Goal: Task Accomplishment & Management: Manage account settings

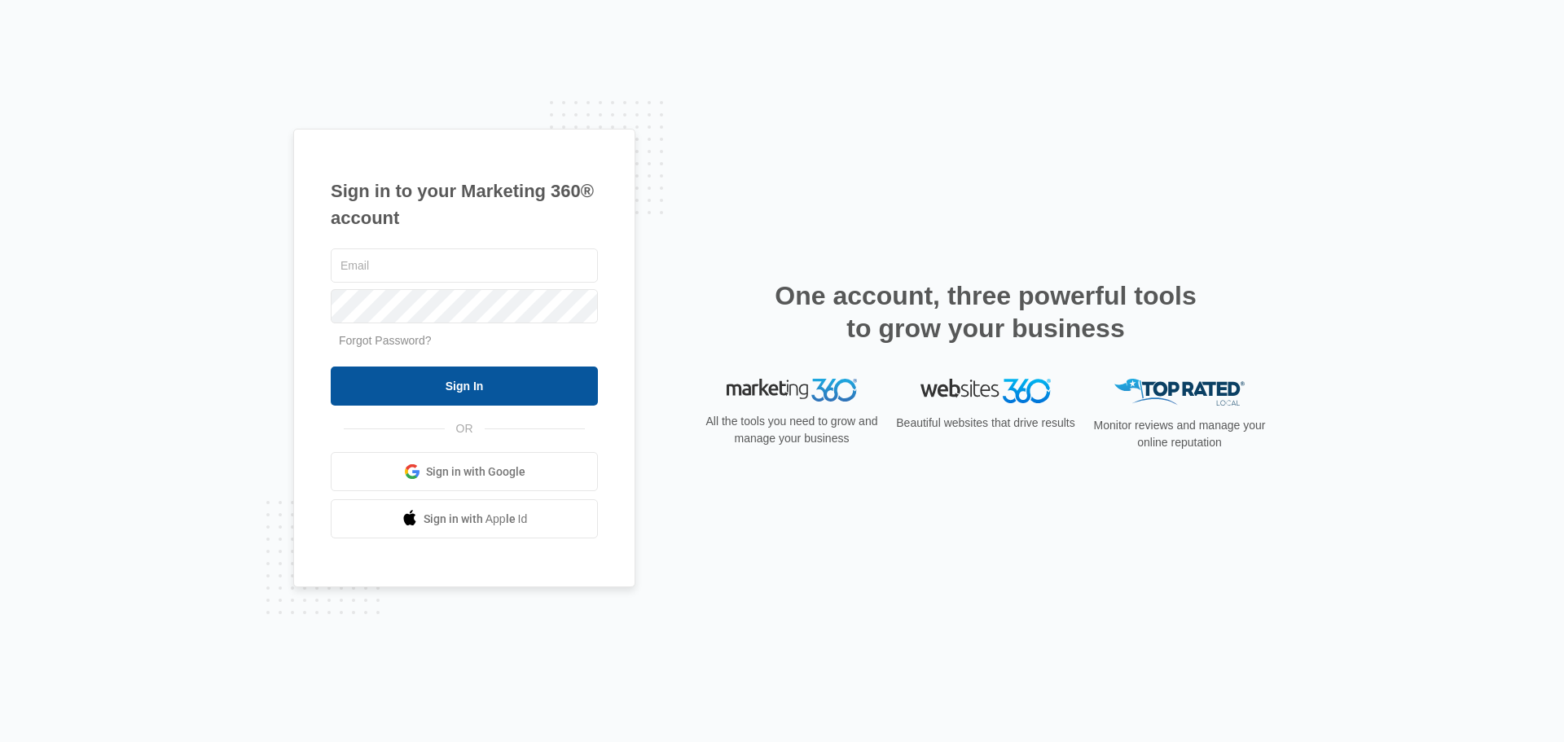
type input "[PERSON_NAME][EMAIL_ADDRESS][PERSON_NAME][DOMAIN_NAME]"
click at [514, 380] on input "Sign In" at bounding box center [464, 386] width 267 height 39
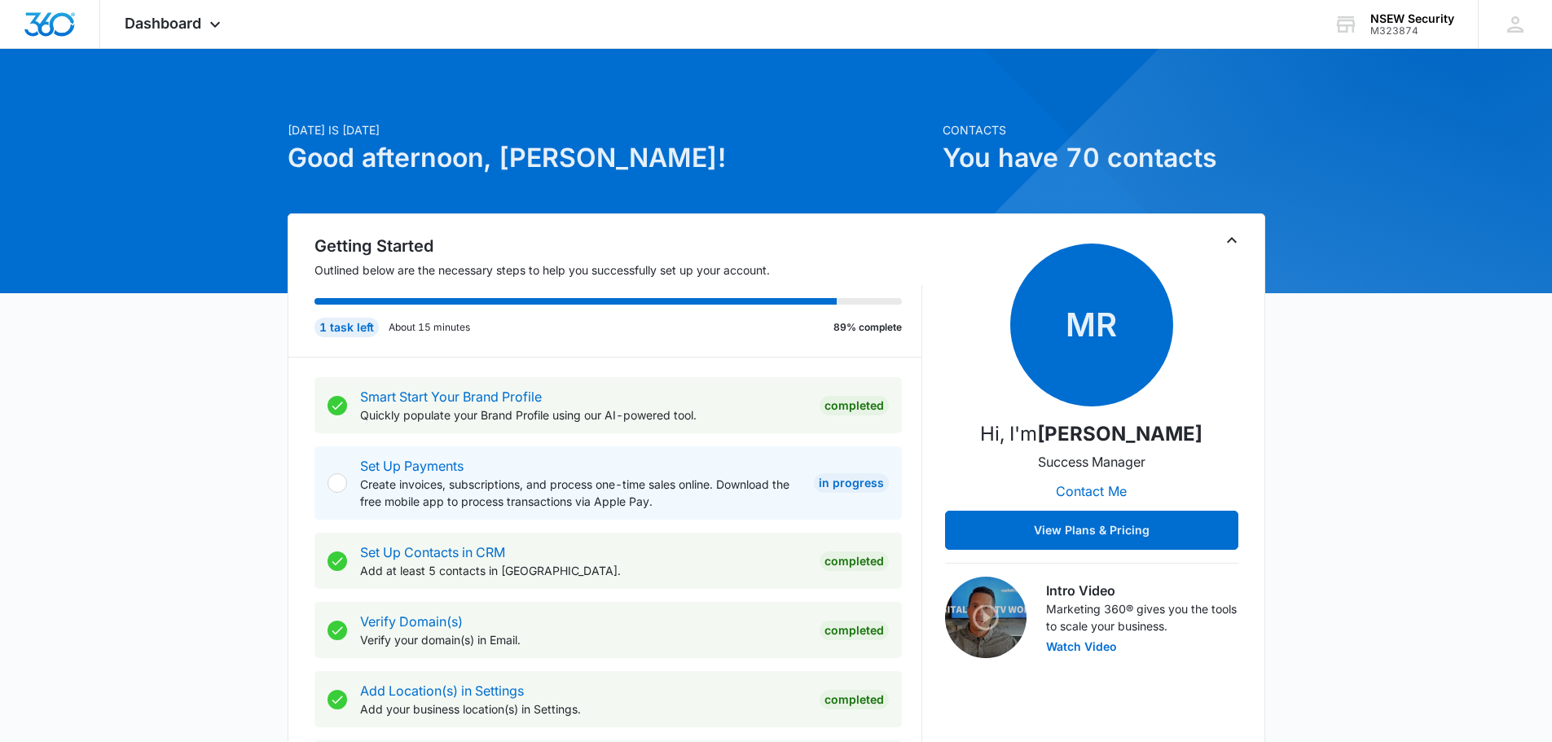
click at [1141, 157] on h1 "You have 70 contacts" at bounding box center [1104, 157] width 323 height 39
click at [206, 25] on icon at bounding box center [215, 29] width 20 height 20
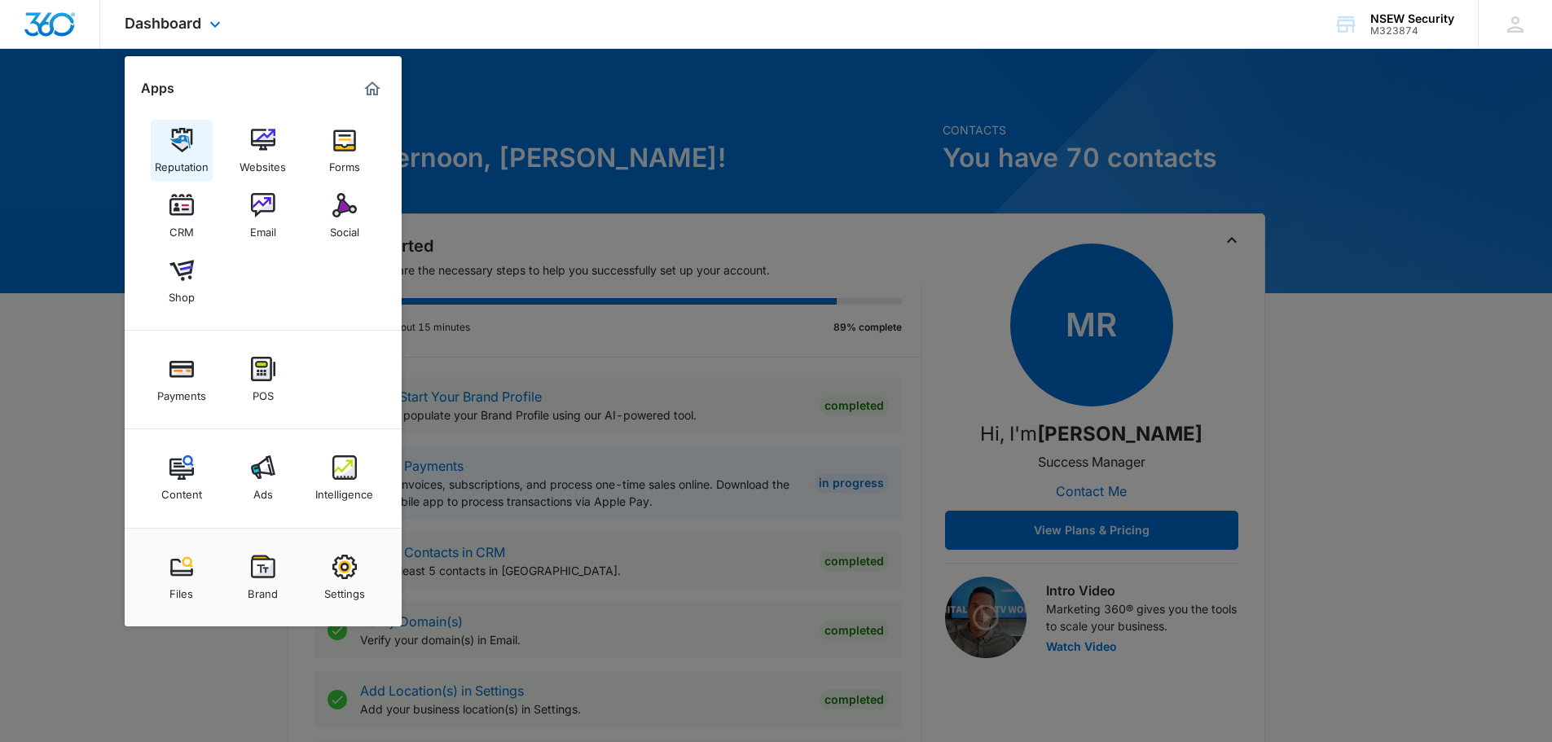
click at [190, 141] on img at bounding box center [181, 140] width 24 height 24
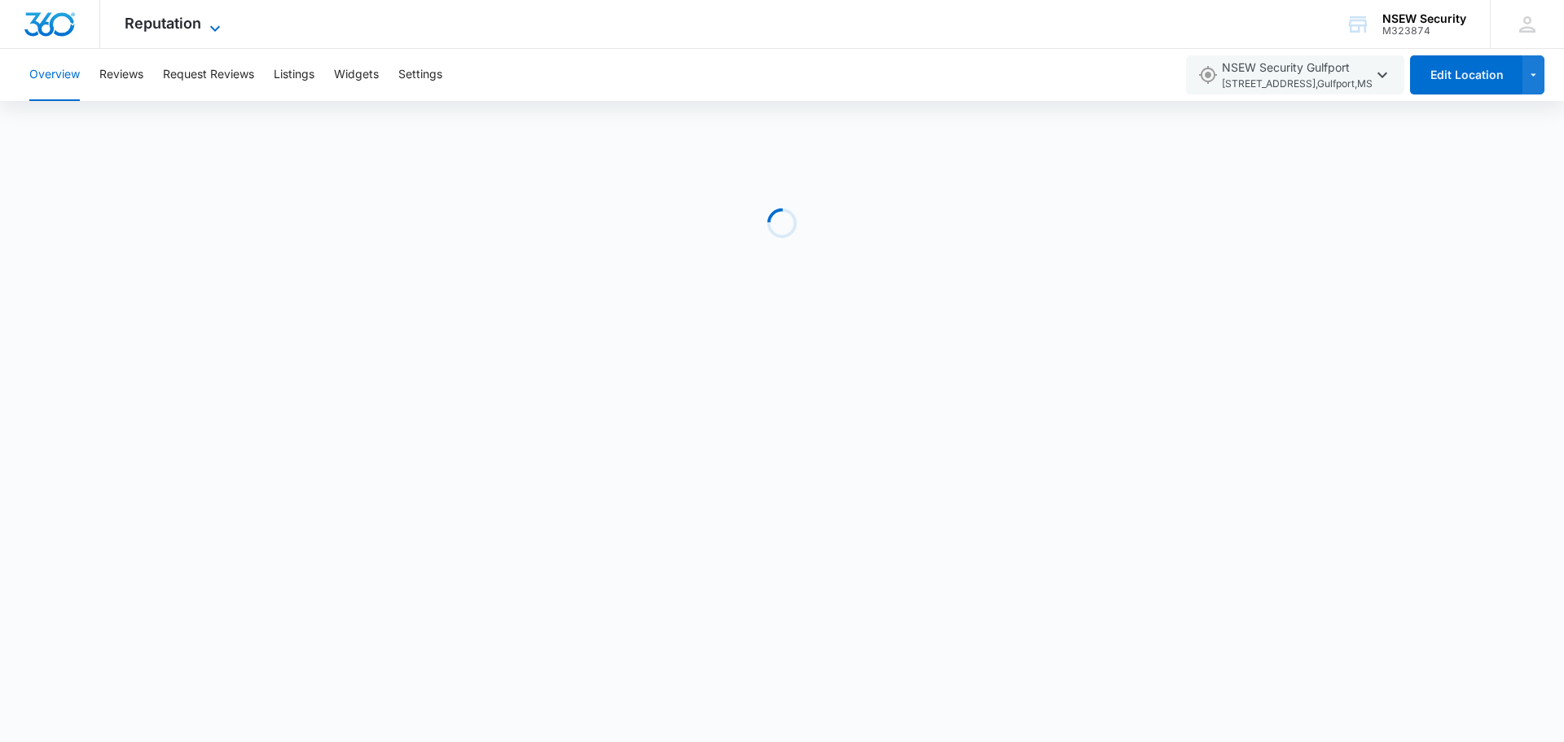
click at [215, 24] on icon at bounding box center [215, 29] width 20 height 20
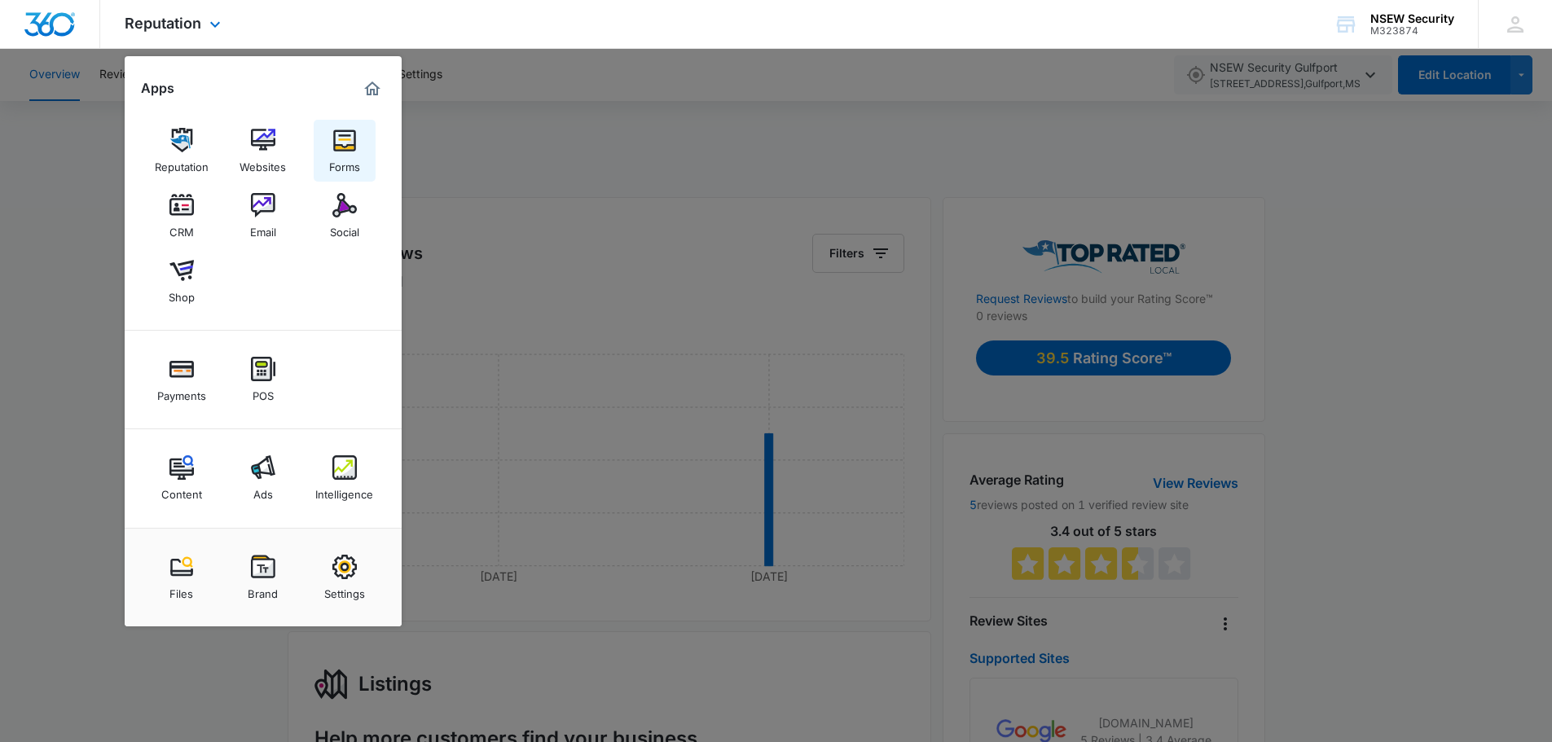
click at [347, 141] on img at bounding box center [344, 140] width 24 height 24
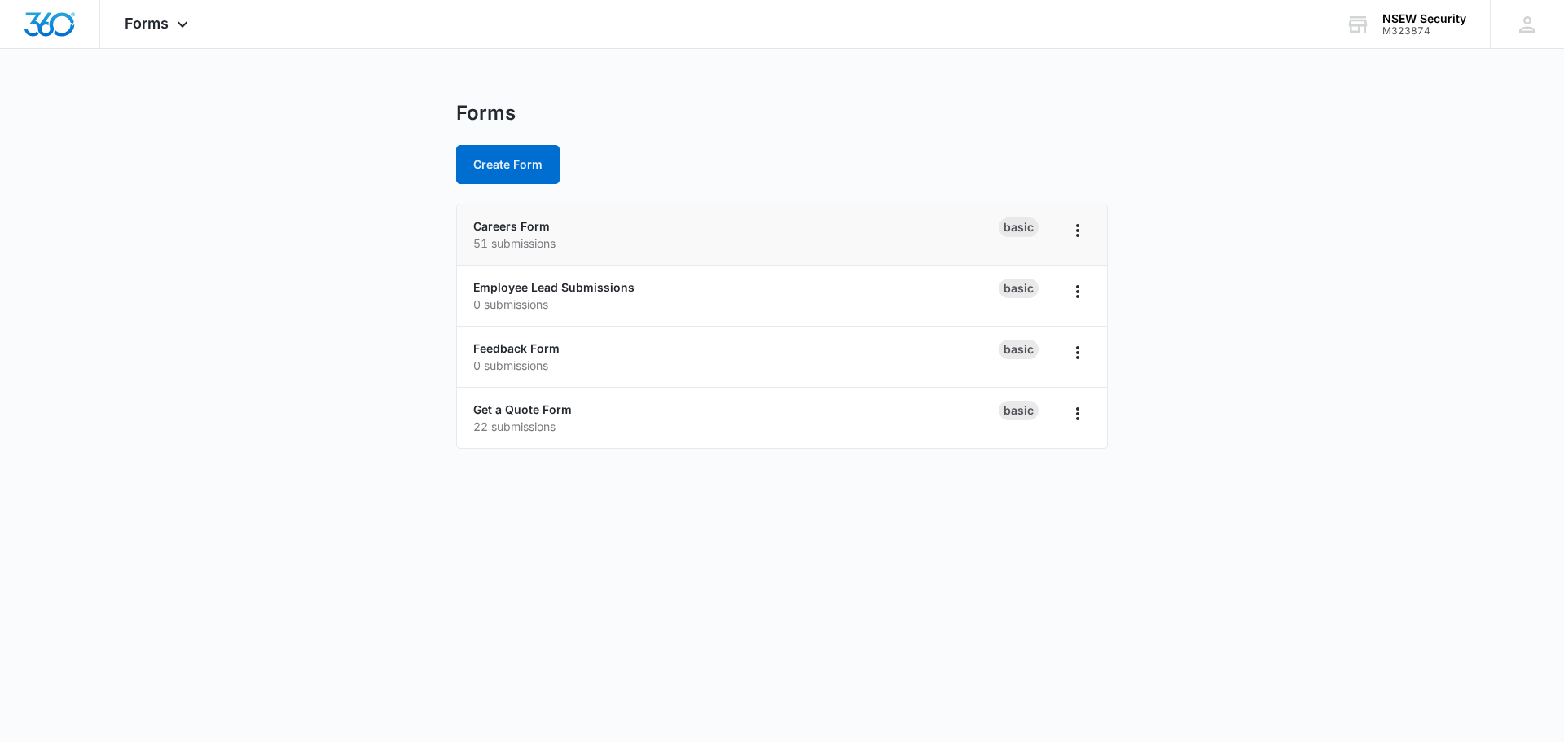
click at [675, 247] on p "51 submissions" at bounding box center [735, 243] width 525 height 17
click at [698, 236] on p "51 submissions" at bounding box center [735, 243] width 525 height 17
click at [1070, 229] on icon "Overflow Menu" at bounding box center [1078, 231] width 20 height 20
click at [847, 240] on p "51 submissions" at bounding box center [735, 243] width 525 height 17
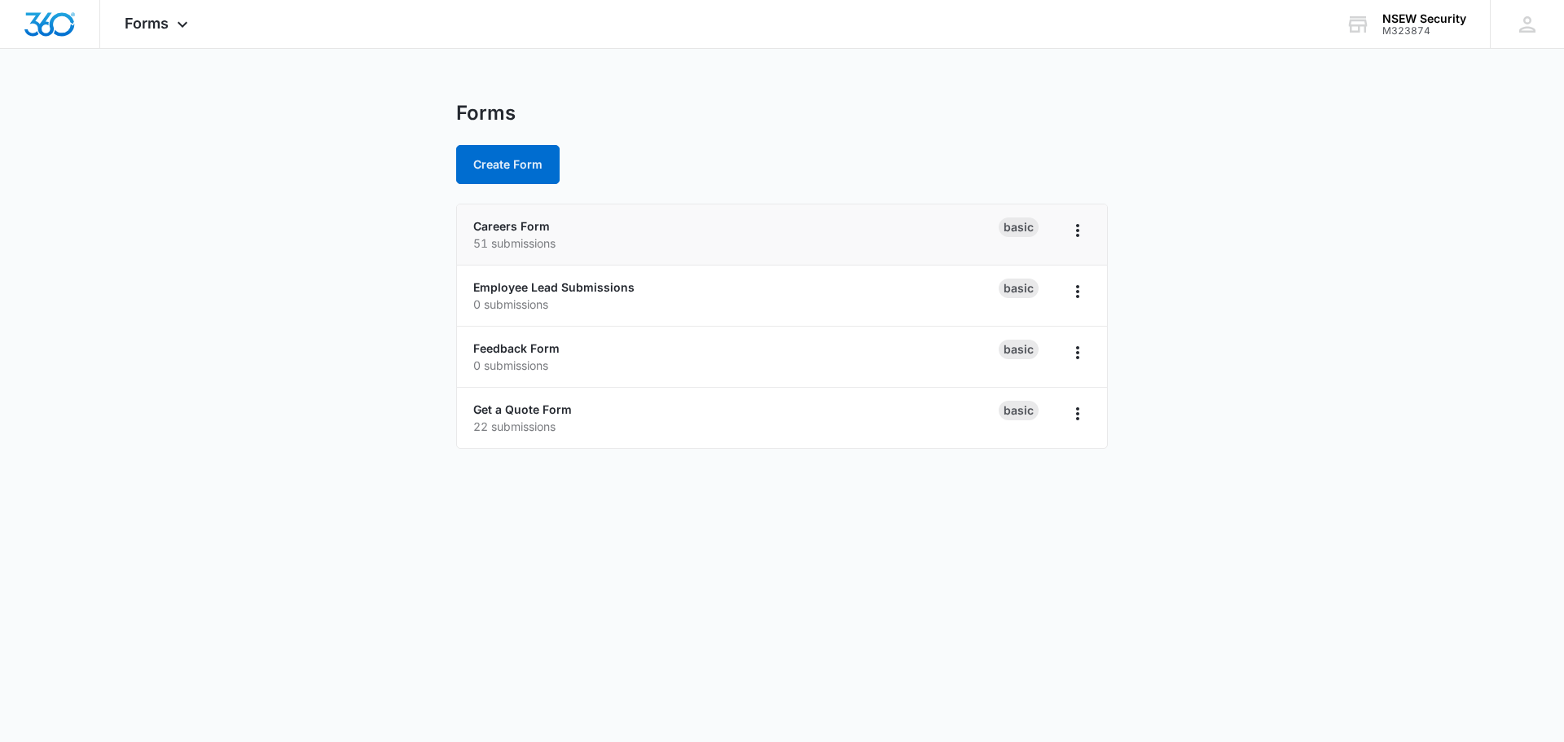
click at [847, 240] on p "51 submissions" at bounding box center [735, 243] width 525 height 17
click at [521, 239] on p "51 submissions" at bounding box center [735, 243] width 525 height 17
click at [666, 235] on p "51 submissions" at bounding box center [735, 243] width 525 height 17
click at [100, 240] on main "Forms Create Form Careers Form 51 submissions Basic Employee Lead Submissions 0…" at bounding box center [782, 284] width 1564 height 367
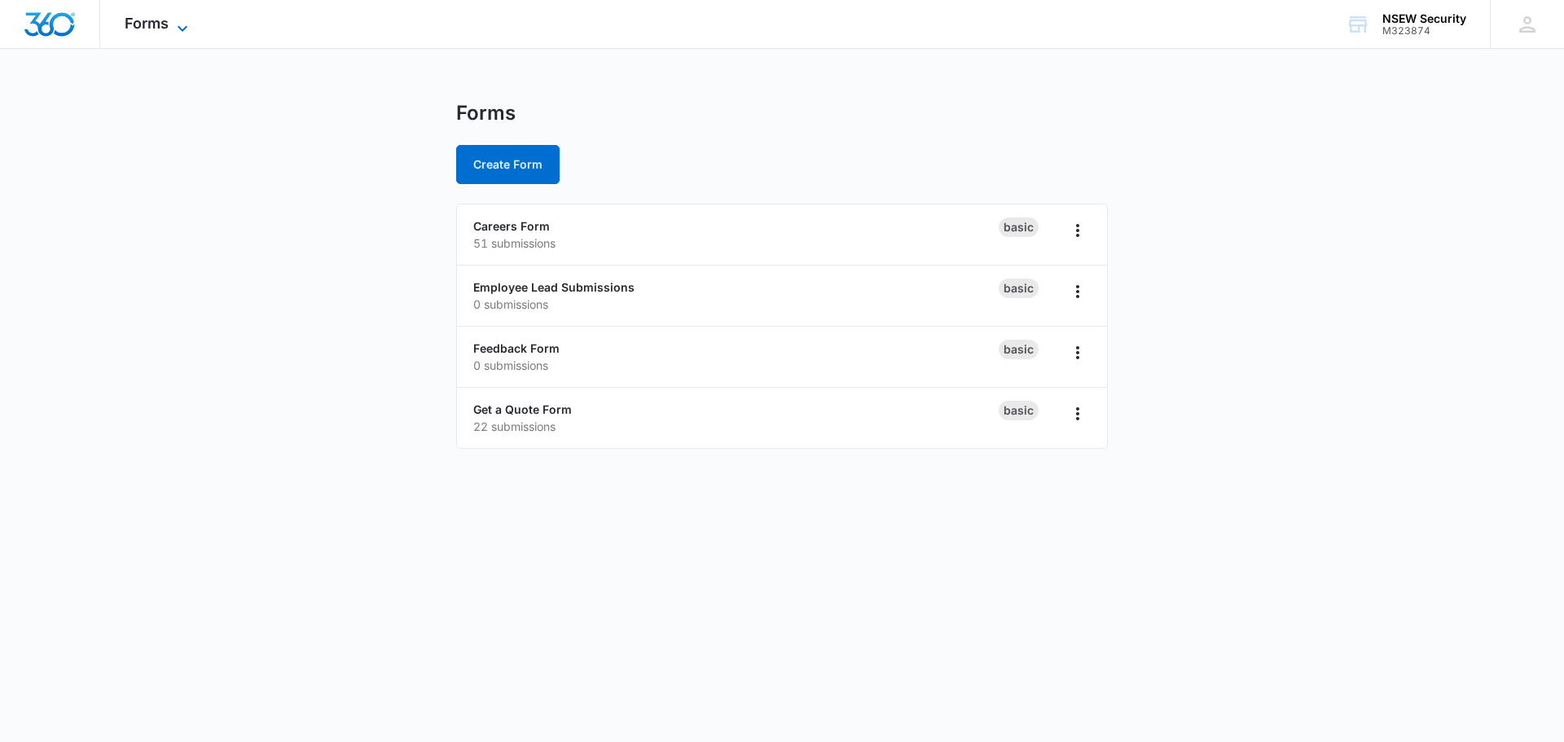
click at [183, 24] on icon at bounding box center [183, 29] width 20 height 20
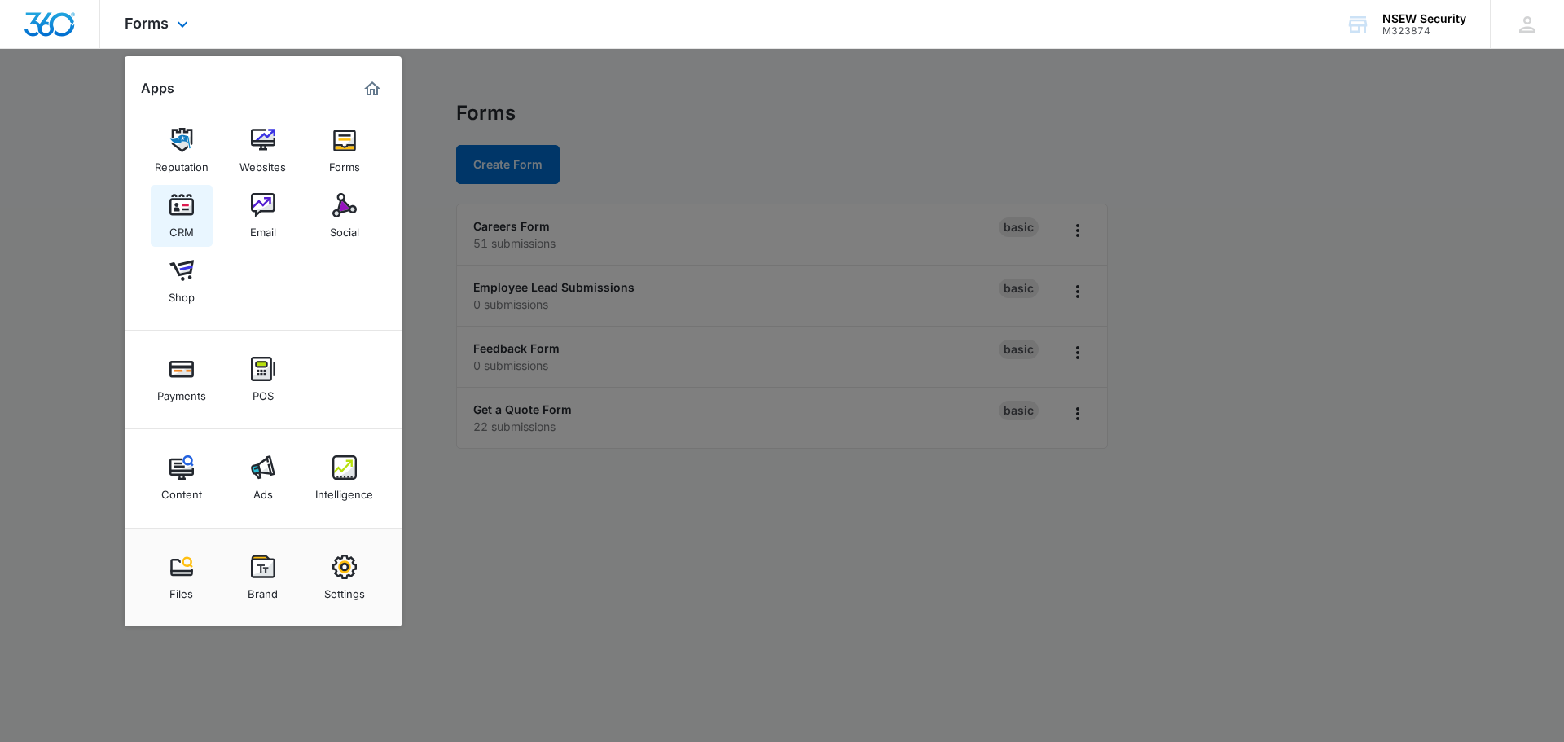
click at [182, 206] on img at bounding box center [181, 205] width 24 height 24
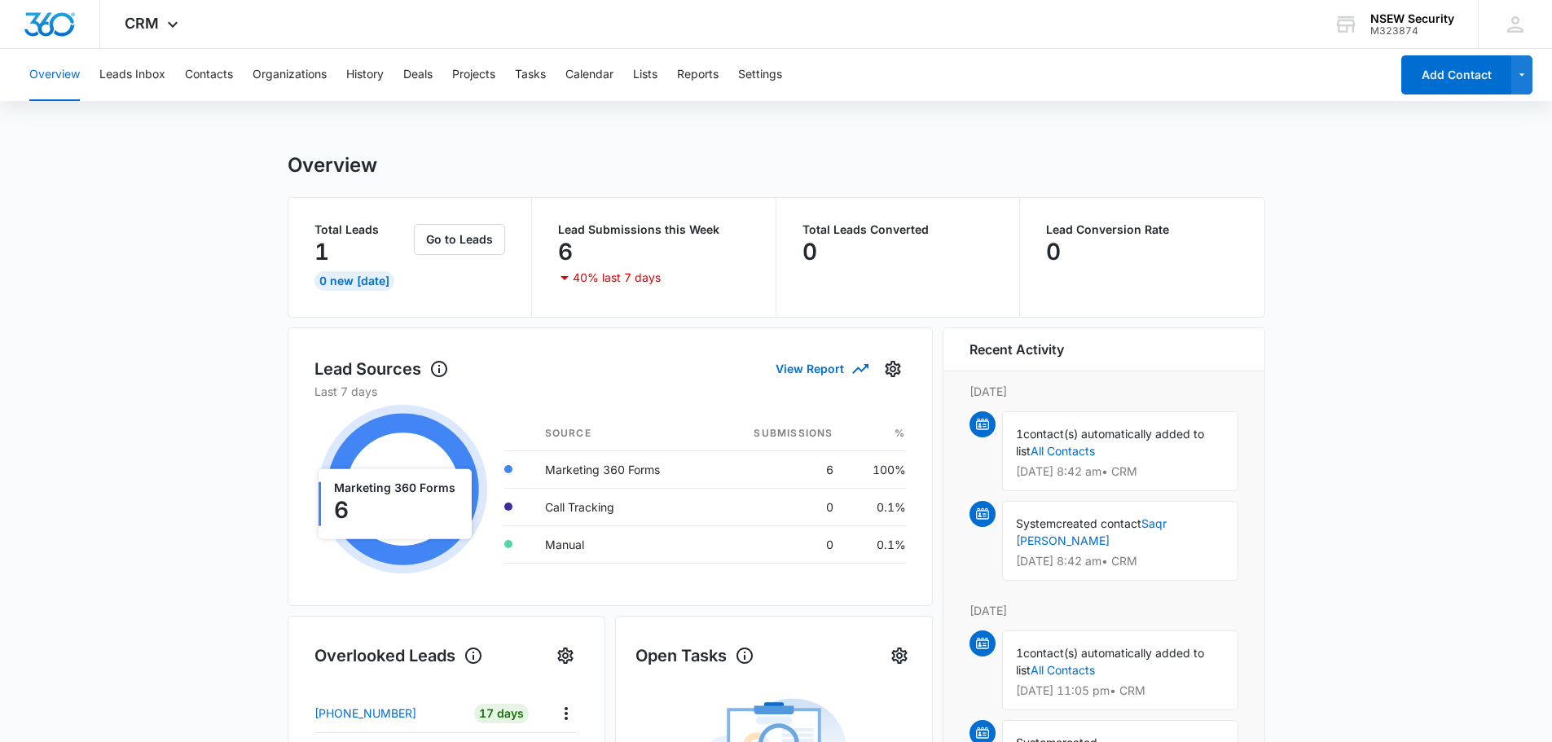
click at [385, 428] on icon at bounding box center [403, 490] width 152 height 152
click at [583, 367] on div "Lead Sources View Report" at bounding box center [609, 368] width 591 height 29
click at [734, 469] on td "6" at bounding box center [779, 469] width 134 height 37
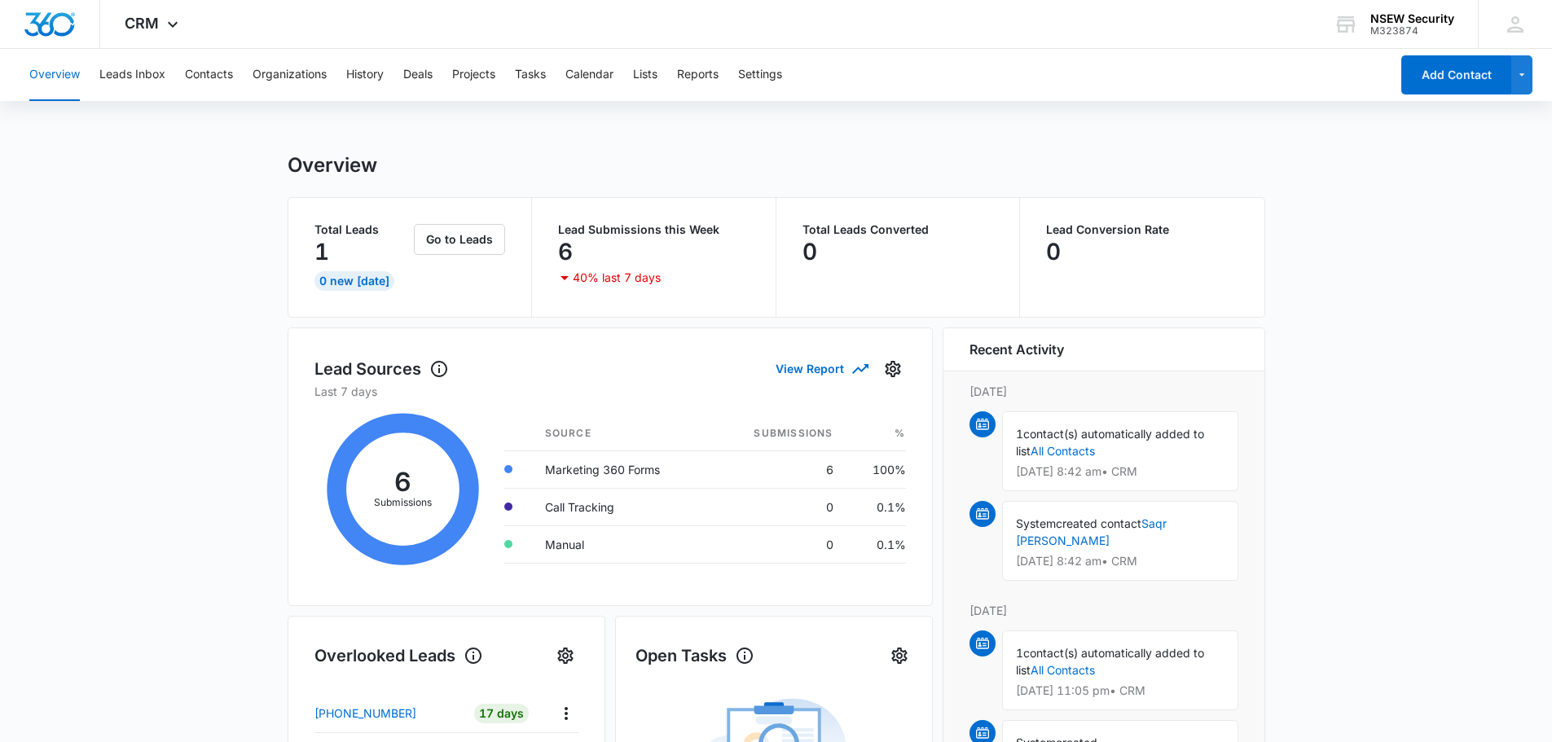
click at [700, 411] on div "6 Submissions Source Submissions % Marketing 360 Forms 6 100% Call Tracking 0 0…" at bounding box center [609, 489] width 591 height 179
click at [124, 77] on button "Leads Inbox" at bounding box center [132, 75] width 66 height 52
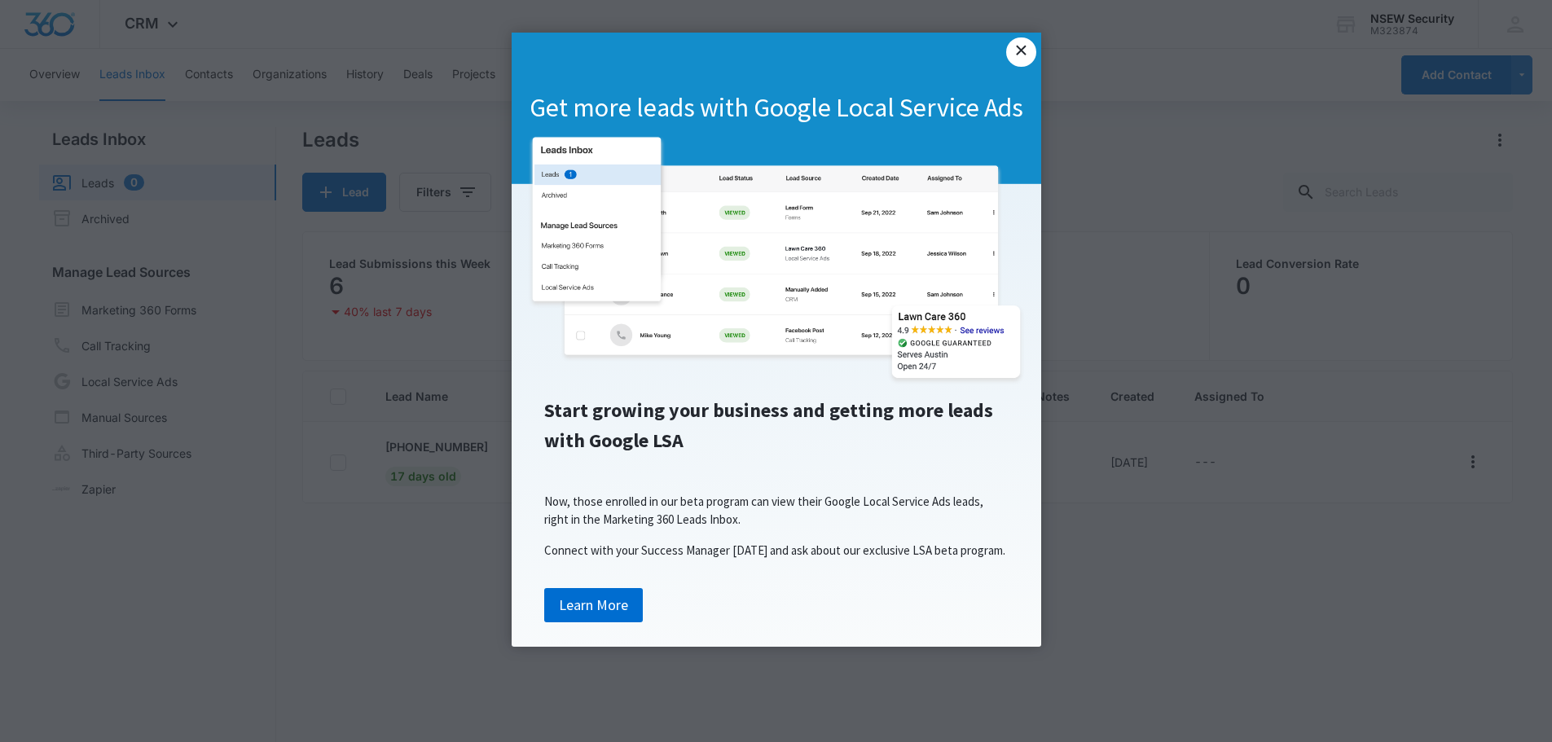
click at [1022, 52] on link "×" at bounding box center [1020, 51] width 29 height 29
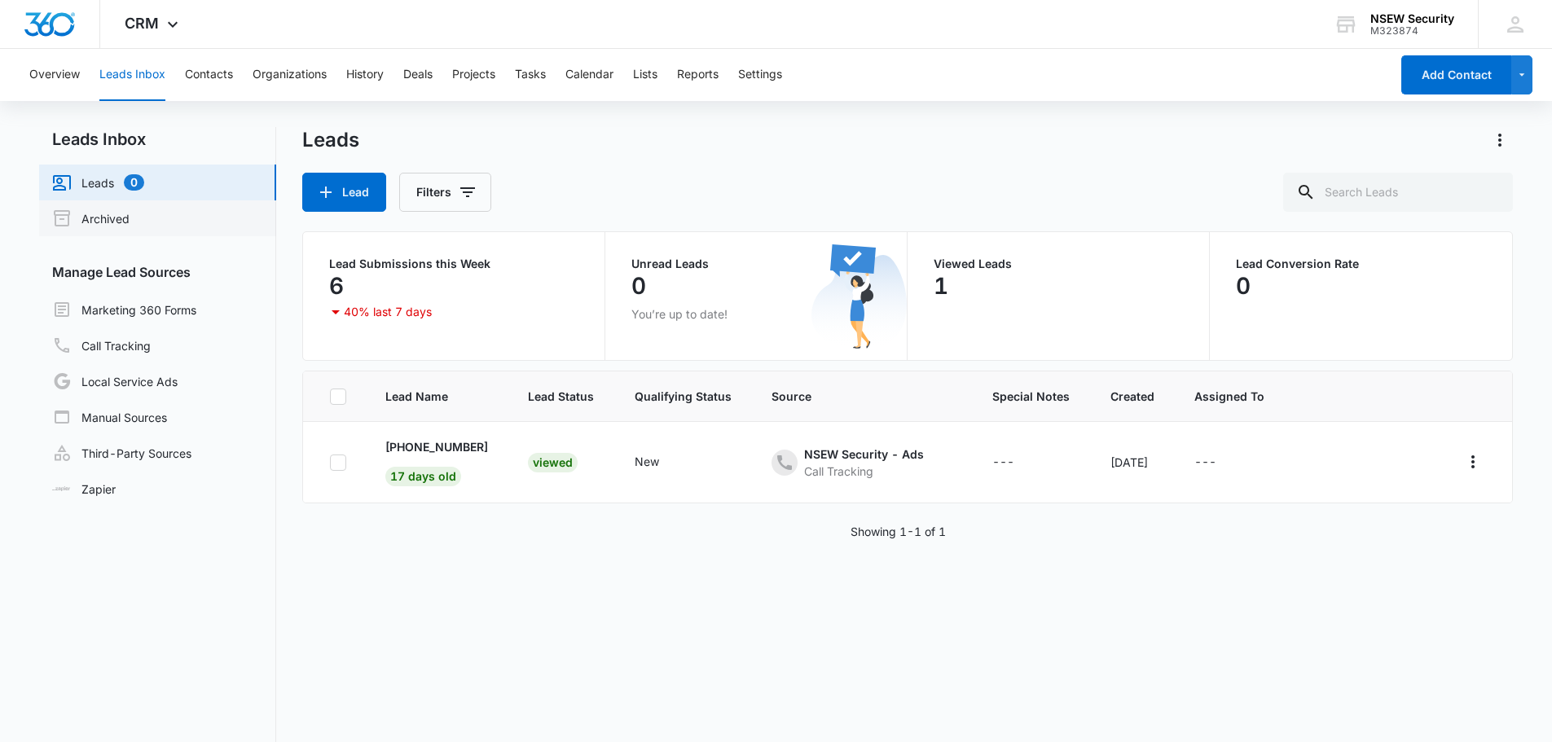
click at [118, 222] on link "Archived" at bounding box center [90, 219] width 77 height 20
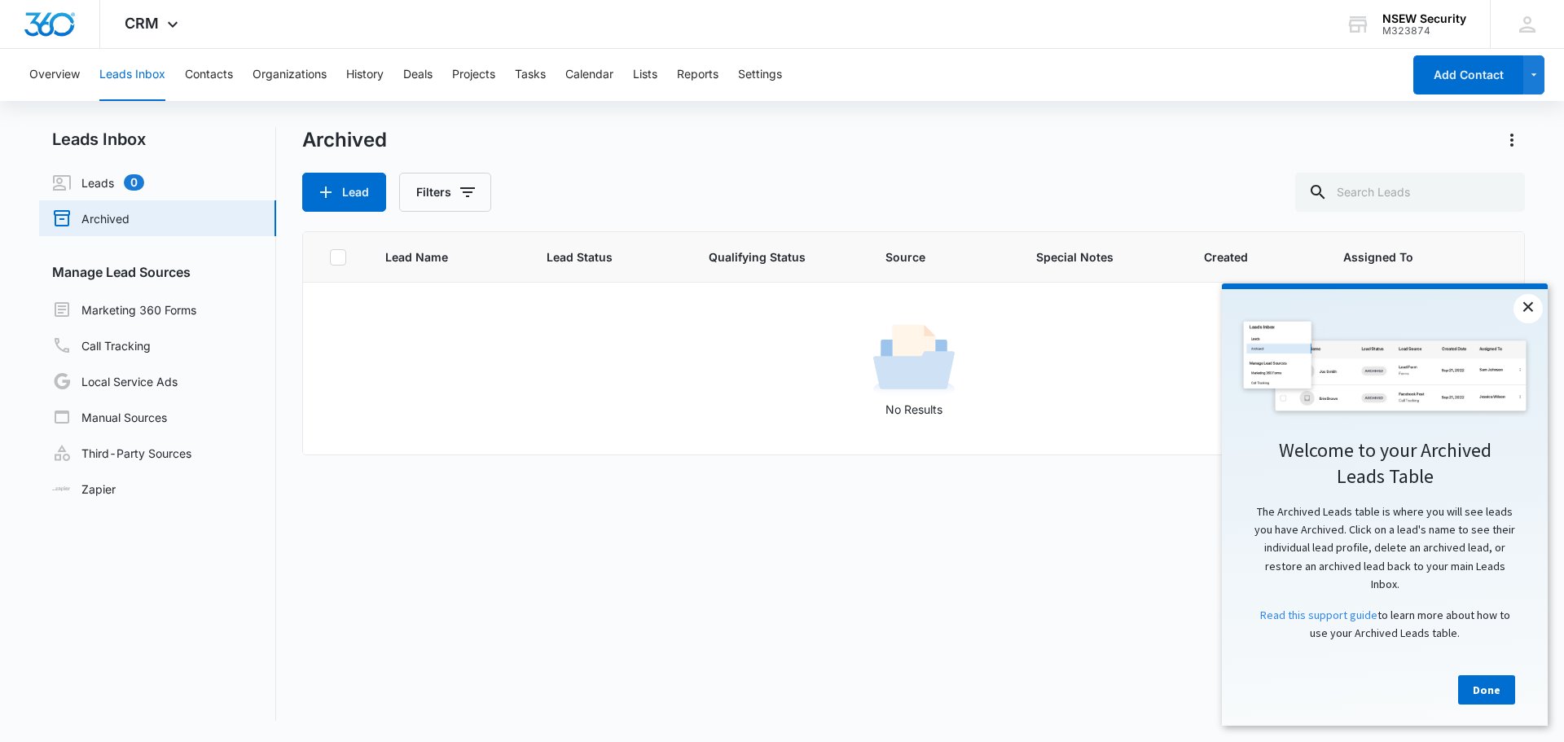
click at [1524, 306] on link "×" at bounding box center [1528, 308] width 29 height 29
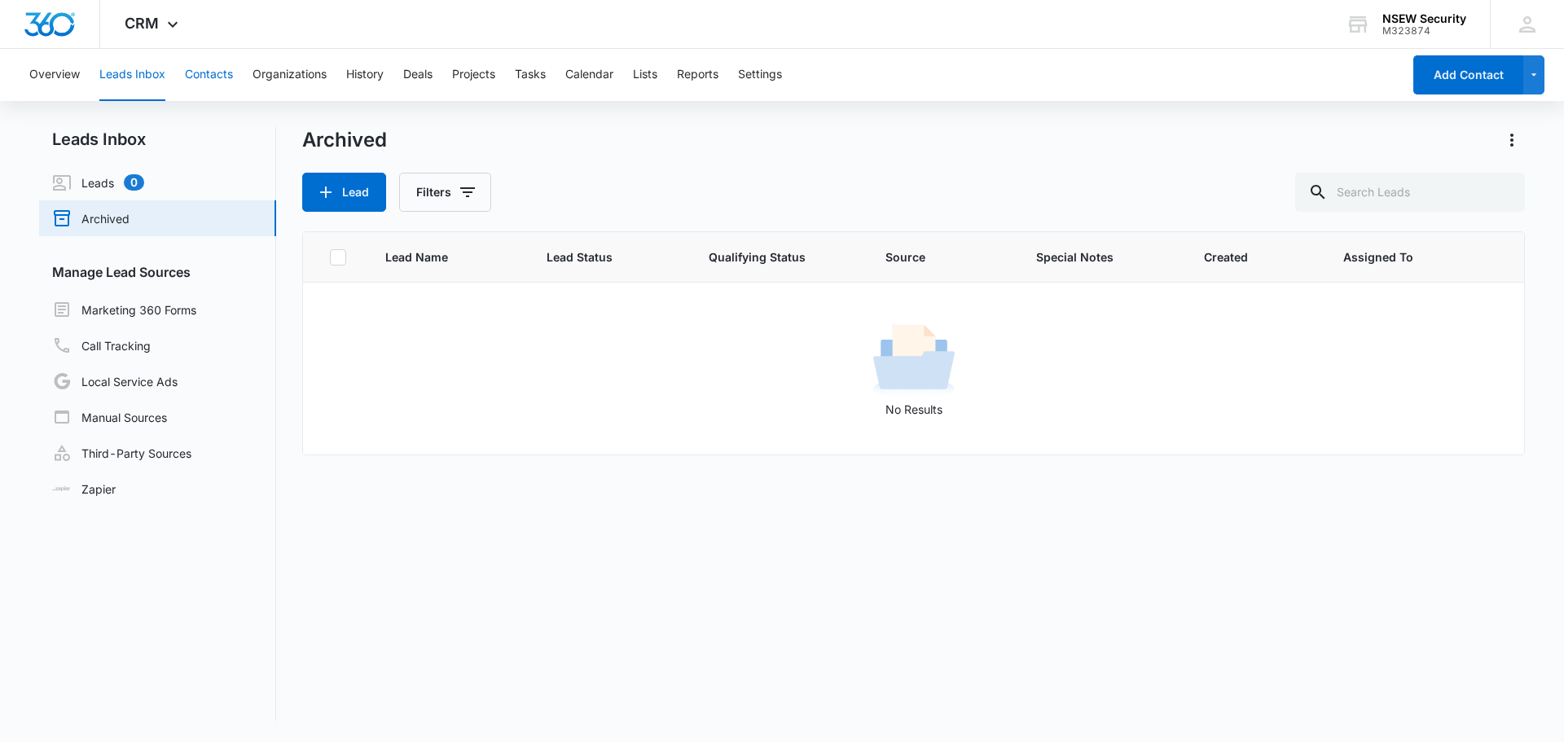
click at [212, 77] on button "Contacts" at bounding box center [209, 75] width 48 height 52
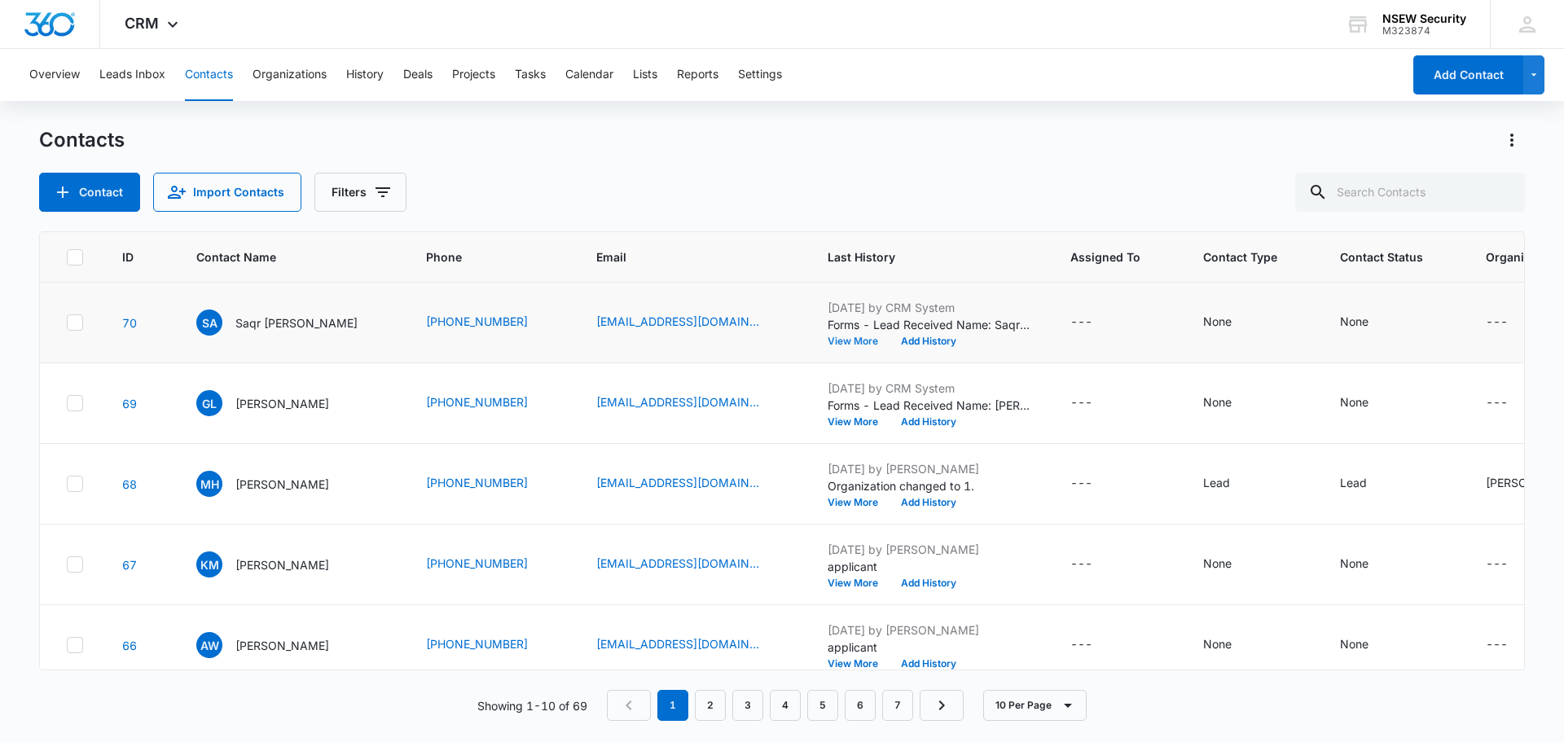
click at [839, 346] on button "View More" at bounding box center [859, 341] width 62 height 10
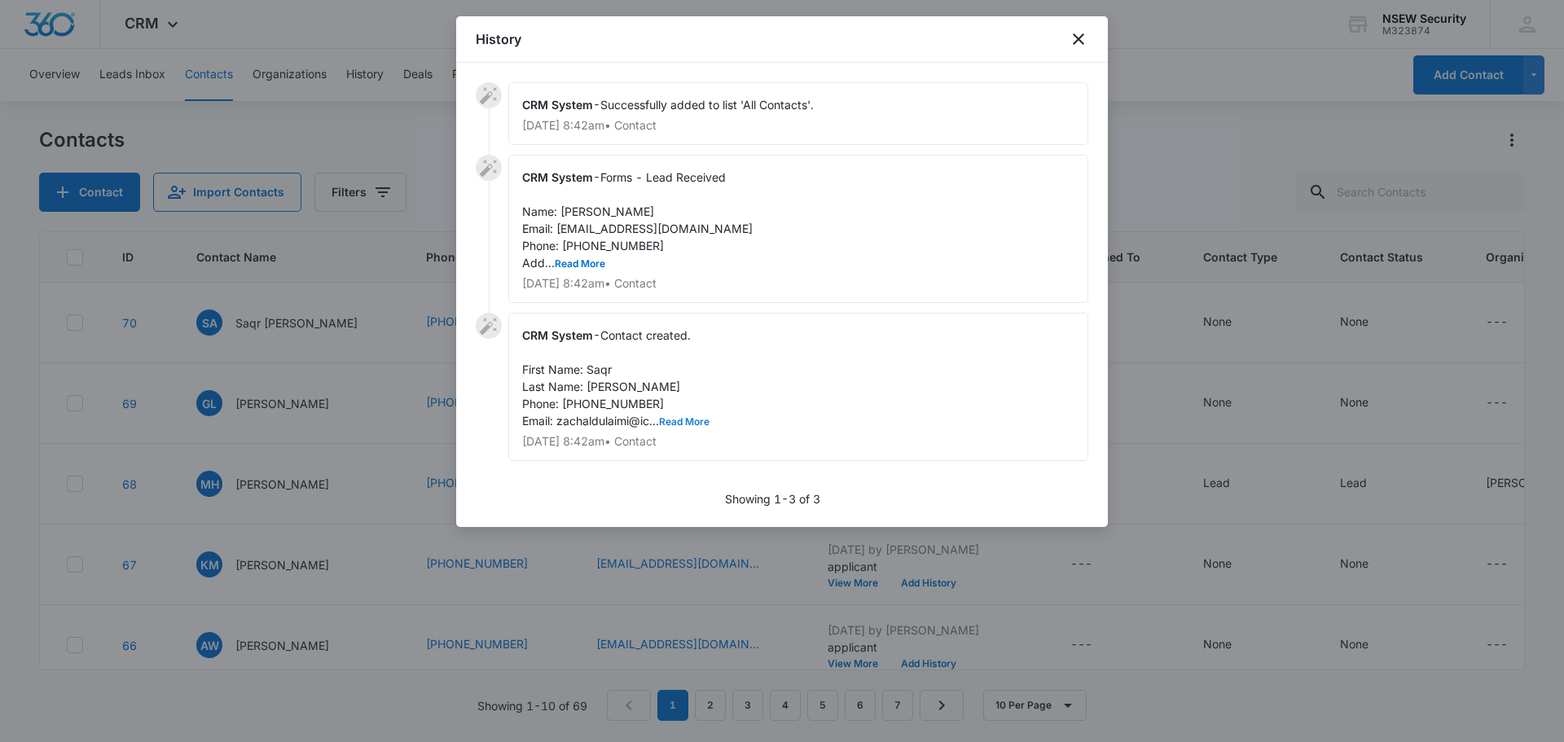
click at [688, 417] on button "Read More" at bounding box center [684, 422] width 51 height 10
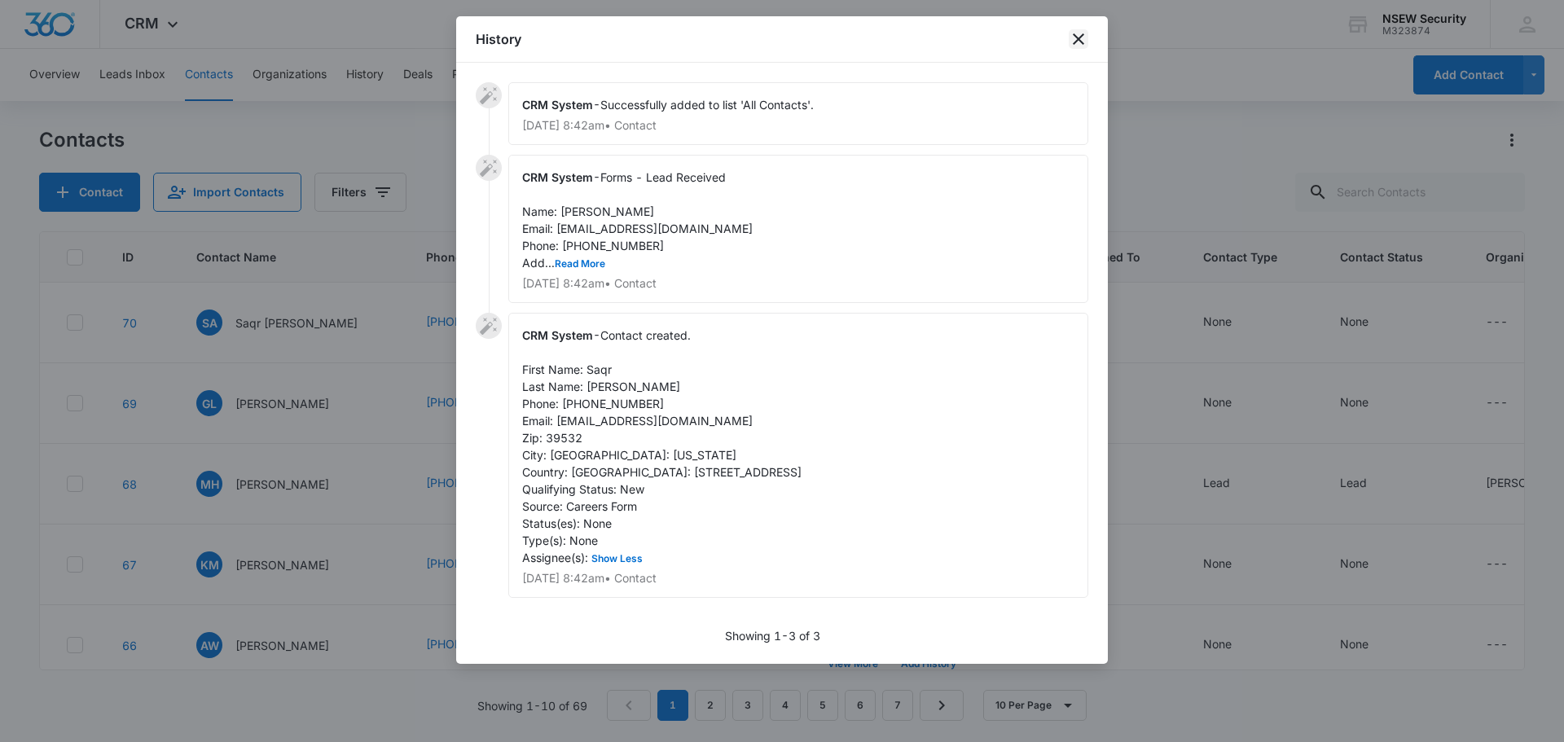
click at [1076, 41] on icon "close" at bounding box center [1078, 38] width 11 height 11
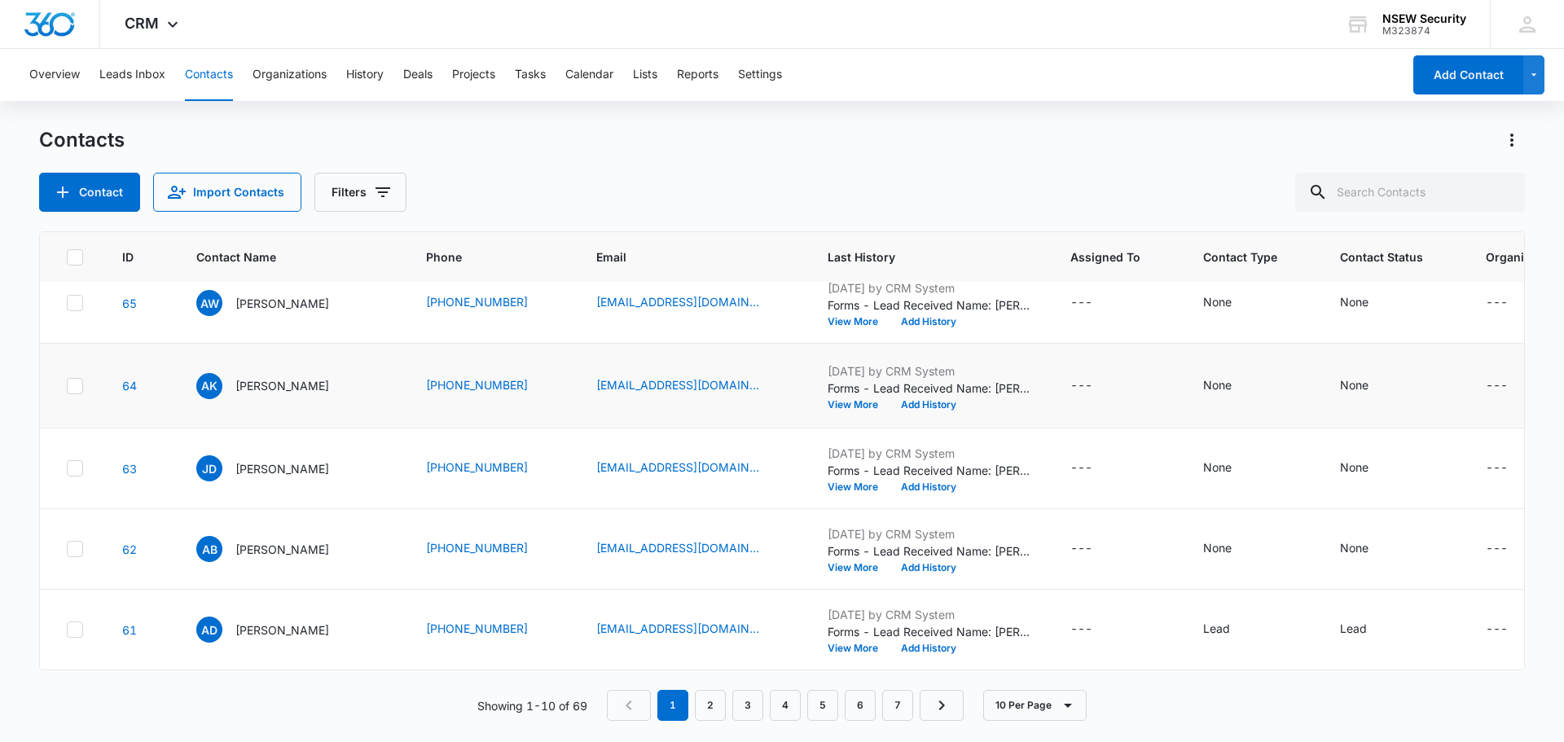
scroll to position [570, 0]
click at [847, 327] on button "View More" at bounding box center [859, 322] width 62 height 10
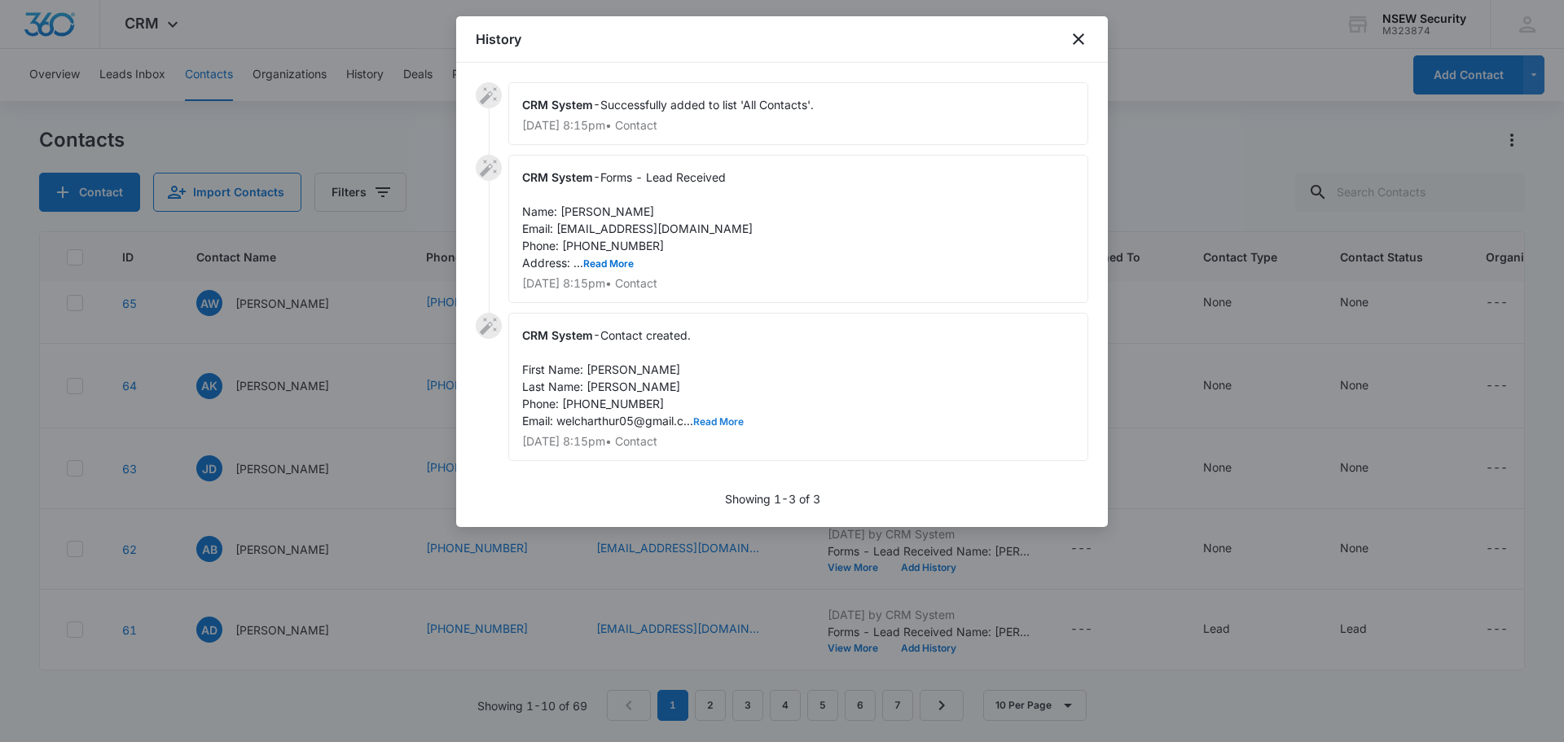
click at [723, 423] on button "Read More" at bounding box center [718, 422] width 51 height 10
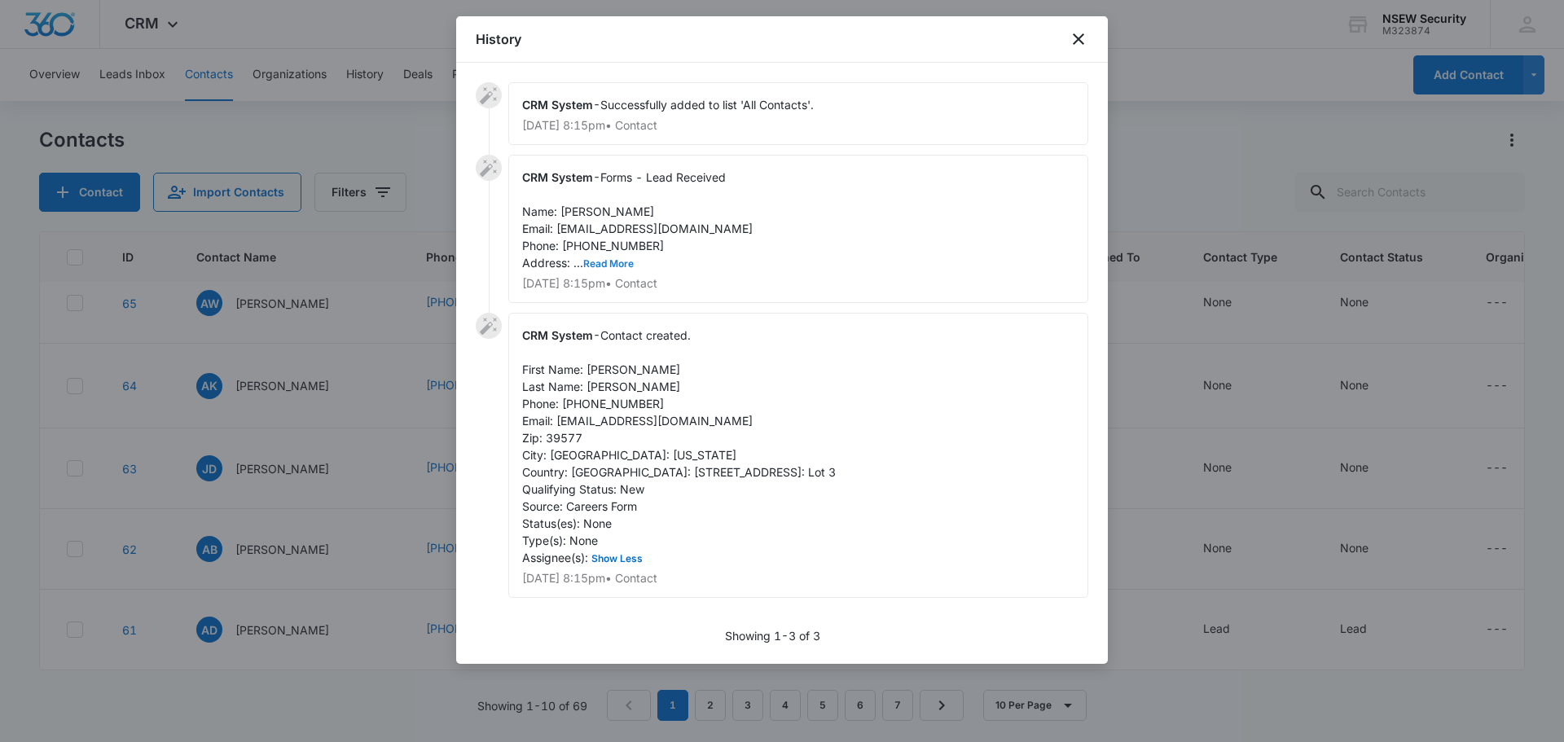
click at [602, 262] on button "Read More" at bounding box center [608, 264] width 51 height 10
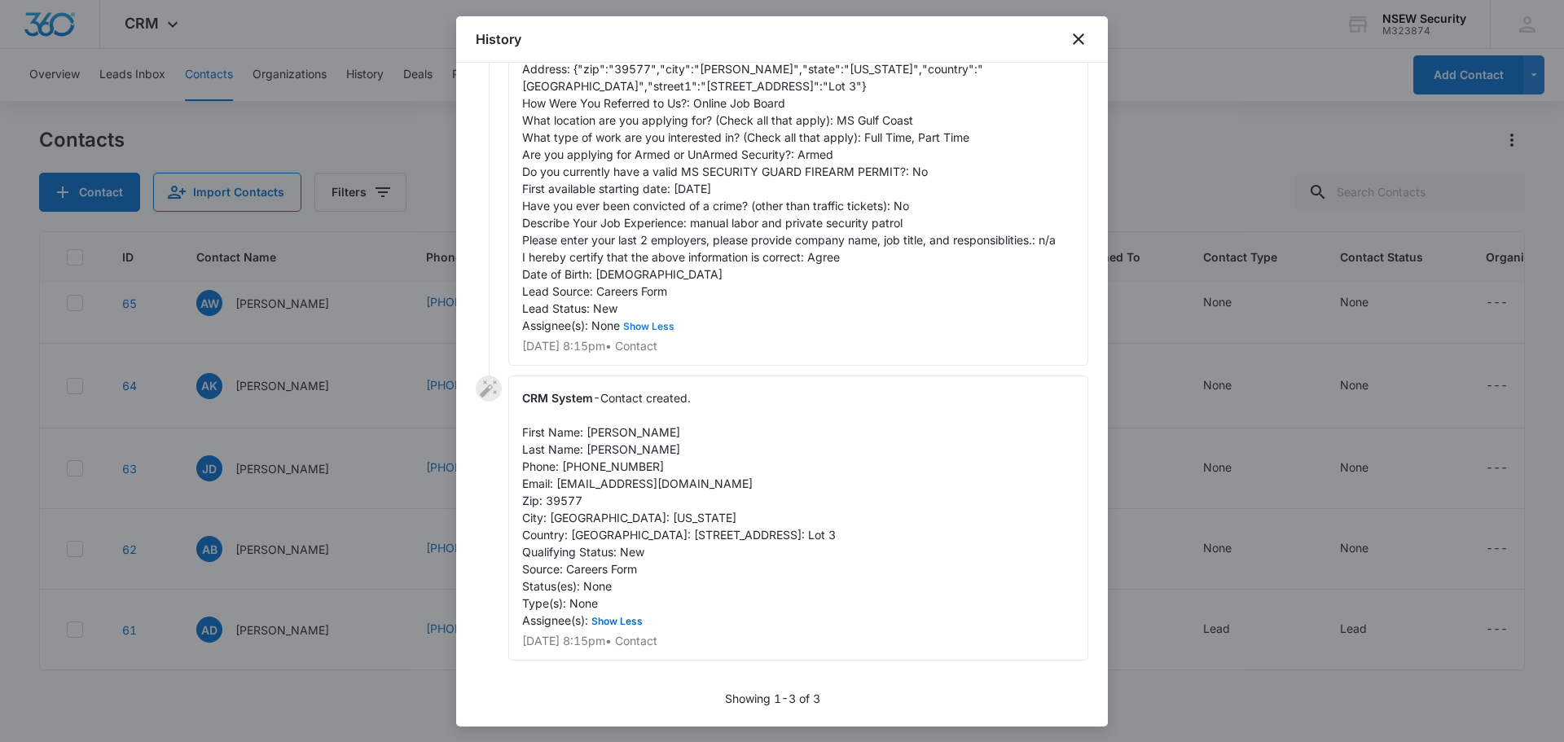
scroll to position [245, 0]
click at [1074, 36] on icon "close" at bounding box center [1079, 39] width 20 height 20
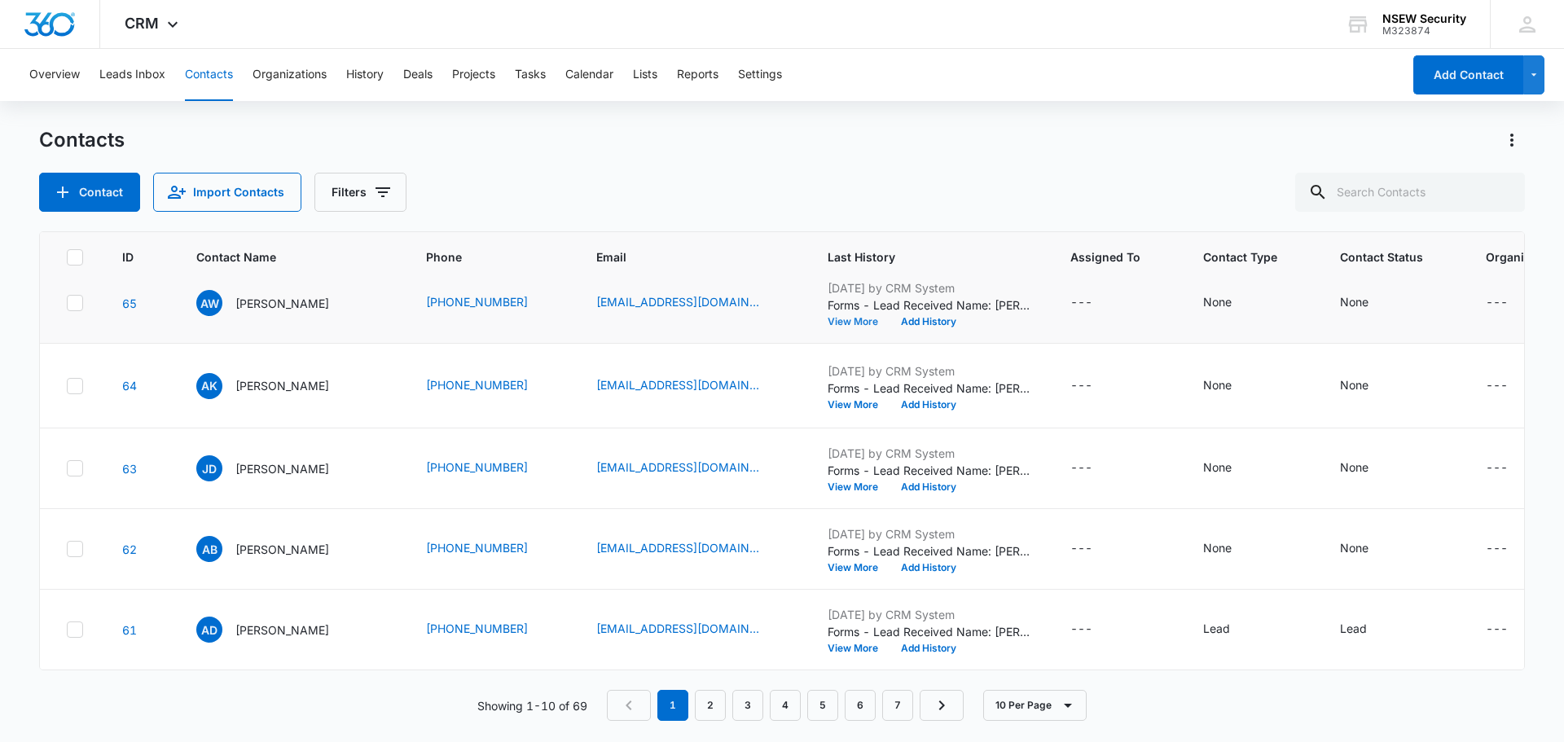
click at [833, 327] on button "View More" at bounding box center [859, 322] width 62 height 10
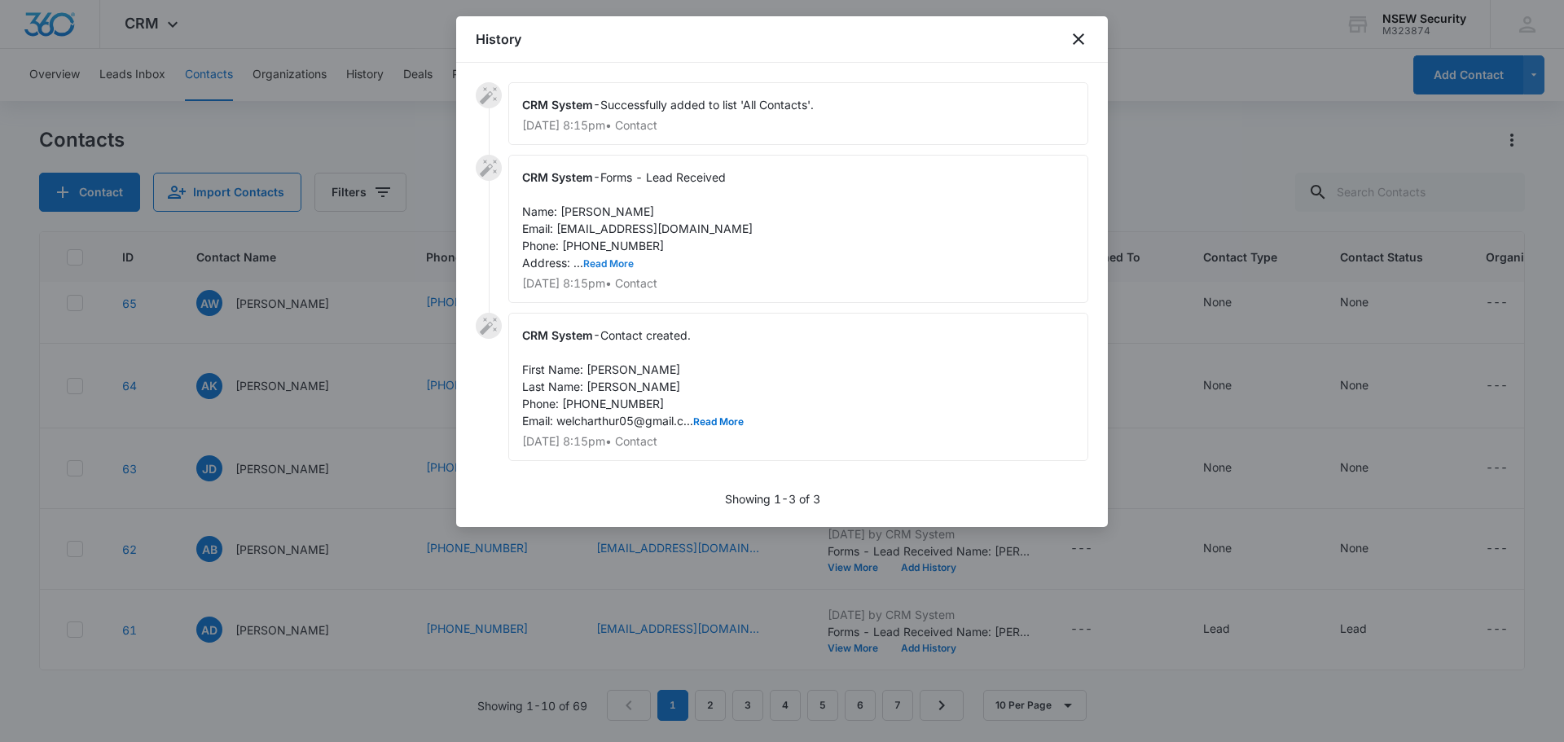
click at [601, 262] on button "Read More" at bounding box center [608, 264] width 51 height 10
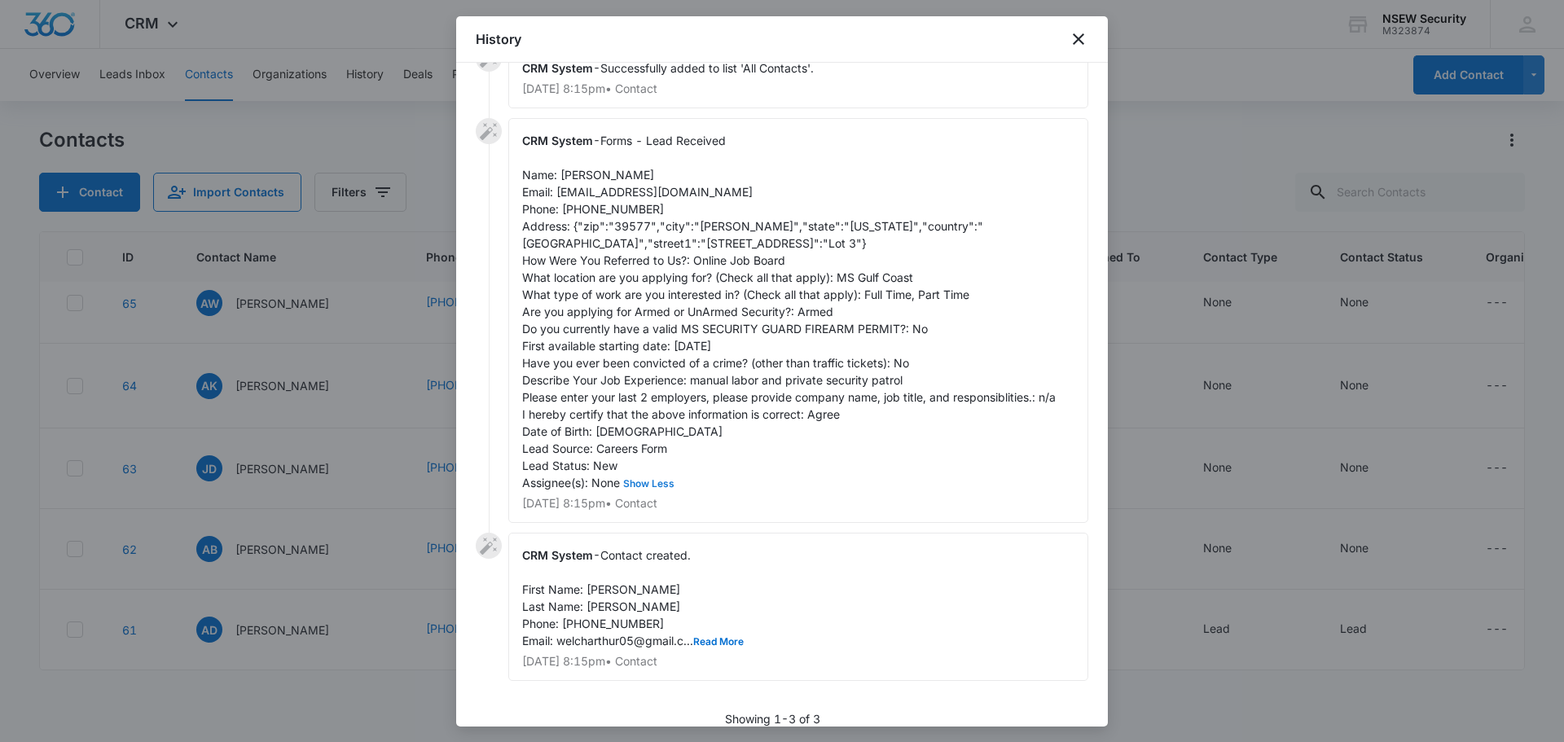
scroll to position [57, 0]
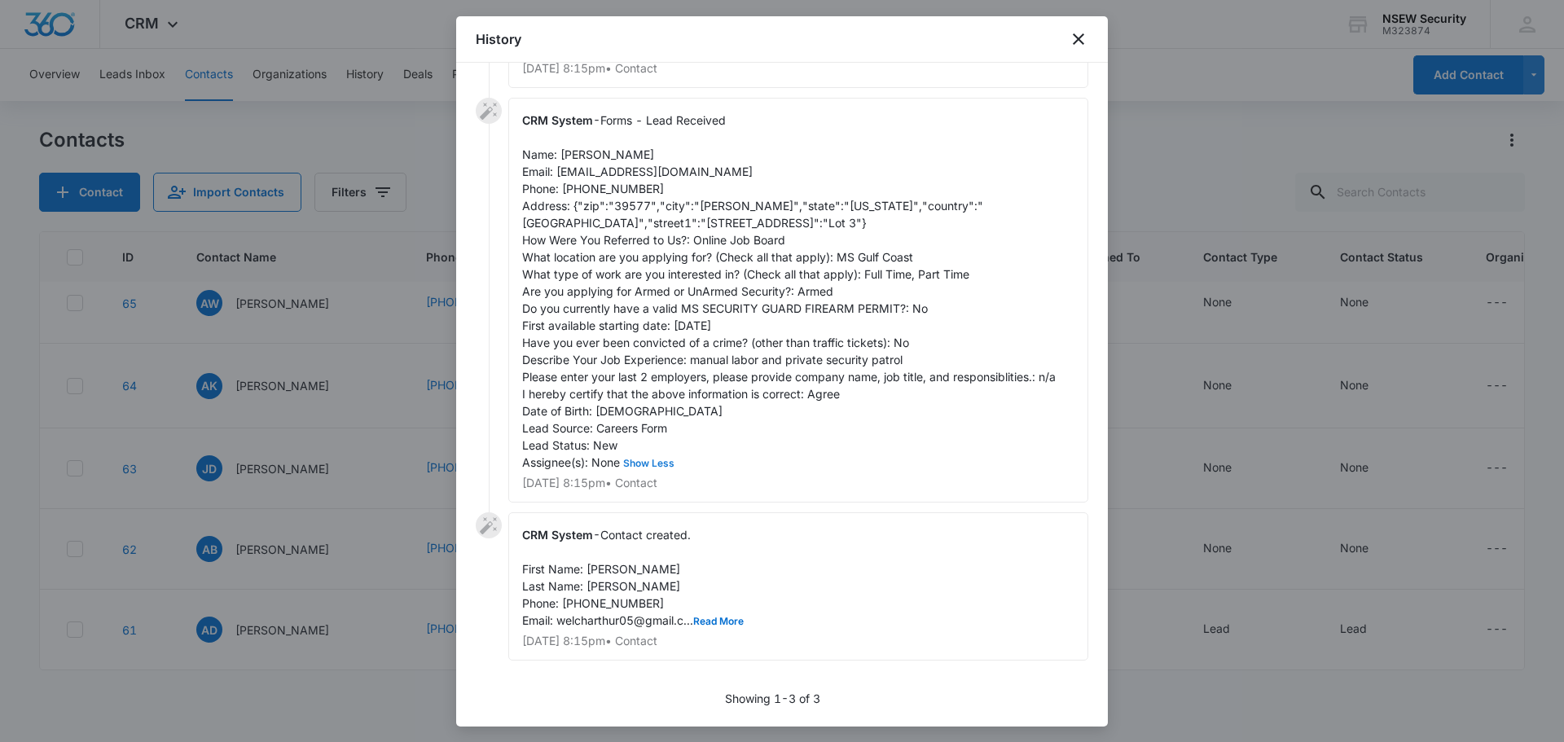
click at [653, 465] on button "Show Less" at bounding box center [649, 464] width 58 height 10
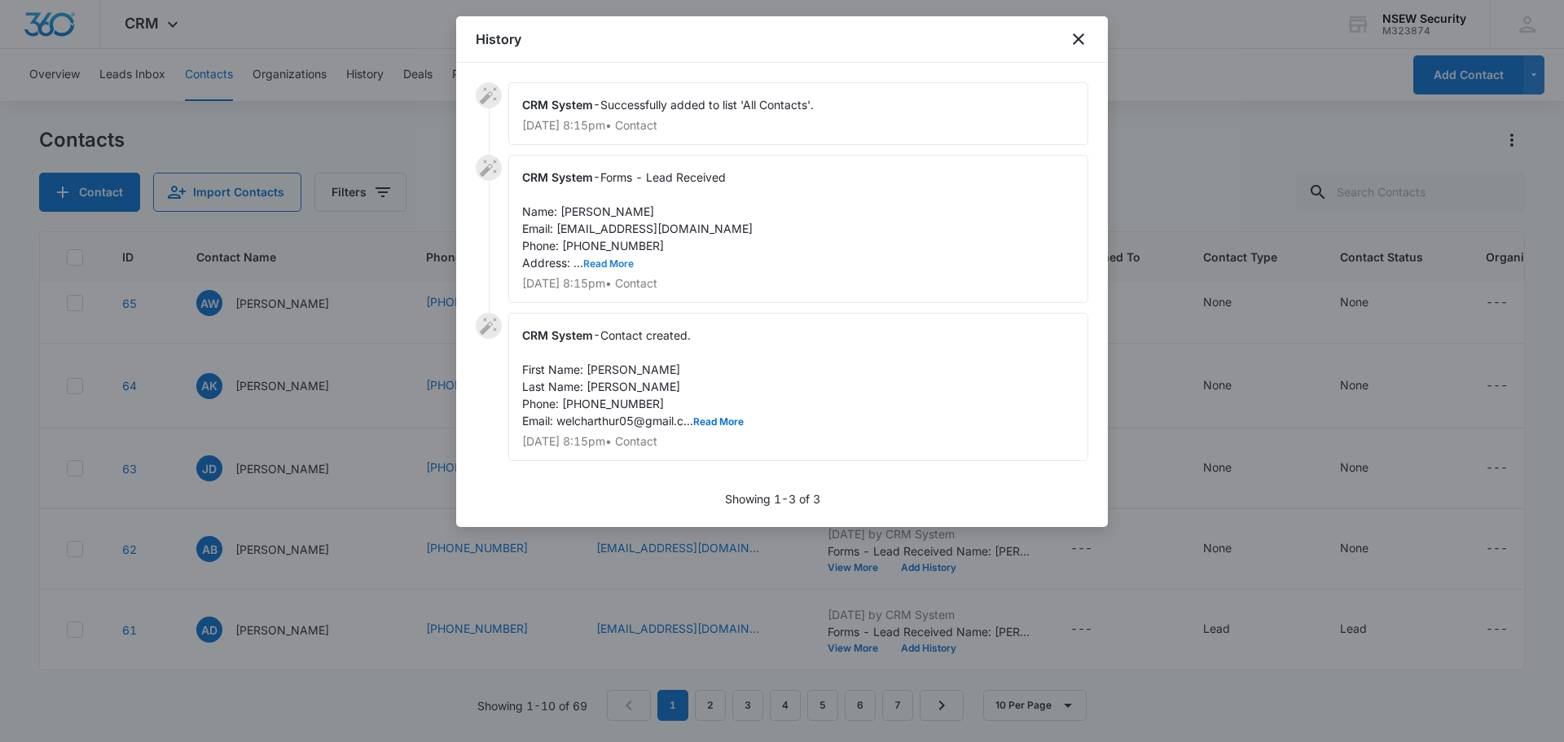
scroll to position [0, 0]
click at [723, 427] on button "Read More" at bounding box center [718, 422] width 51 height 10
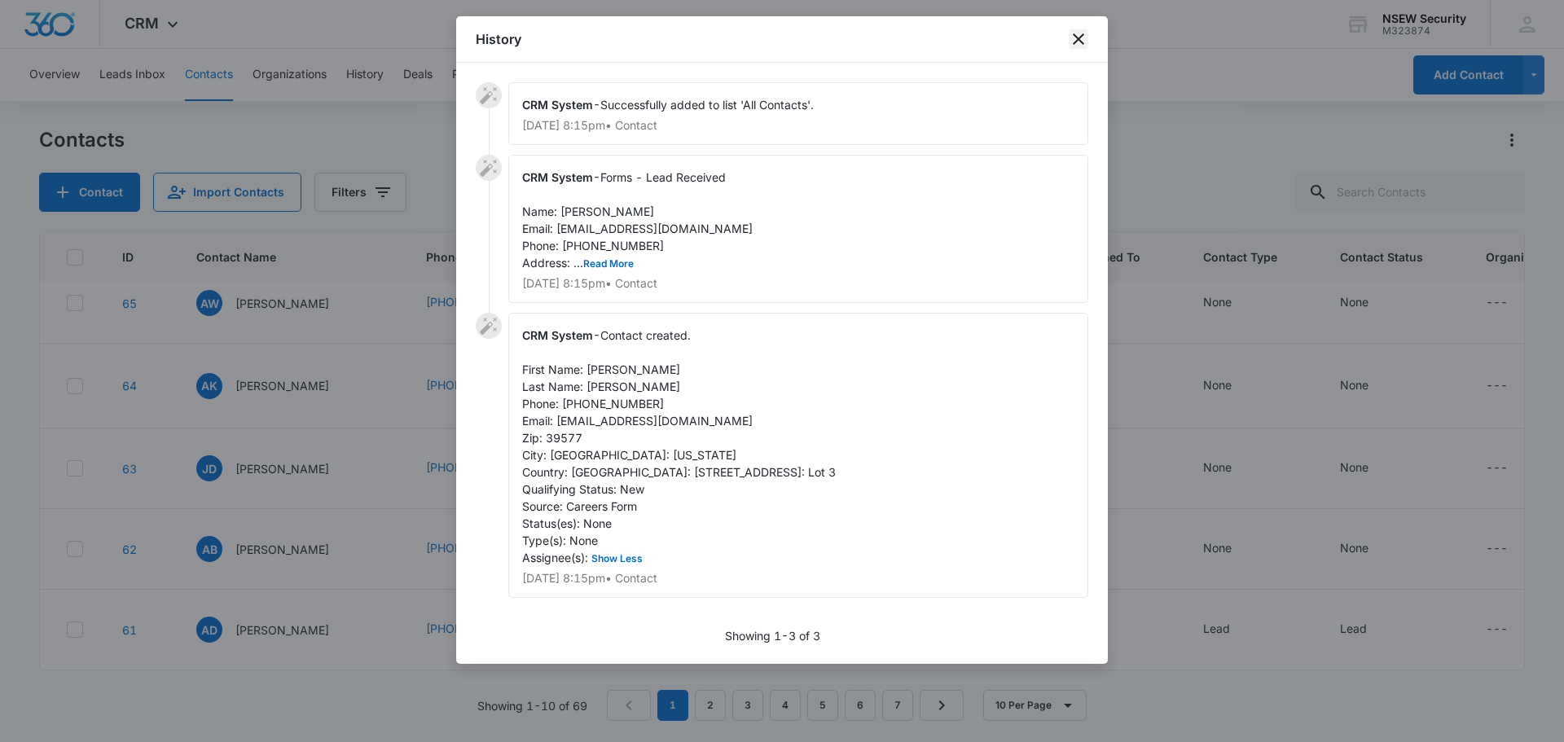
click at [1079, 30] on icon "close" at bounding box center [1079, 39] width 20 height 20
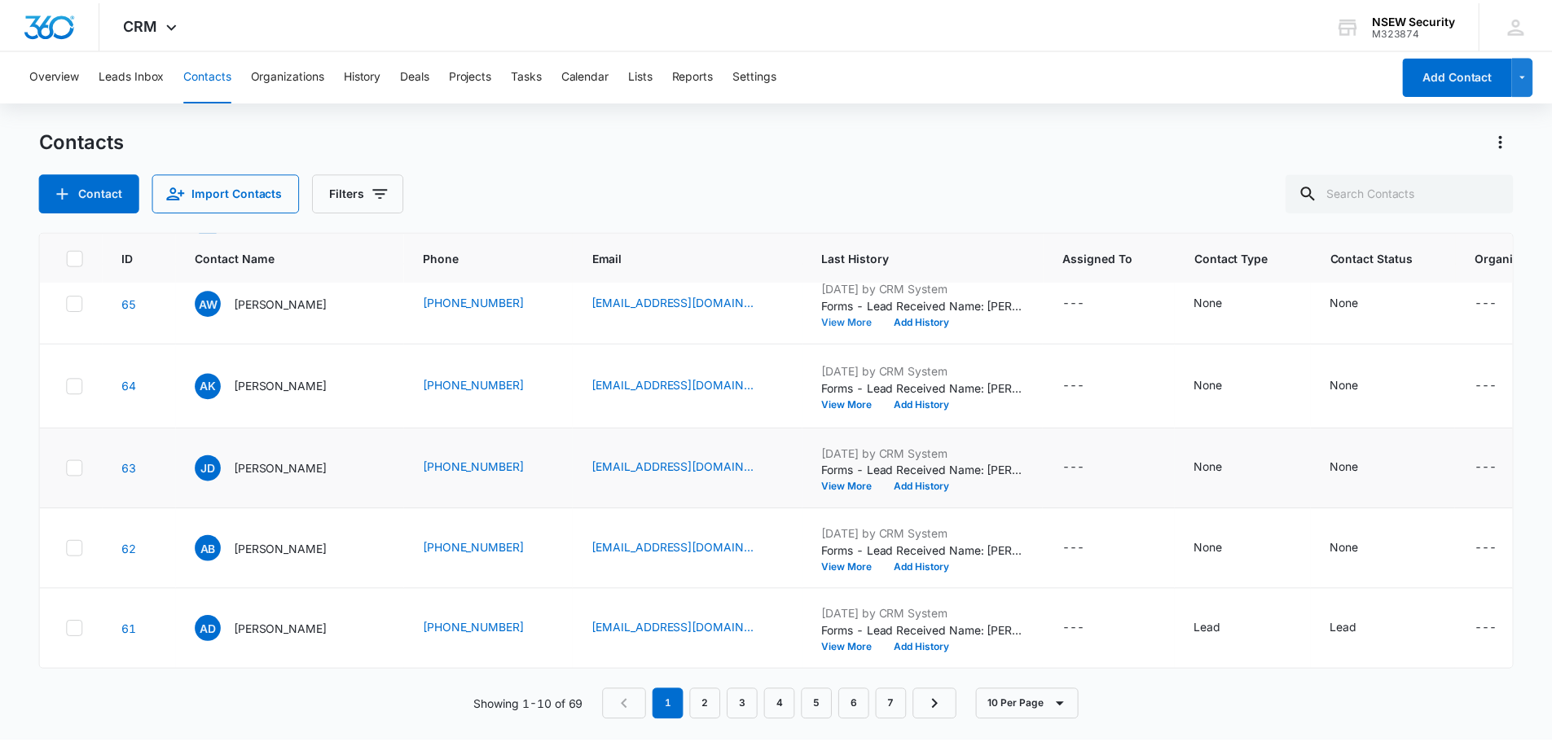
scroll to position [652, 0]
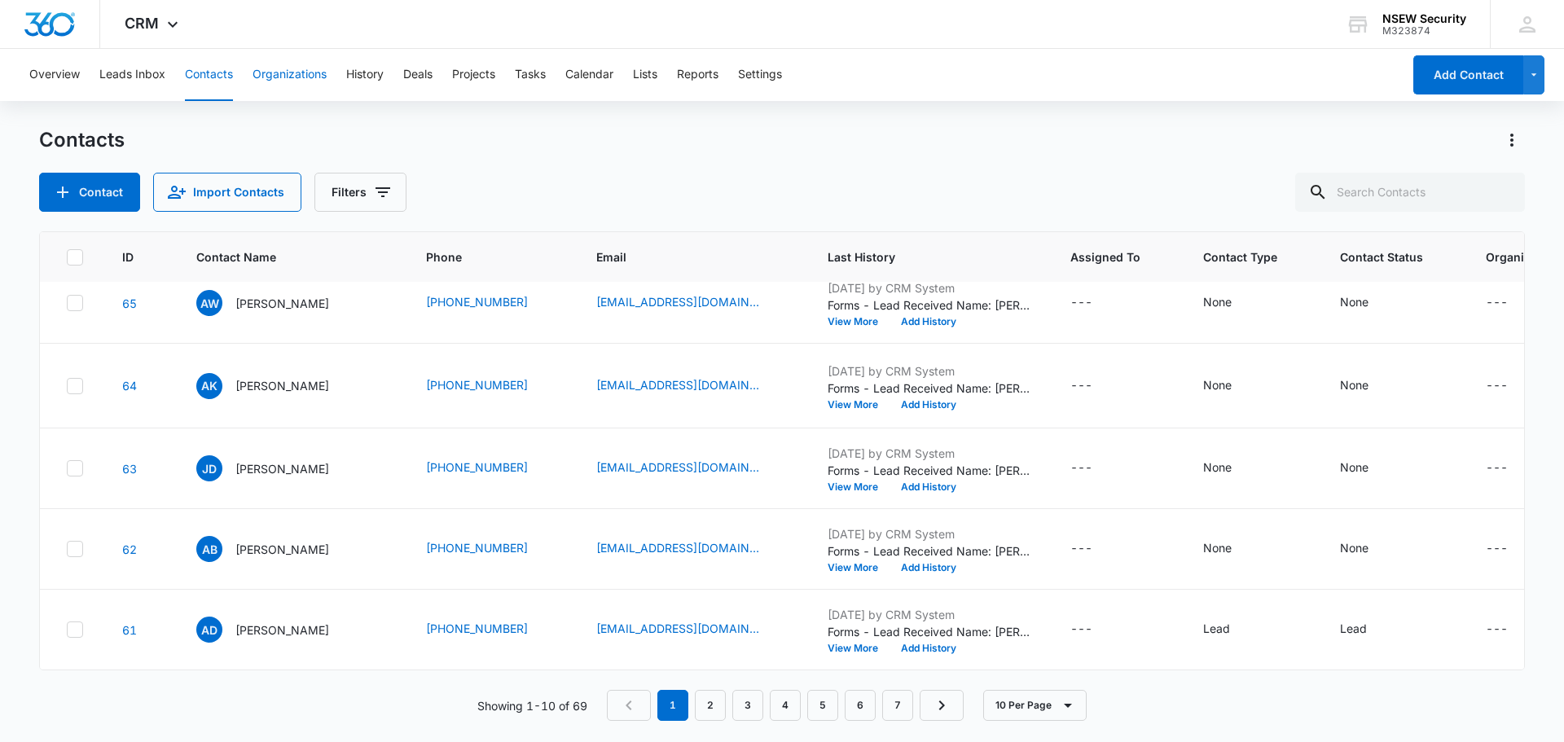
click at [279, 69] on button "Organizations" at bounding box center [290, 75] width 74 height 52
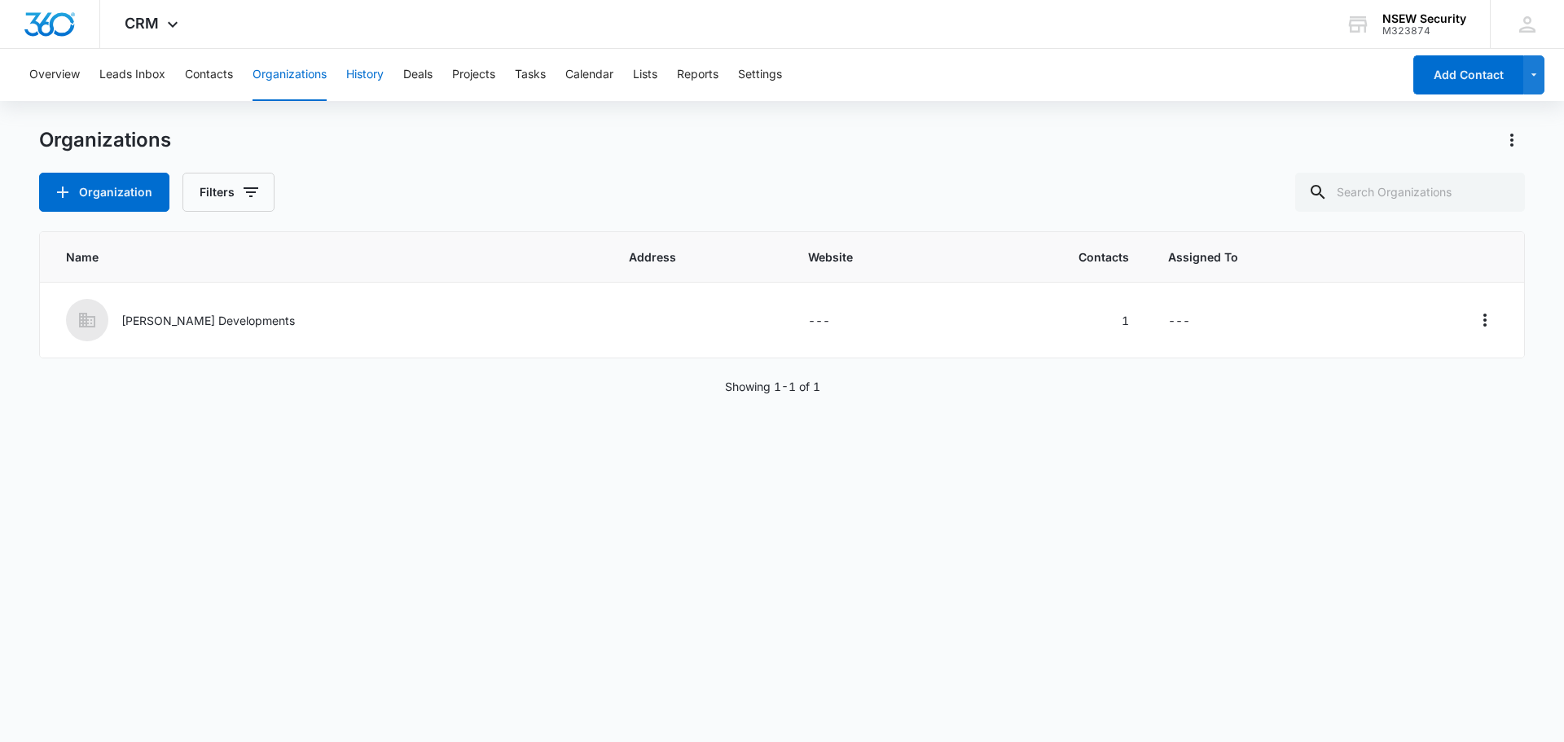
click at [377, 77] on button "History" at bounding box center [364, 75] width 37 height 52
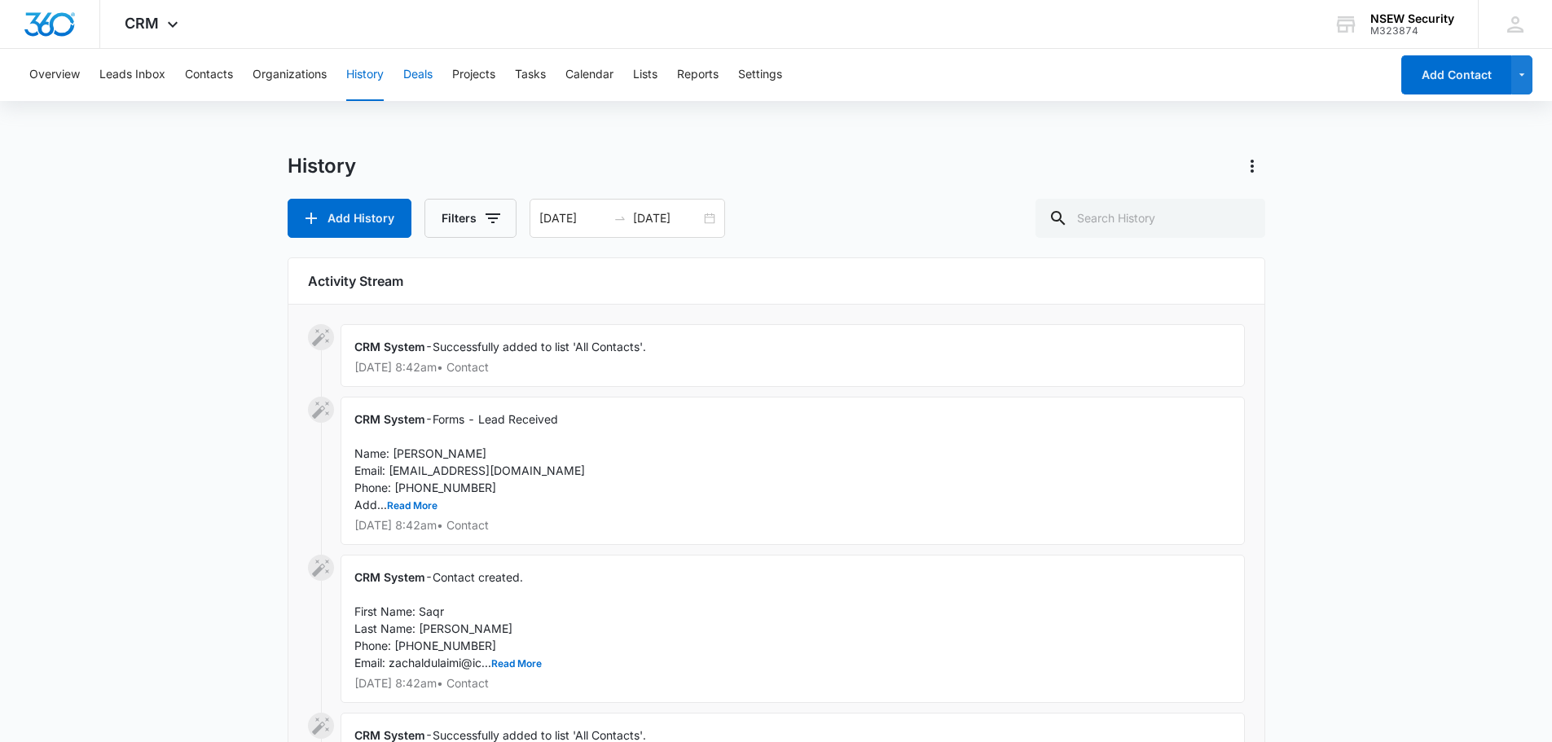
click at [417, 77] on button "Deals" at bounding box center [417, 75] width 29 height 52
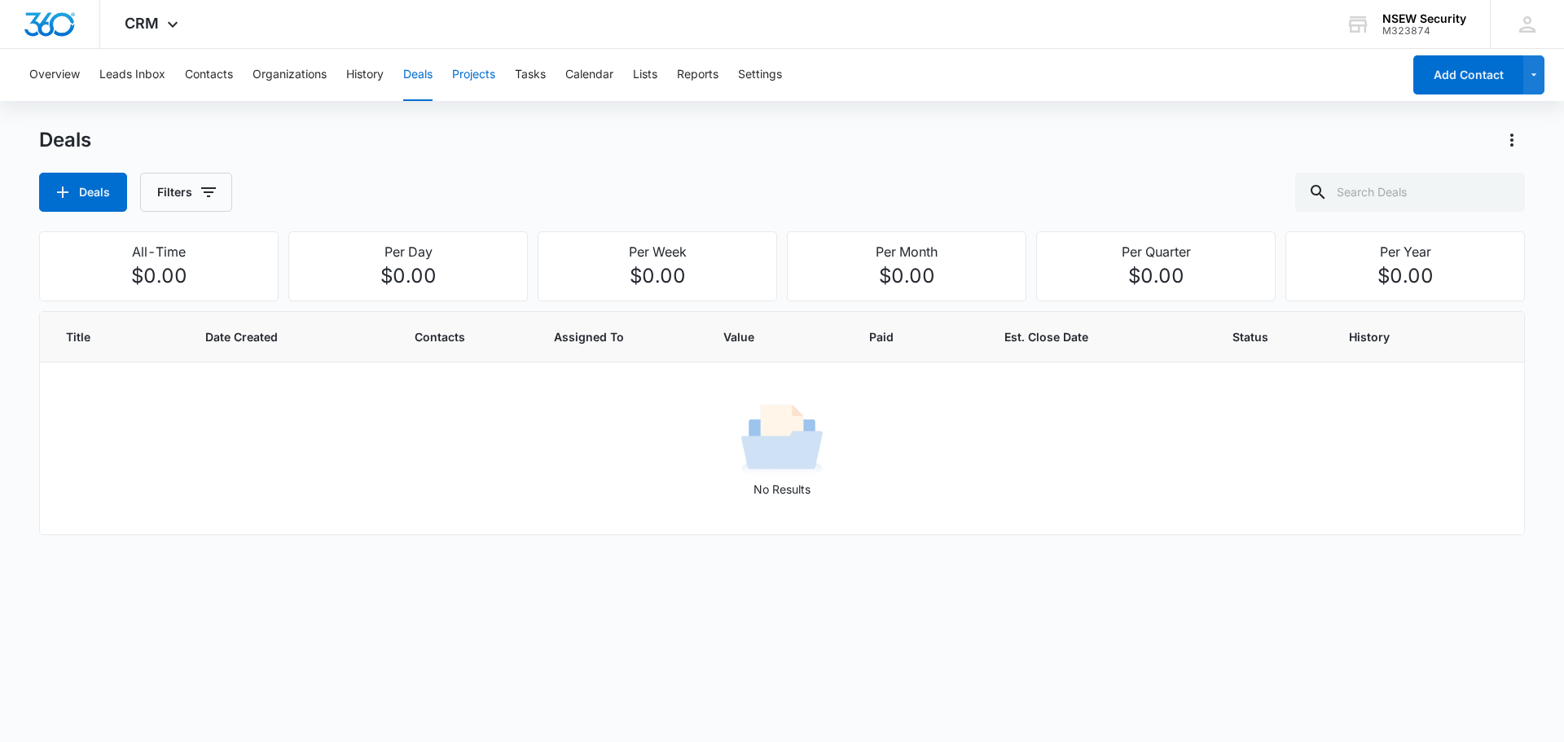
click at [476, 73] on button "Projects" at bounding box center [473, 75] width 43 height 52
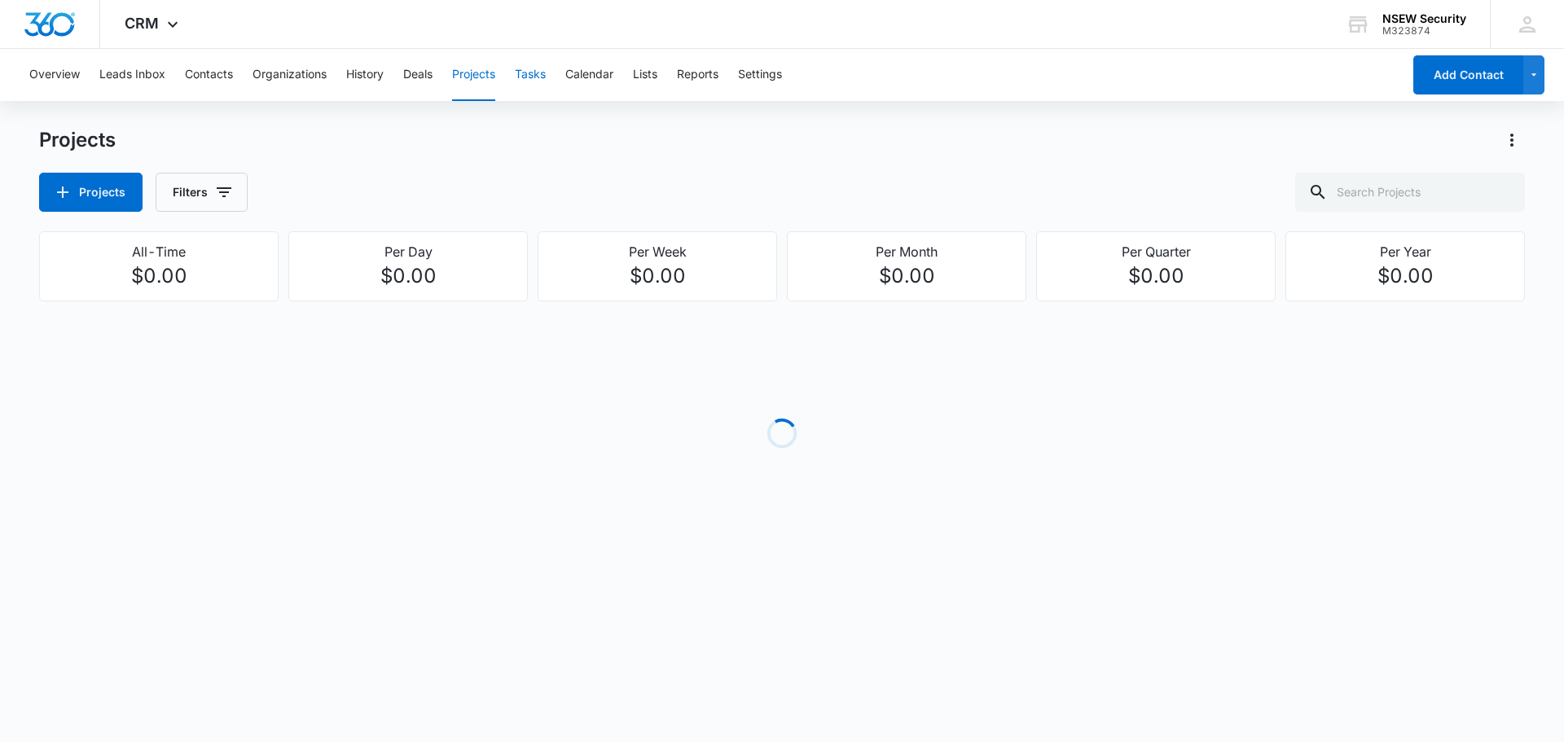
click at [522, 74] on button "Tasks" at bounding box center [530, 75] width 31 height 52
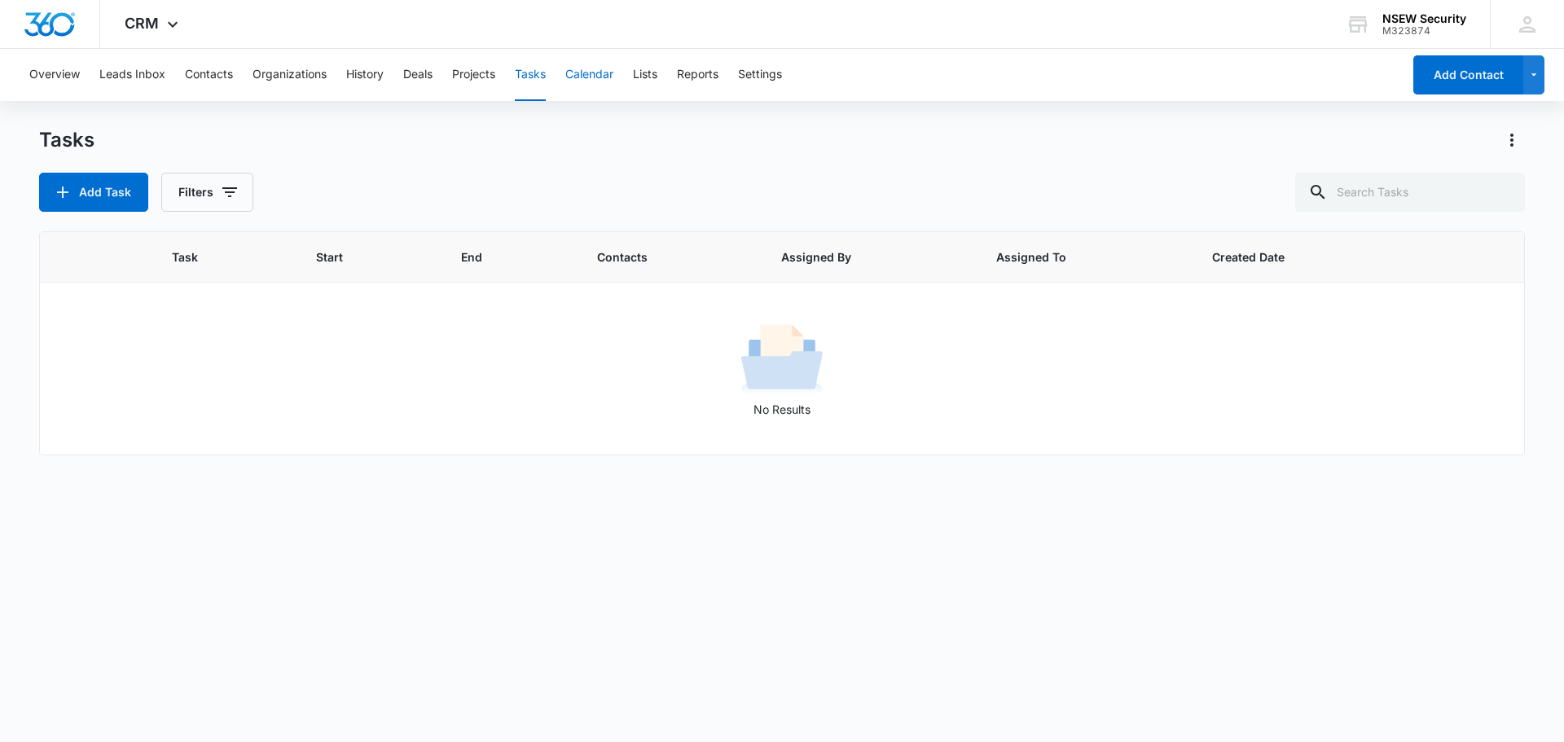
click at [587, 75] on button "Calendar" at bounding box center [589, 75] width 48 height 52
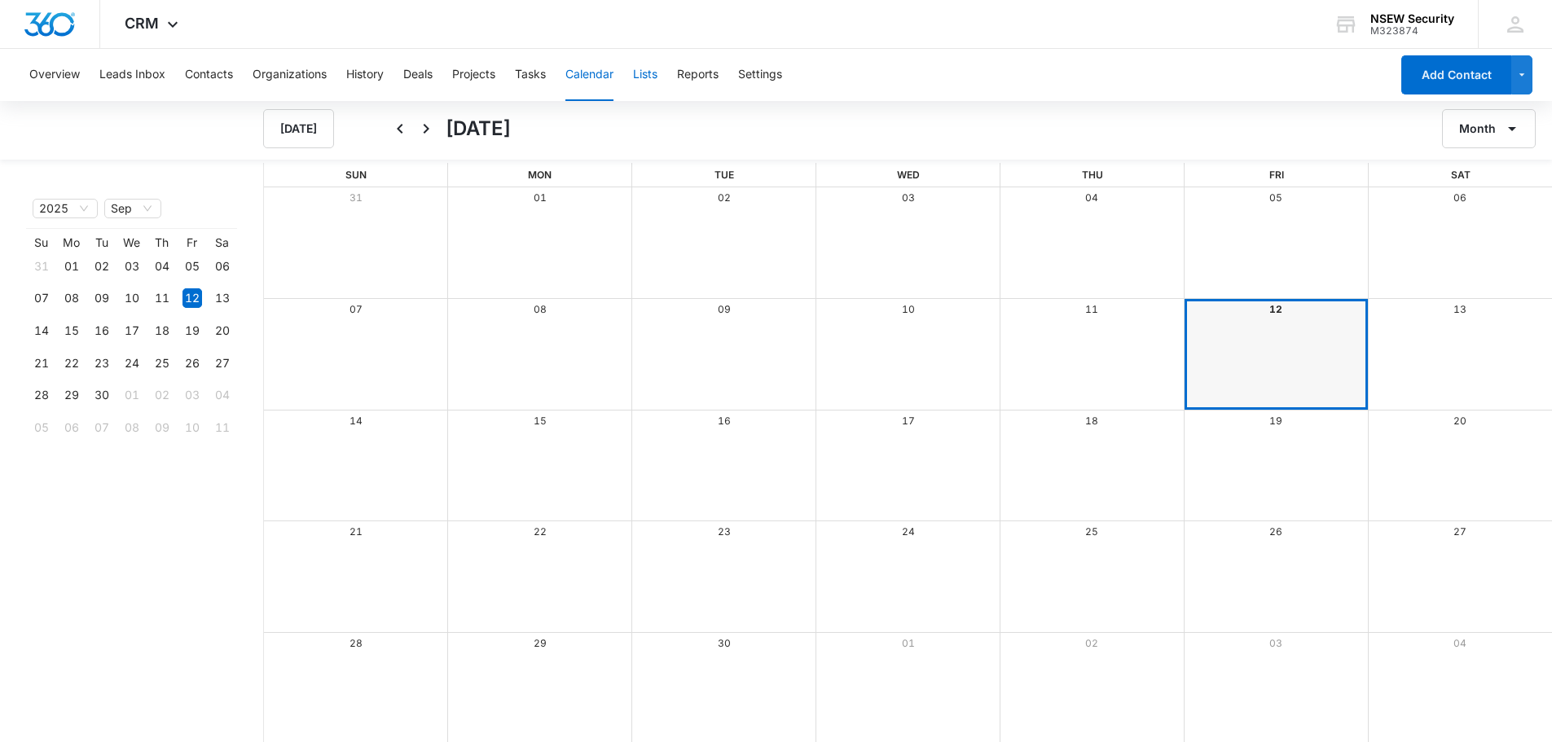
click at [648, 78] on button "Lists" at bounding box center [645, 75] width 24 height 52
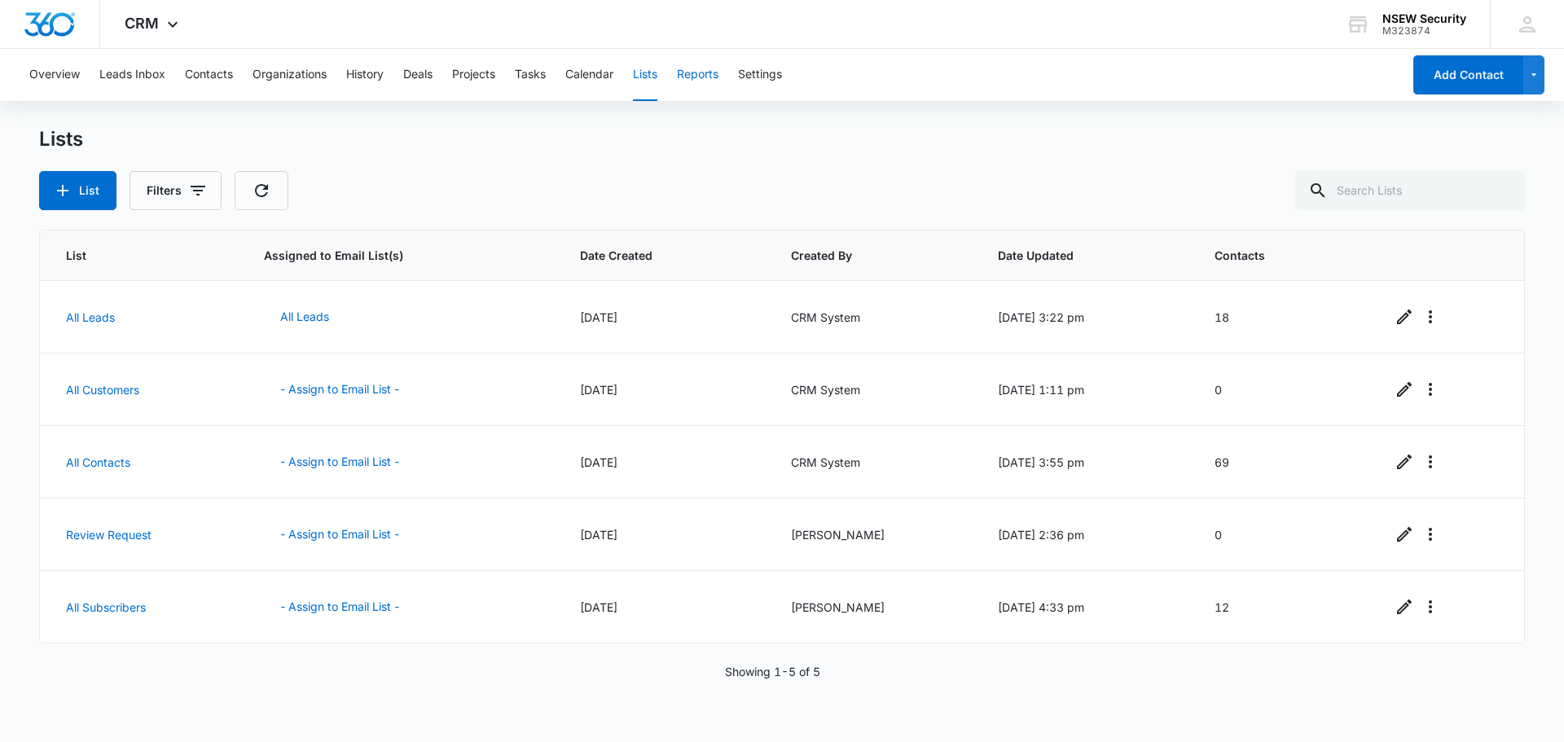
click at [696, 73] on button "Reports" at bounding box center [698, 75] width 42 height 52
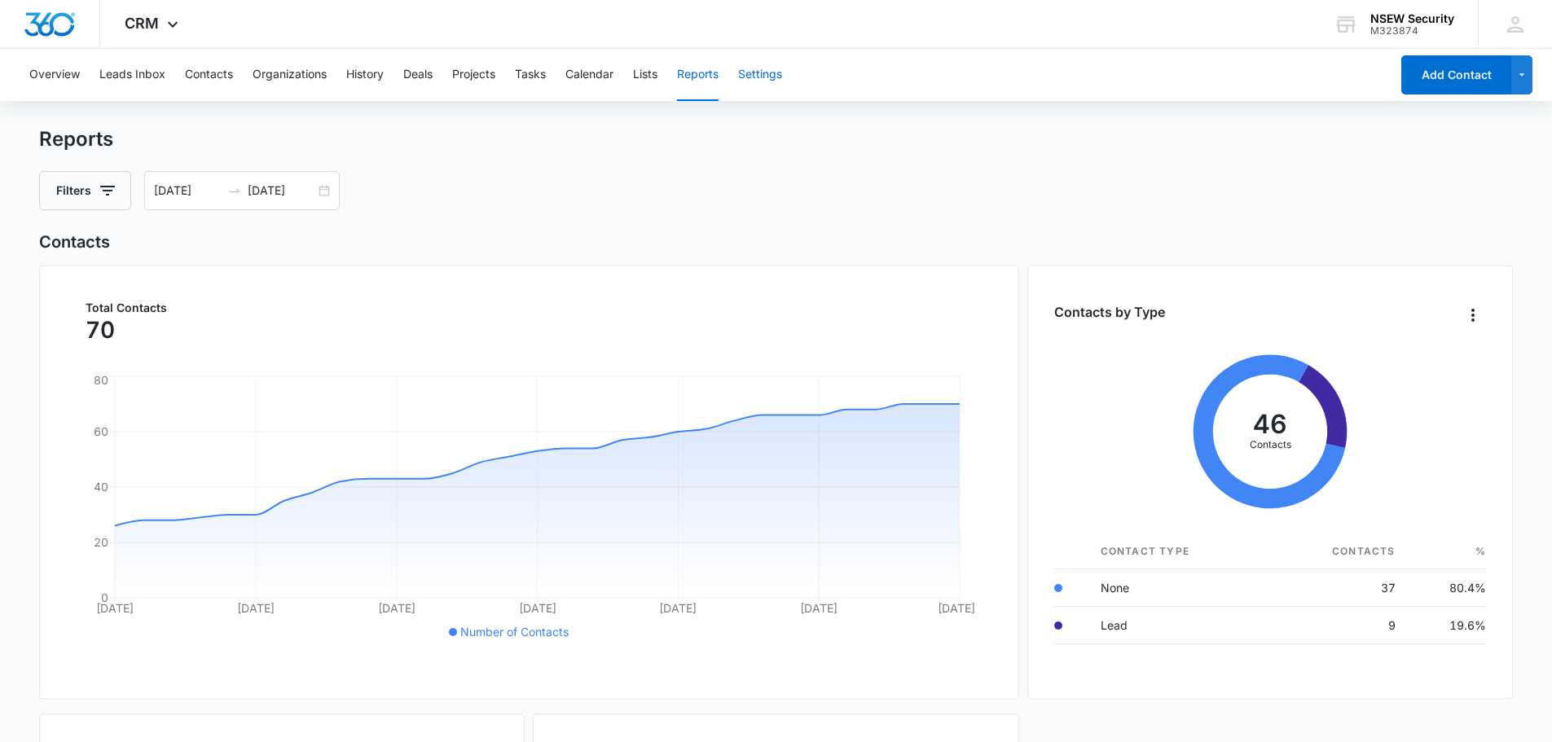
click at [767, 69] on button "Settings" at bounding box center [760, 75] width 44 height 52
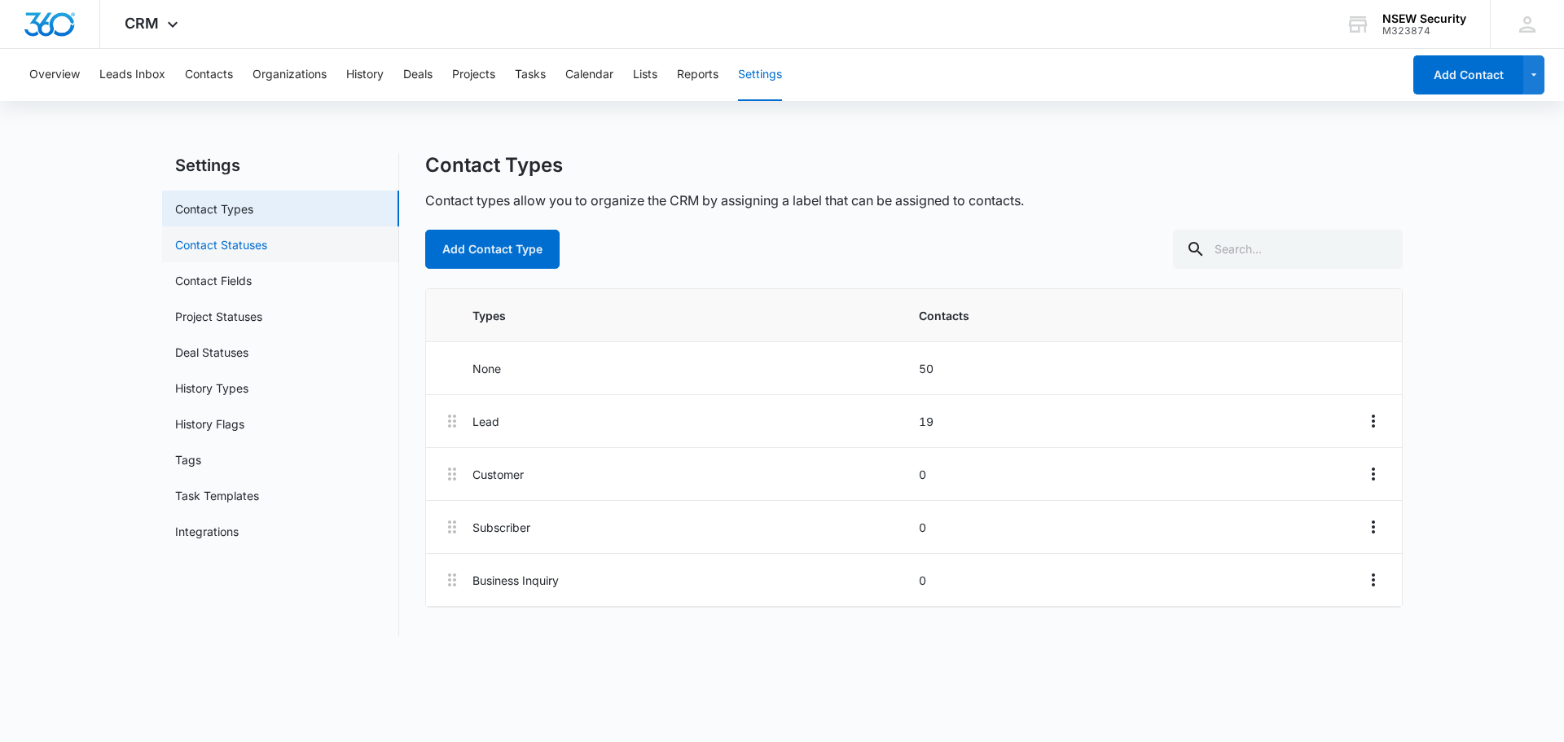
click at [267, 241] on link "Contact Statuses" at bounding box center [221, 244] width 92 height 17
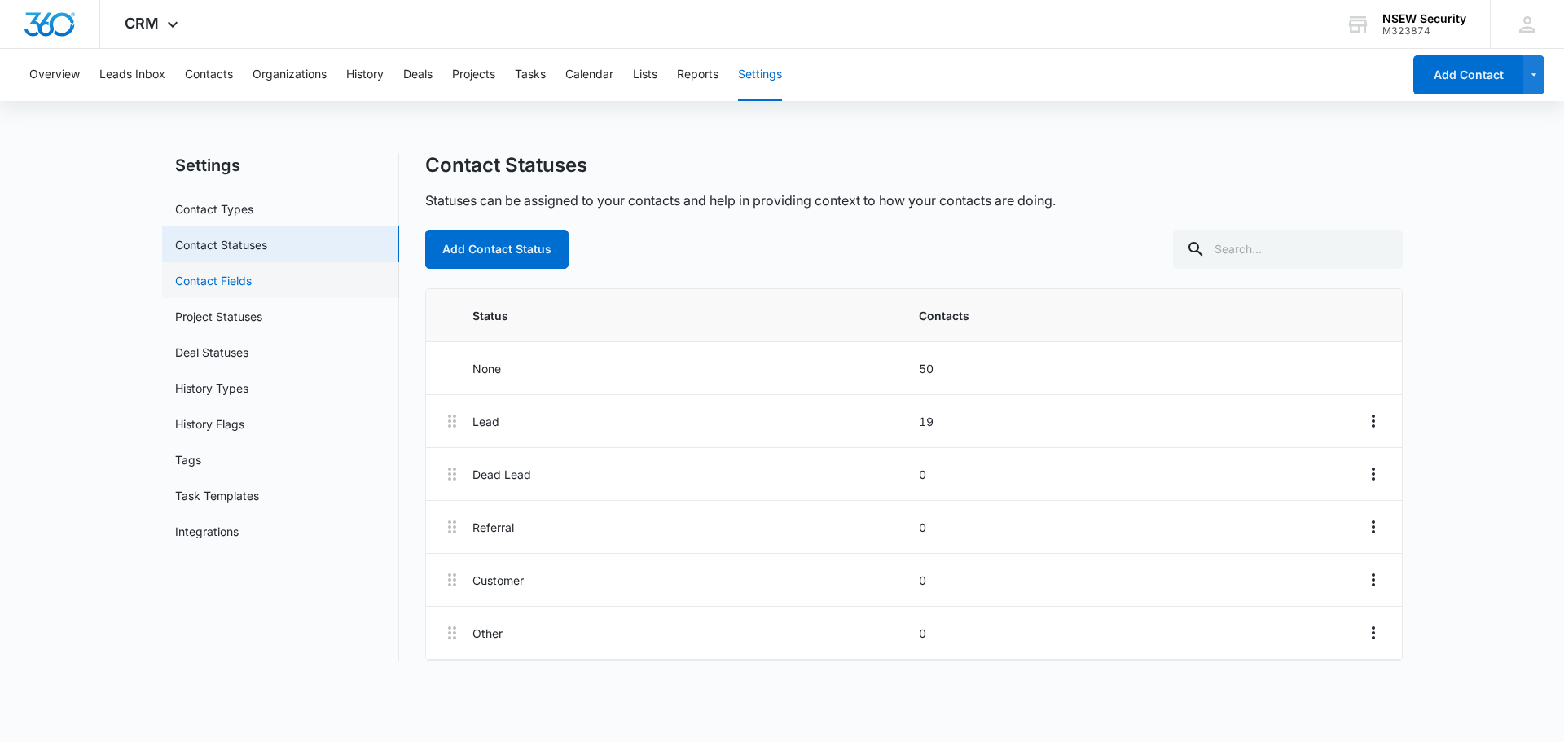
click at [242, 283] on link "Contact Fields" at bounding box center [213, 280] width 77 height 17
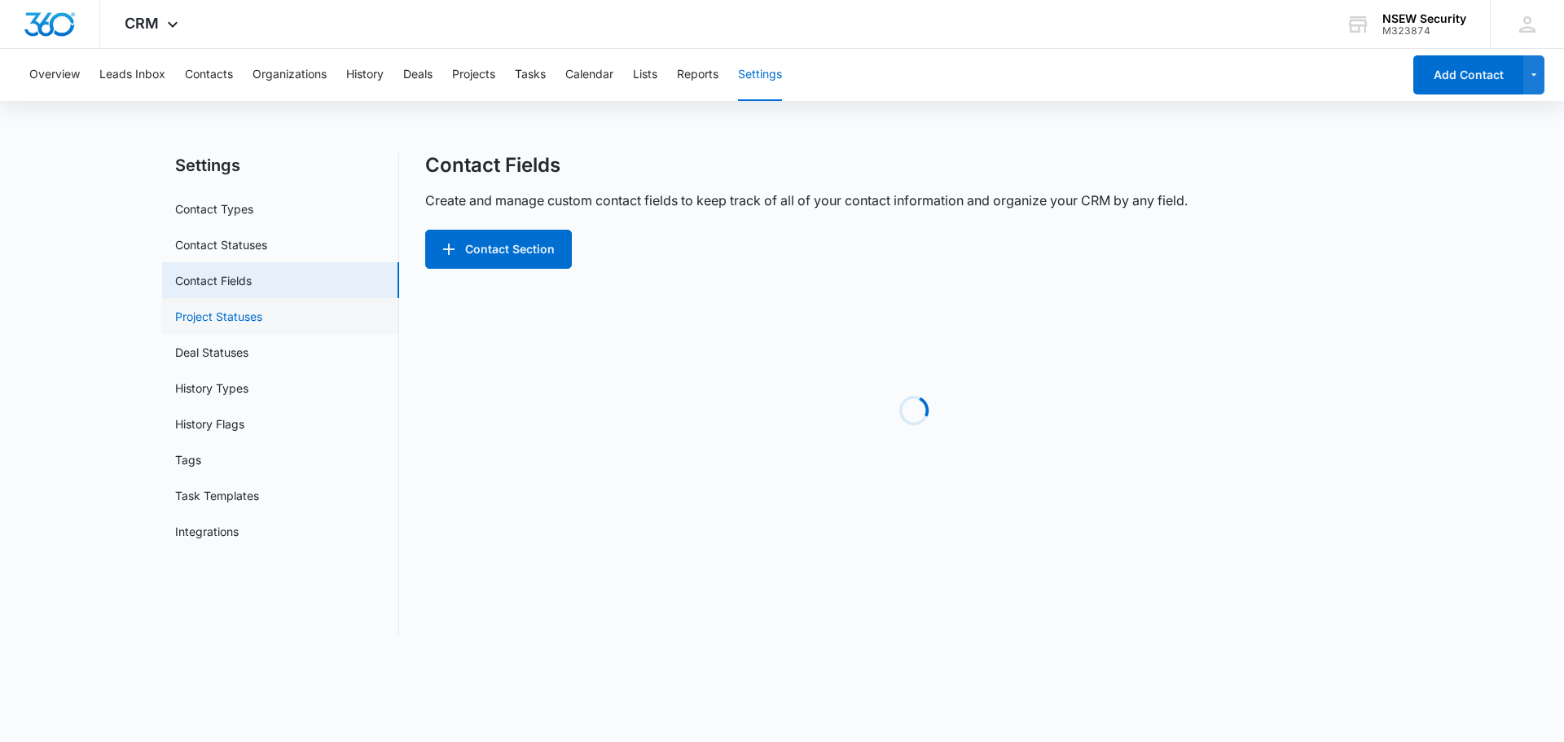
click at [251, 317] on link "Project Statuses" at bounding box center [218, 316] width 87 height 17
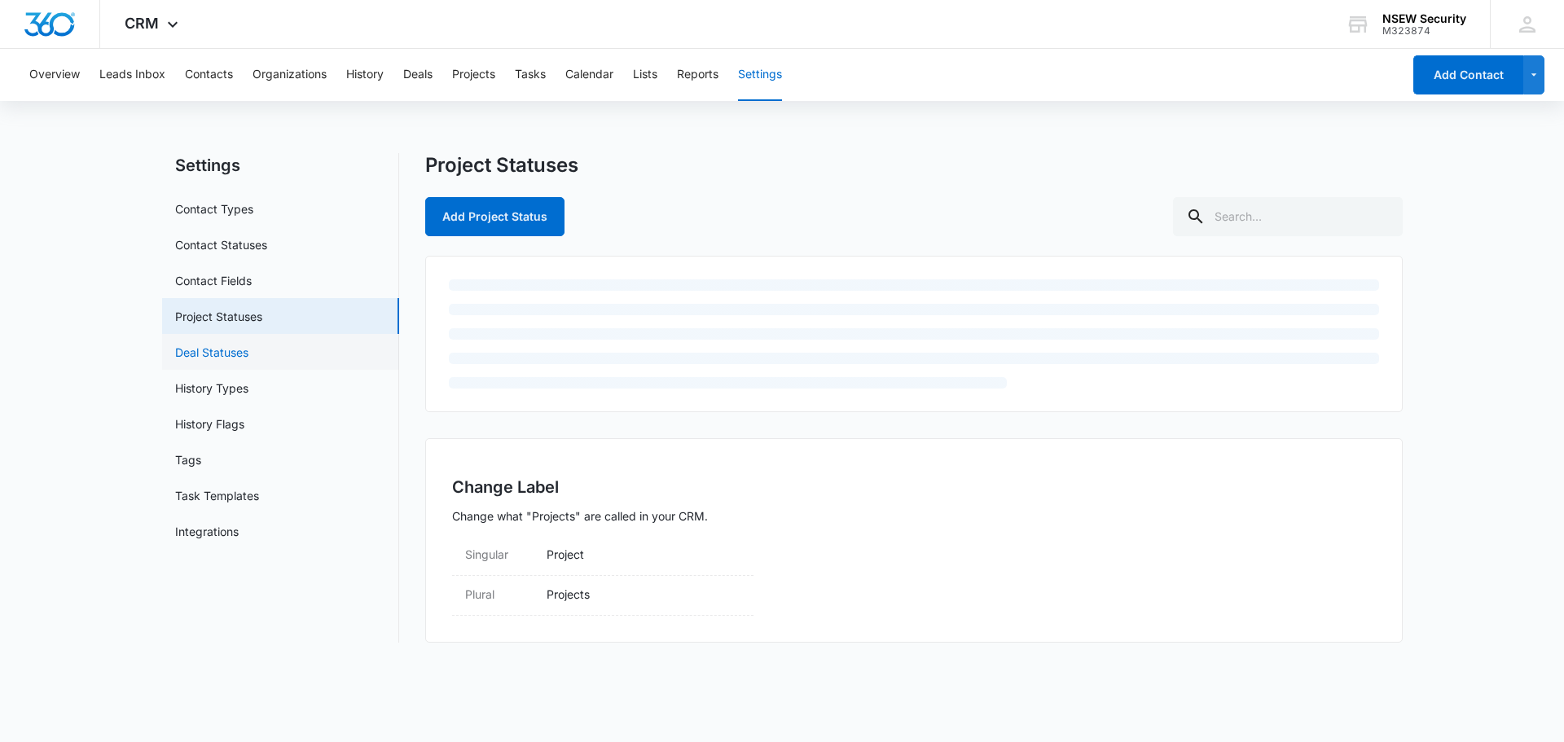
click at [248, 348] on link "Deal Statuses" at bounding box center [211, 352] width 73 height 17
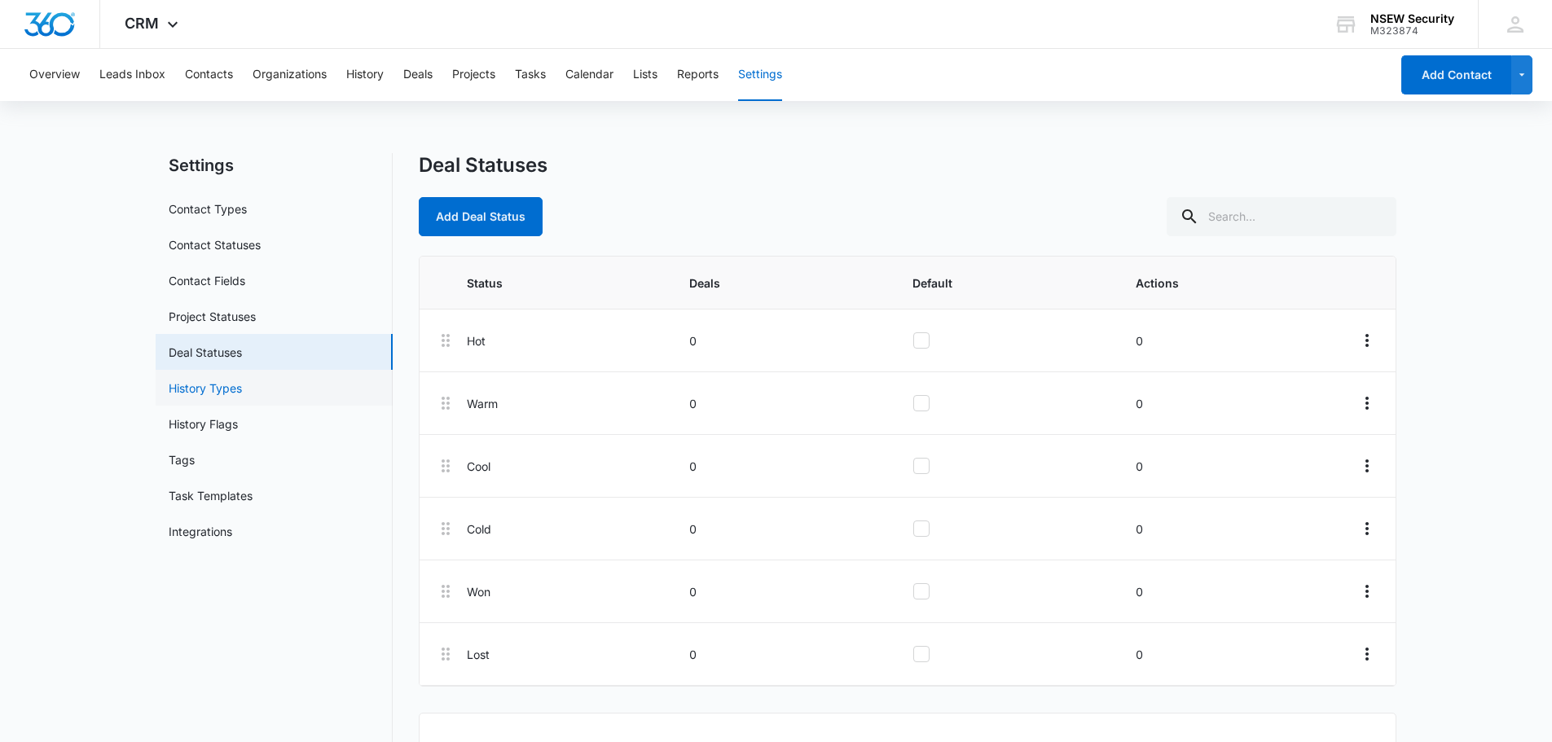
click at [242, 384] on link "History Types" at bounding box center [205, 388] width 73 height 17
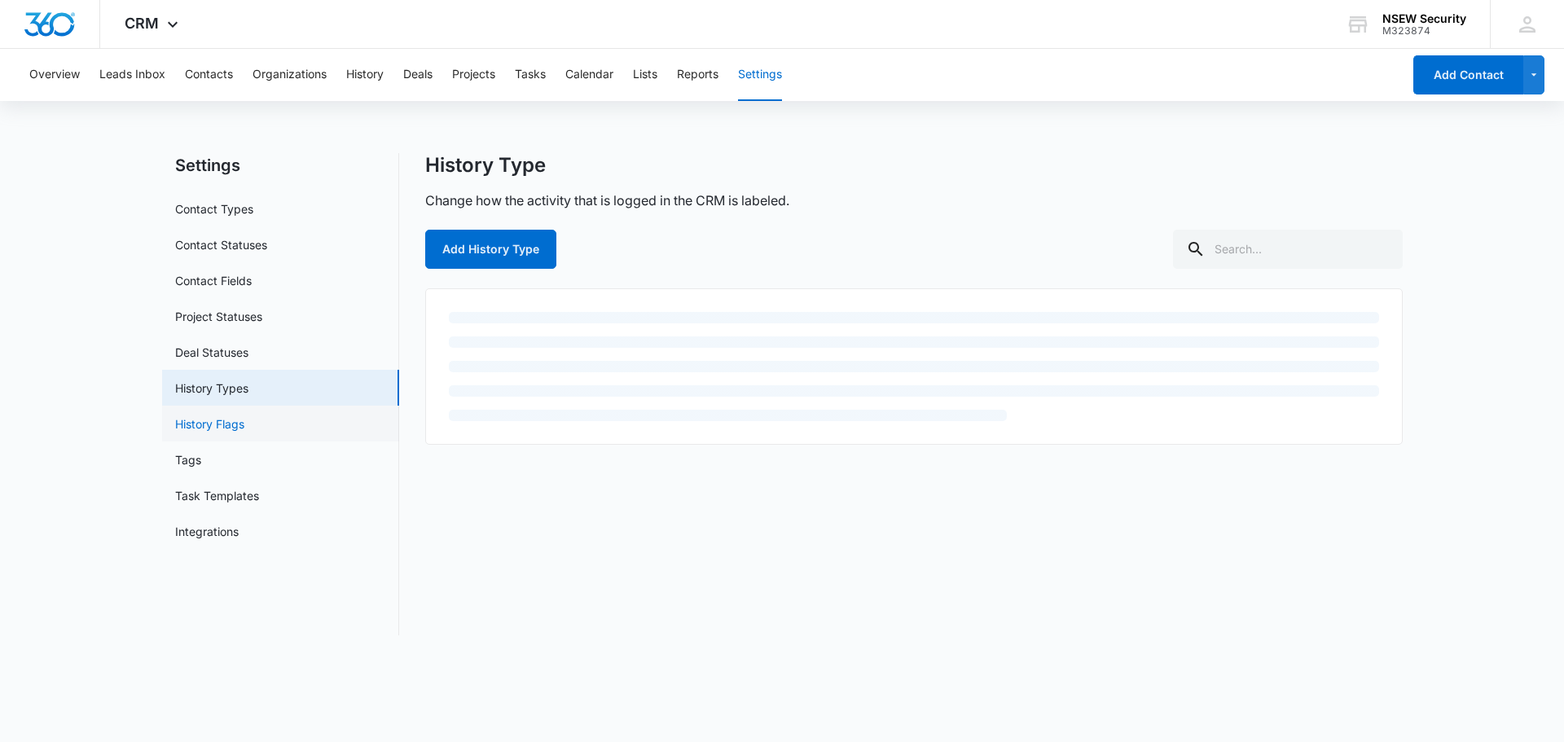
click at [244, 428] on link "History Flags" at bounding box center [209, 423] width 69 height 17
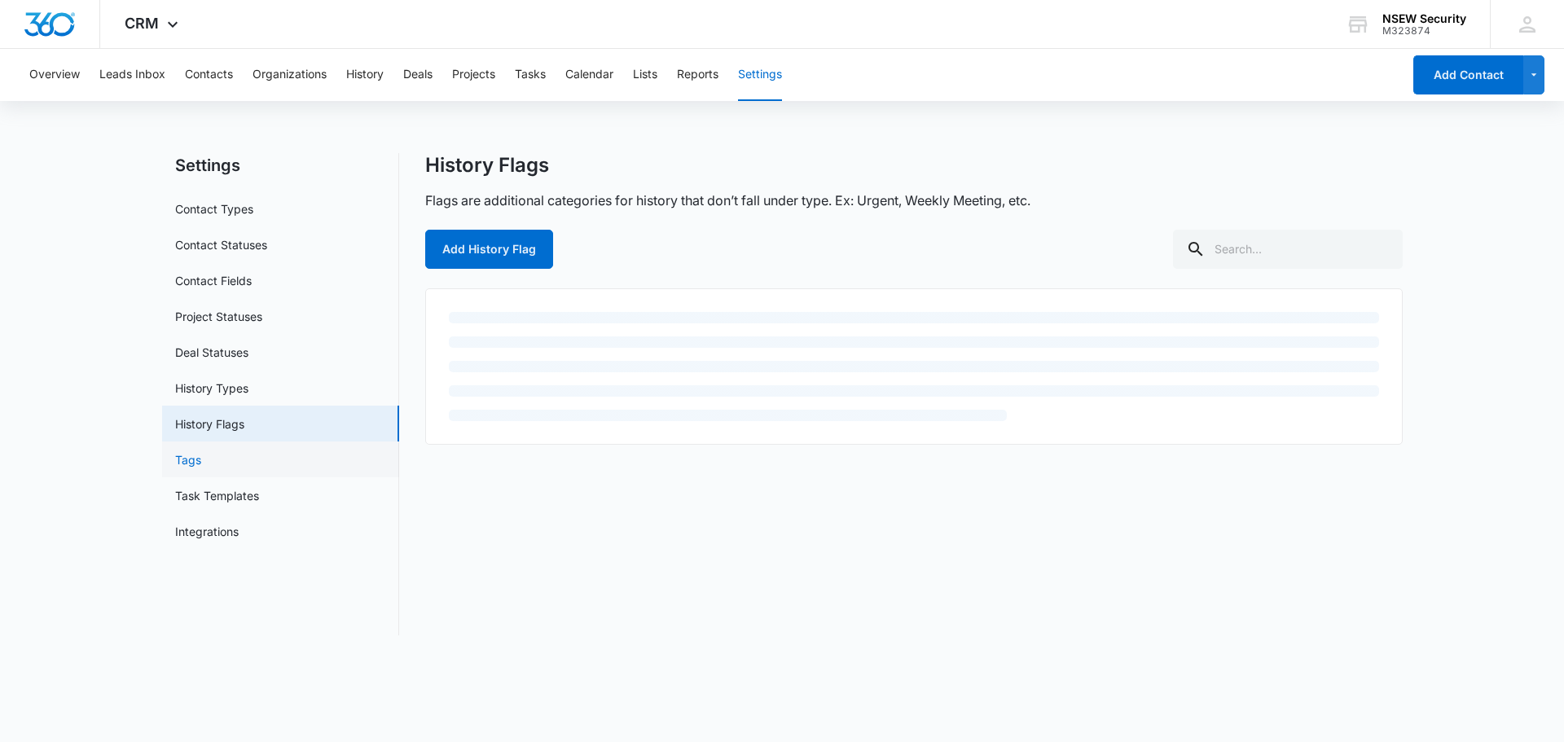
click at [201, 463] on link "Tags" at bounding box center [188, 459] width 26 height 17
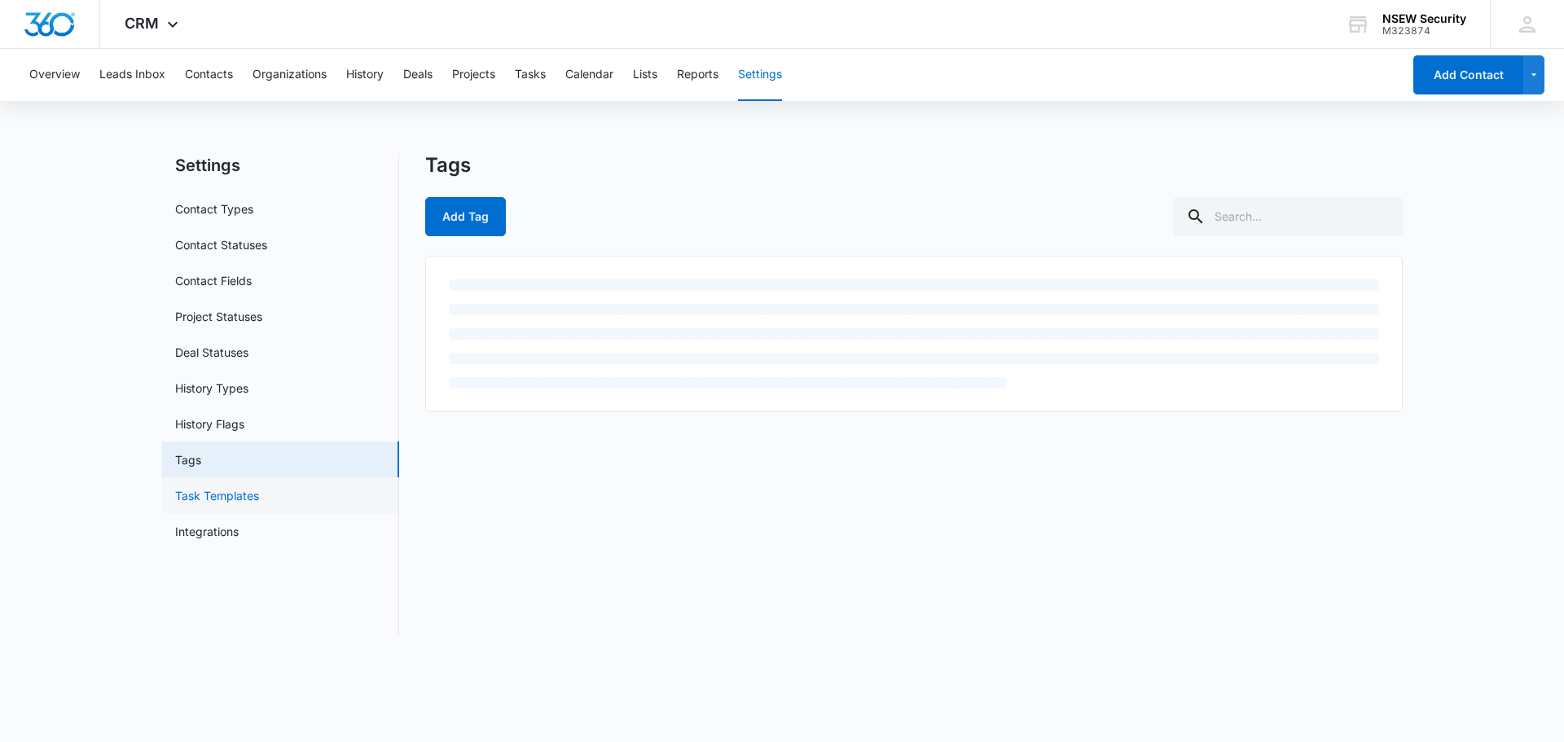
click at [259, 495] on link "Task Templates" at bounding box center [217, 495] width 84 height 17
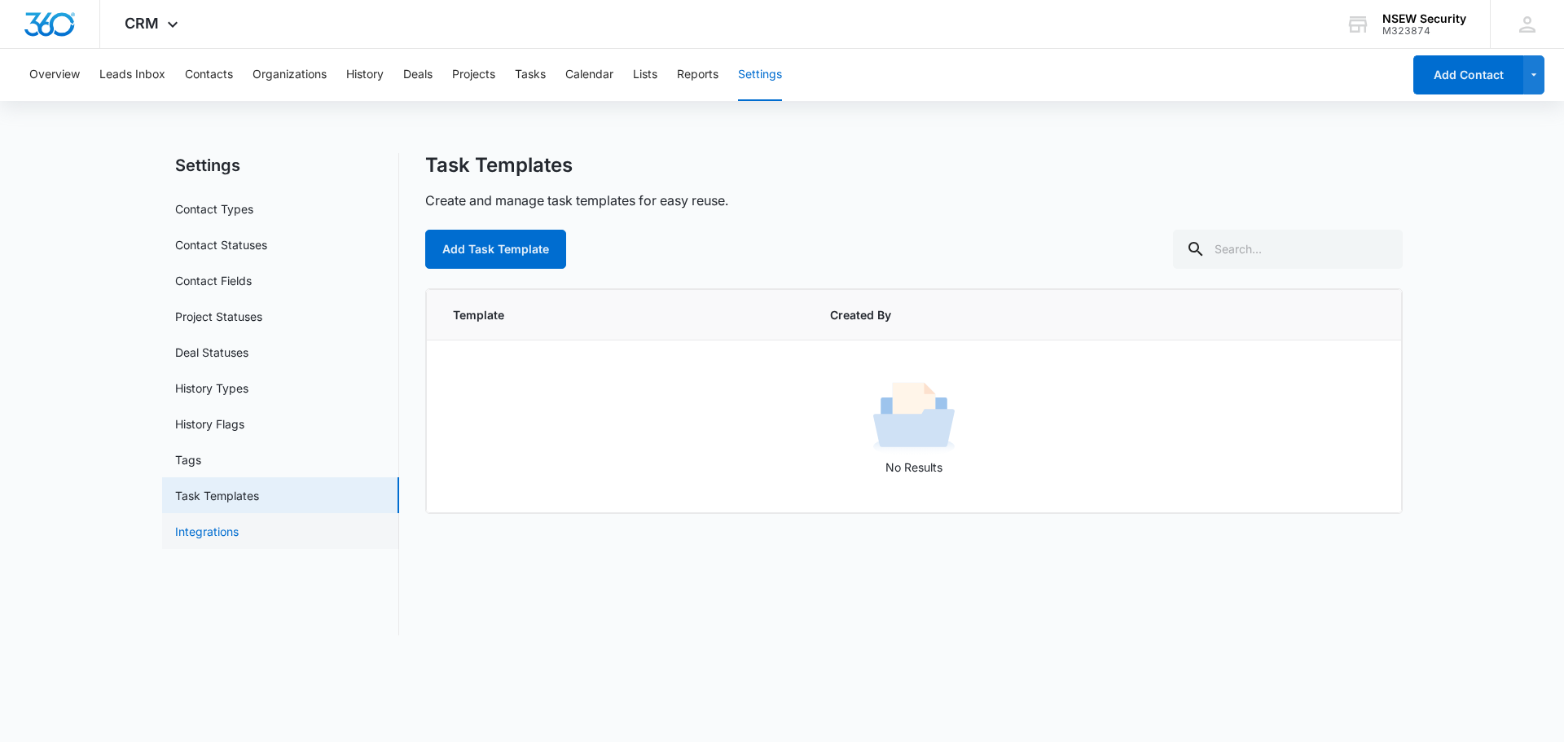
click at [239, 534] on link "Integrations" at bounding box center [207, 531] width 64 height 17
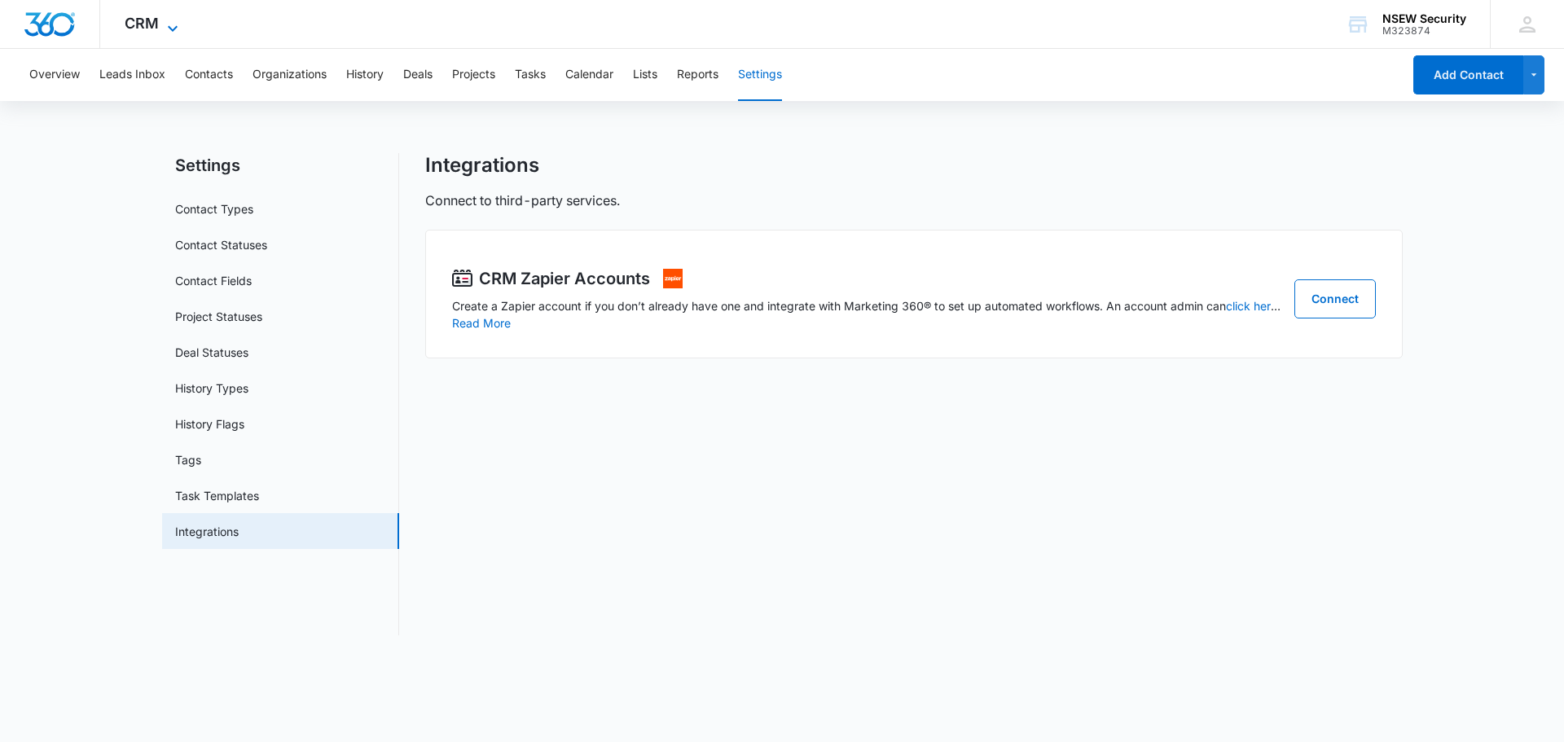
click at [165, 24] on icon at bounding box center [173, 29] width 20 height 20
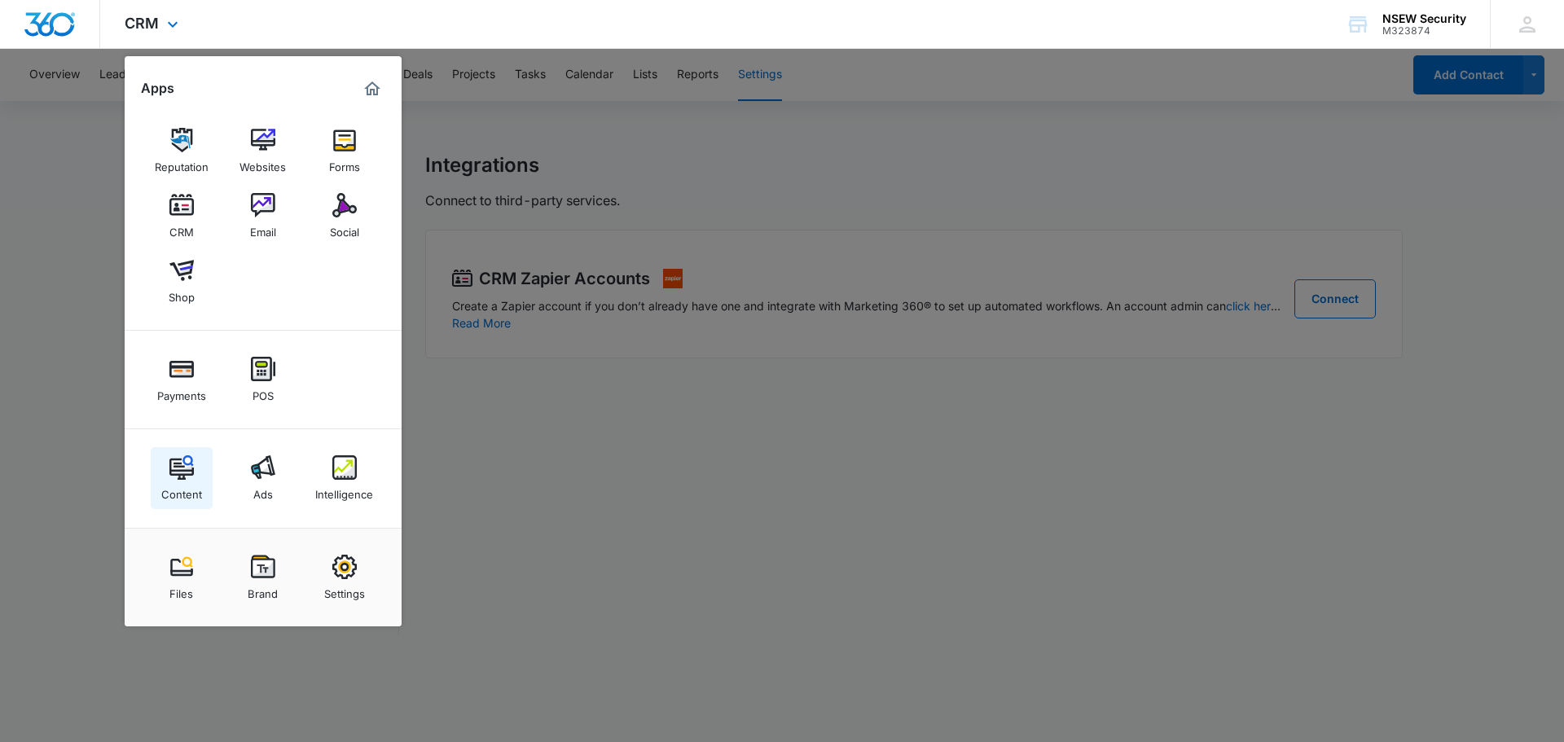
click at [182, 476] on img at bounding box center [181, 467] width 24 height 24
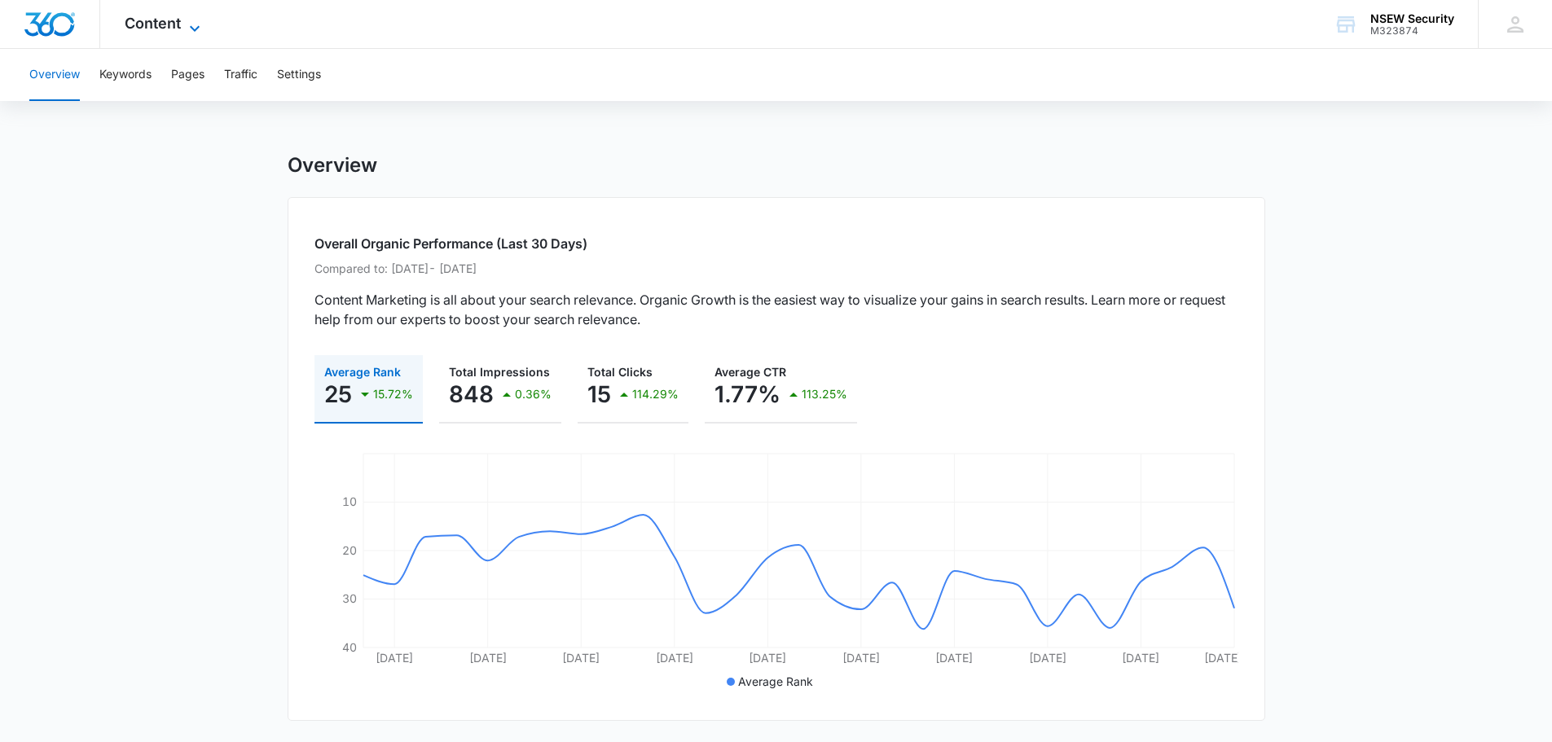
click at [192, 25] on icon at bounding box center [195, 29] width 20 height 20
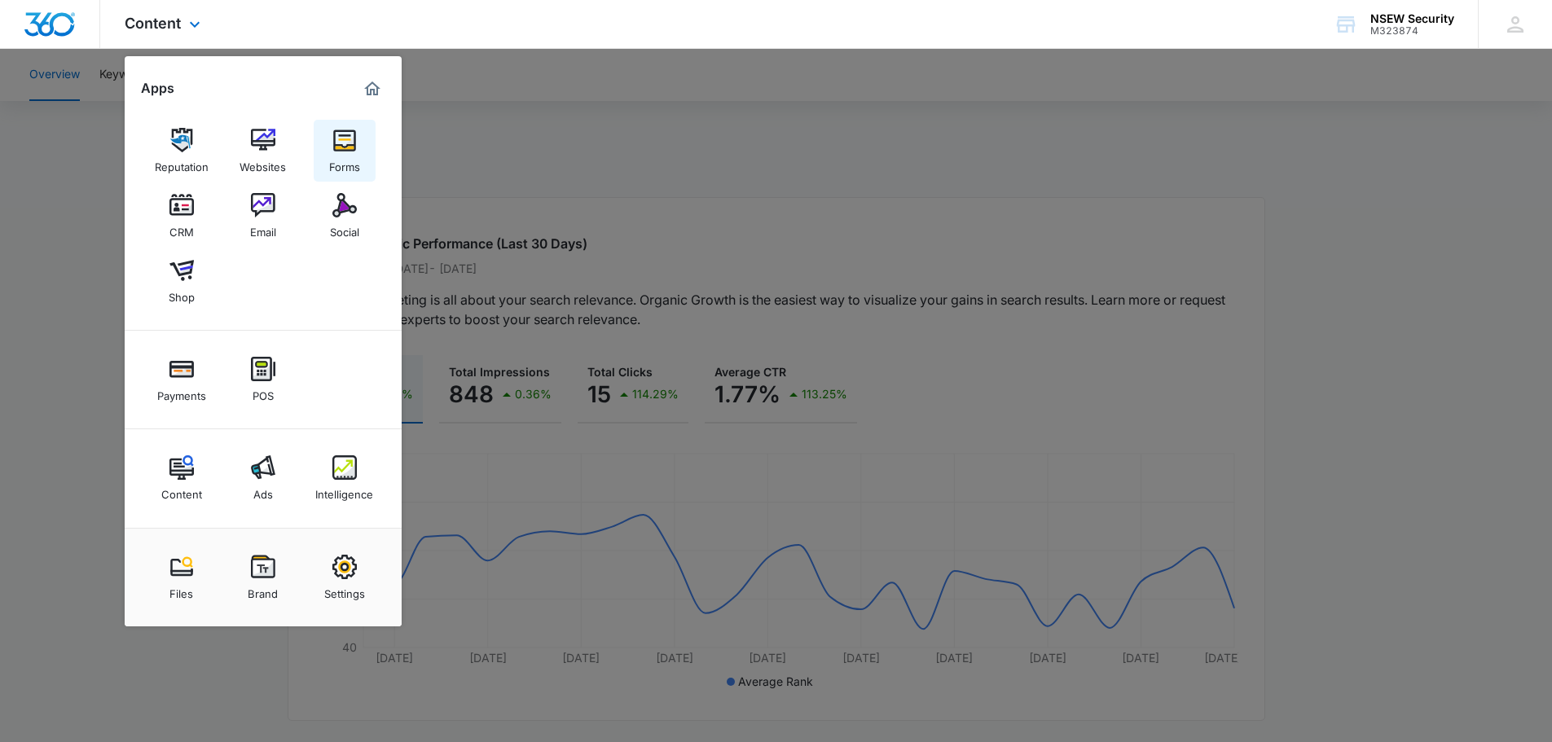
click at [341, 138] on img at bounding box center [344, 140] width 24 height 24
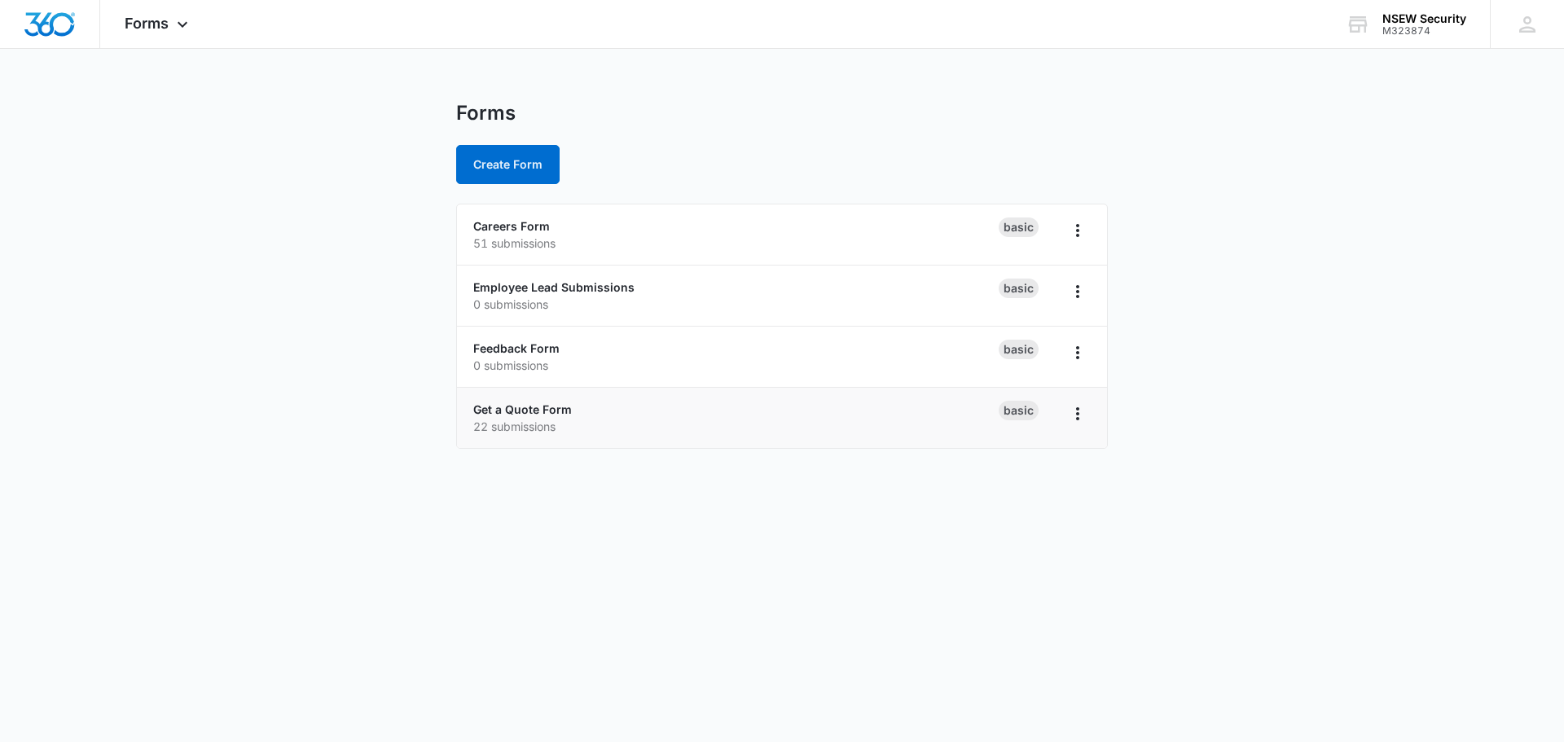
click at [572, 421] on p "22 submissions" at bounding box center [735, 426] width 525 height 17
click at [544, 420] on p "22 submissions" at bounding box center [735, 426] width 525 height 17
click at [903, 415] on div "Get a Quote Form 22 submissions" at bounding box center [735, 418] width 525 height 34
click at [183, 22] on icon at bounding box center [183, 29] width 20 height 20
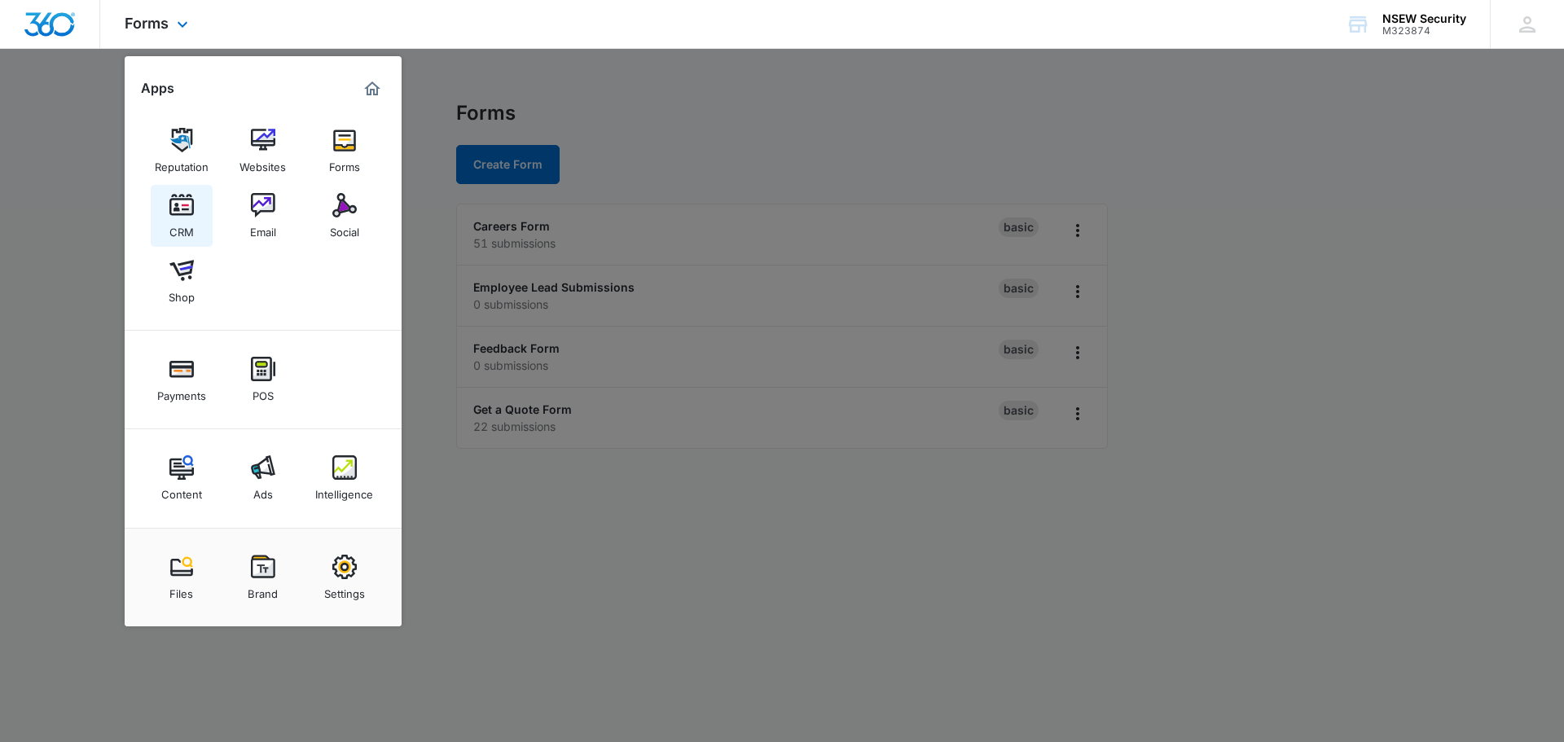
click at [190, 216] on img at bounding box center [181, 205] width 24 height 24
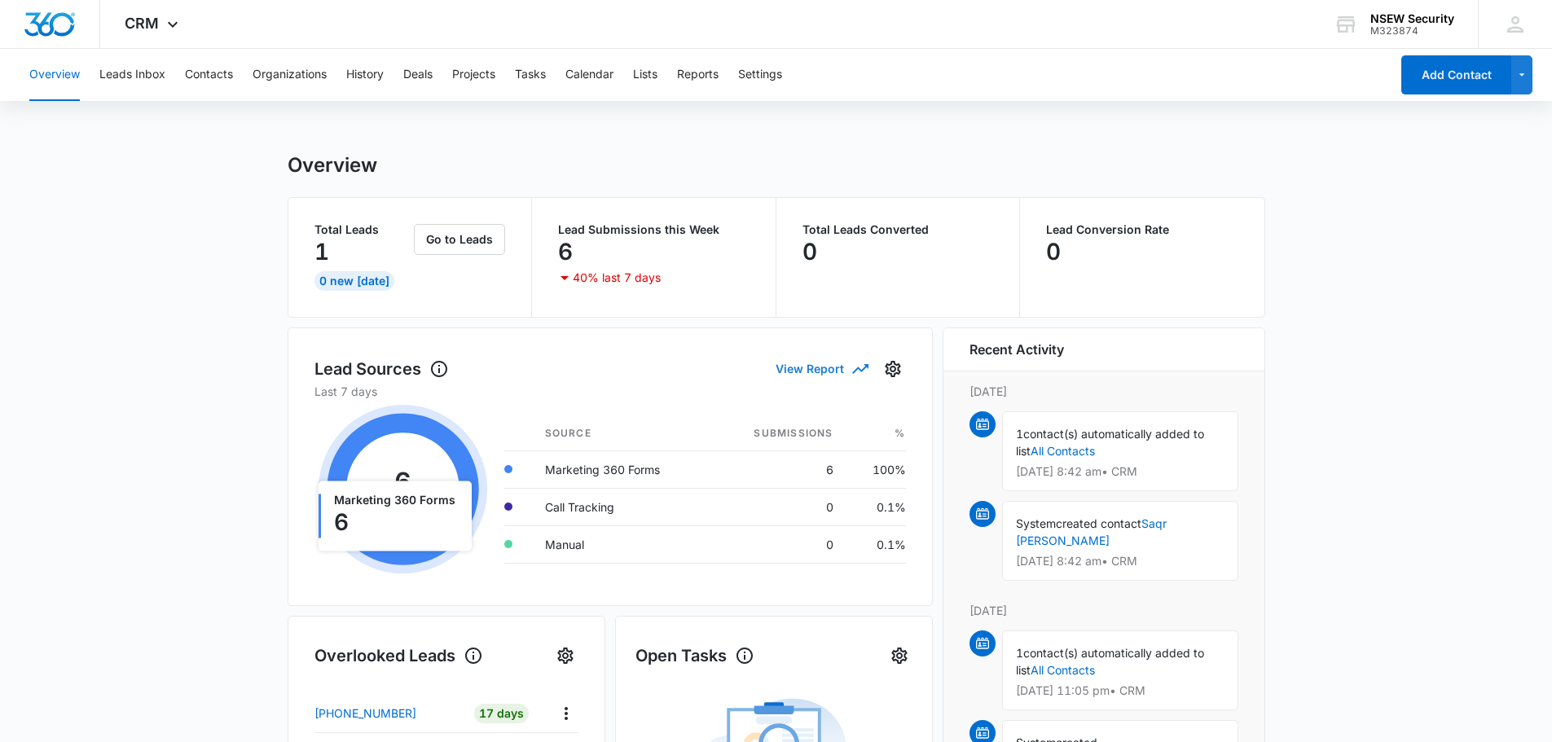
click at [806, 370] on button "View Report" at bounding box center [821, 368] width 91 height 29
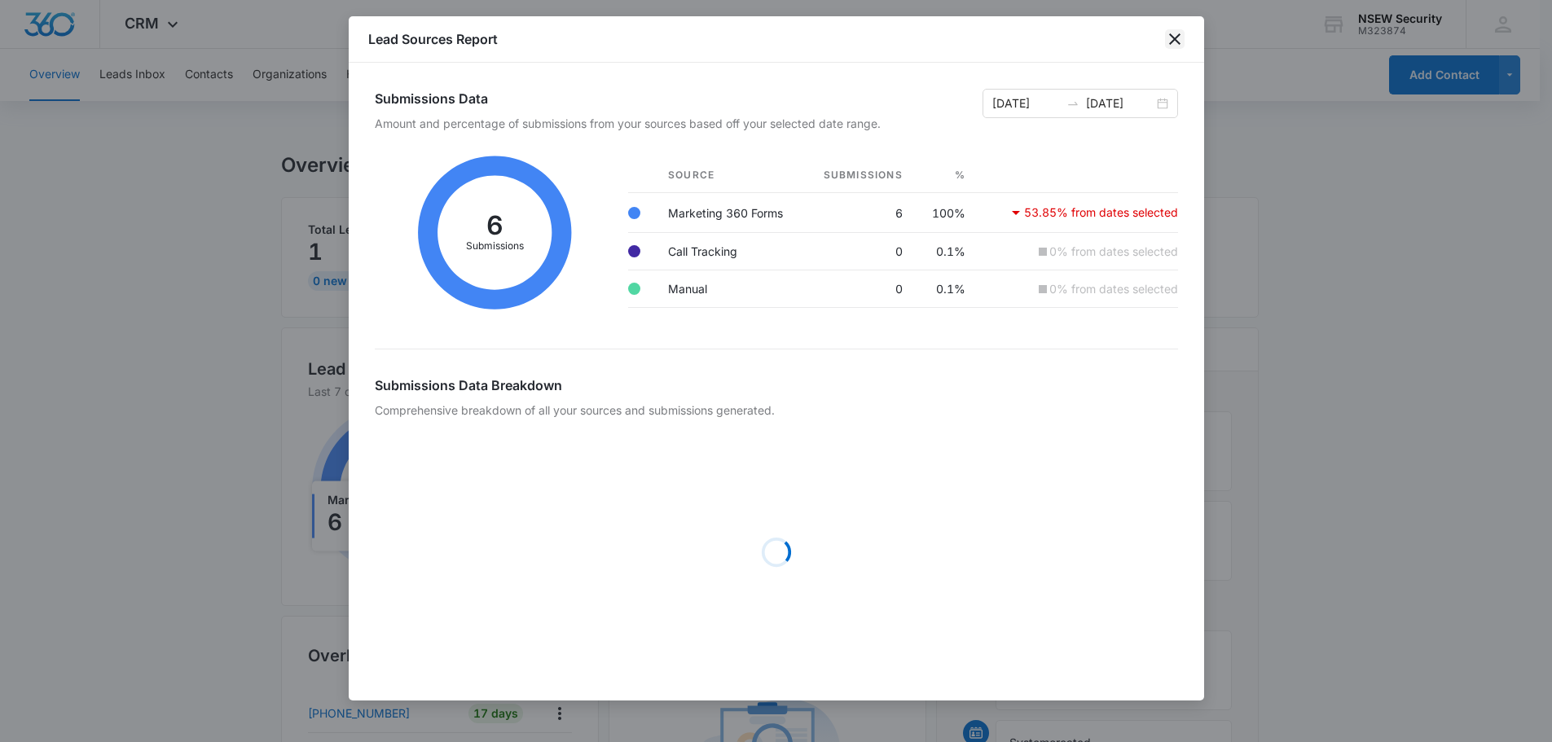
click at [1174, 39] on icon "close" at bounding box center [1174, 38] width 11 height 11
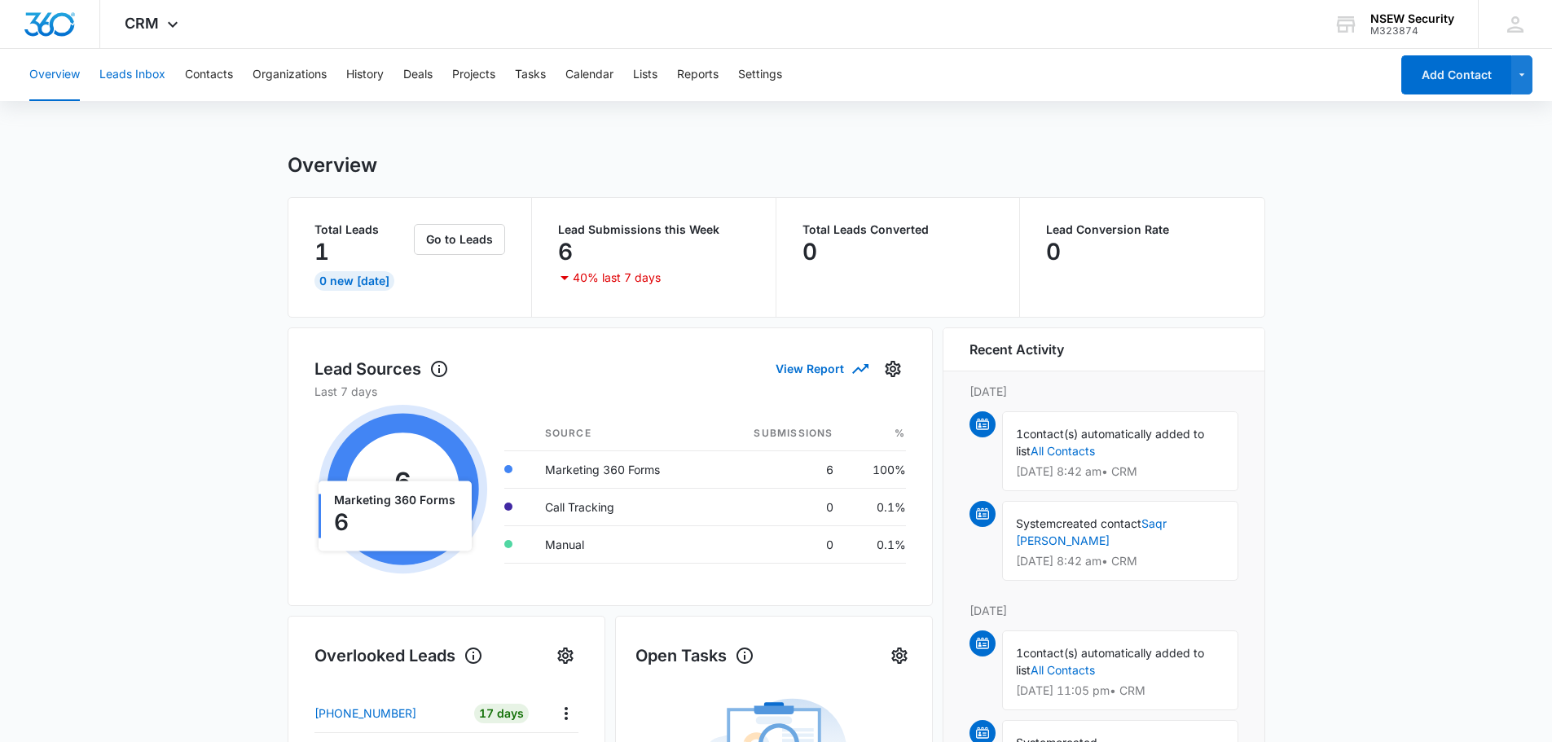
click at [133, 75] on button "Leads Inbox" at bounding box center [132, 75] width 66 height 52
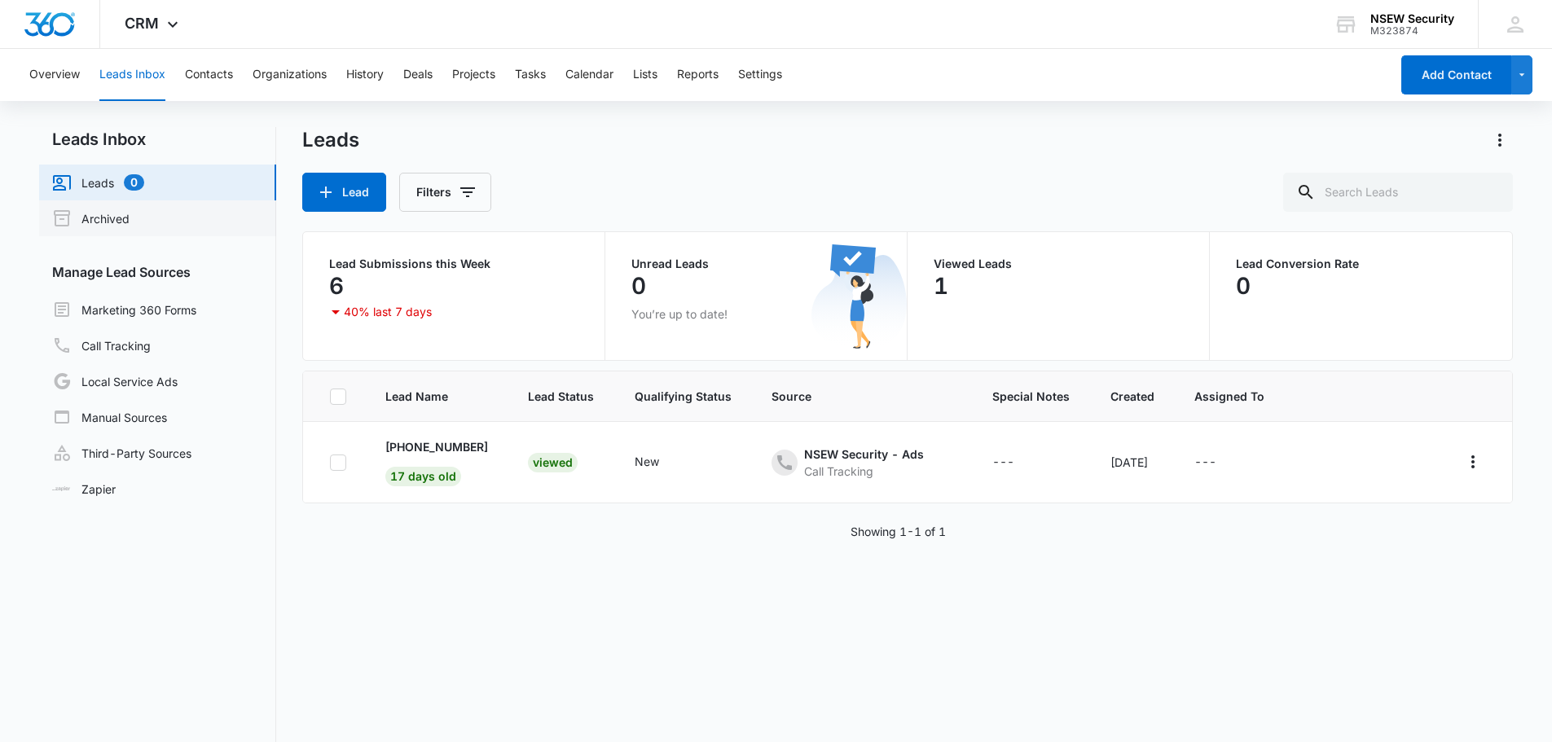
click at [105, 213] on link "Archived" at bounding box center [90, 219] width 77 height 20
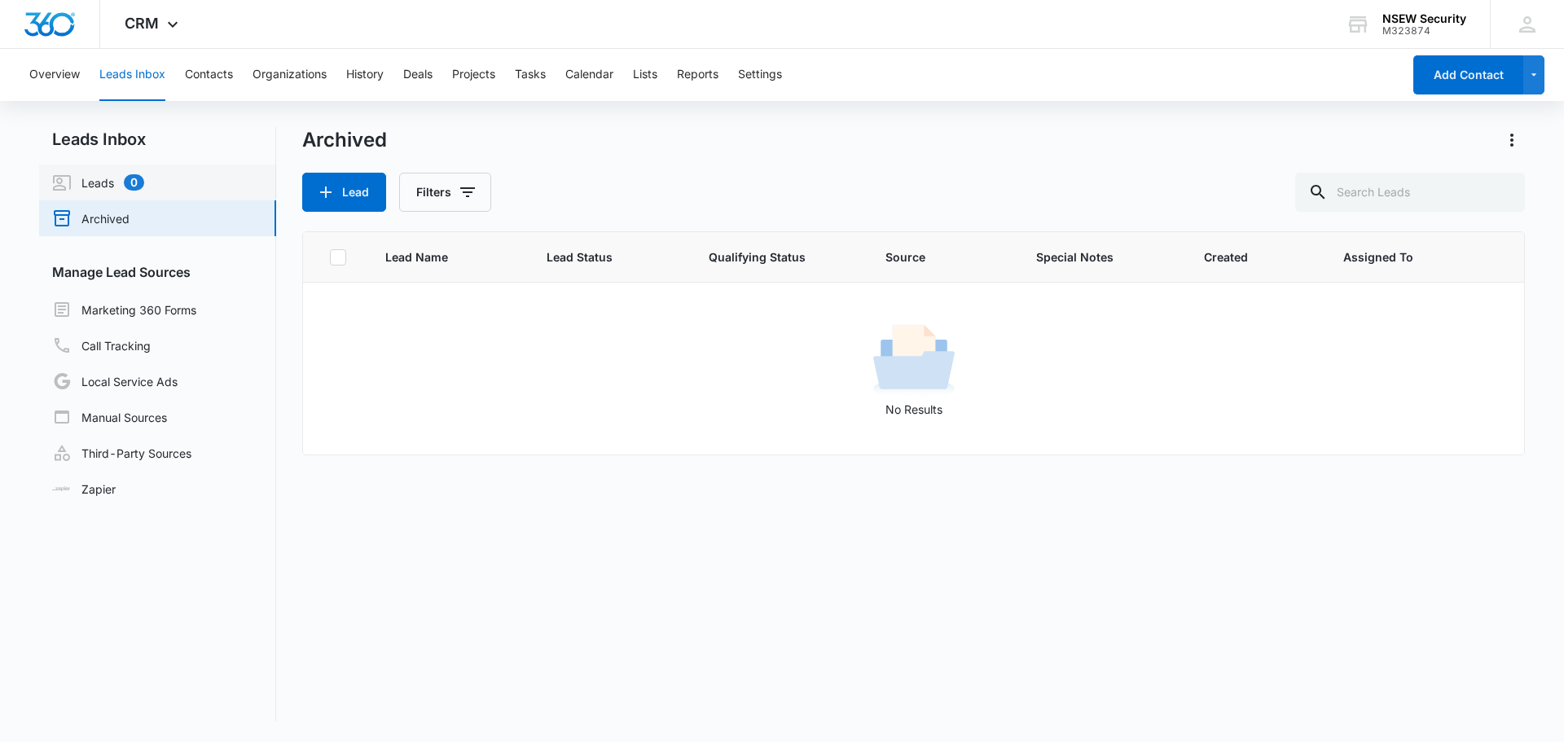
click at [95, 180] on link "Leads 0" at bounding box center [98, 183] width 92 height 20
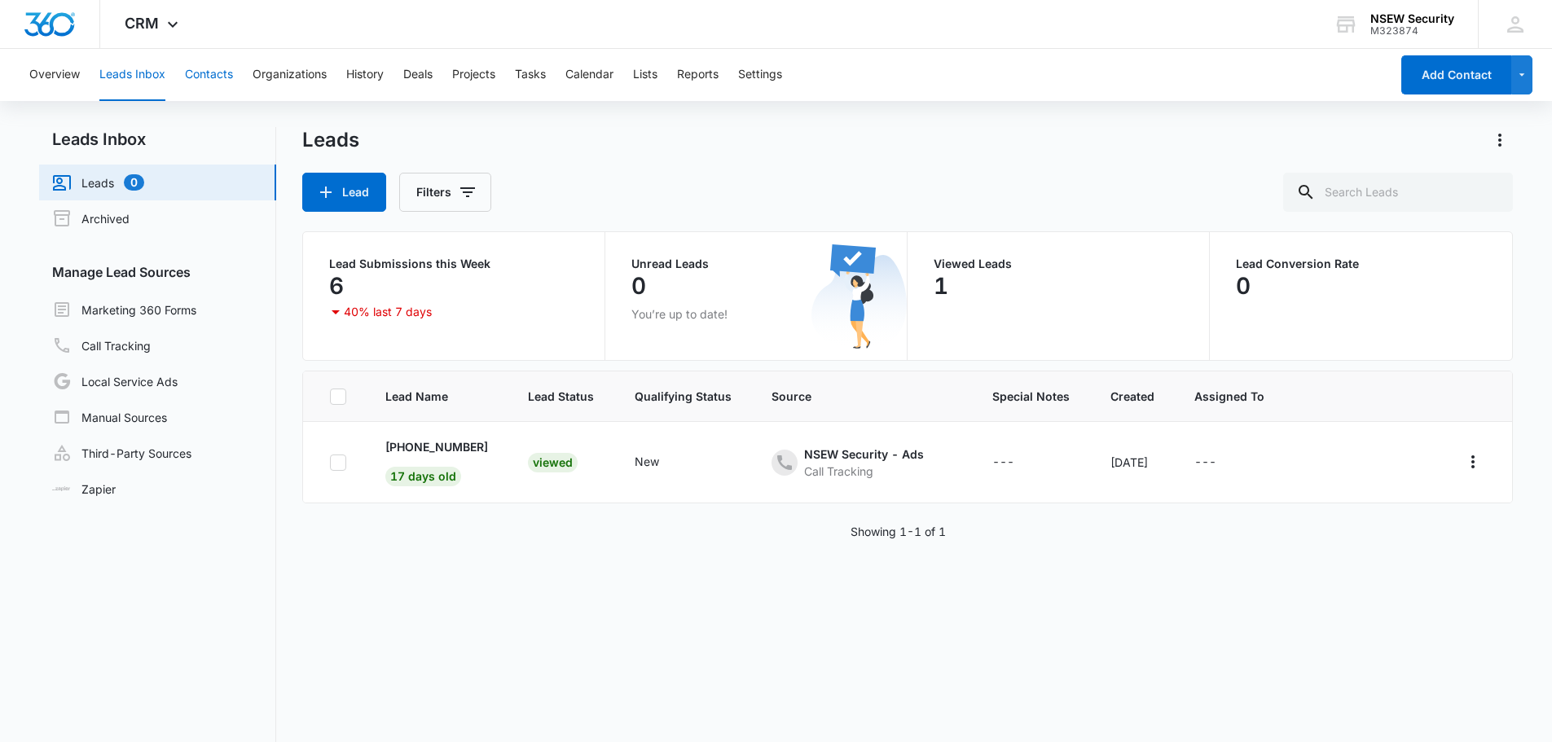
click at [193, 73] on button "Contacts" at bounding box center [209, 75] width 48 height 52
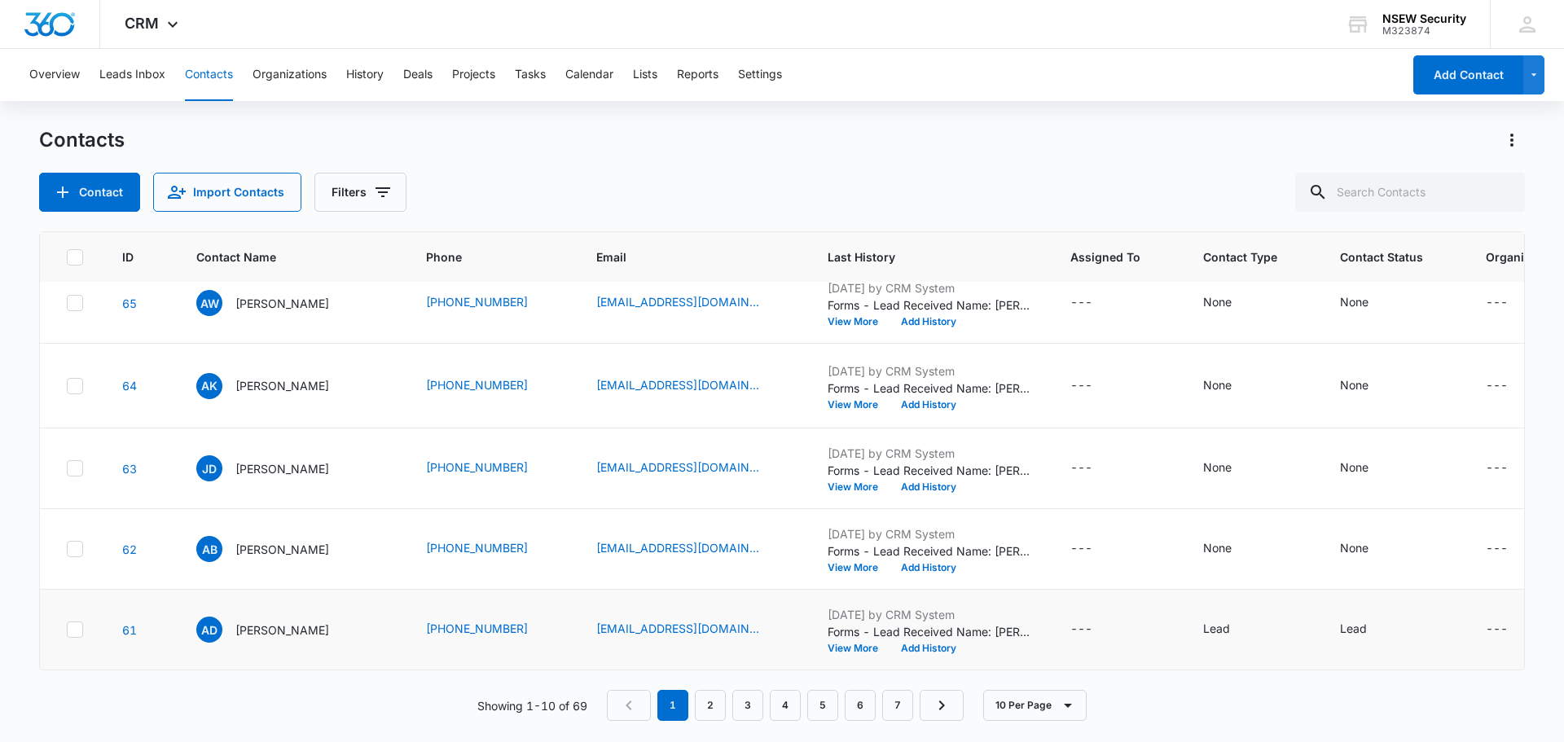
scroll to position [1122, 0]
click at [68, 622] on icon at bounding box center [75, 629] width 15 height 15
click at [67, 630] on input "checkbox" at bounding box center [66, 630] width 1 height 1
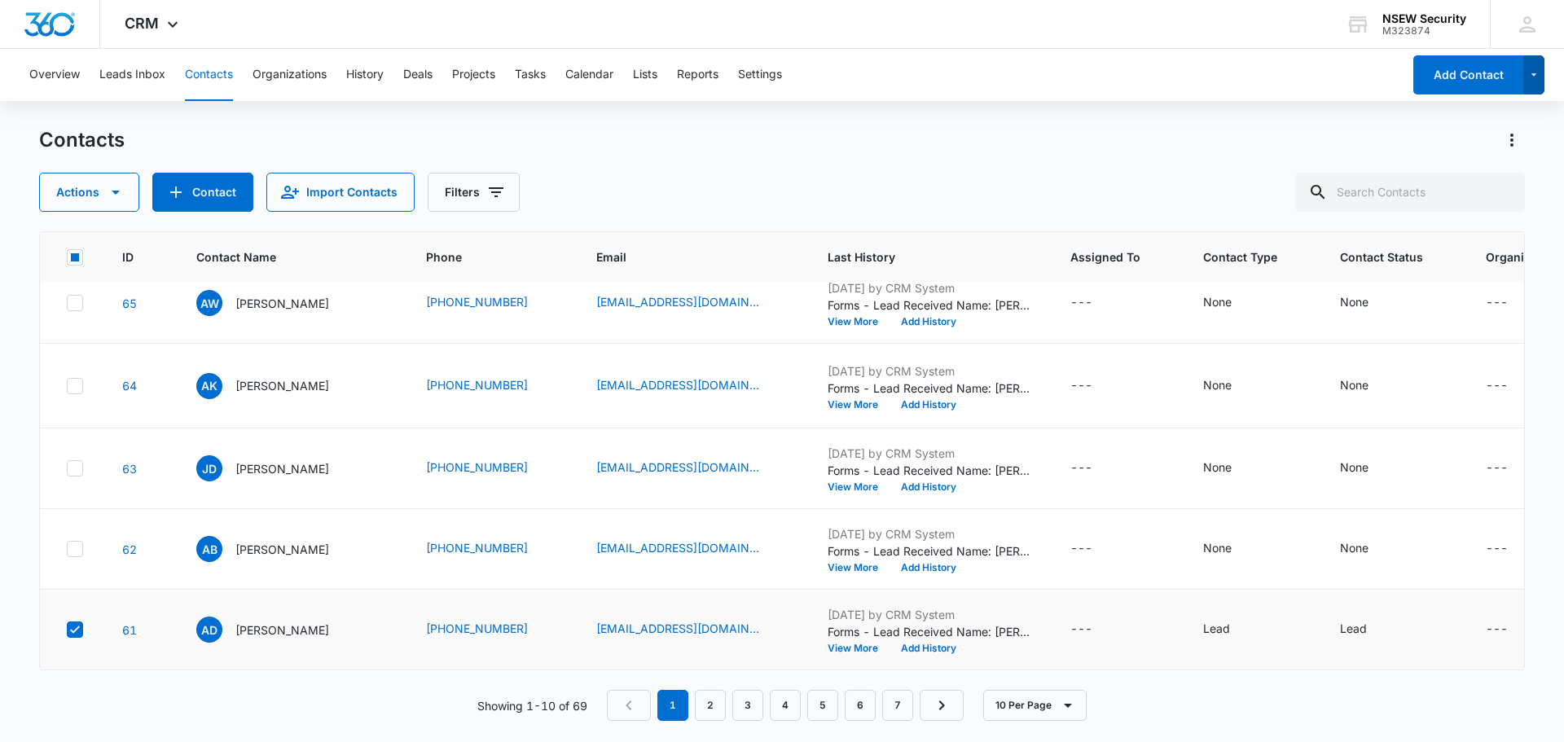
click at [1537, 73] on icon "button" at bounding box center [1534, 75] width 14 height 20
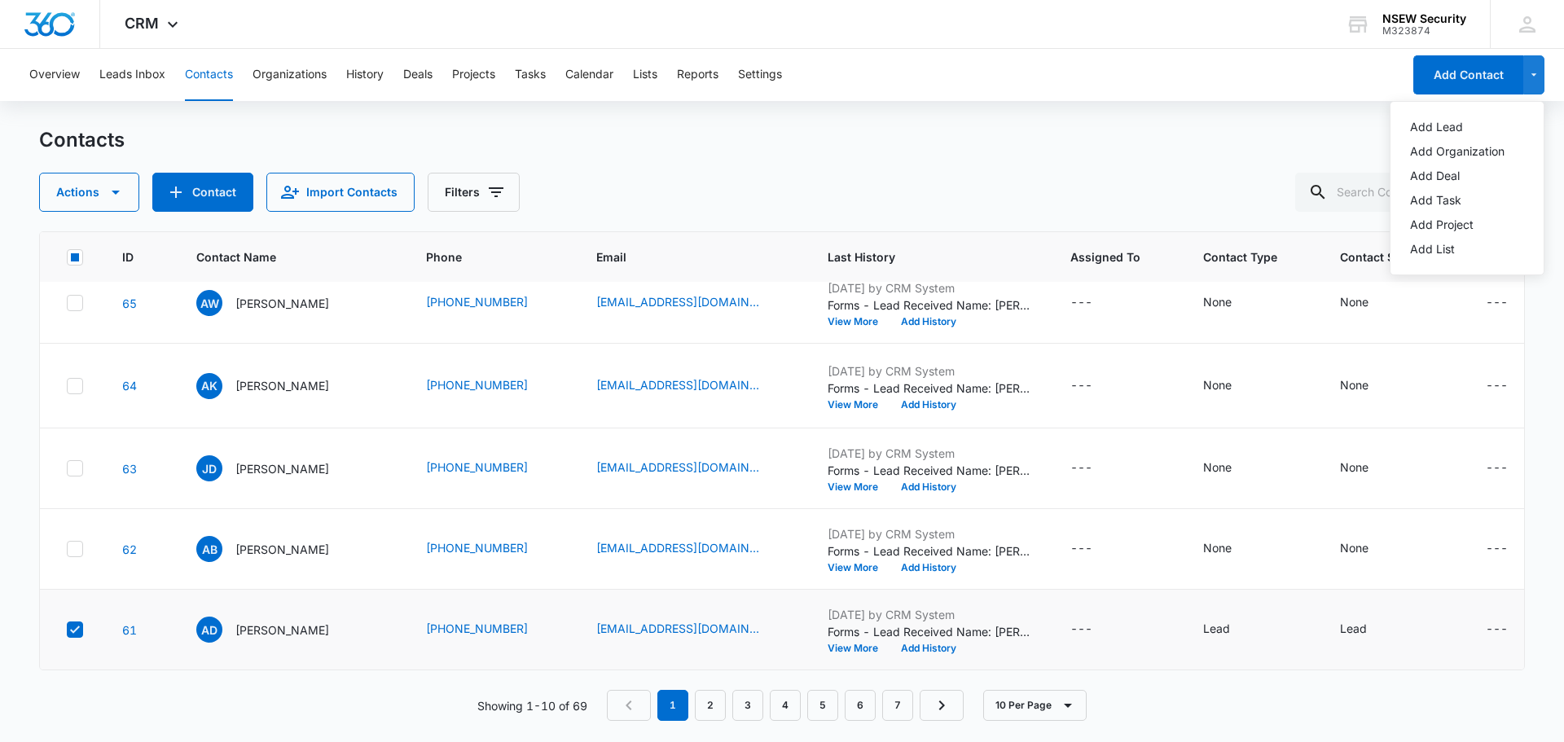
click at [1250, 141] on div "Contacts" at bounding box center [782, 140] width 1486 height 26
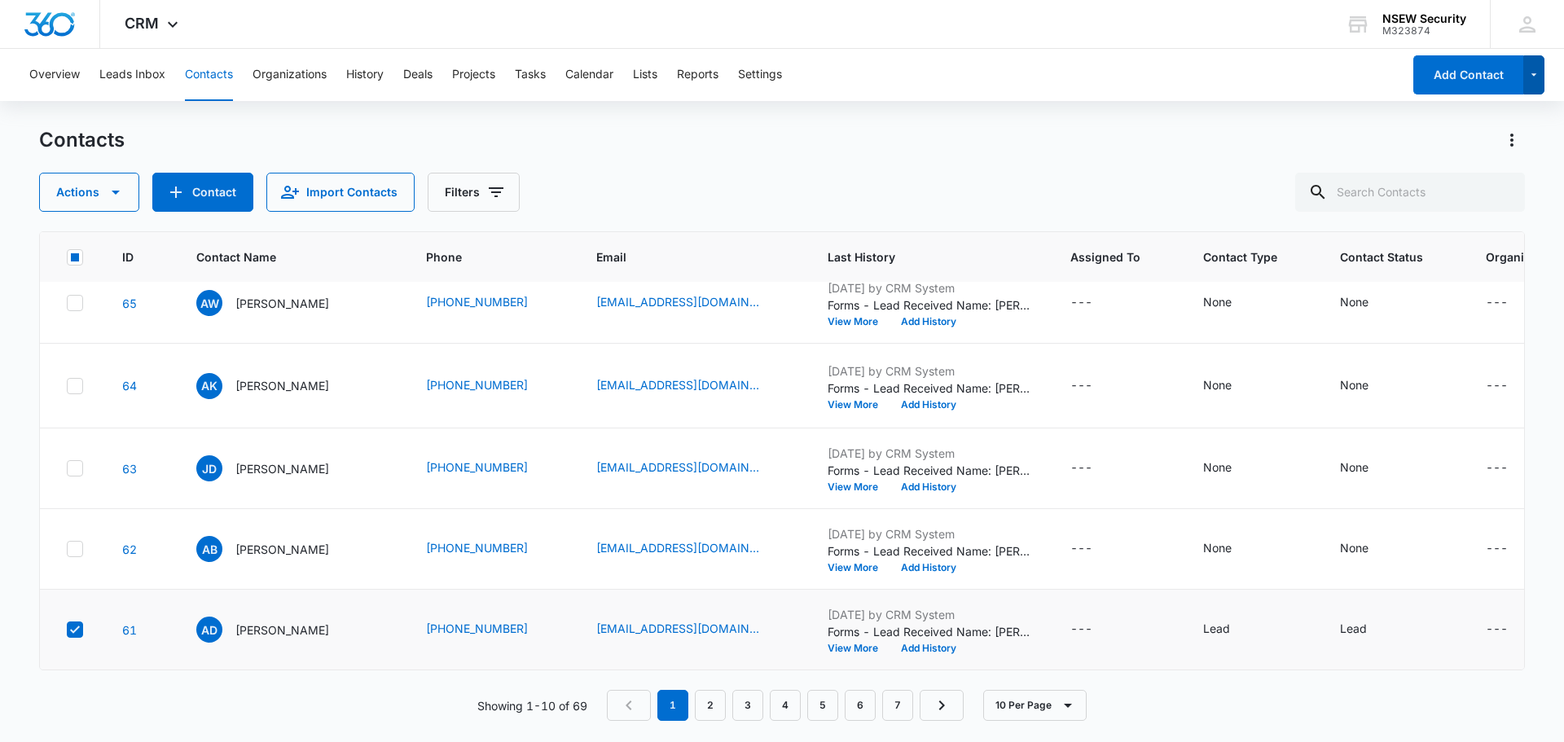
click at [1526, 80] on button "button" at bounding box center [1534, 74] width 22 height 39
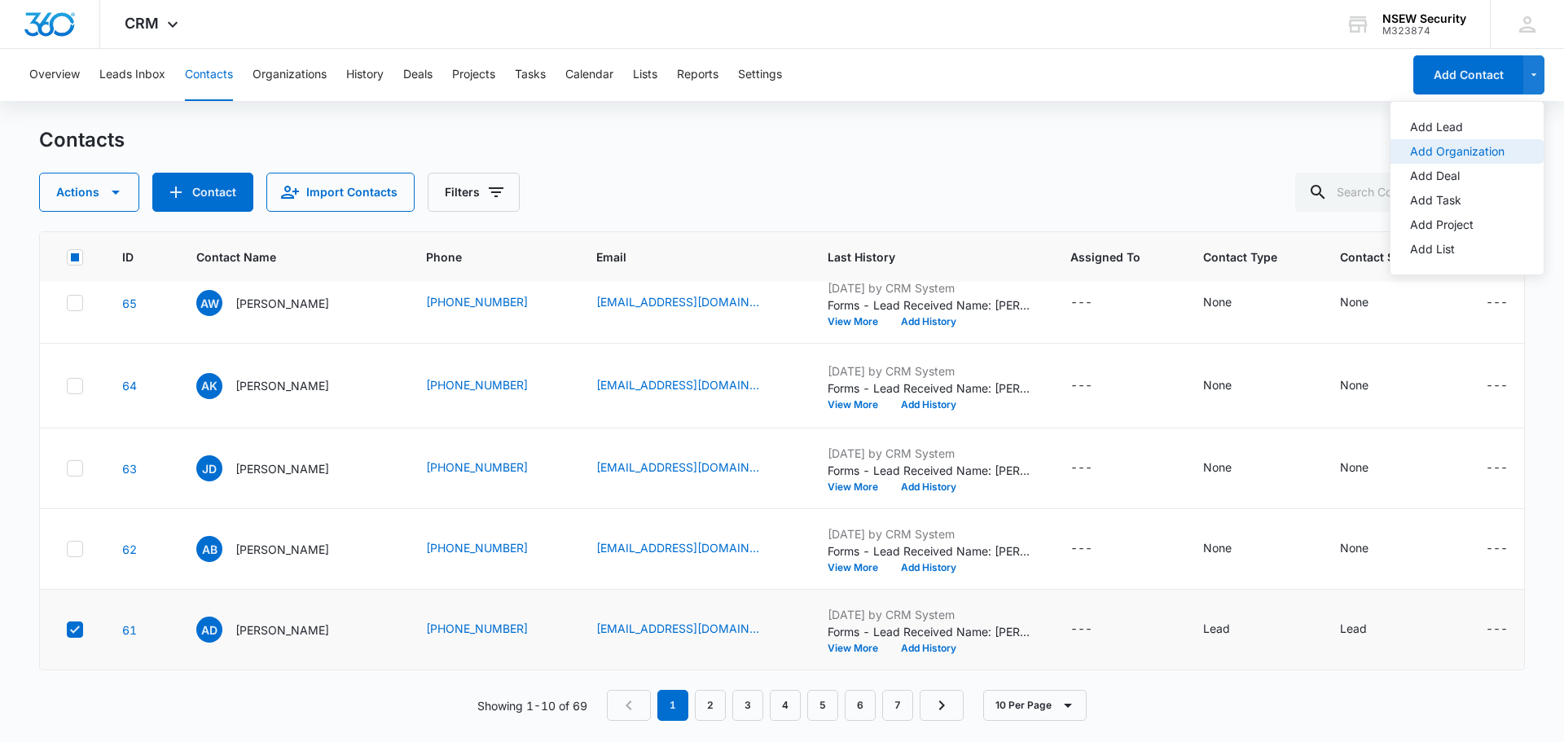
click at [1485, 156] on div "Add Organization" at bounding box center [1457, 151] width 95 height 11
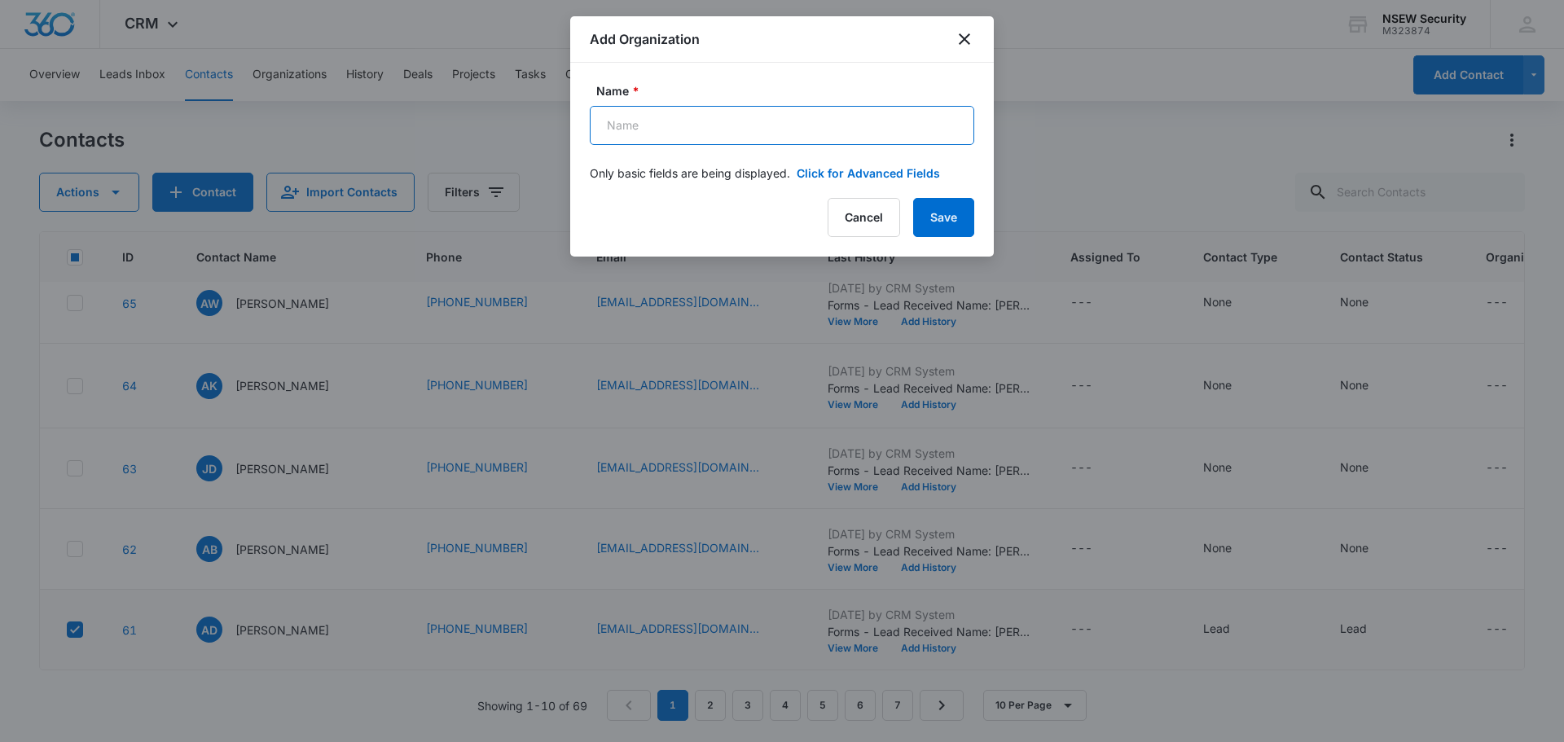
click at [773, 128] on input "Name *" at bounding box center [782, 125] width 385 height 39
type input "Ocean Club Condo's"
click at [913, 198] on button "Save" at bounding box center [943, 217] width 61 height 39
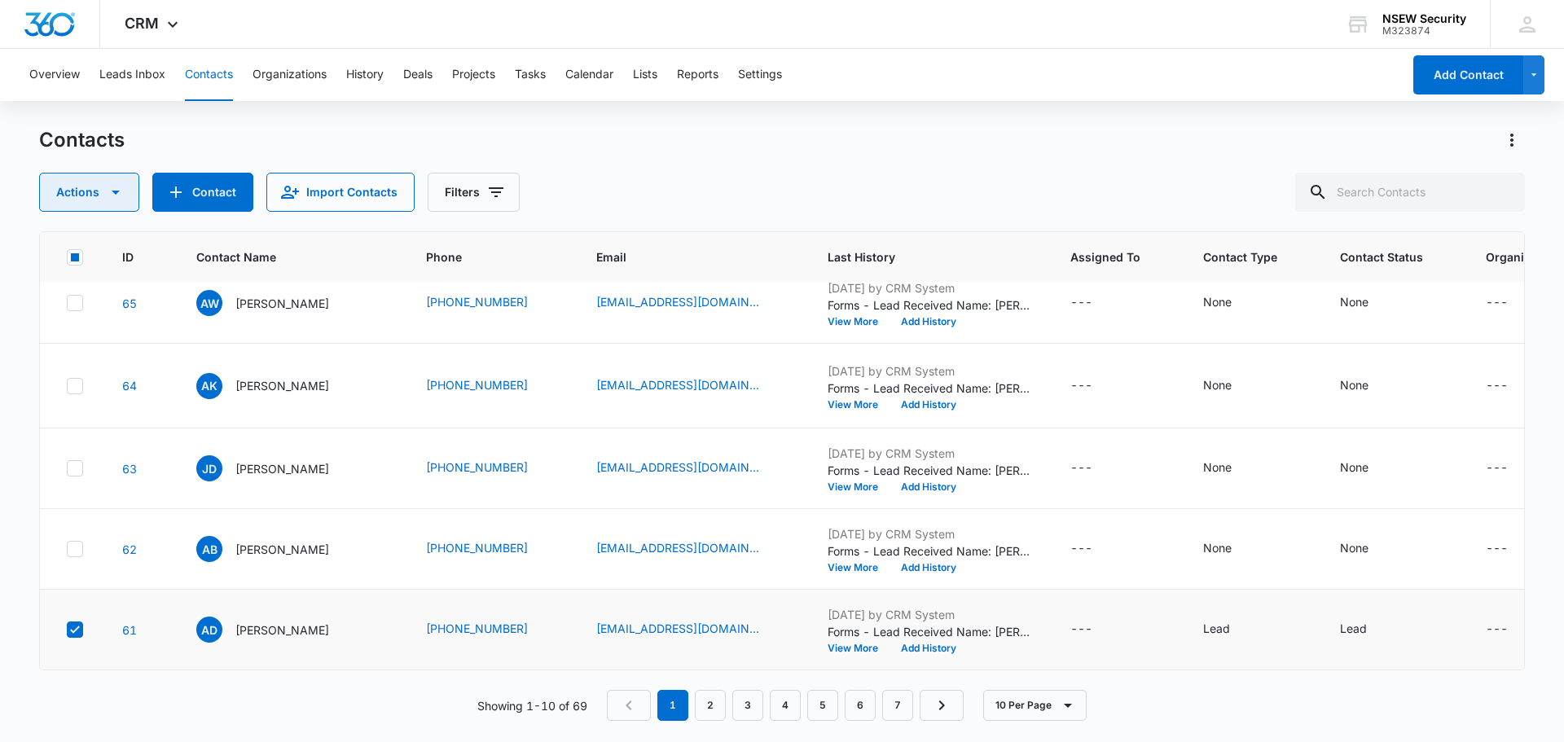
click at [106, 198] on icon "button" at bounding box center [116, 192] width 20 height 20
click at [130, 324] on button "Assign Status" at bounding box center [106, 317] width 132 height 24
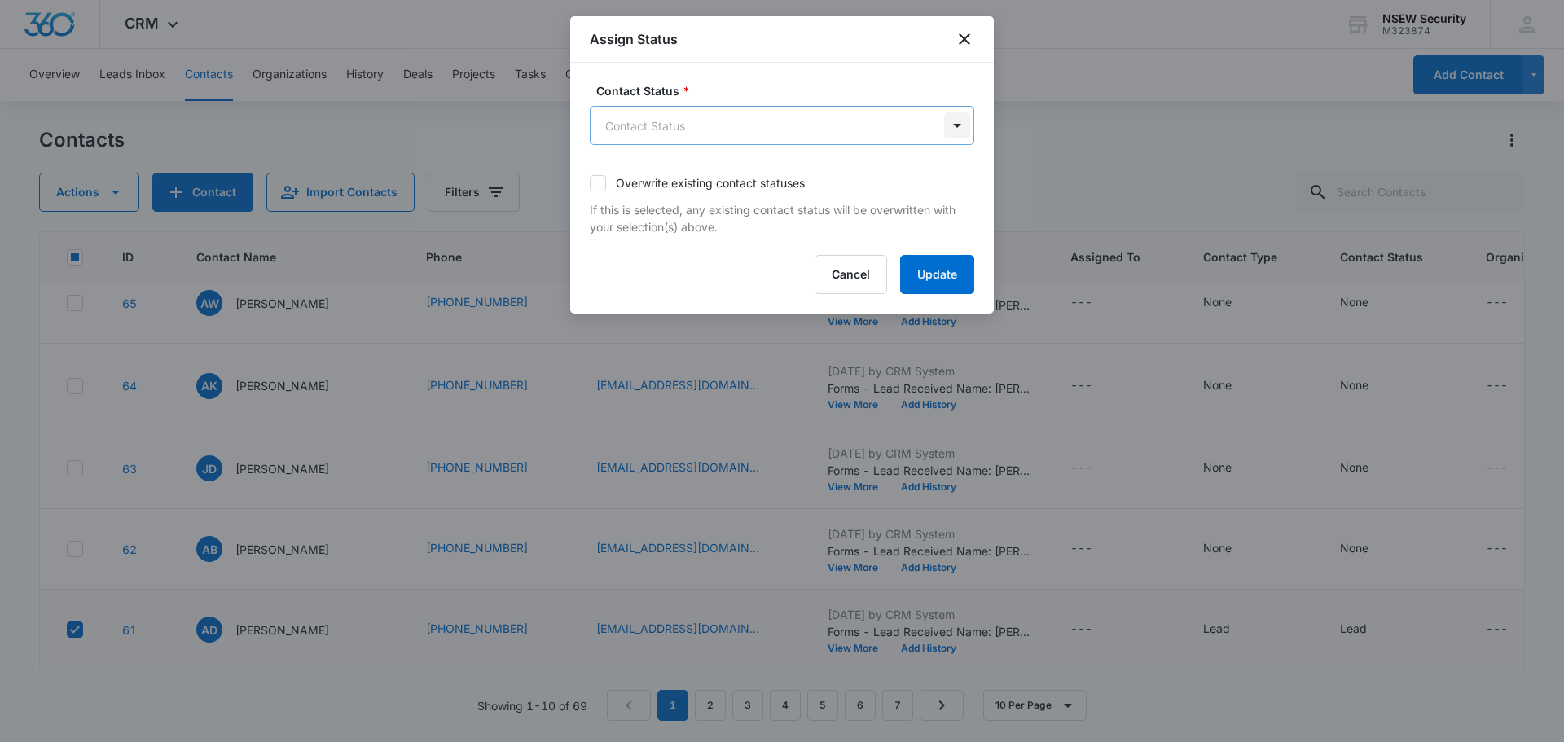
click at [960, 123] on body "CRM Apps Reputation Websites Forms CRM Email Social Shop Payments POS Content A…" at bounding box center [782, 371] width 1564 height 742
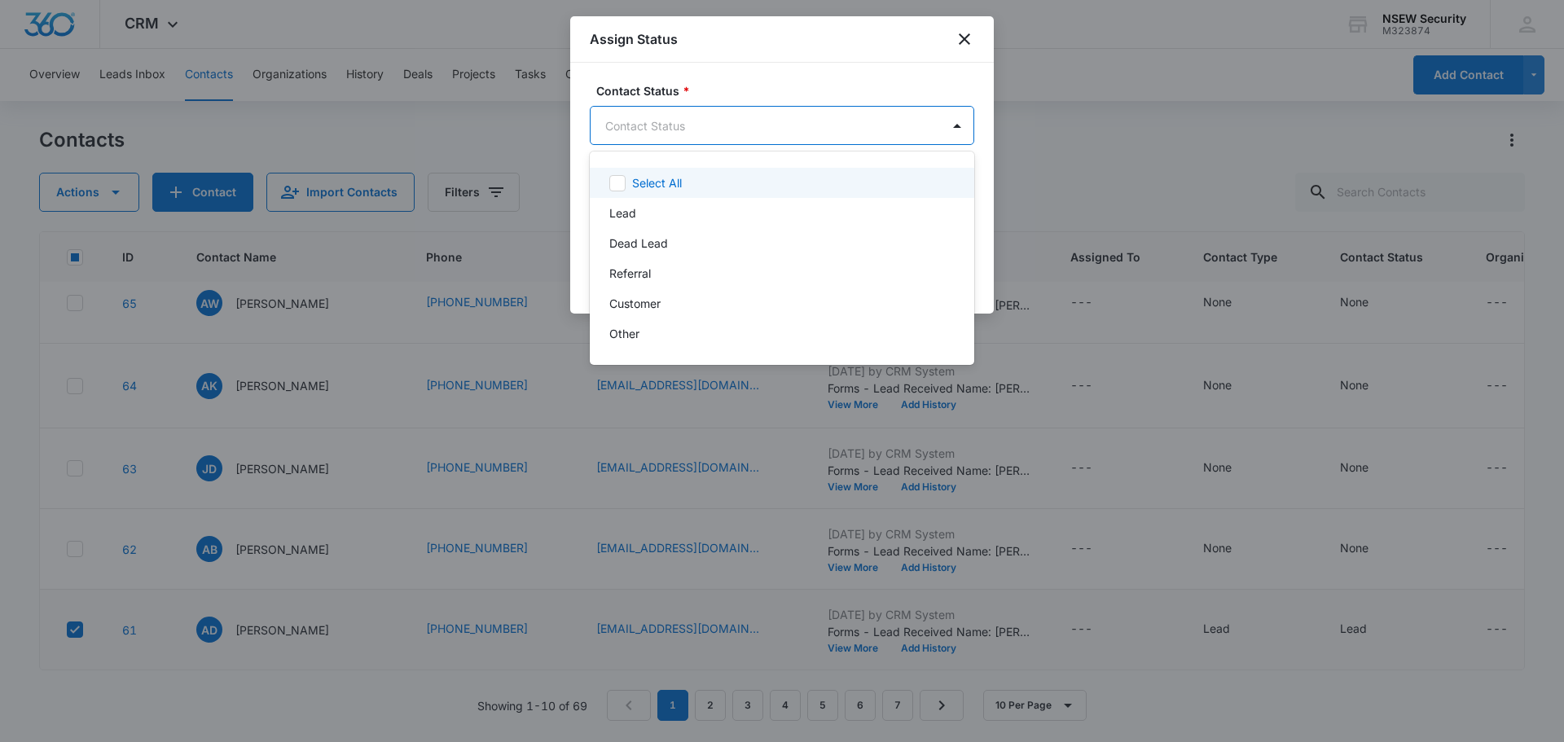
click at [1115, 61] on div at bounding box center [782, 371] width 1564 height 742
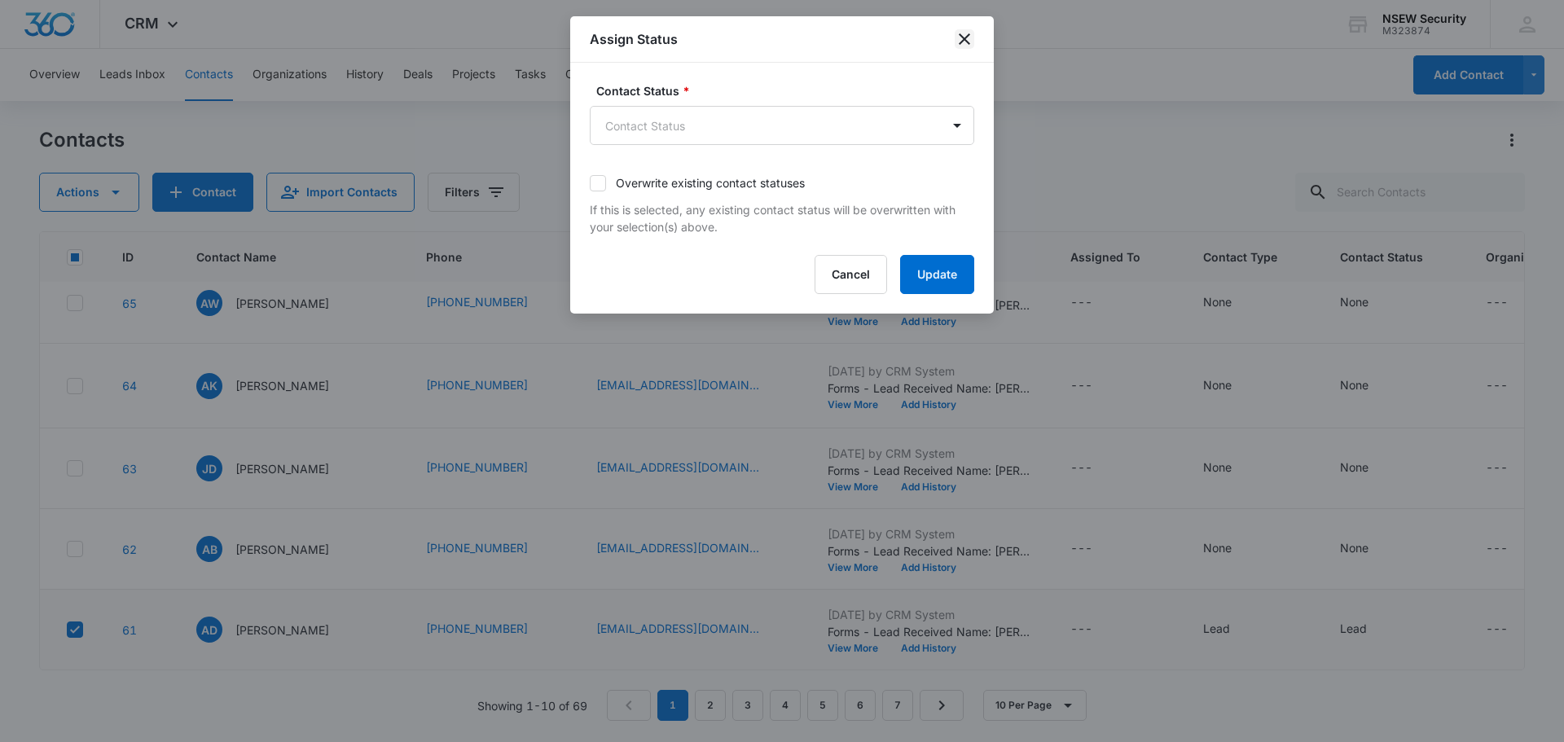
click at [962, 37] on icon "close" at bounding box center [964, 38] width 11 height 11
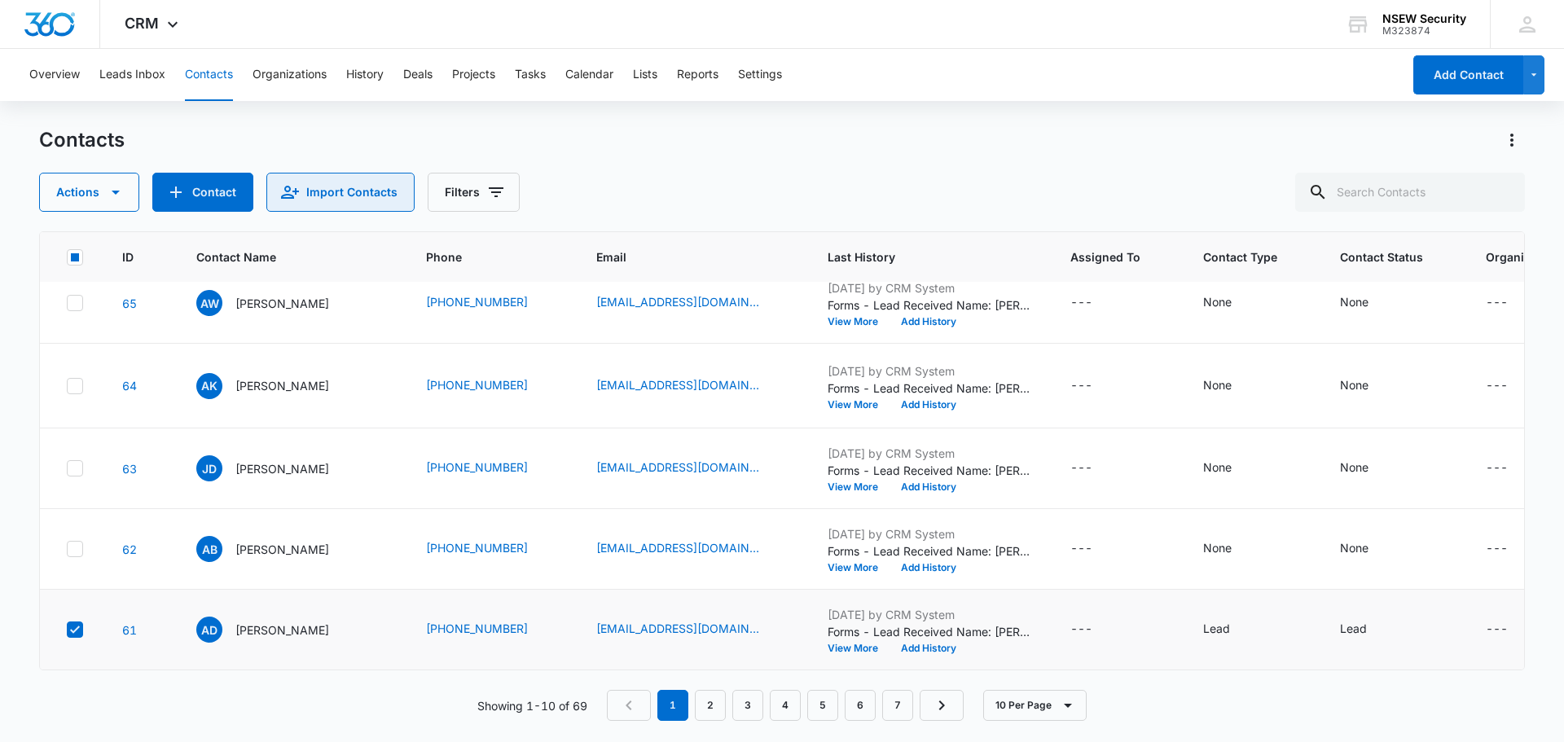
click at [371, 186] on button "Import Contacts" at bounding box center [340, 192] width 148 height 39
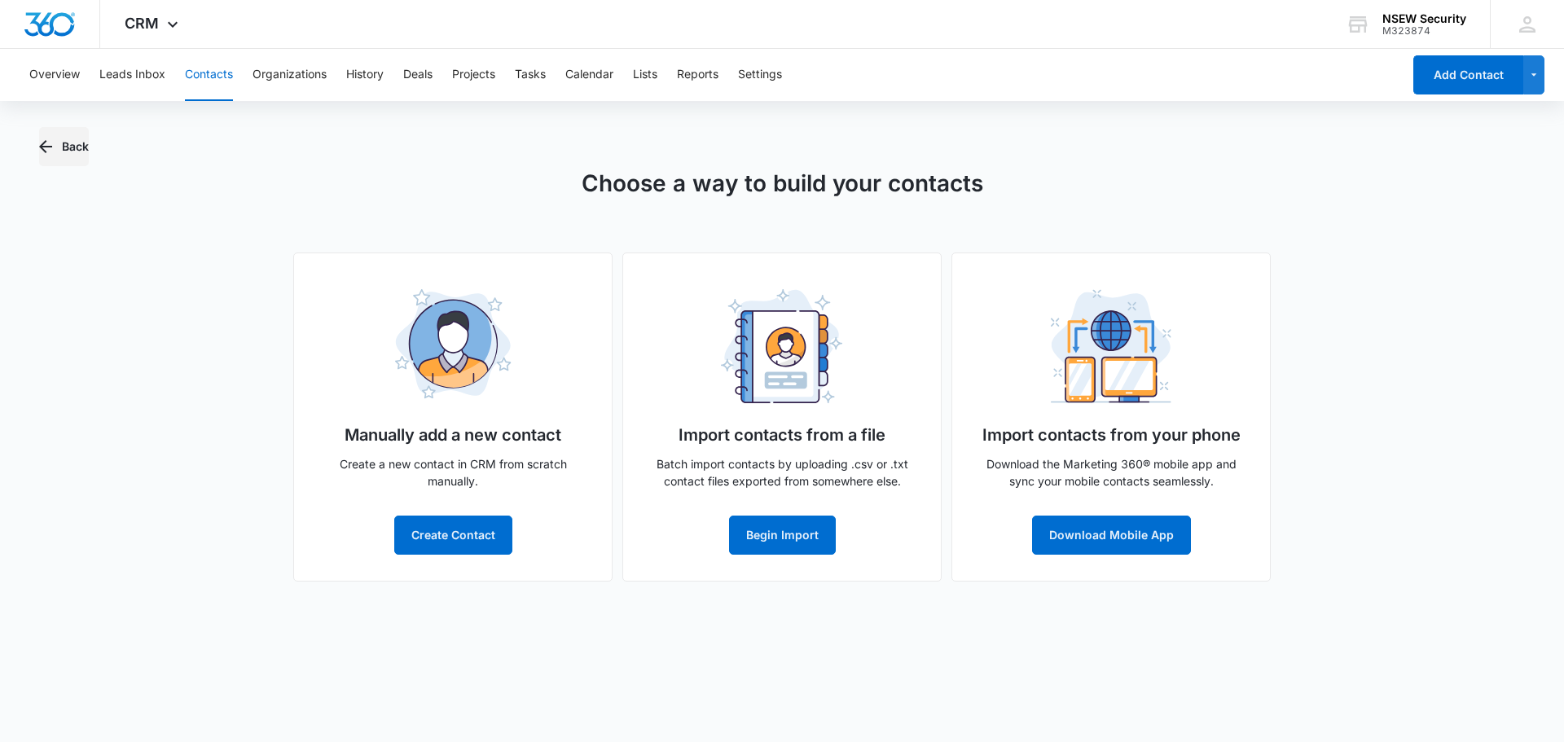
click at [40, 143] on icon "button" at bounding box center [46, 147] width 20 height 20
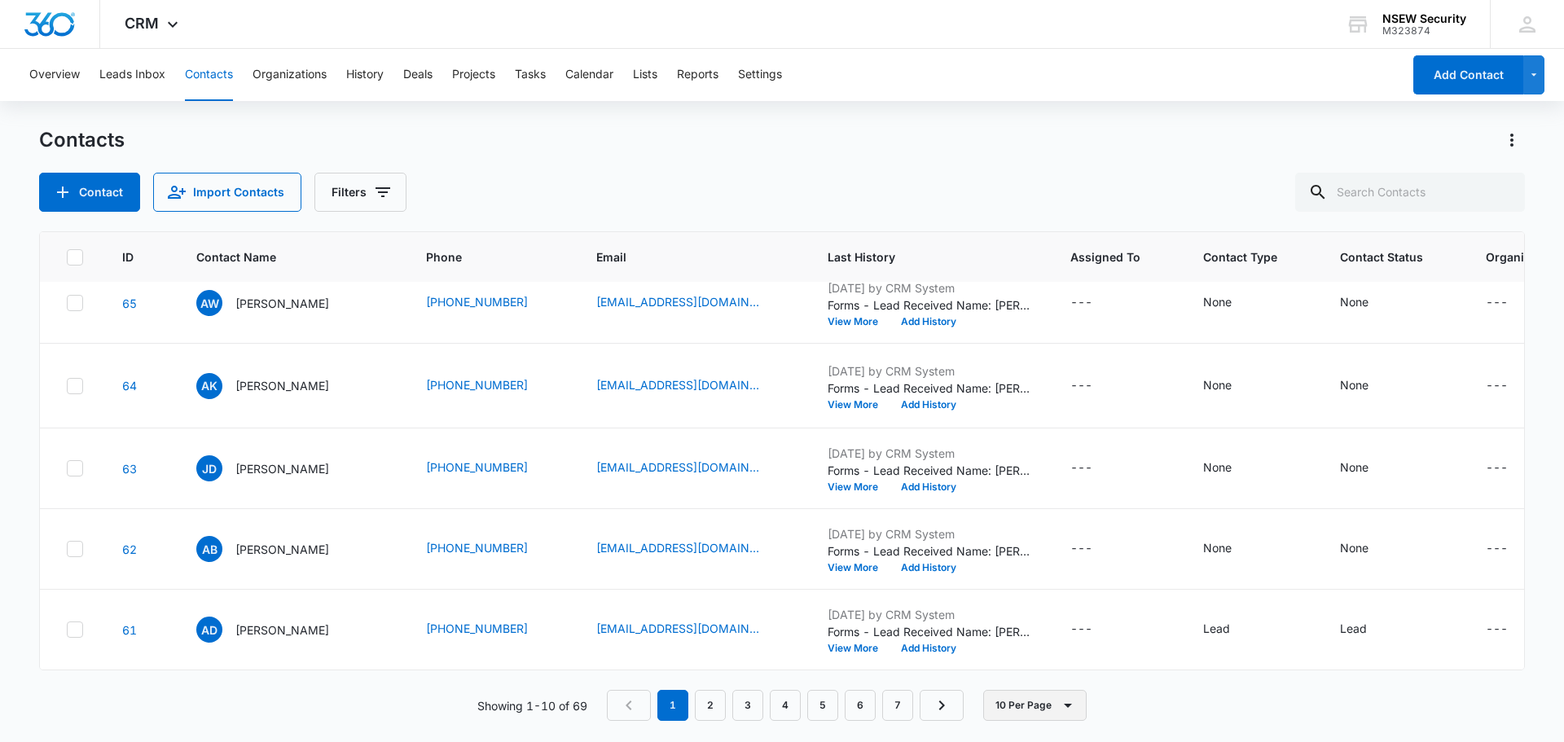
click at [1062, 707] on icon "button" at bounding box center [1068, 706] width 20 height 20
click at [1051, 653] on div "50 Per Page" at bounding box center [1037, 657] width 67 height 11
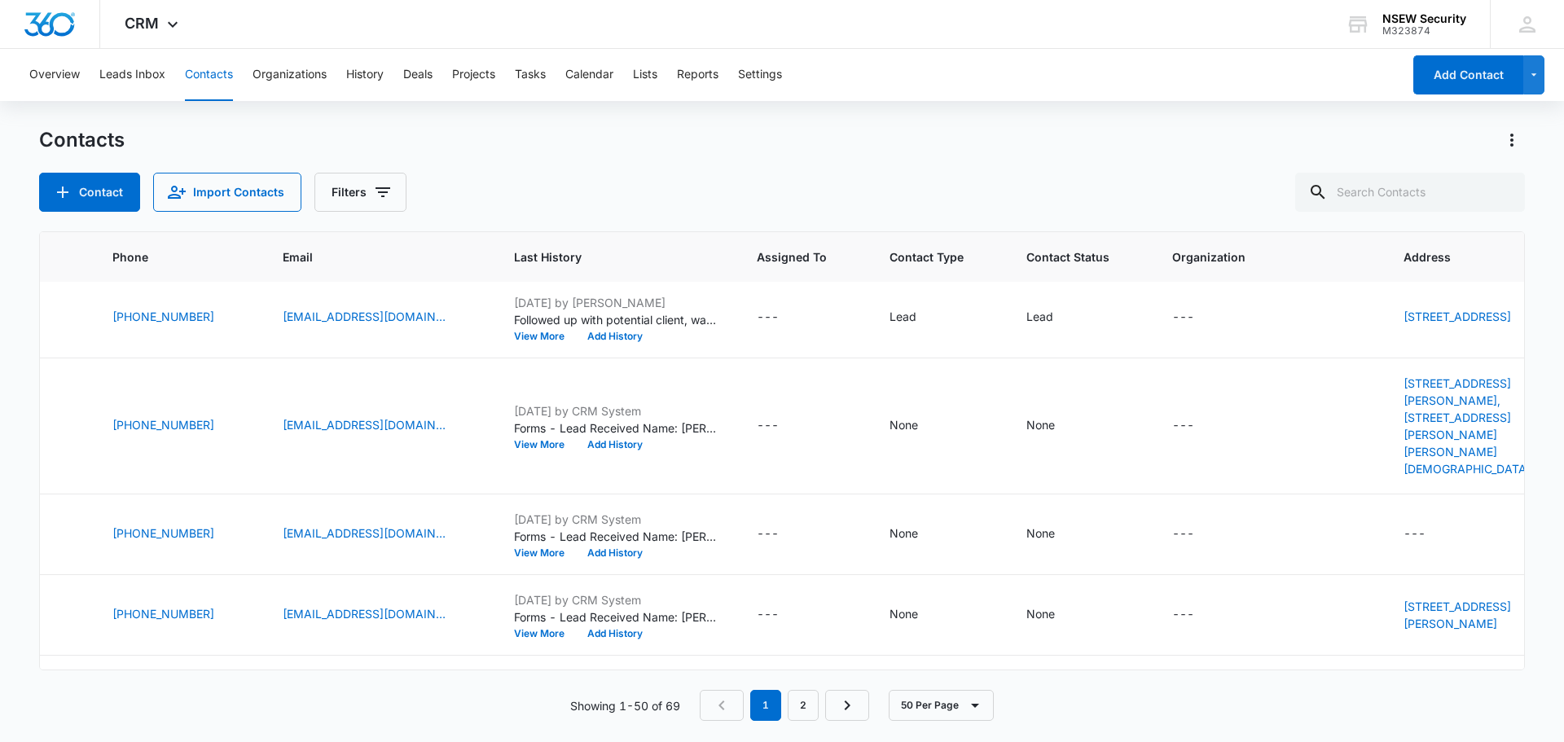
scroll to position [896, 359]
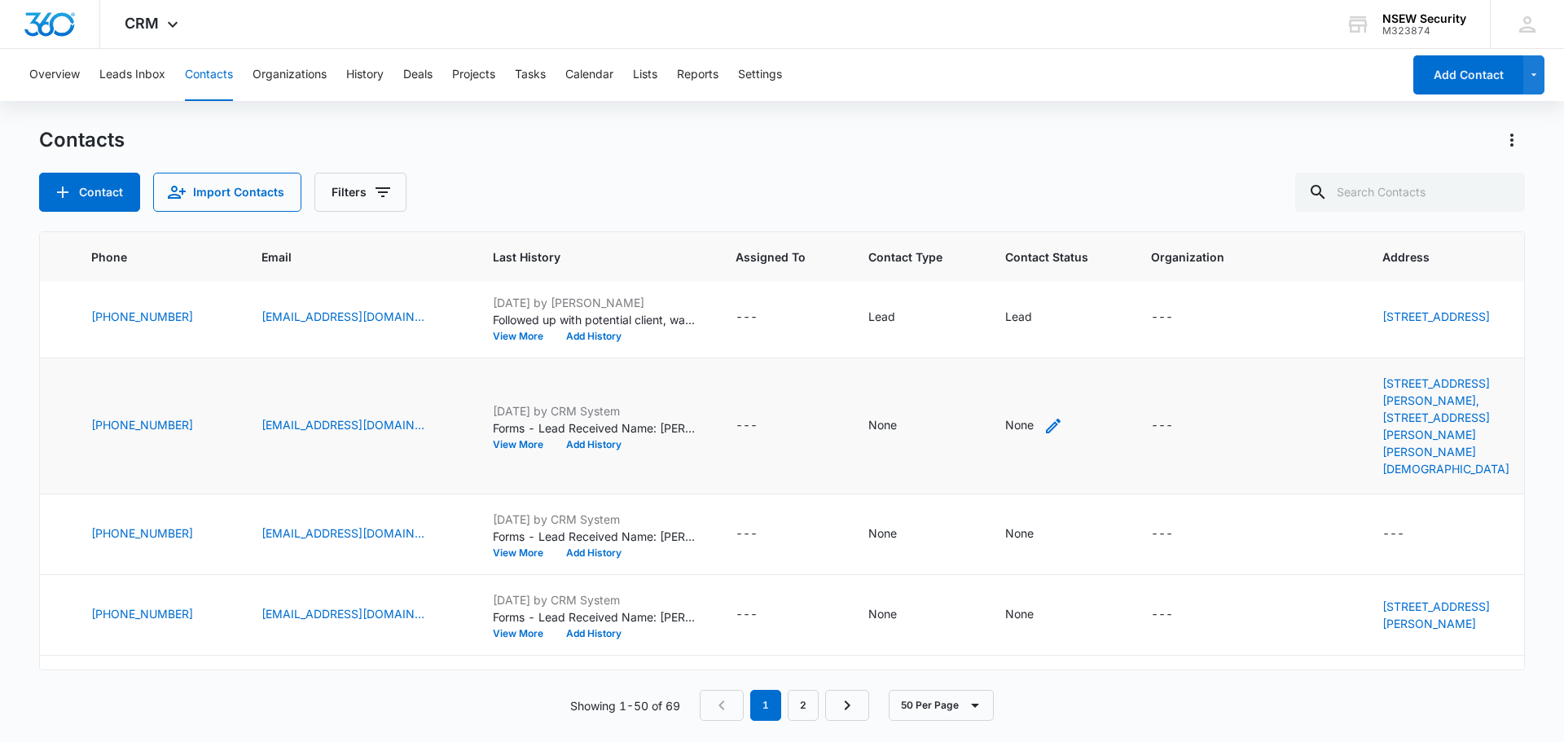
click at [1046, 420] on icon "Contact Status - None - Select to Edit Field" at bounding box center [1053, 426] width 15 height 15
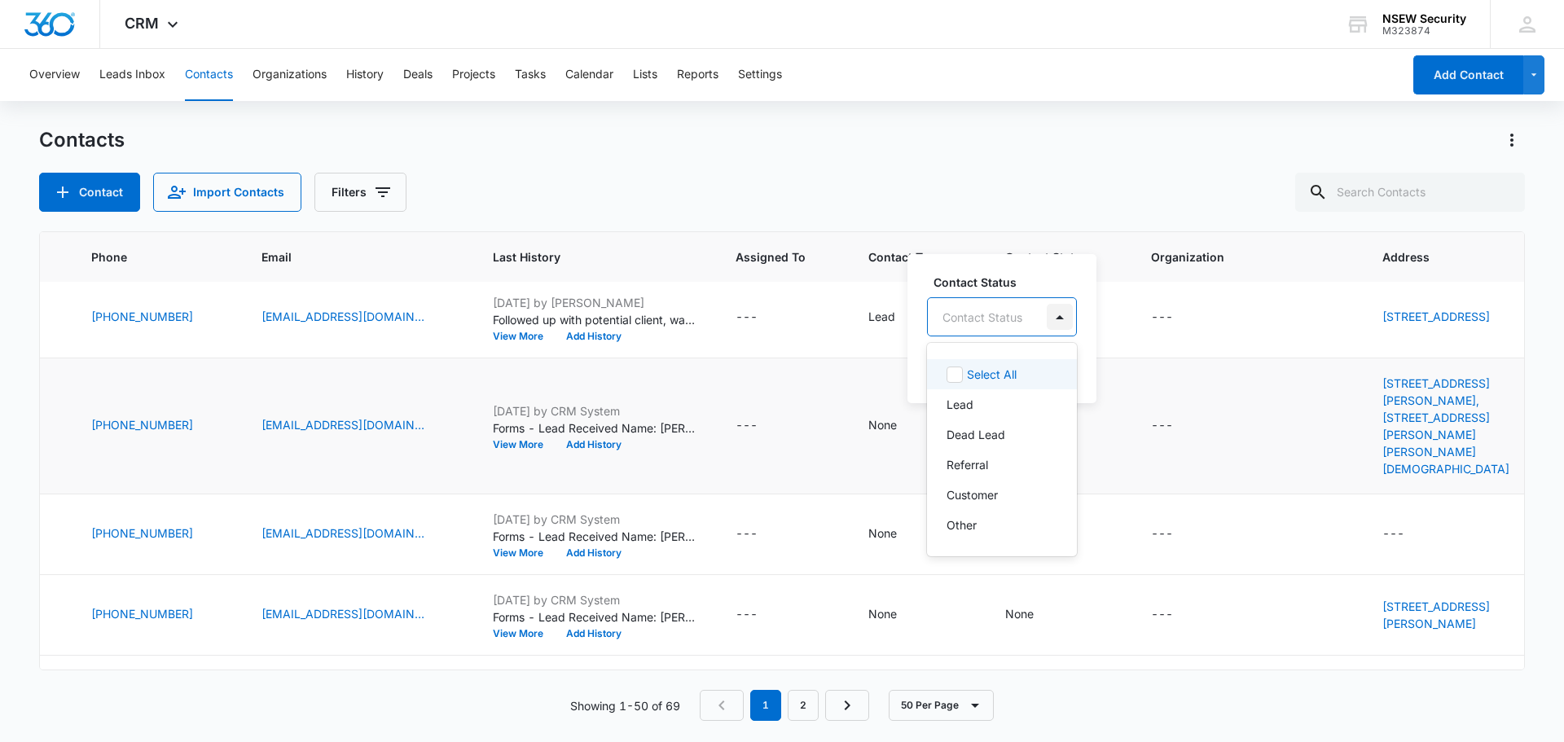
click at [1055, 316] on div at bounding box center [1060, 317] width 26 height 26
click at [1012, 524] on div "Other" at bounding box center [1001, 524] width 108 height 17
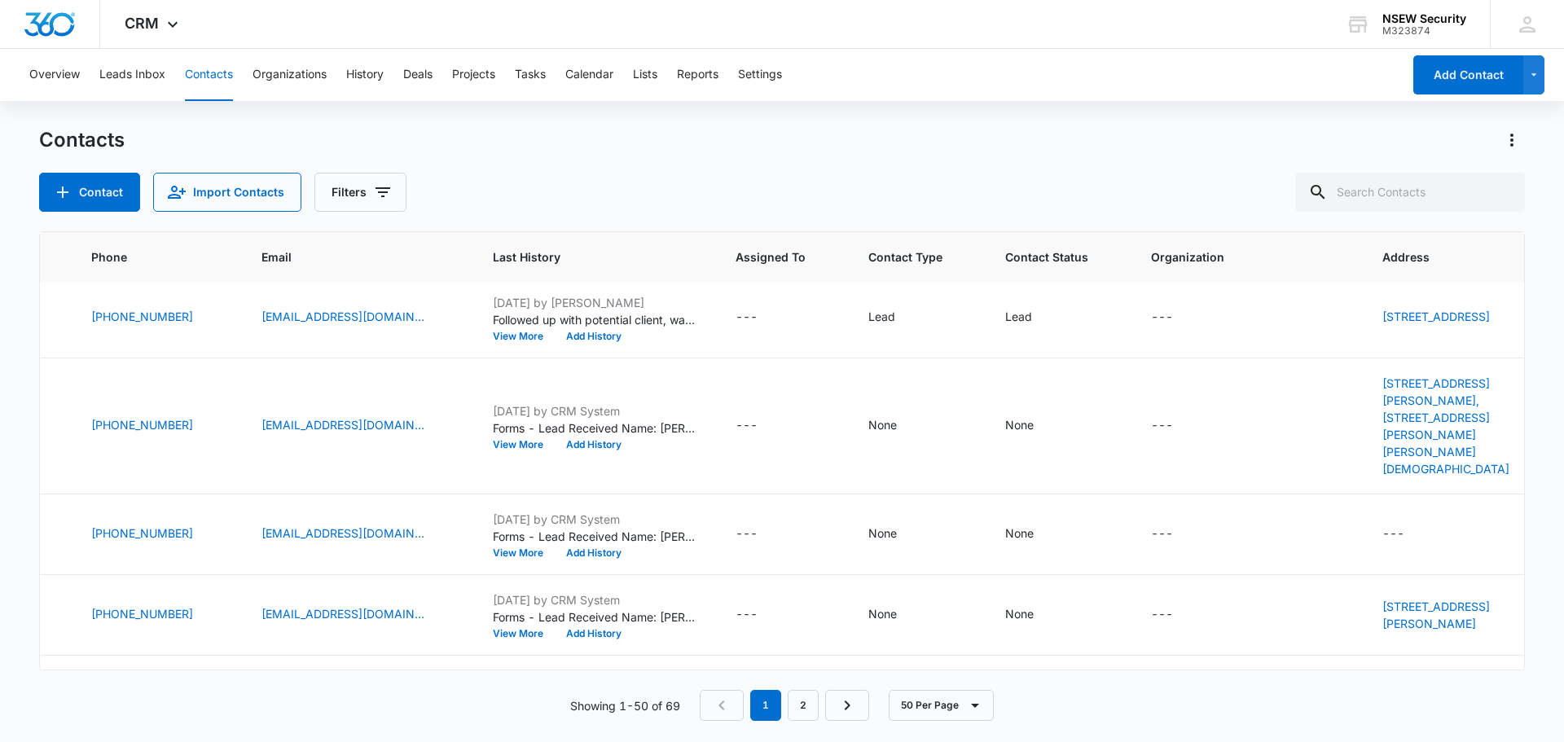
click at [1354, 696] on div "Showing 1-50 of 69 1 2 50 Per Page" at bounding box center [782, 705] width 1486 height 31
click at [907, 422] on icon "Contact Type - None - Select to Edit Field" at bounding box center [917, 426] width 20 height 20
click at [913, 310] on div at bounding box center [920, 317] width 26 height 26
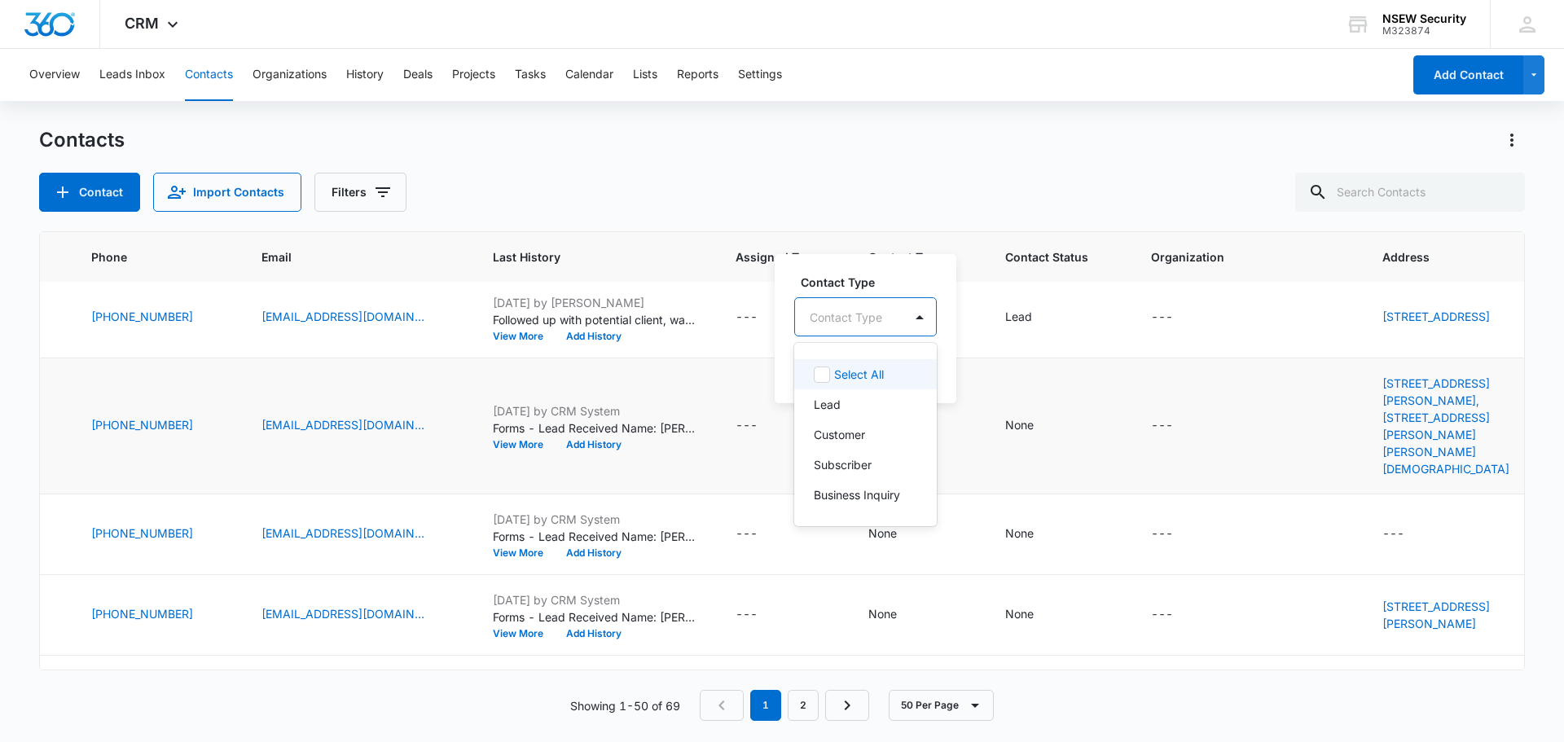
click at [941, 278] on label "Contact Type" at bounding box center [872, 282] width 143 height 17
click at [1005, 419] on div "None" at bounding box center [1019, 424] width 29 height 17
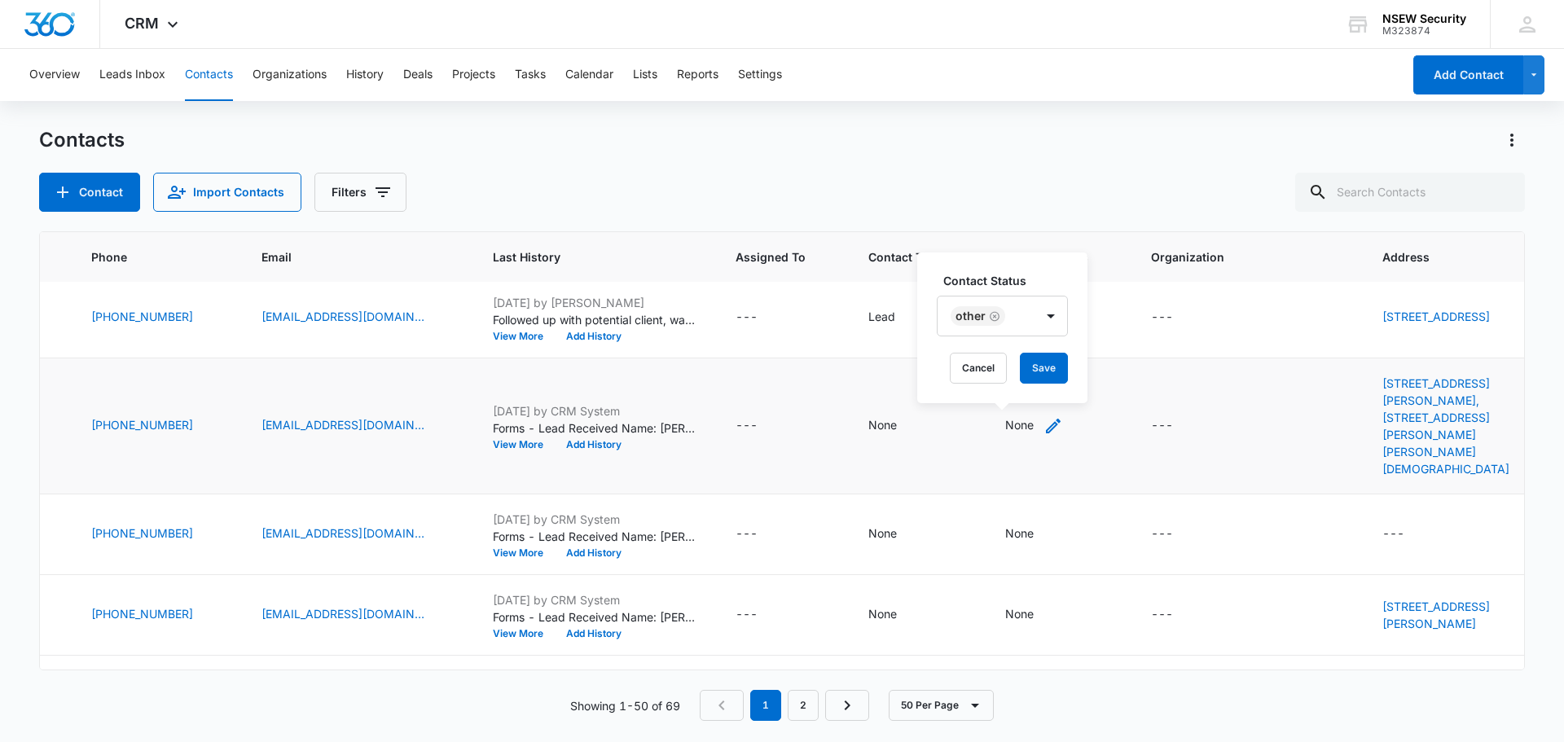
click at [1046, 424] on icon "Contact Status - None - Select to Edit Field" at bounding box center [1053, 426] width 15 height 15
click at [1040, 366] on button "Save" at bounding box center [1044, 368] width 48 height 31
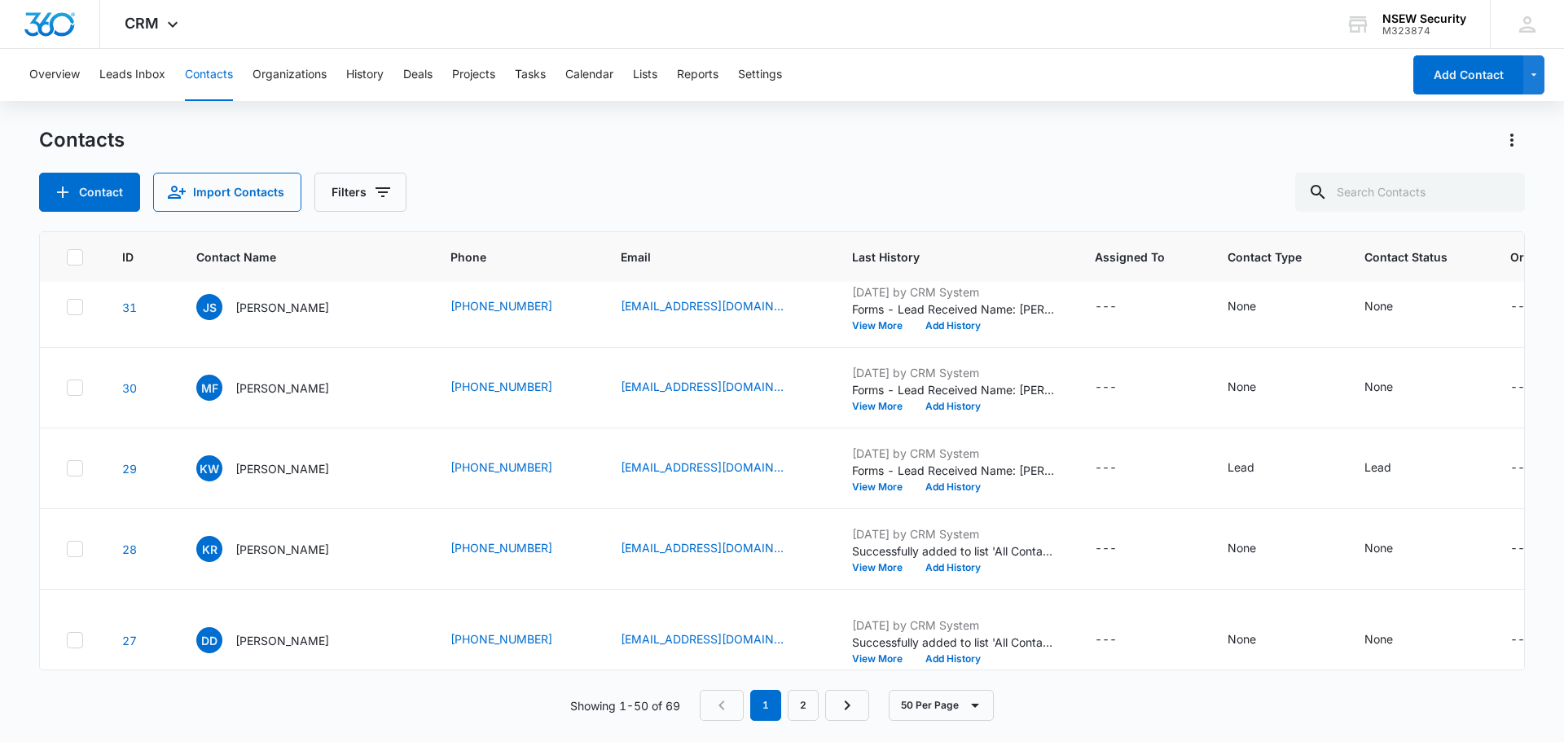
scroll to position [3096, 0]
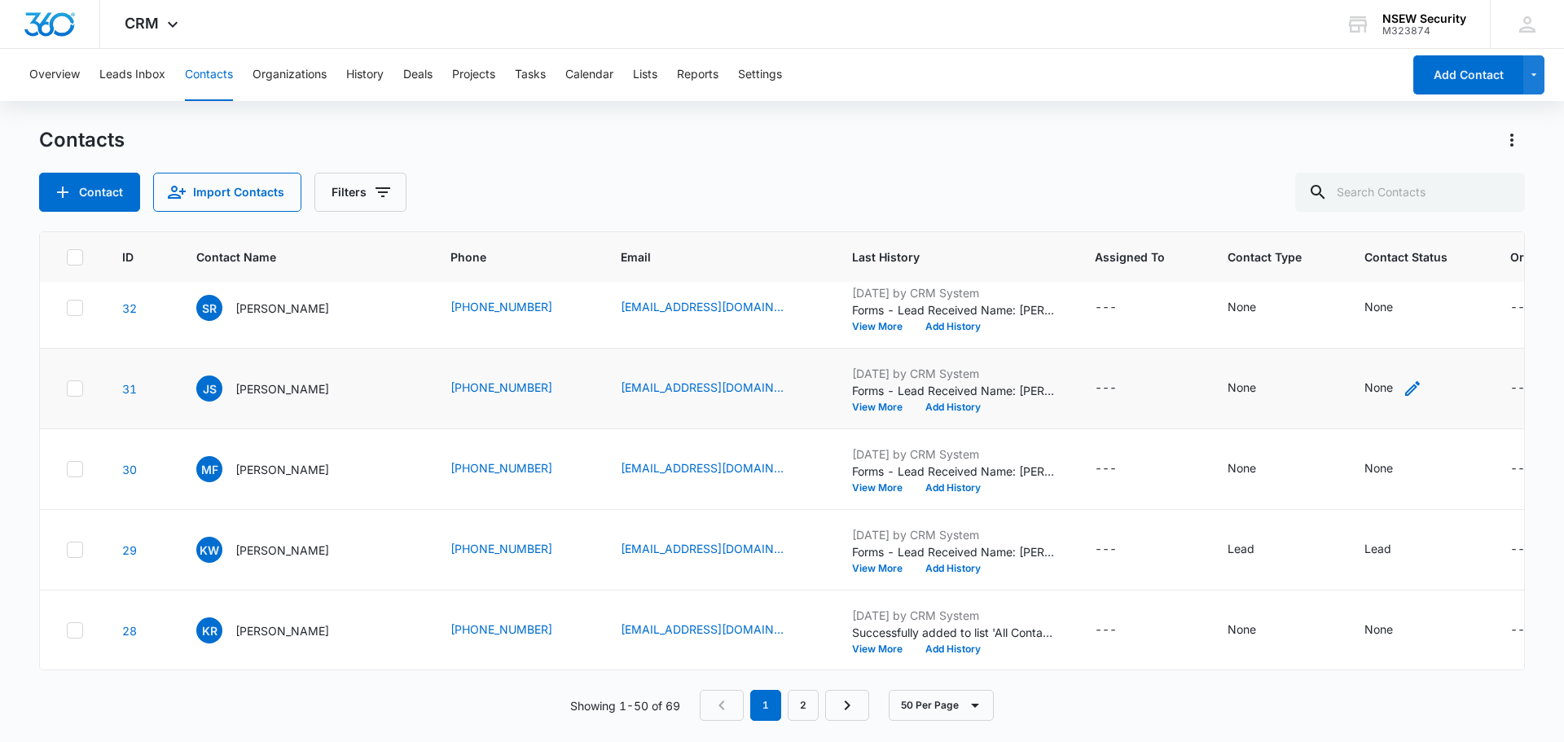
click at [1405, 396] on icon "Contact Status - None - Select to Edit Field" at bounding box center [1412, 388] width 15 height 15
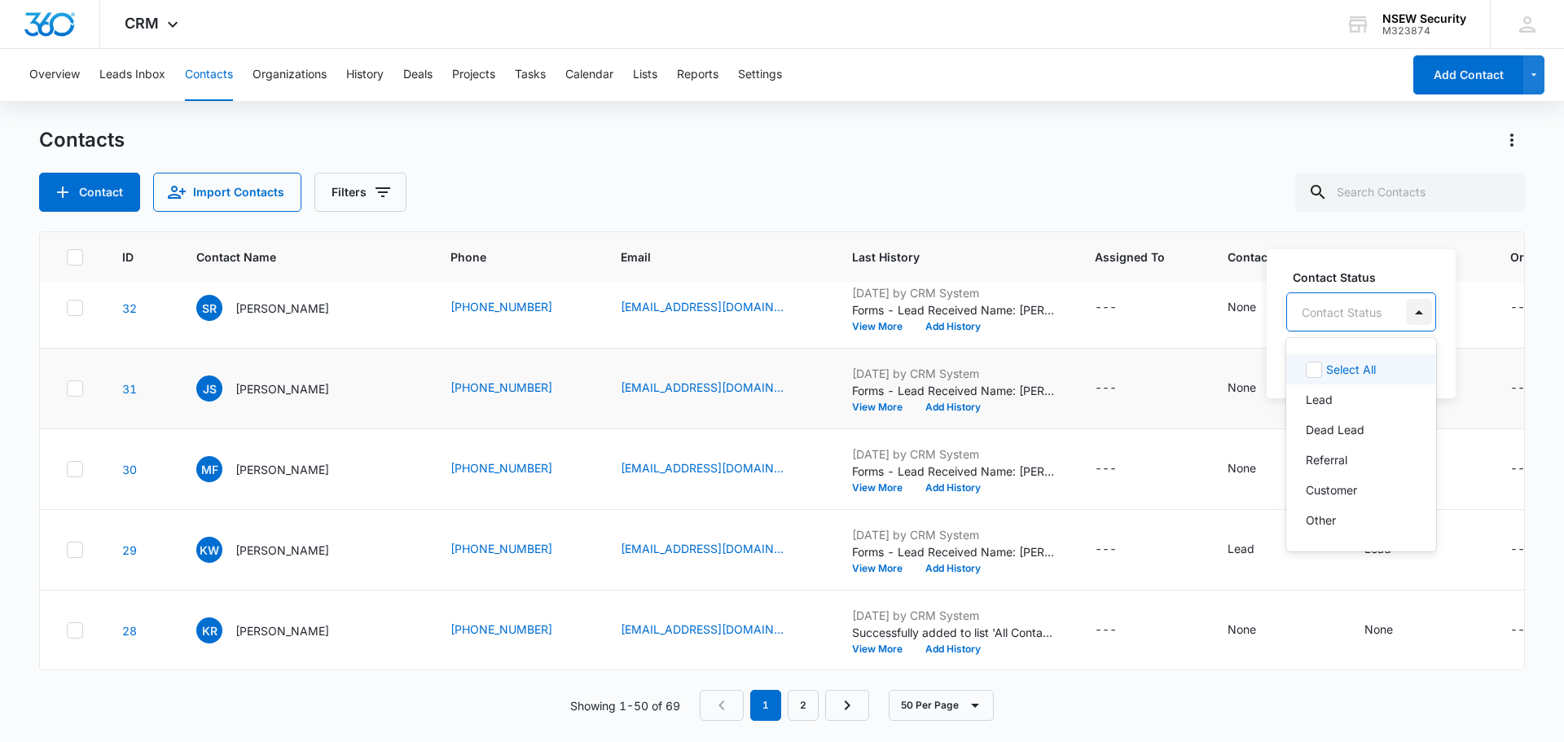
click at [1418, 312] on div at bounding box center [1419, 312] width 26 height 26
click at [1360, 517] on div "Other" at bounding box center [1360, 520] width 108 height 17
click at [1370, 529] on div "Other" at bounding box center [1350, 522] width 89 height 20
click at [1365, 512] on div "Other" at bounding box center [1360, 520] width 108 height 17
click at [1425, 358] on div "Contact Status option Other, selected. 6 results available. Use Up and Down to …" at bounding box center [1352, 323] width 170 height 151
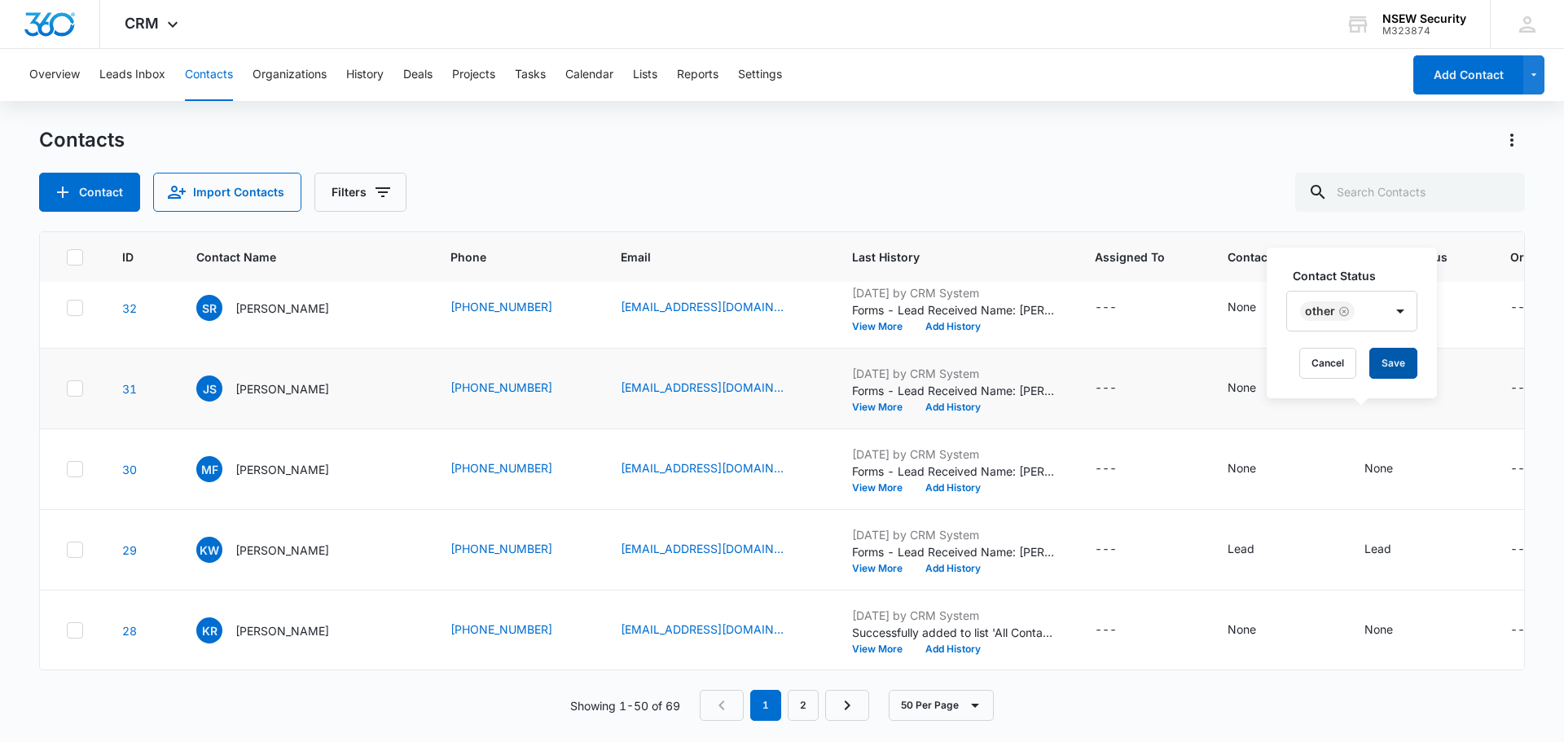
click at [1401, 361] on button "Save" at bounding box center [1393, 363] width 48 height 31
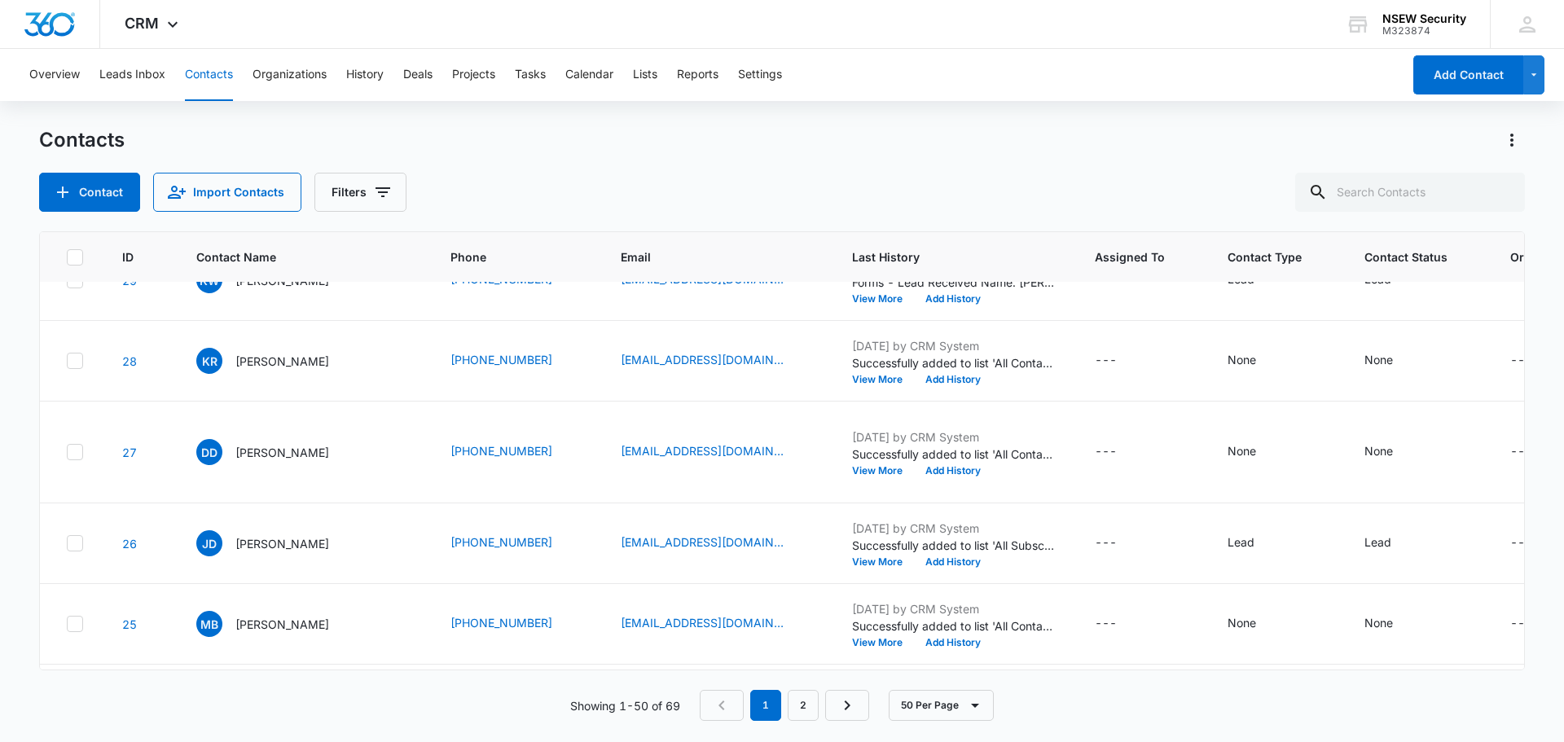
scroll to position [3422, 0]
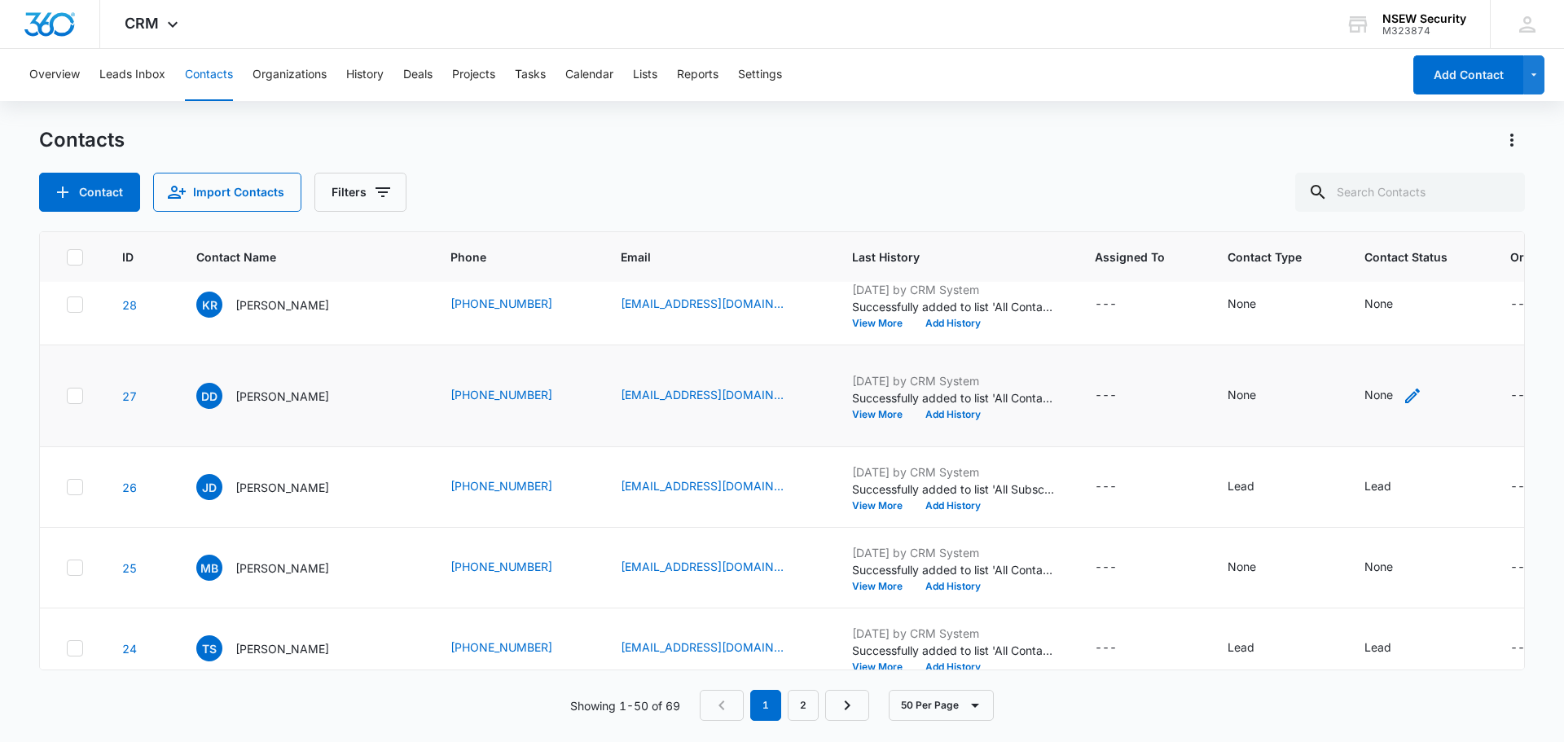
click at [1403, 406] on icon "Contact Status - None - Select to Edit Field" at bounding box center [1413, 396] width 20 height 20
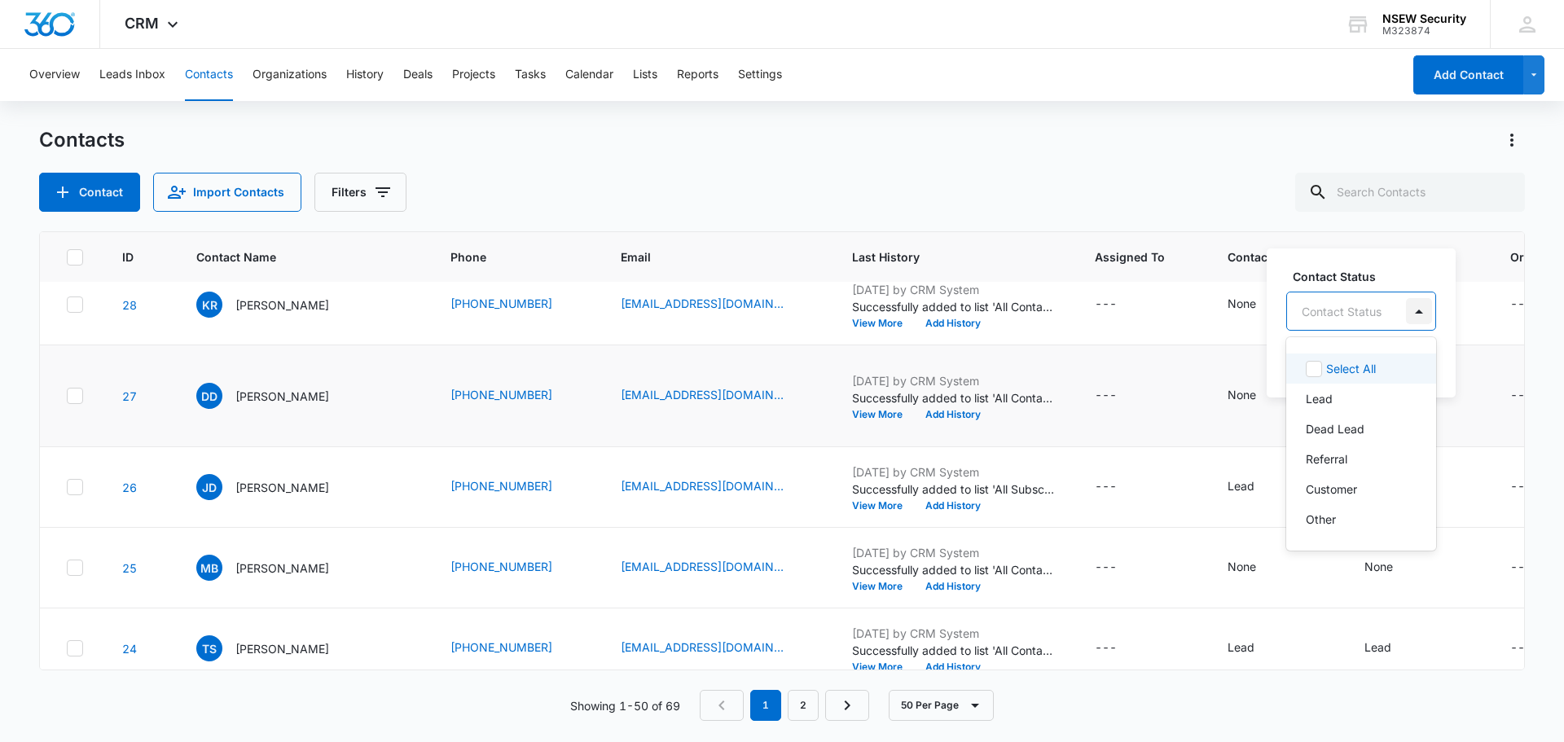
click at [1409, 304] on div at bounding box center [1419, 311] width 26 height 26
click at [1360, 530] on div "Other" at bounding box center [1361, 519] width 150 height 30
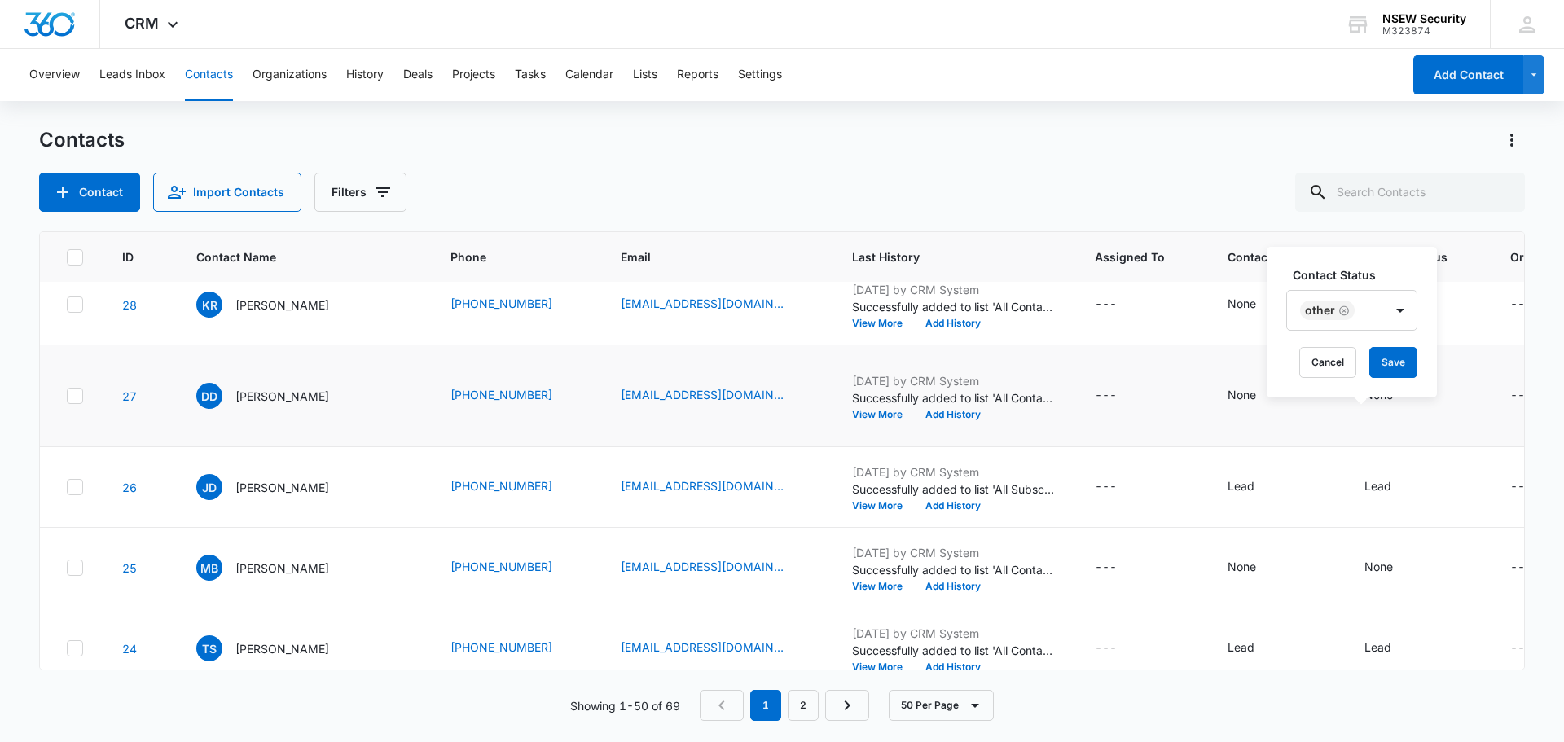
click at [1427, 364] on div "Contact Status Other Cancel Save" at bounding box center [1352, 322] width 170 height 151
click at [1397, 367] on button "Save" at bounding box center [1393, 362] width 48 height 31
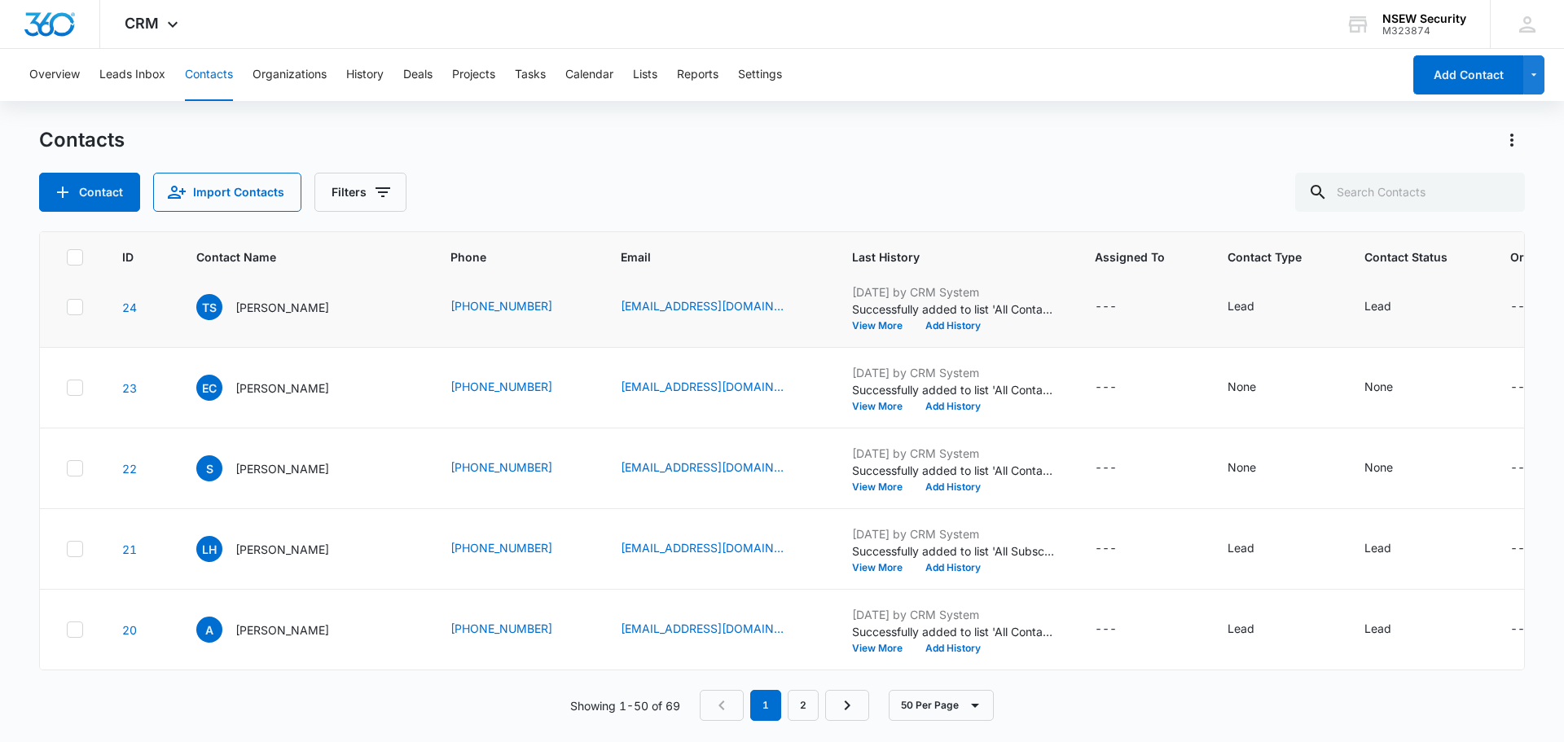
scroll to position [3794, 0]
click at [852, 563] on button "View More" at bounding box center [883, 568] width 62 height 10
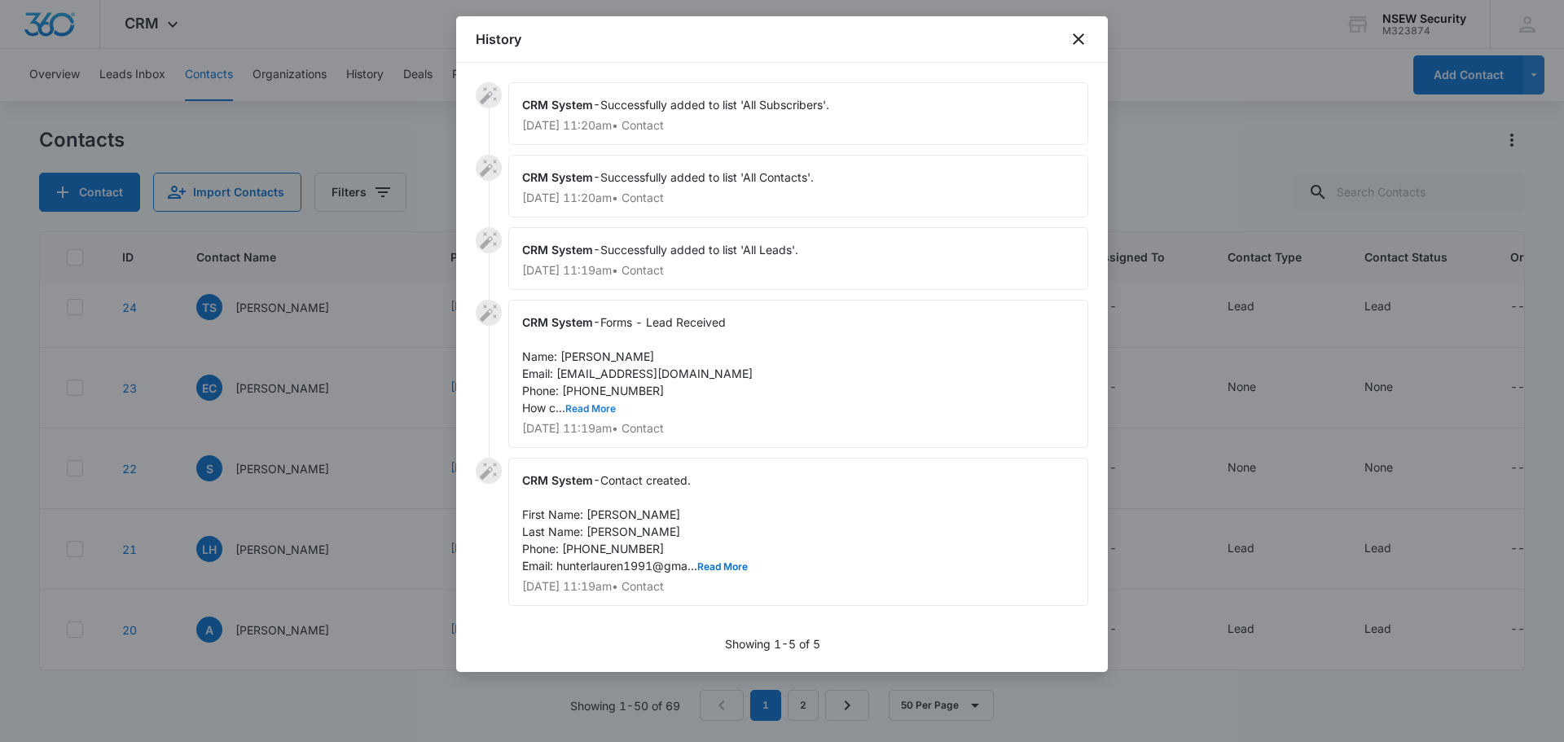
click at [587, 407] on button "Read More" at bounding box center [590, 409] width 51 height 10
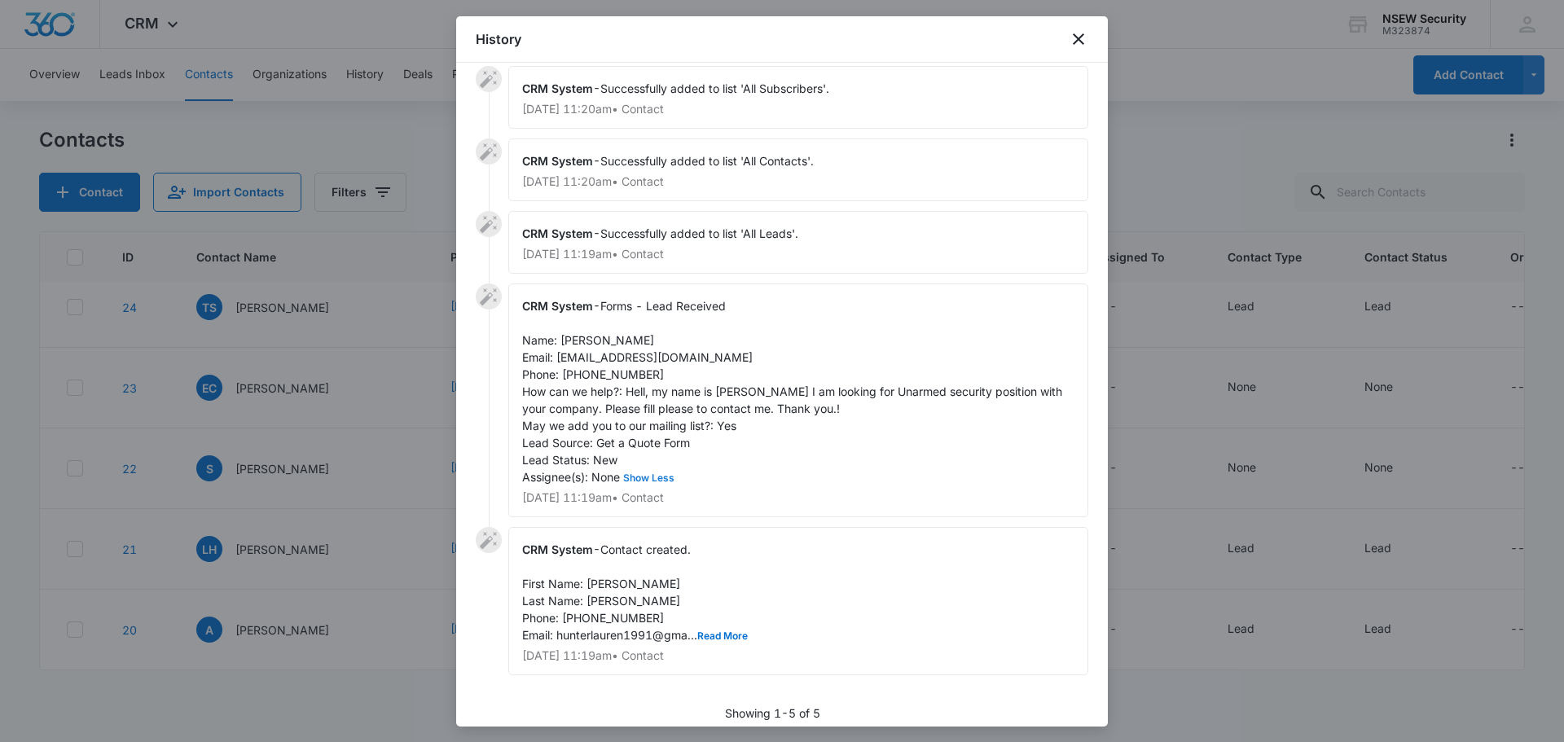
scroll to position [31, 0]
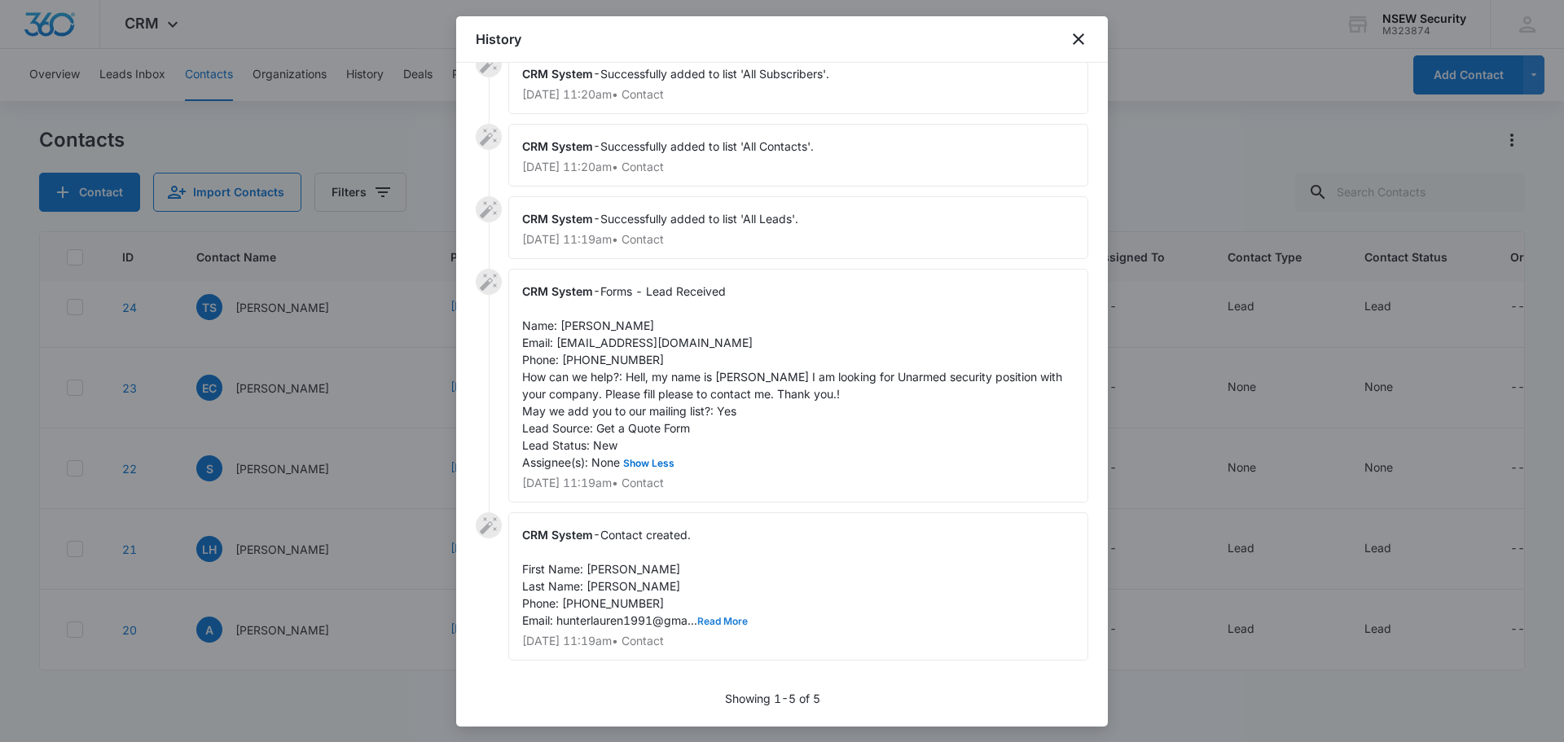
click at [726, 620] on button "Read More" at bounding box center [722, 622] width 51 height 10
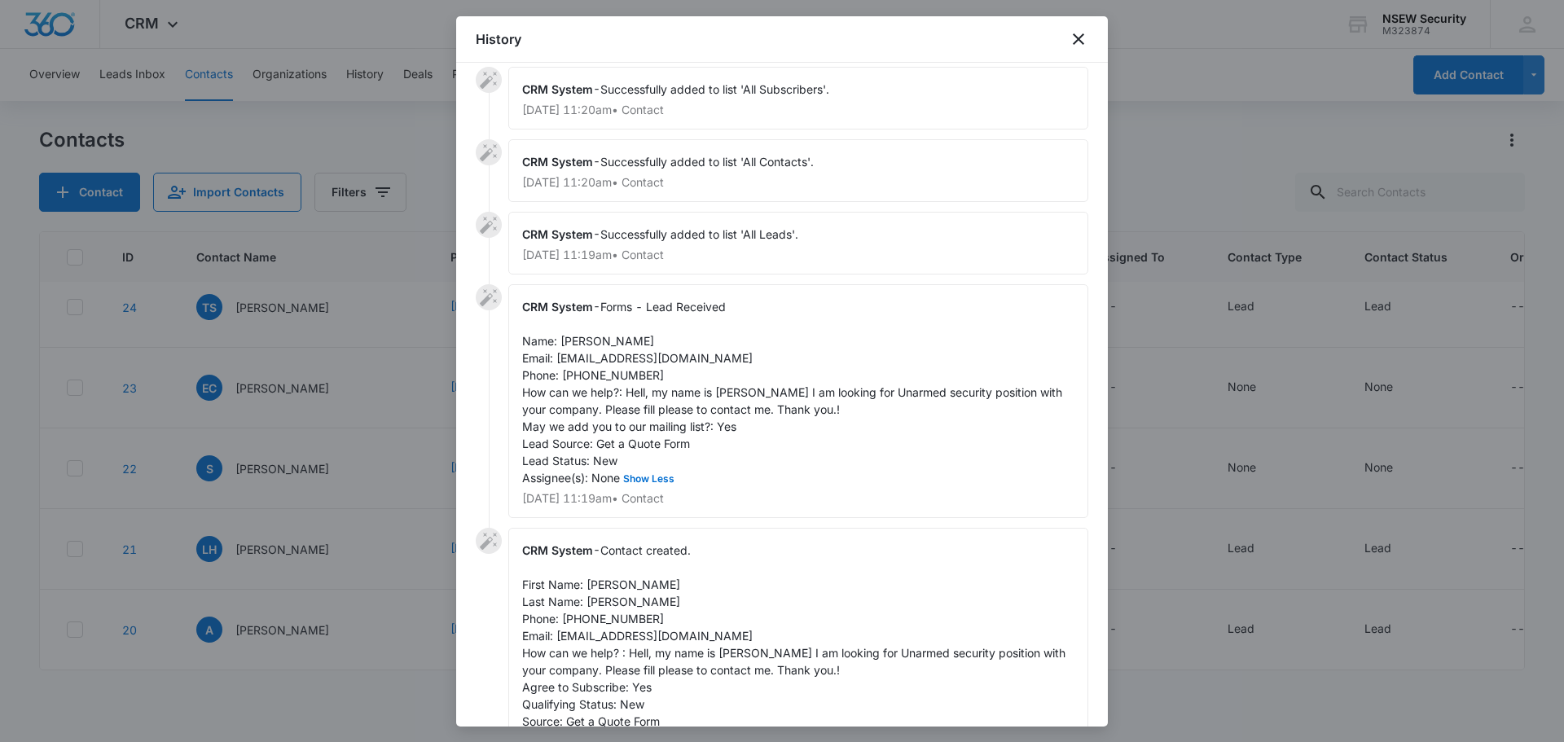
scroll to position [0, 0]
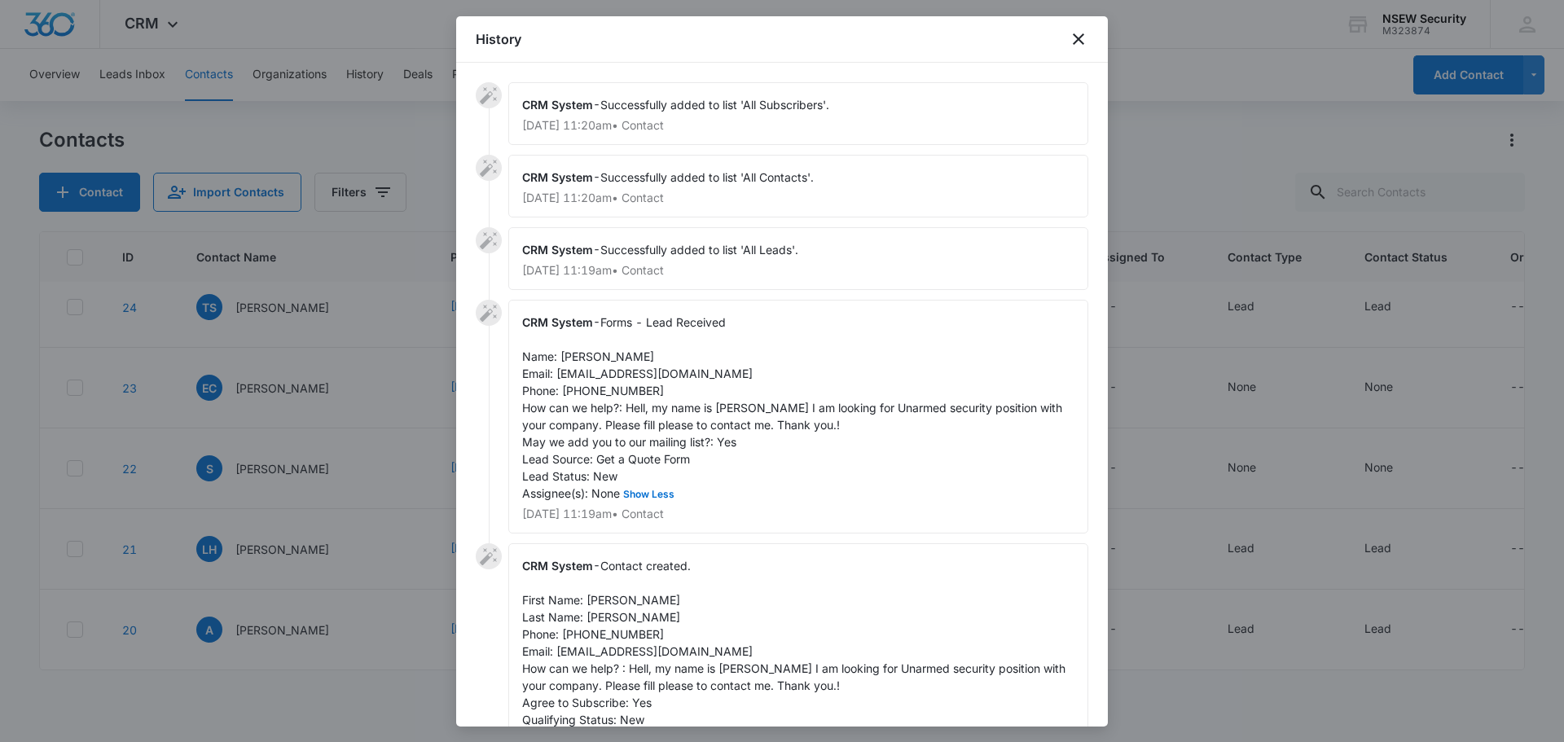
click at [760, 269] on p "Aug 11, 2025 at 11:19am • Contact" at bounding box center [798, 270] width 552 height 11
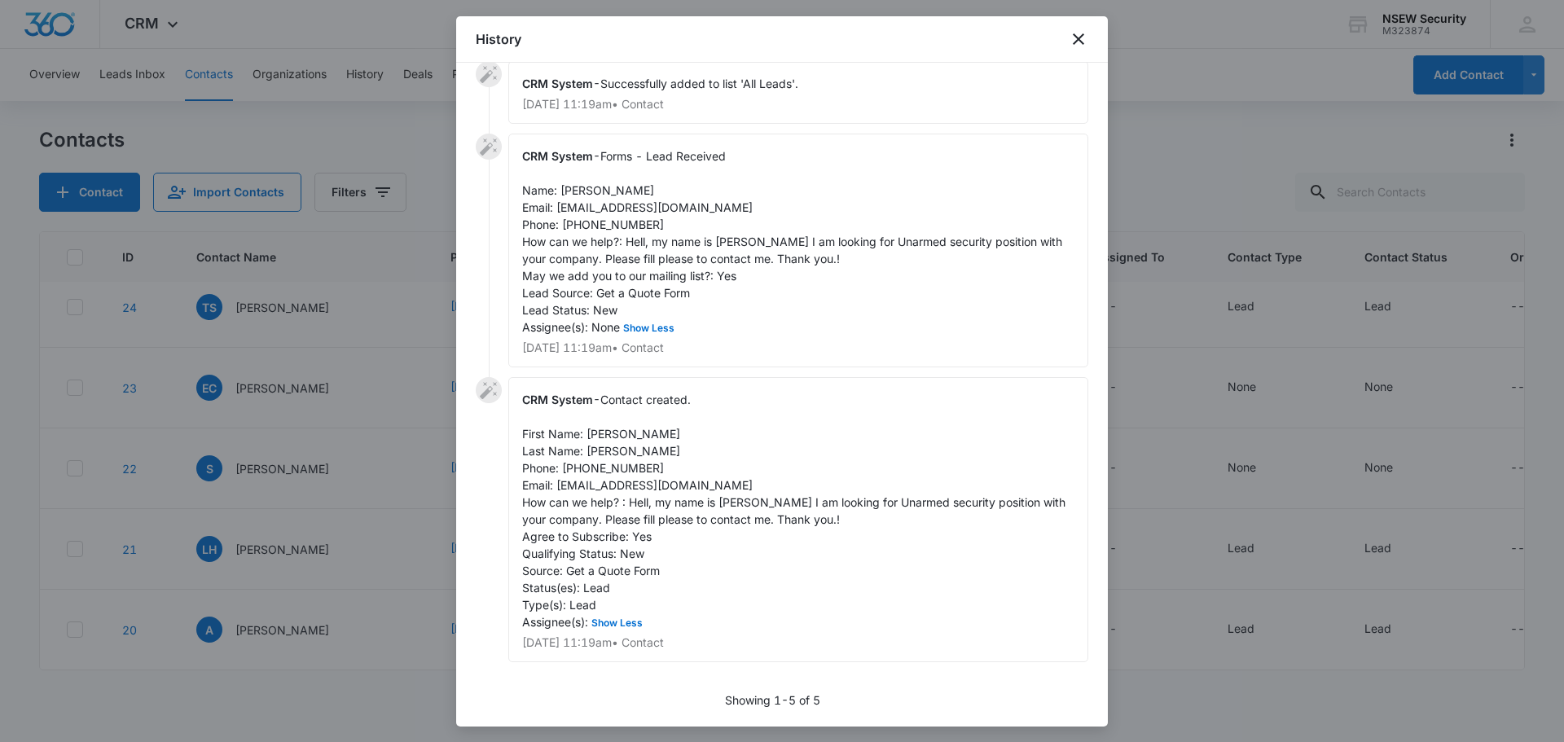
scroll to position [168, 0]
click at [1080, 37] on icon "close" at bounding box center [1078, 38] width 11 height 11
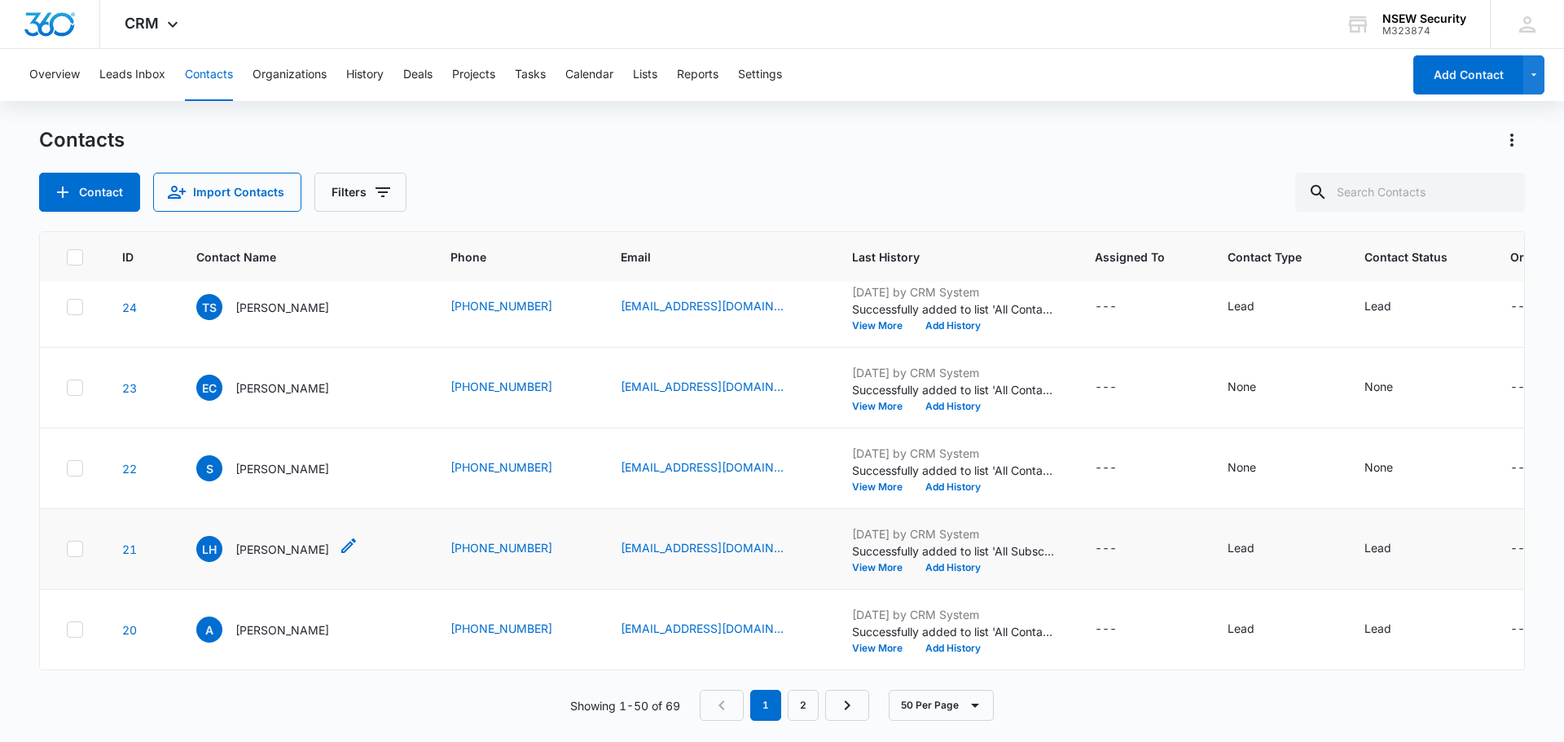
click at [204, 541] on span "LH" at bounding box center [209, 549] width 26 height 26
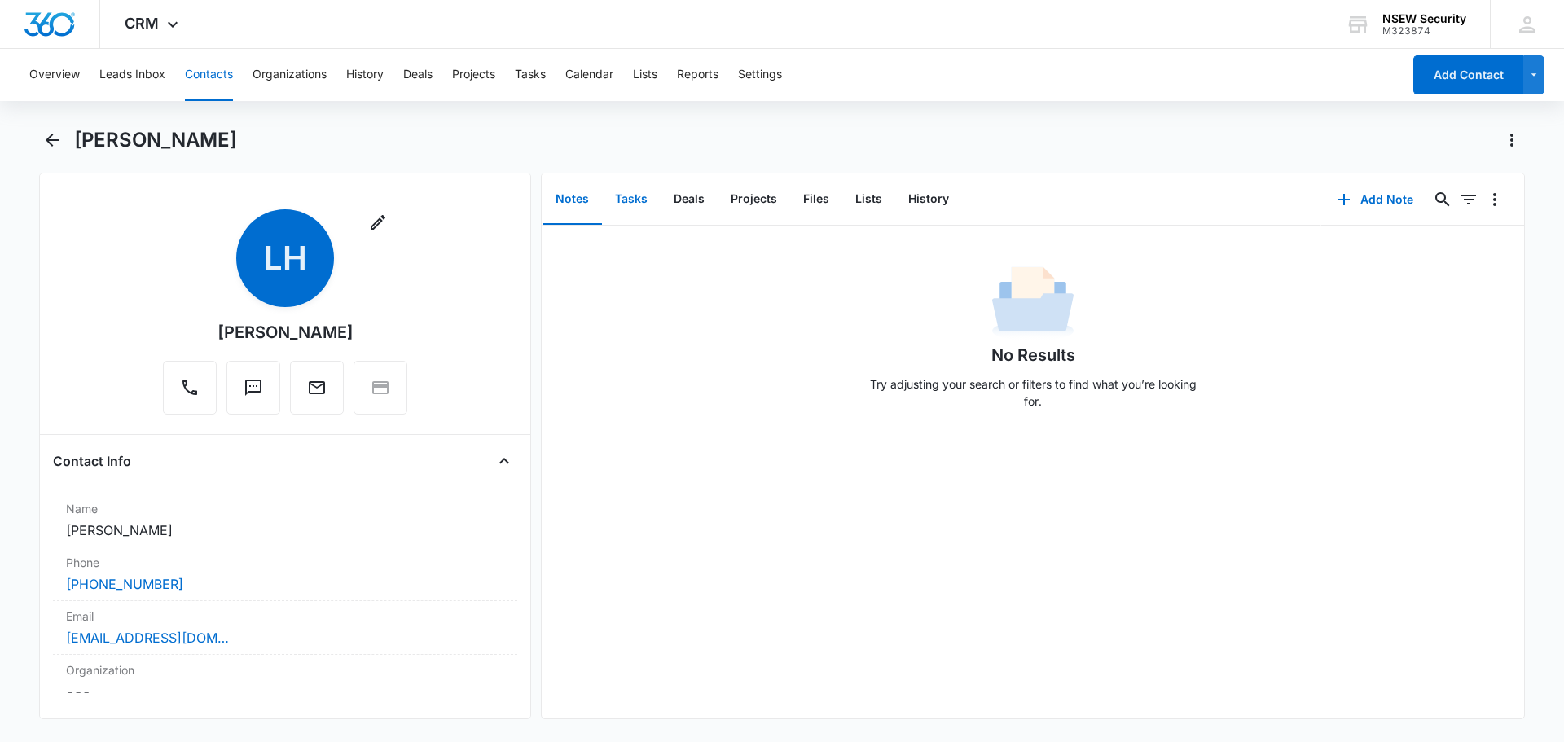
click at [625, 200] on button "Tasks" at bounding box center [631, 199] width 59 height 51
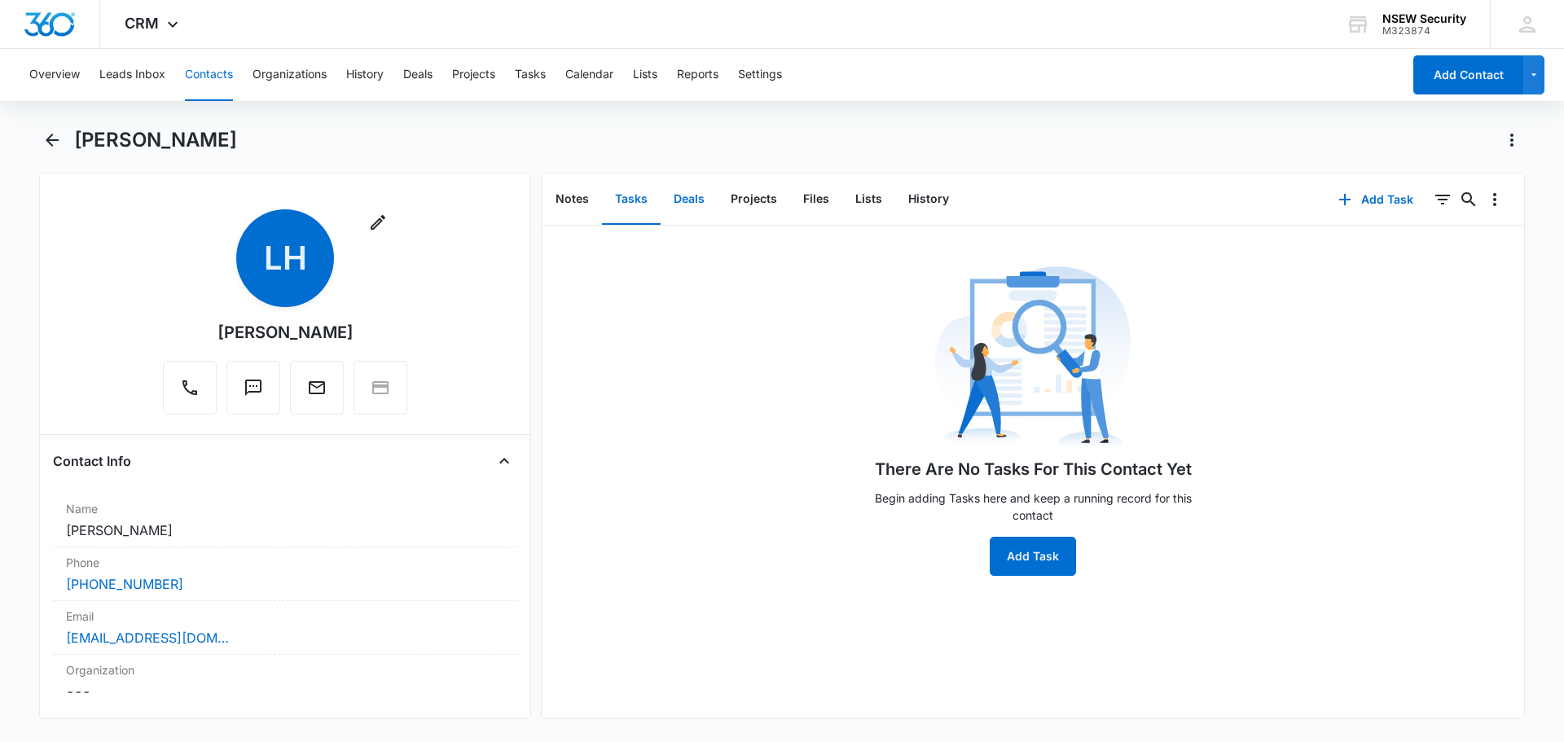
click at [686, 198] on button "Deals" at bounding box center [689, 199] width 57 height 51
click at [754, 196] on button "Projects" at bounding box center [754, 199] width 73 height 51
click at [806, 200] on button "Files" at bounding box center [816, 199] width 52 height 51
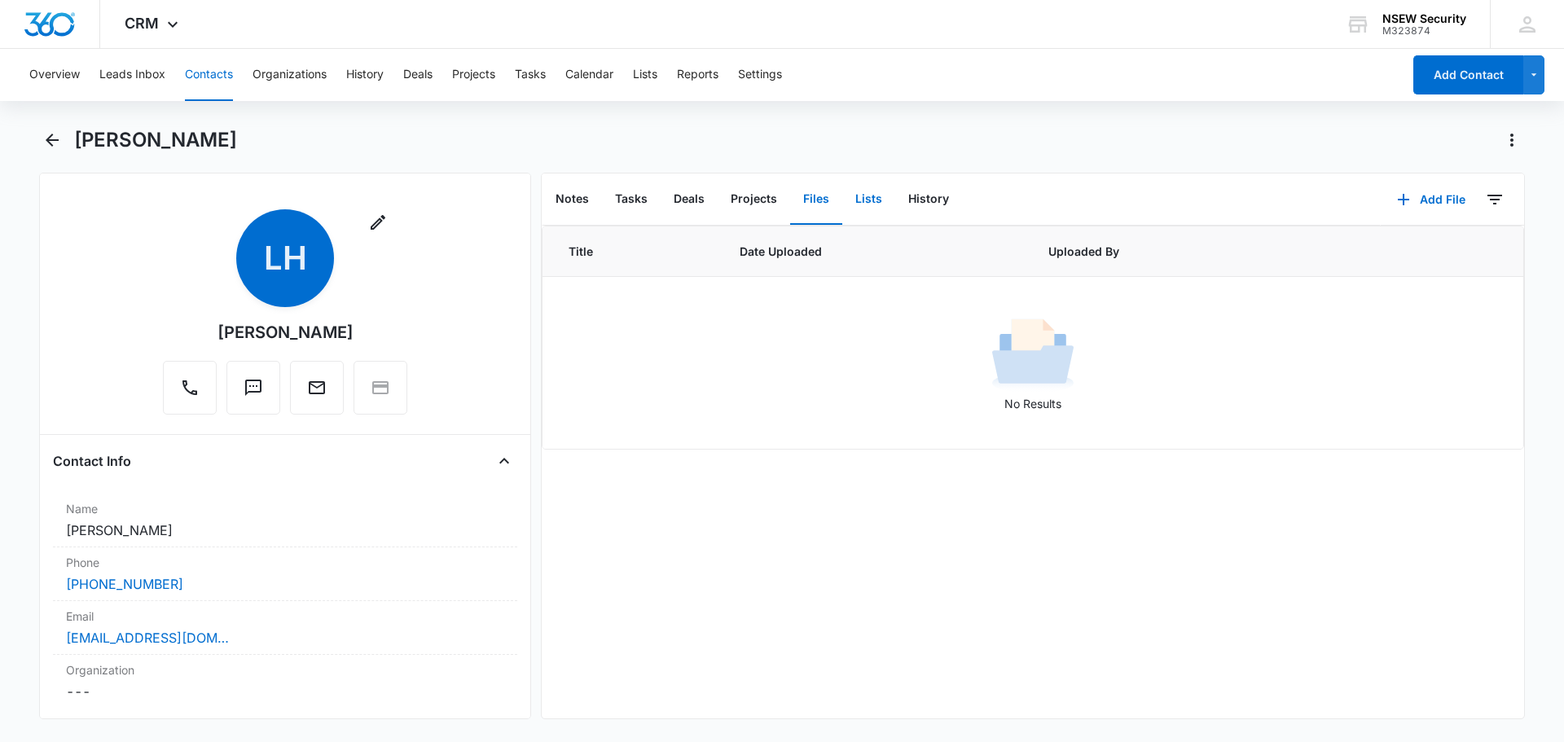
click at [866, 200] on button "Lists" at bounding box center [868, 199] width 53 height 51
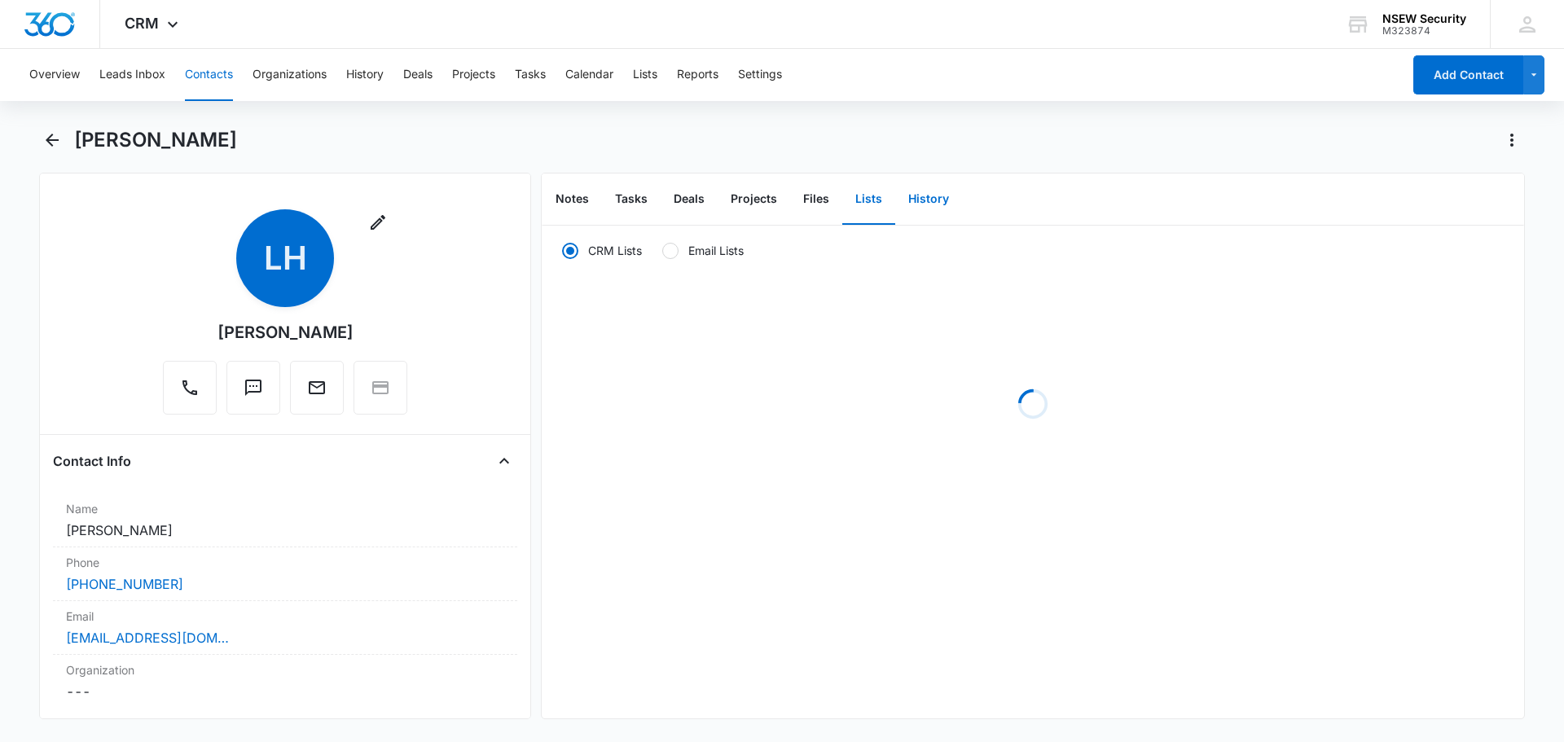
click at [908, 198] on button "History" at bounding box center [928, 199] width 67 height 51
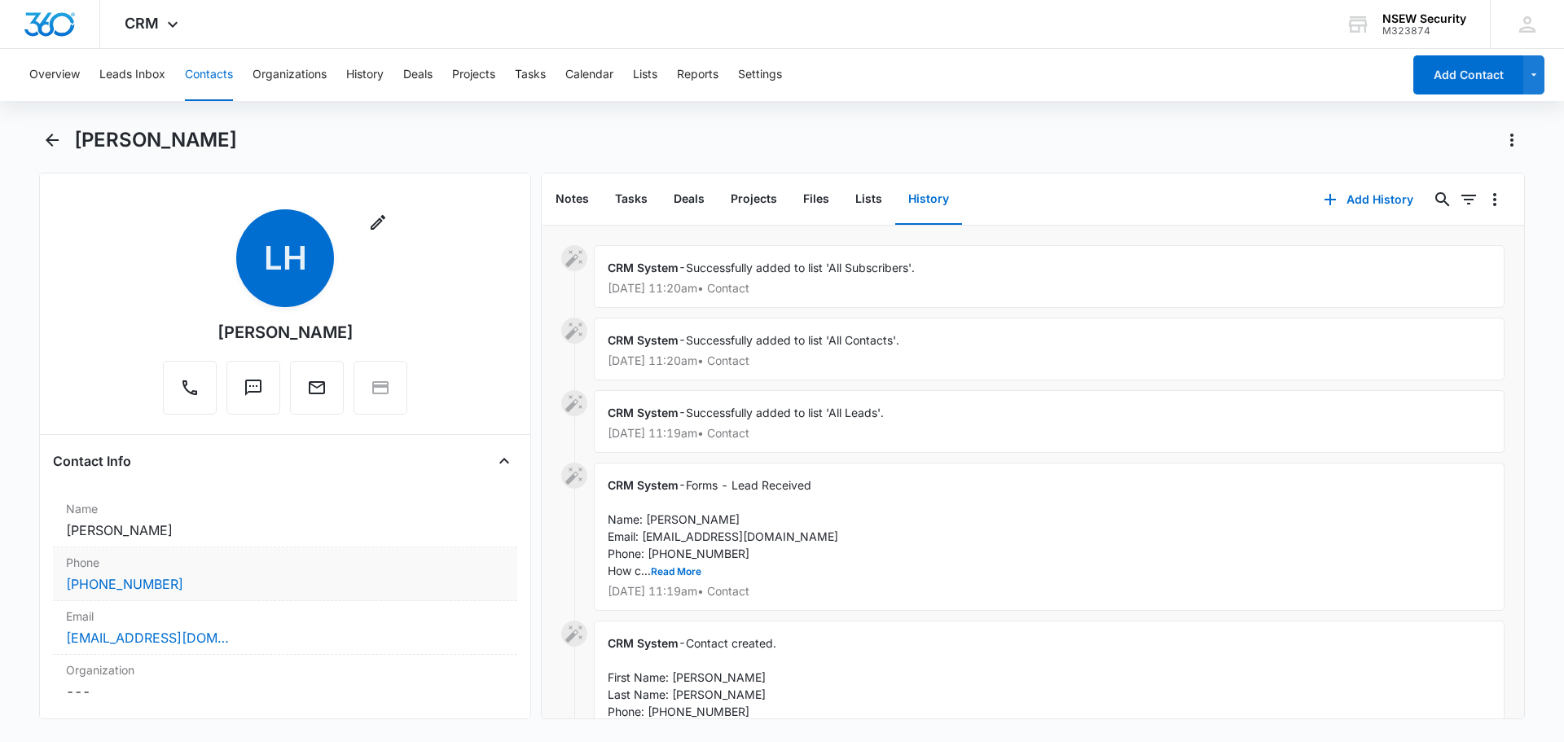
click at [452, 551] on div "Phone Cancel Save Changes (504) 502-6147" at bounding box center [285, 574] width 464 height 54
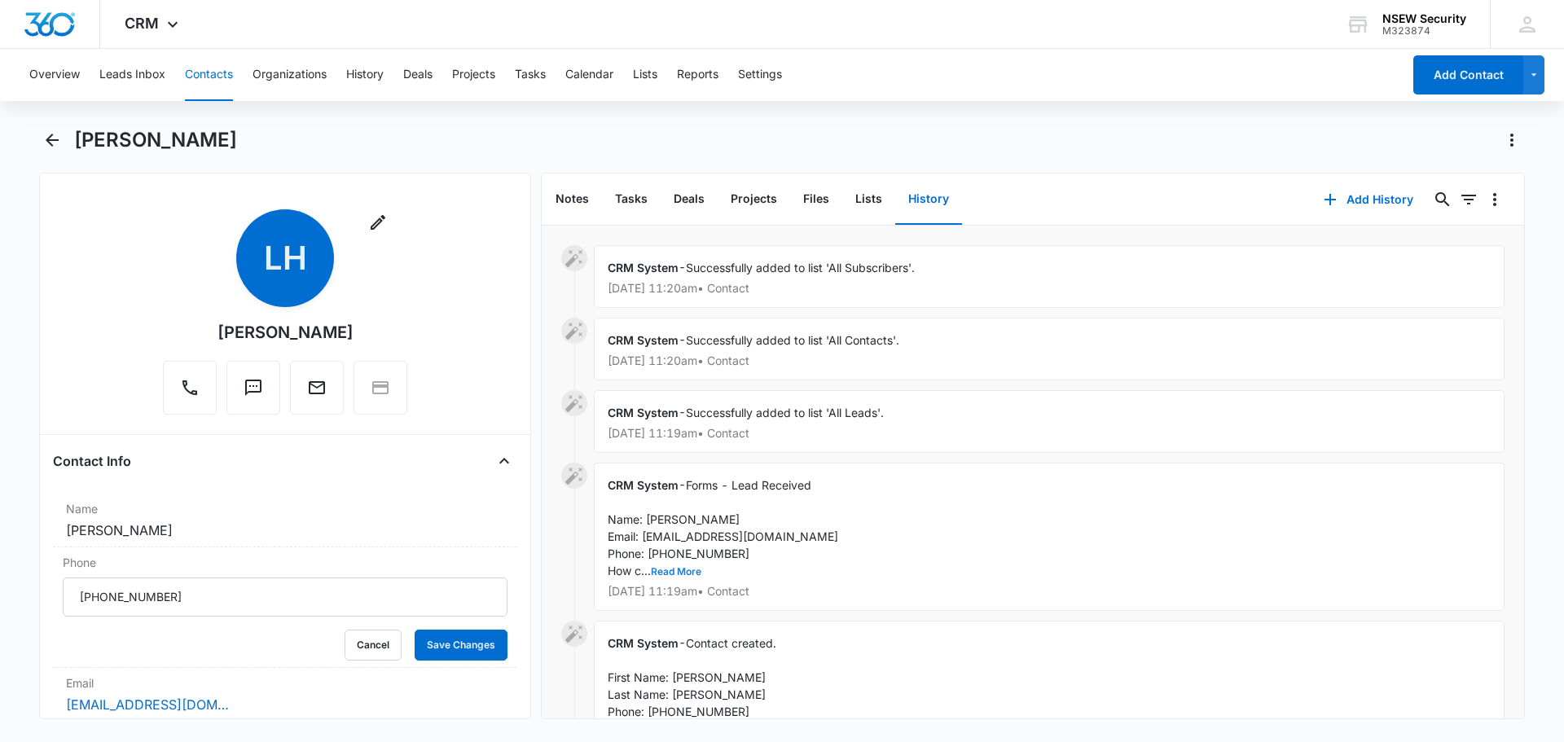
click at [669, 567] on button "Read More" at bounding box center [676, 572] width 51 height 10
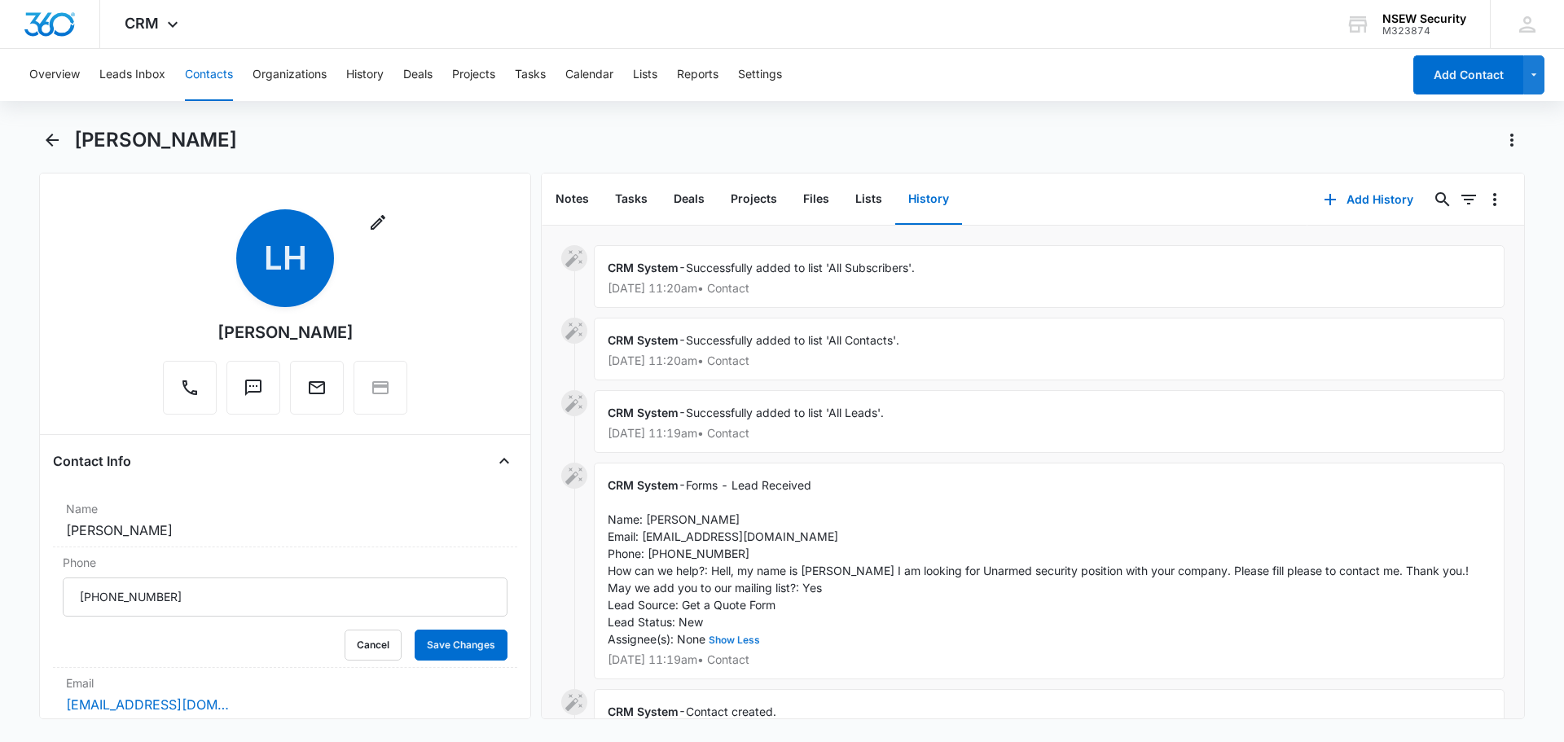
scroll to position [154, 0]
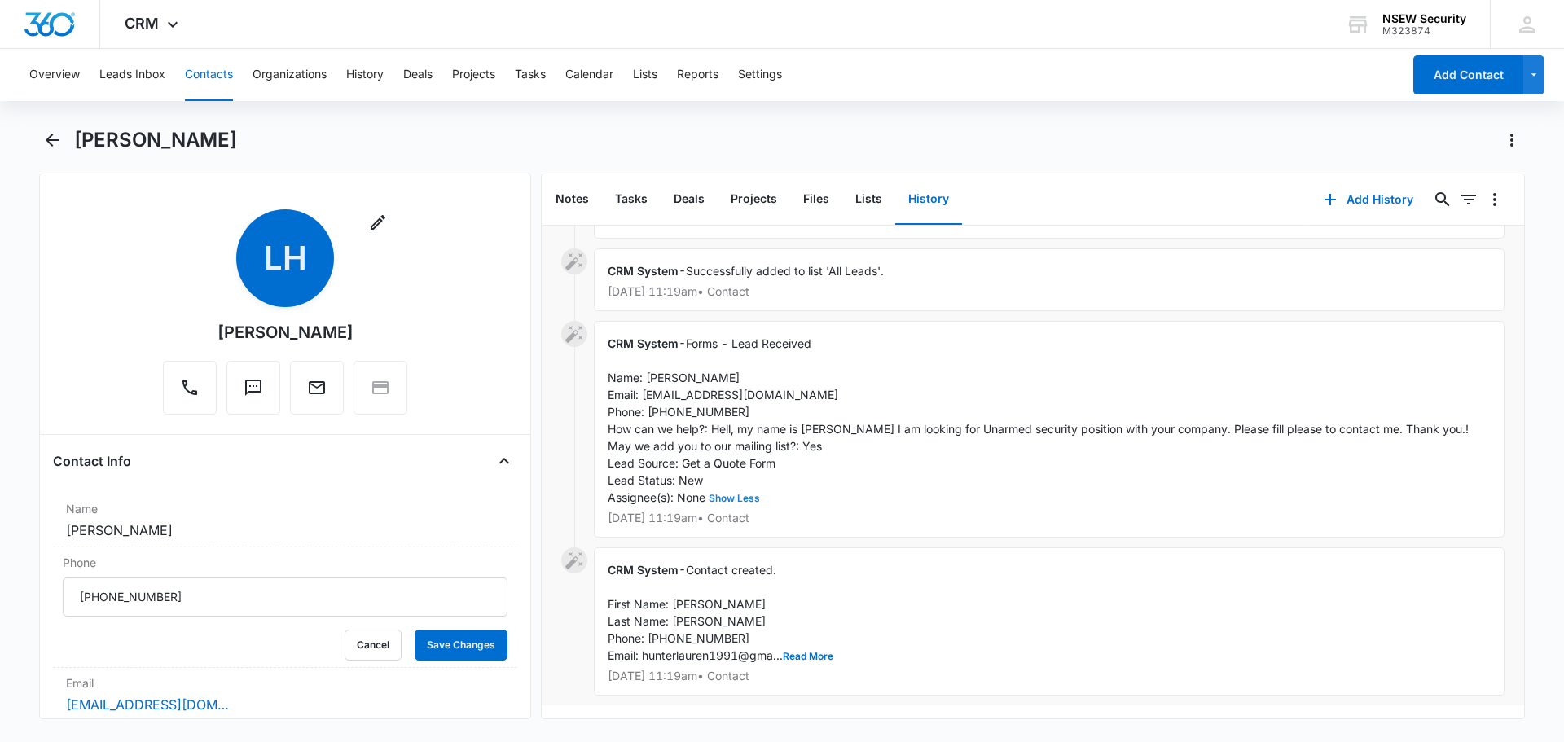
click at [735, 494] on button "Show Less" at bounding box center [734, 499] width 58 height 10
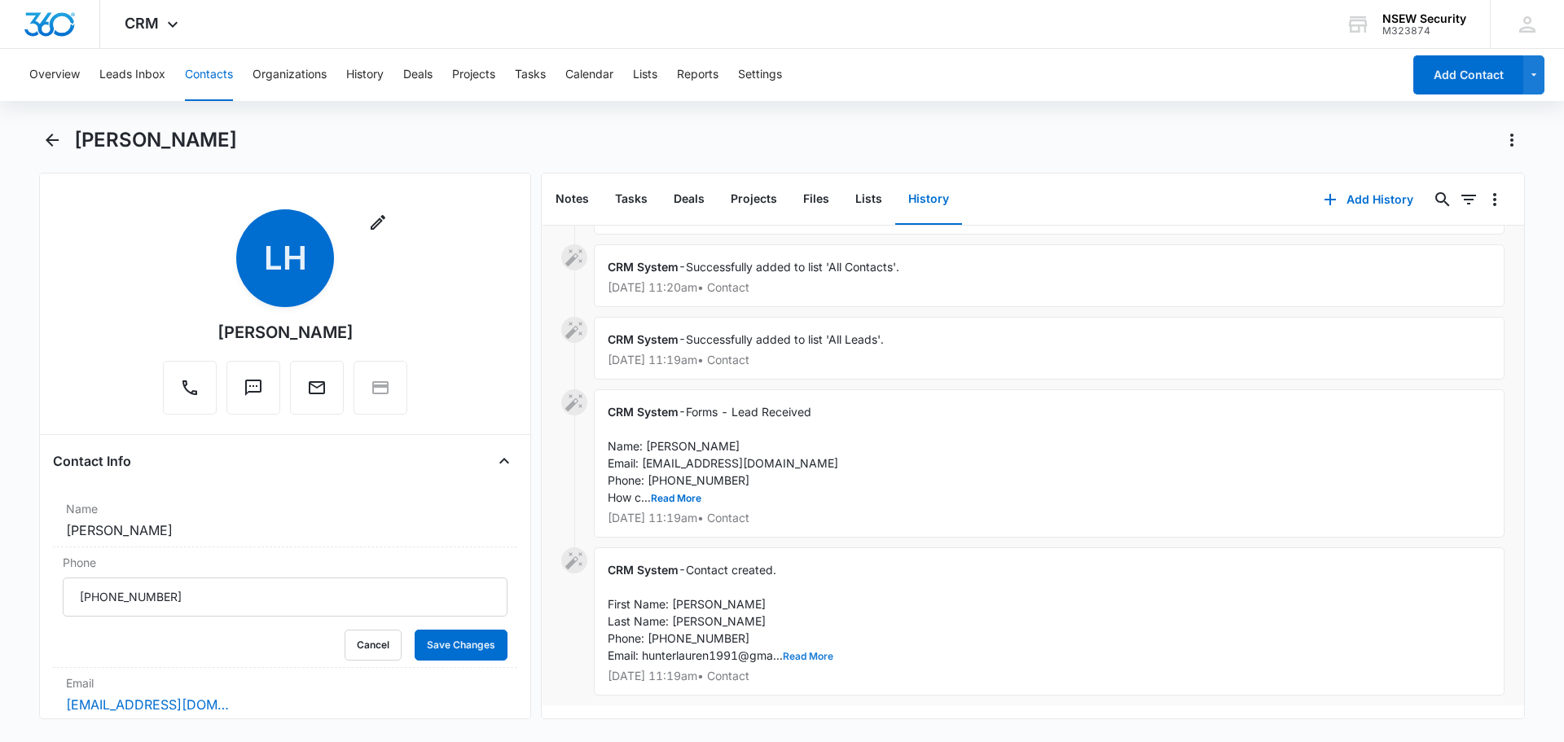
click at [807, 652] on button "Read More" at bounding box center [808, 657] width 51 height 10
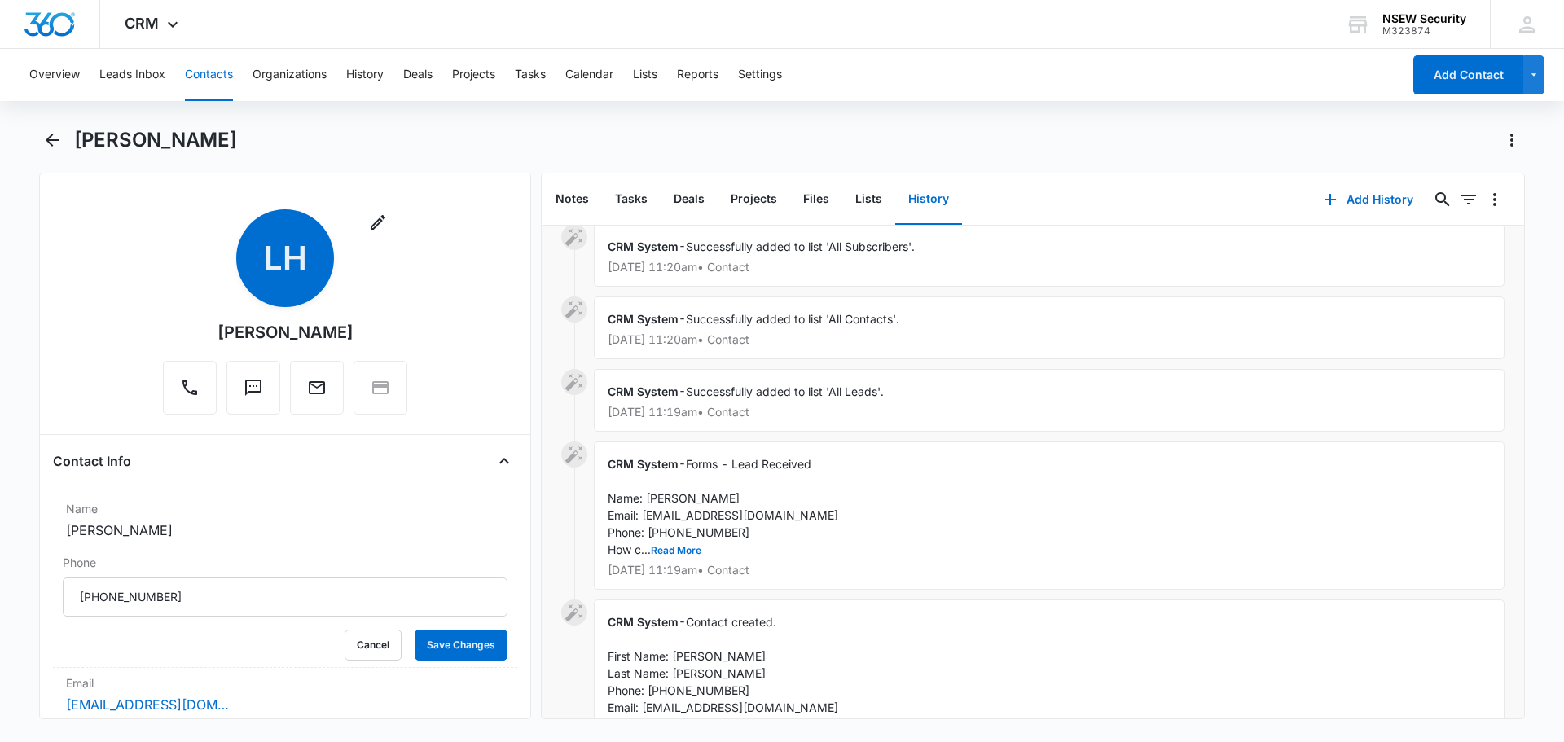
scroll to position [0, 0]
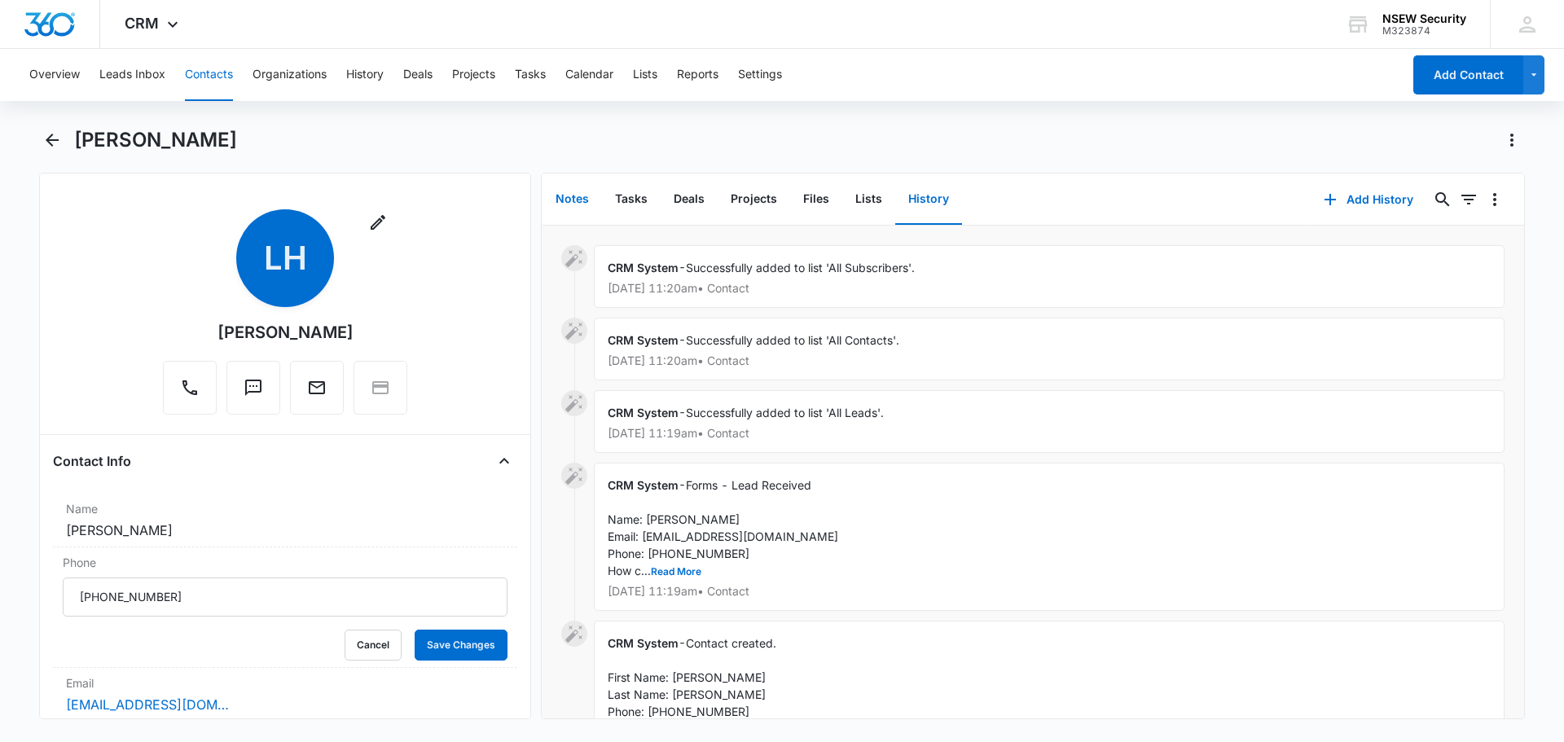
click at [562, 200] on button "Notes" at bounding box center [572, 199] width 59 height 51
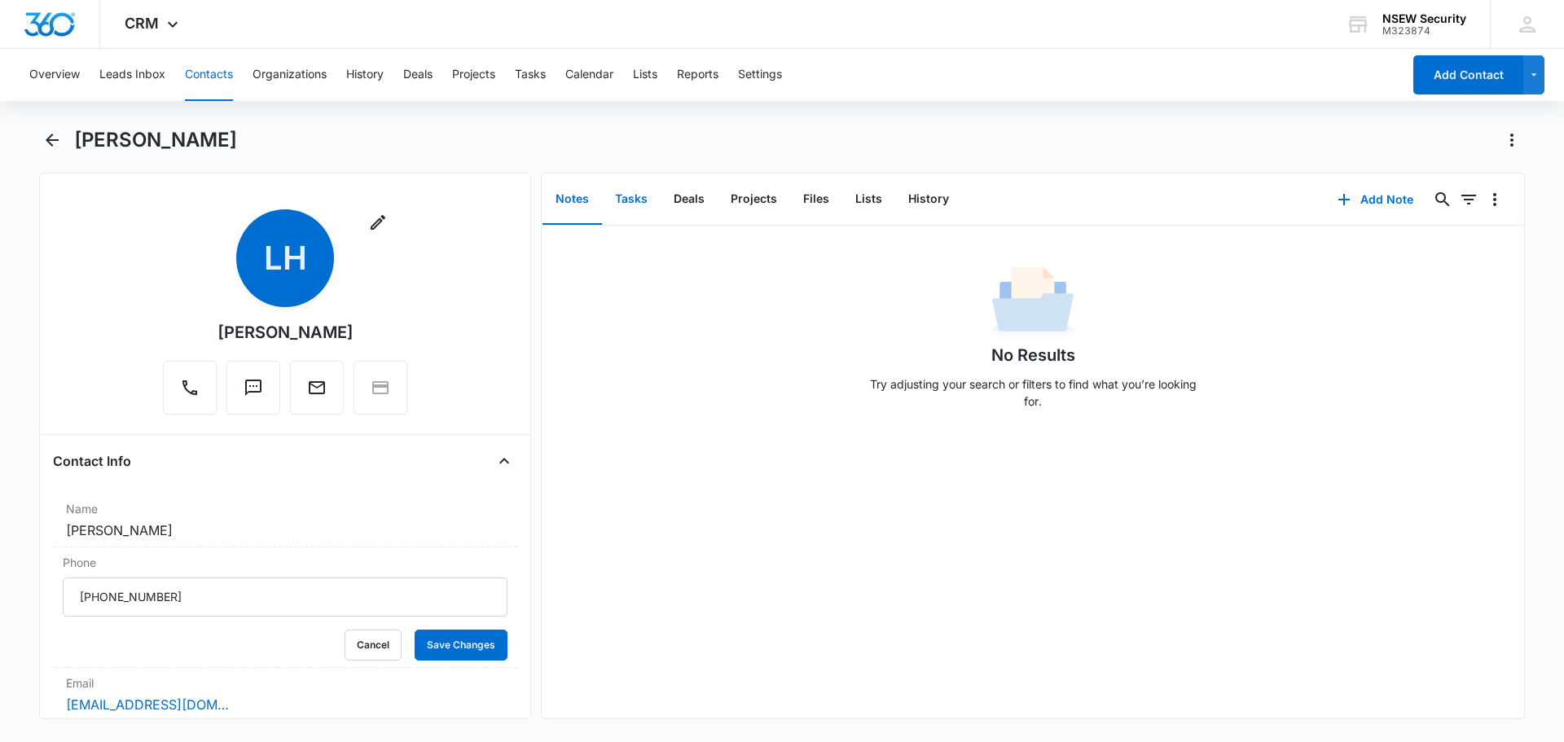
click at [620, 196] on button "Tasks" at bounding box center [631, 199] width 59 height 51
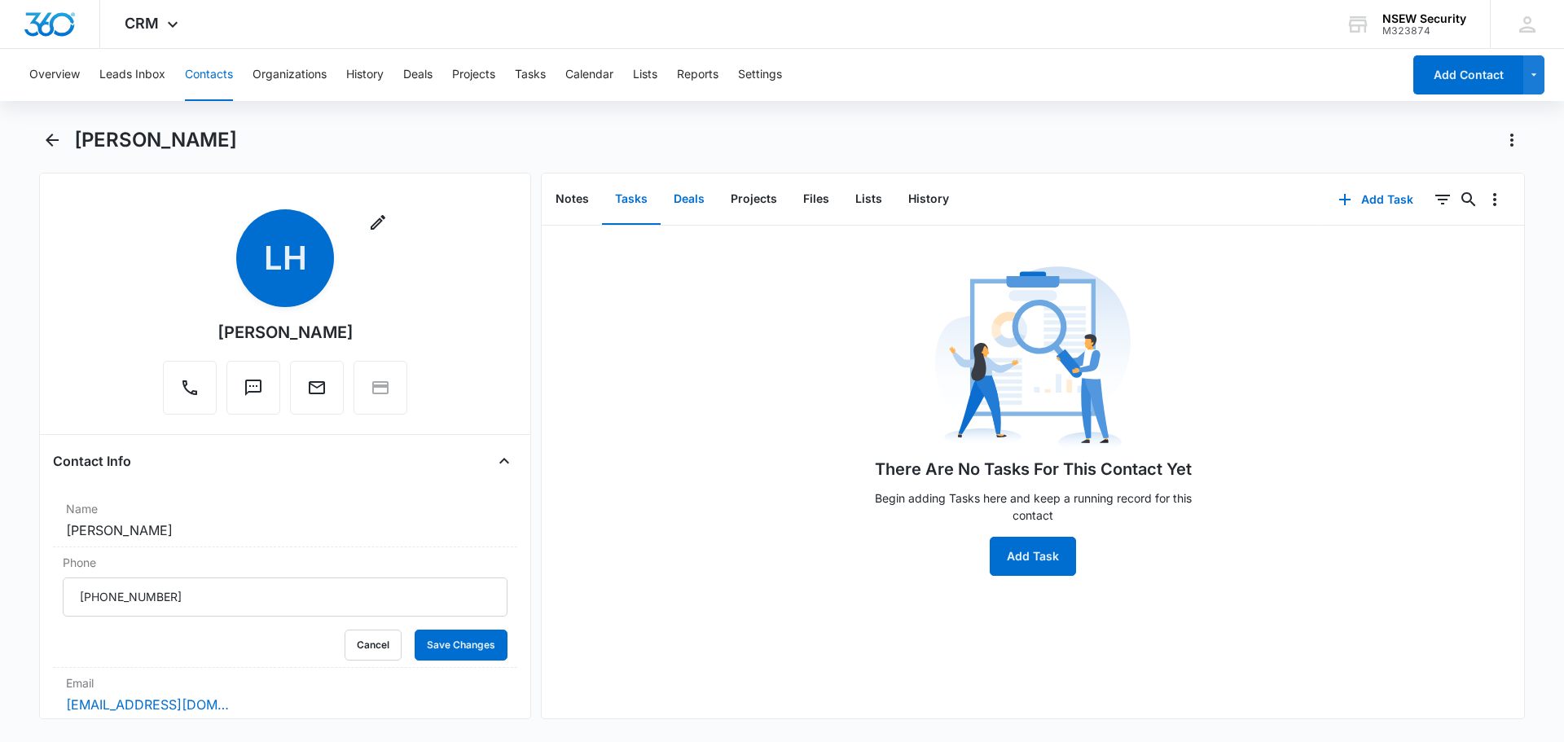
click at [692, 191] on button "Deals" at bounding box center [689, 199] width 57 height 51
click at [741, 202] on button "Projects" at bounding box center [754, 199] width 73 height 51
click at [814, 200] on button "Files" at bounding box center [816, 199] width 52 height 51
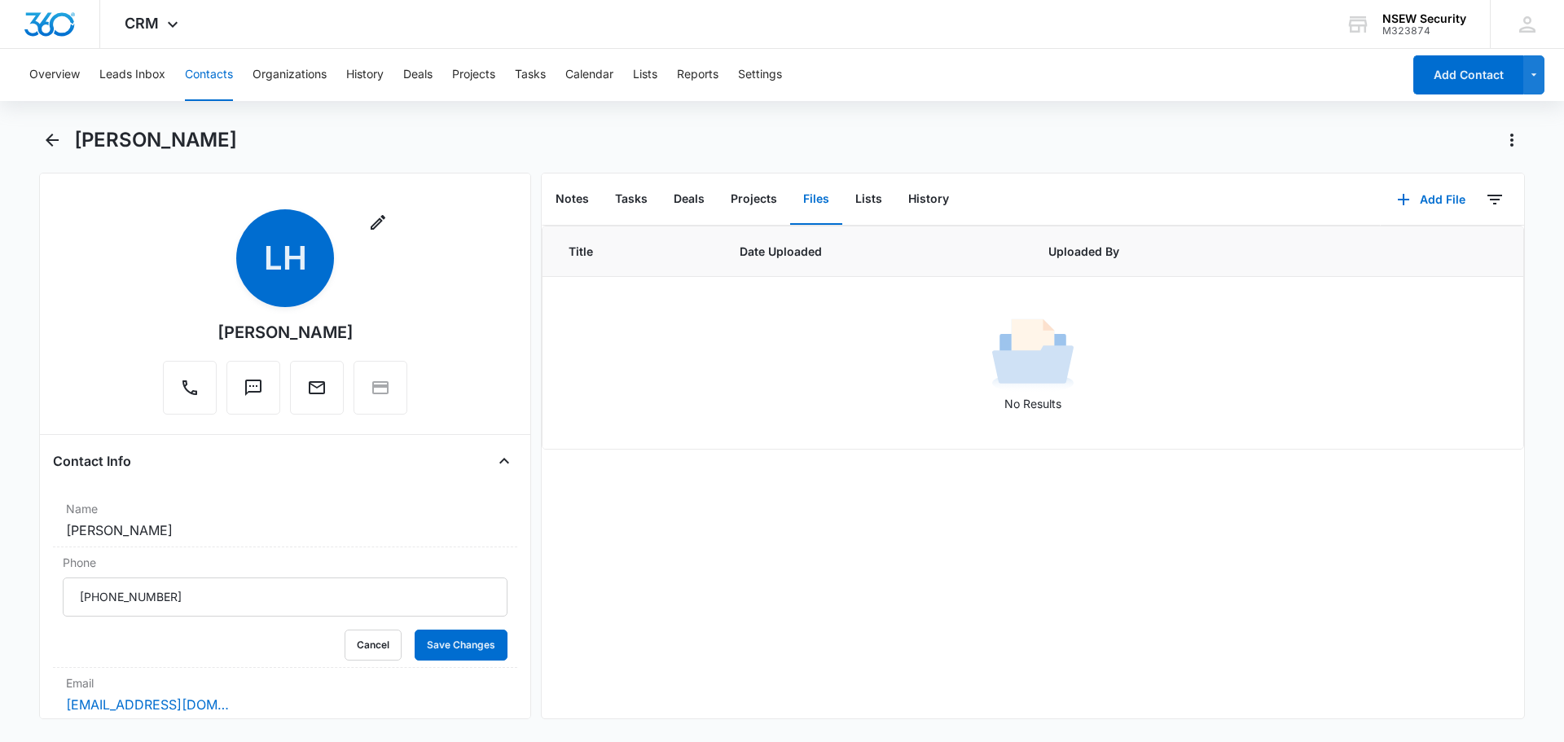
click at [1004, 155] on div "Lauren Hunter" at bounding box center [782, 150] width 1486 height 46
click at [49, 143] on icon "Back" at bounding box center [52, 140] width 13 height 13
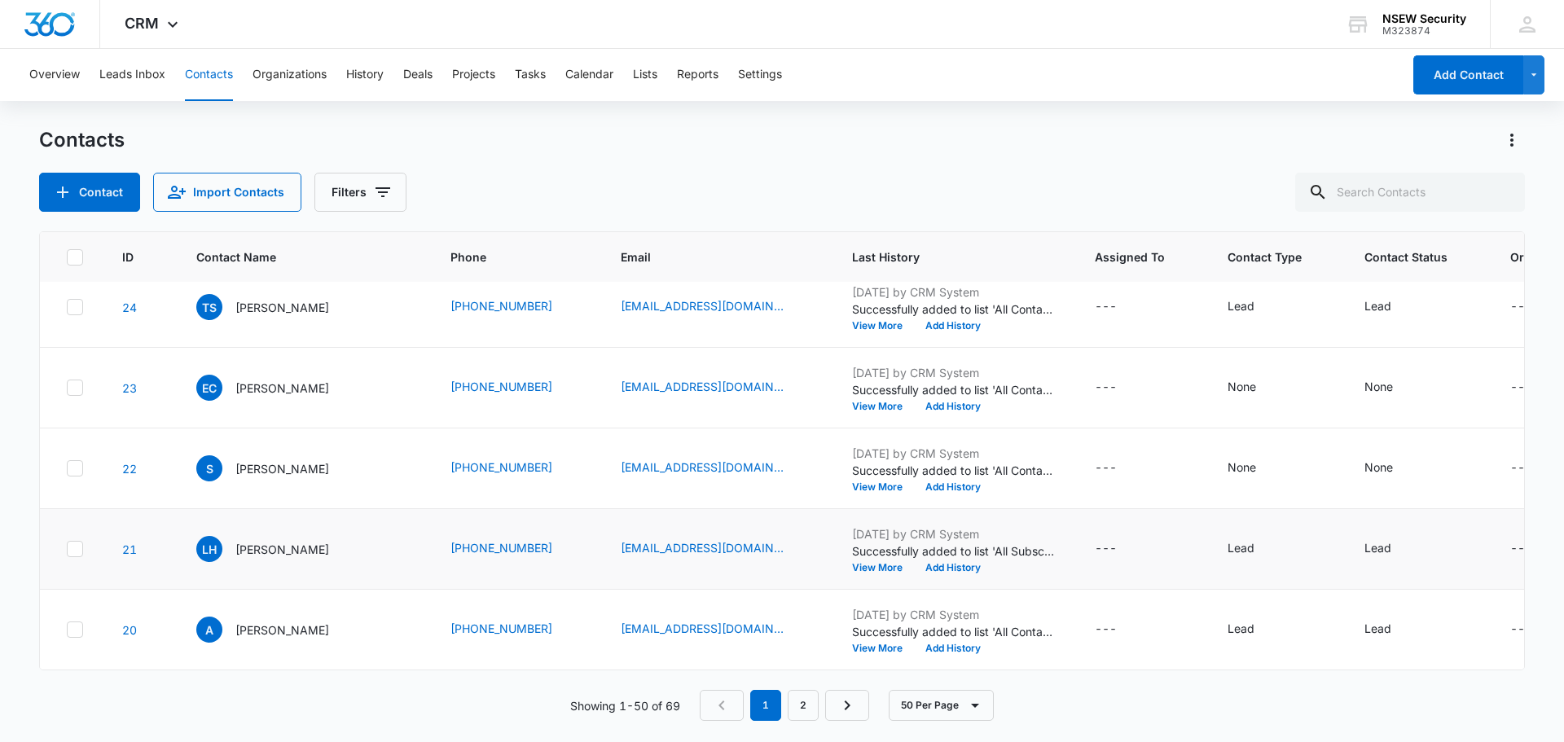
scroll to position [3777, 0]
click at [852, 482] on button "View More" at bounding box center [883, 487] width 62 height 10
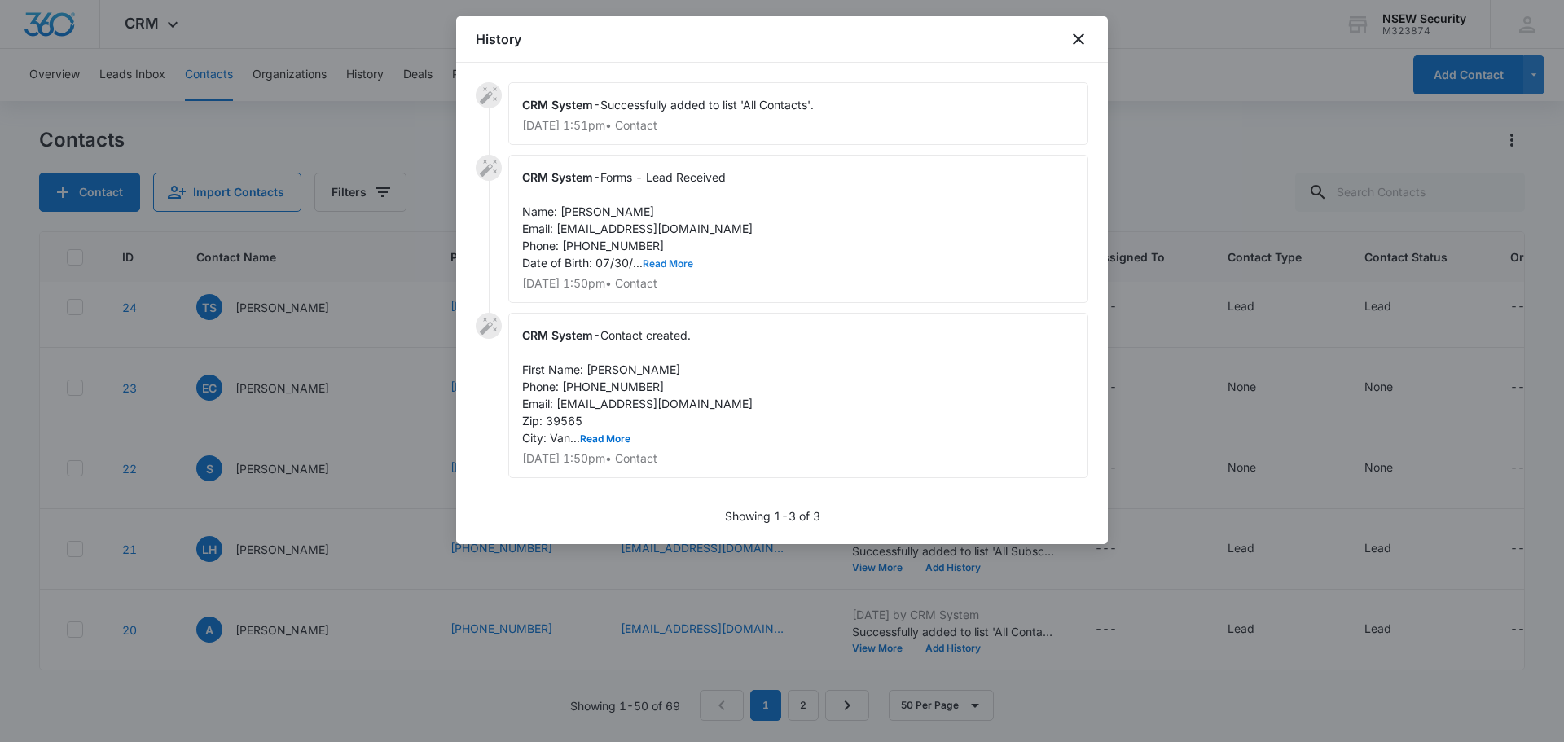
click at [672, 263] on button "Read More" at bounding box center [668, 264] width 51 height 10
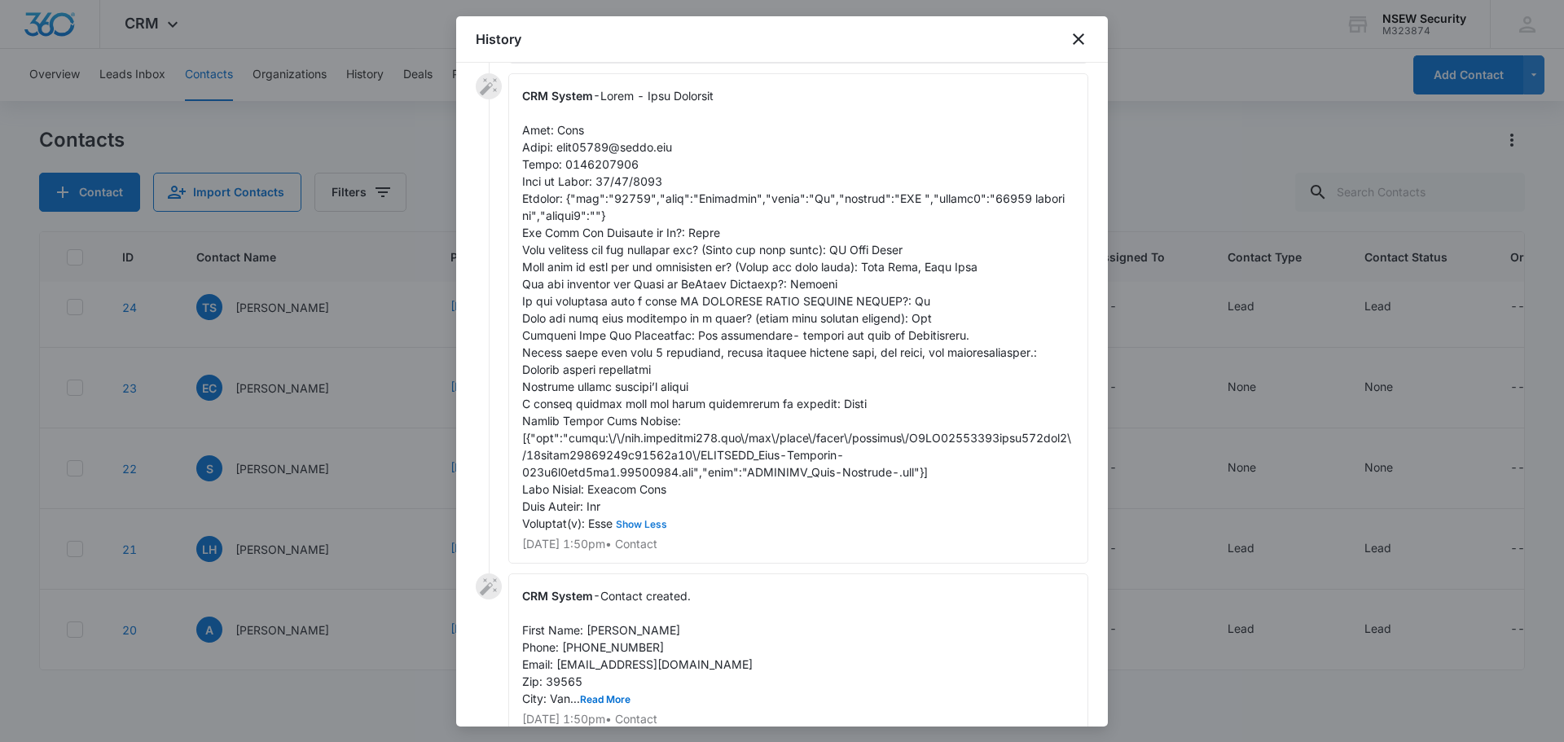
scroll to position [160, 0]
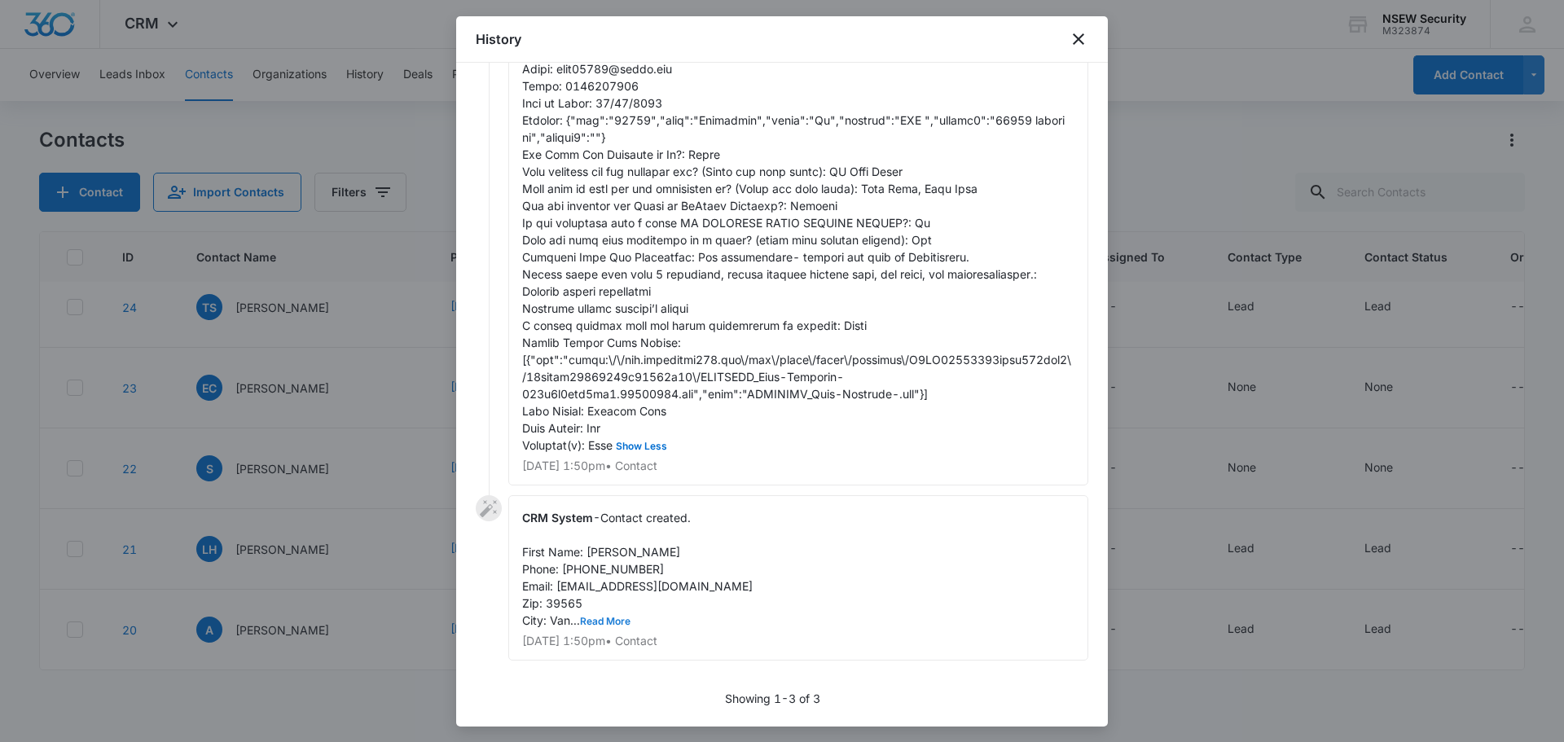
click at [622, 618] on button "Read More" at bounding box center [605, 622] width 51 height 10
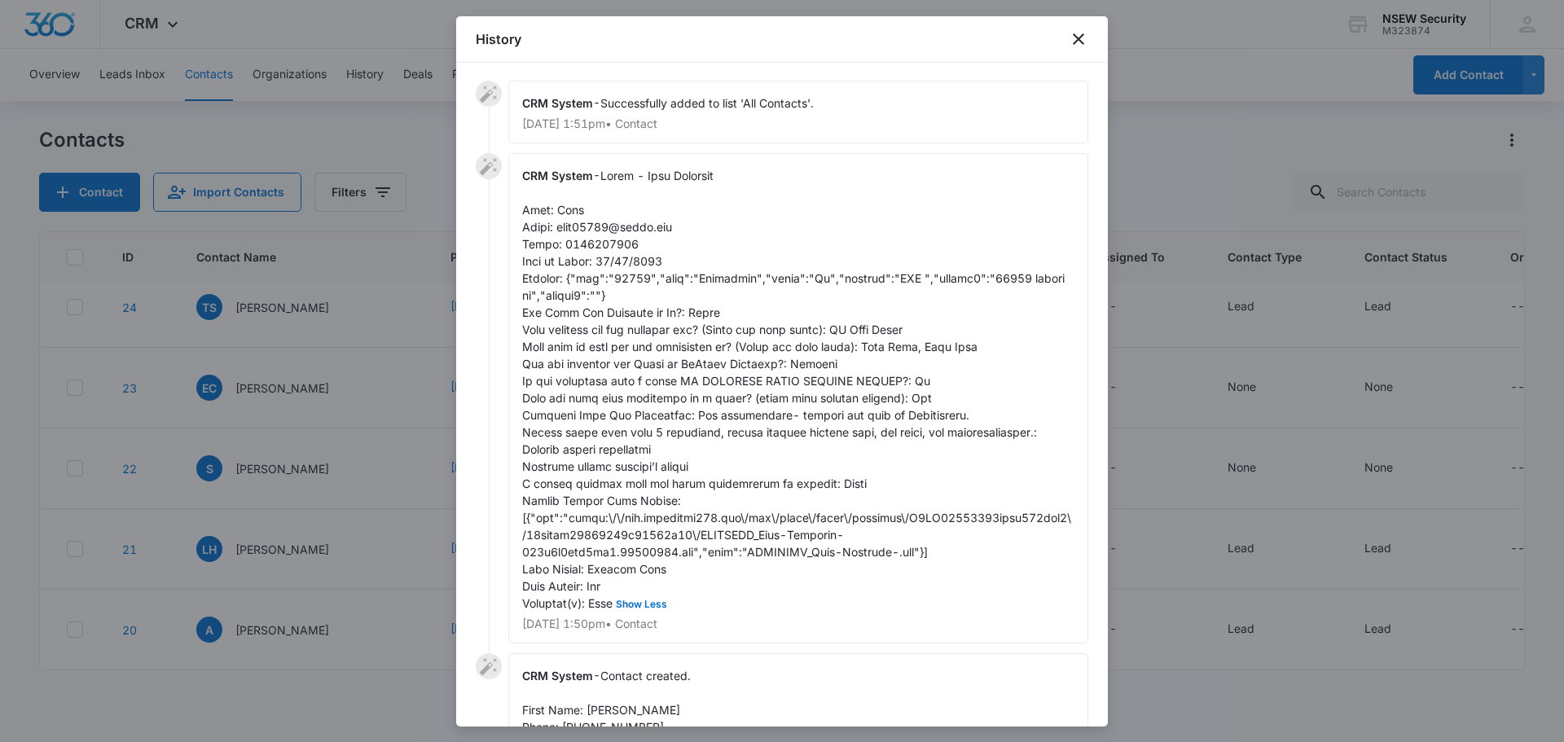
scroll to position [0, 0]
click at [1079, 40] on icon "close" at bounding box center [1078, 38] width 11 height 11
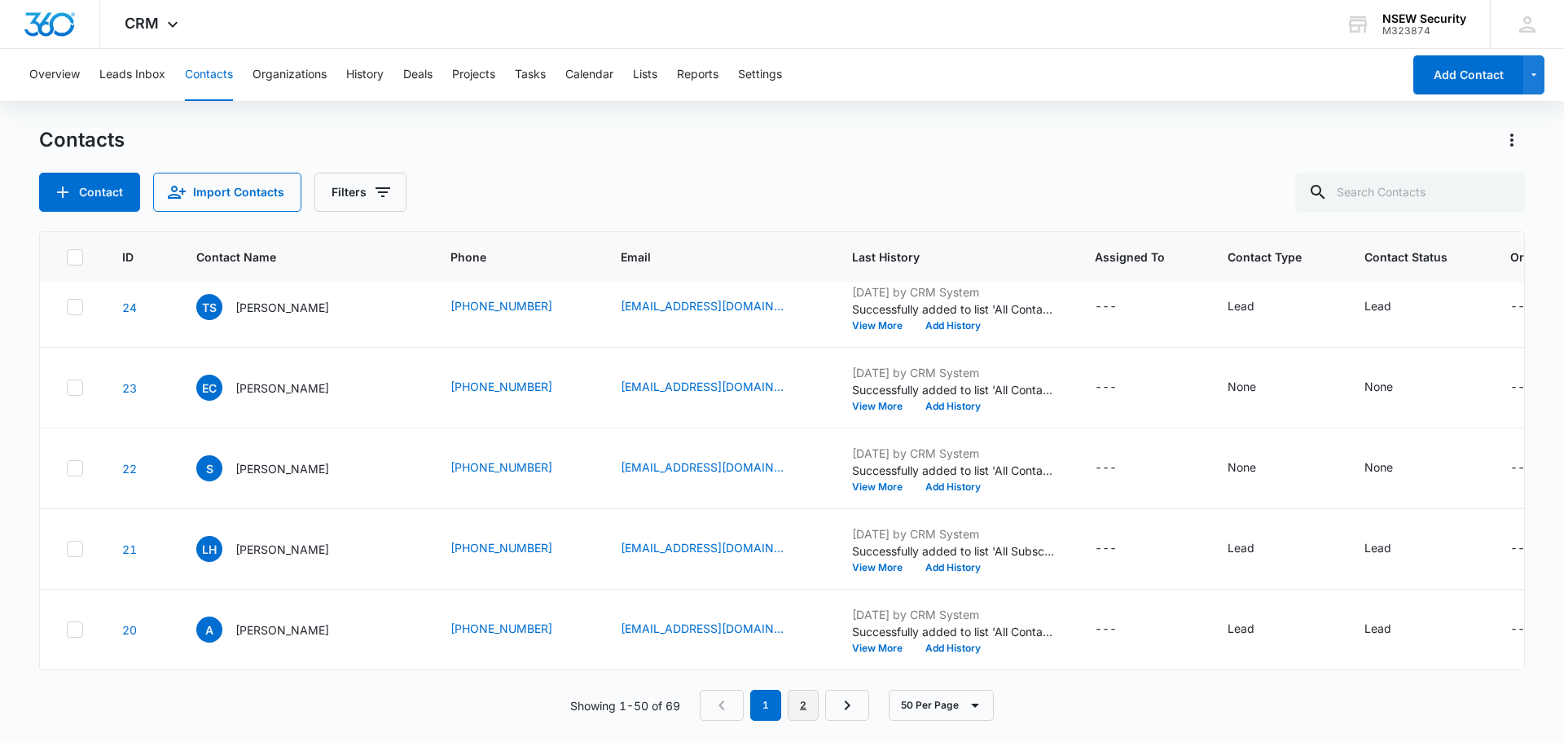
click at [807, 703] on link "2" at bounding box center [803, 705] width 31 height 31
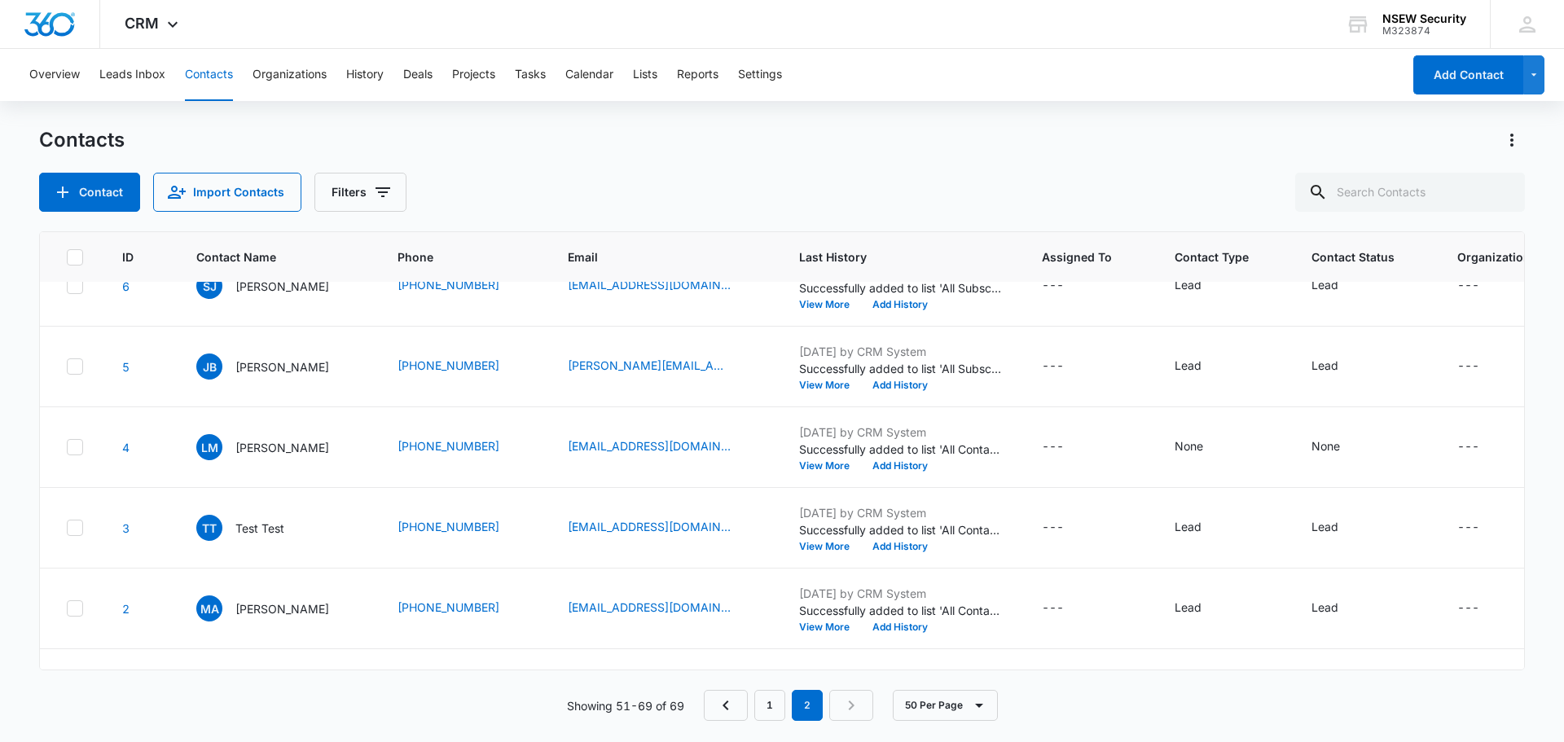
scroll to position [1313, 0]
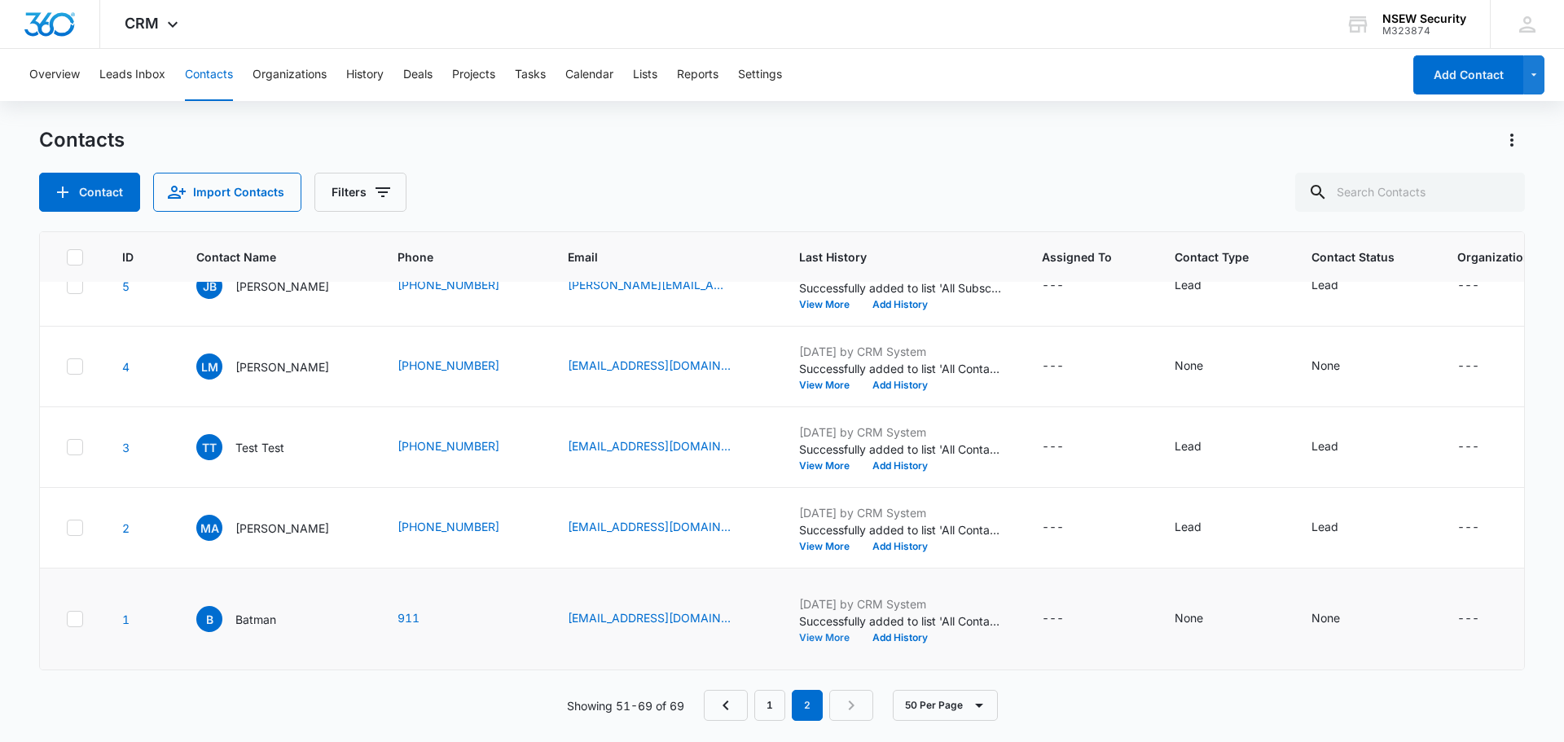
click at [834, 634] on button "View More" at bounding box center [830, 638] width 62 height 10
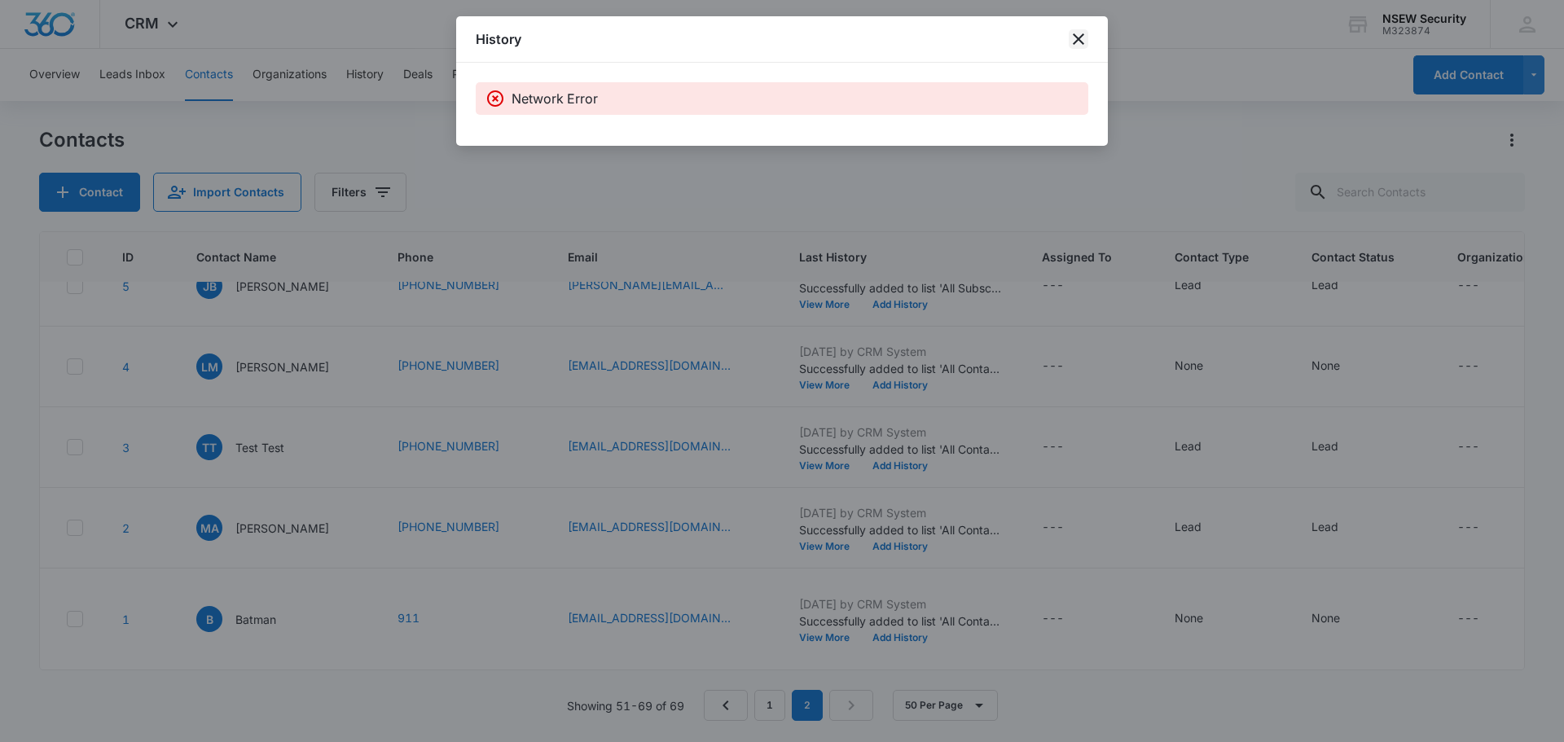
click at [1080, 41] on icon "close" at bounding box center [1078, 38] width 11 height 11
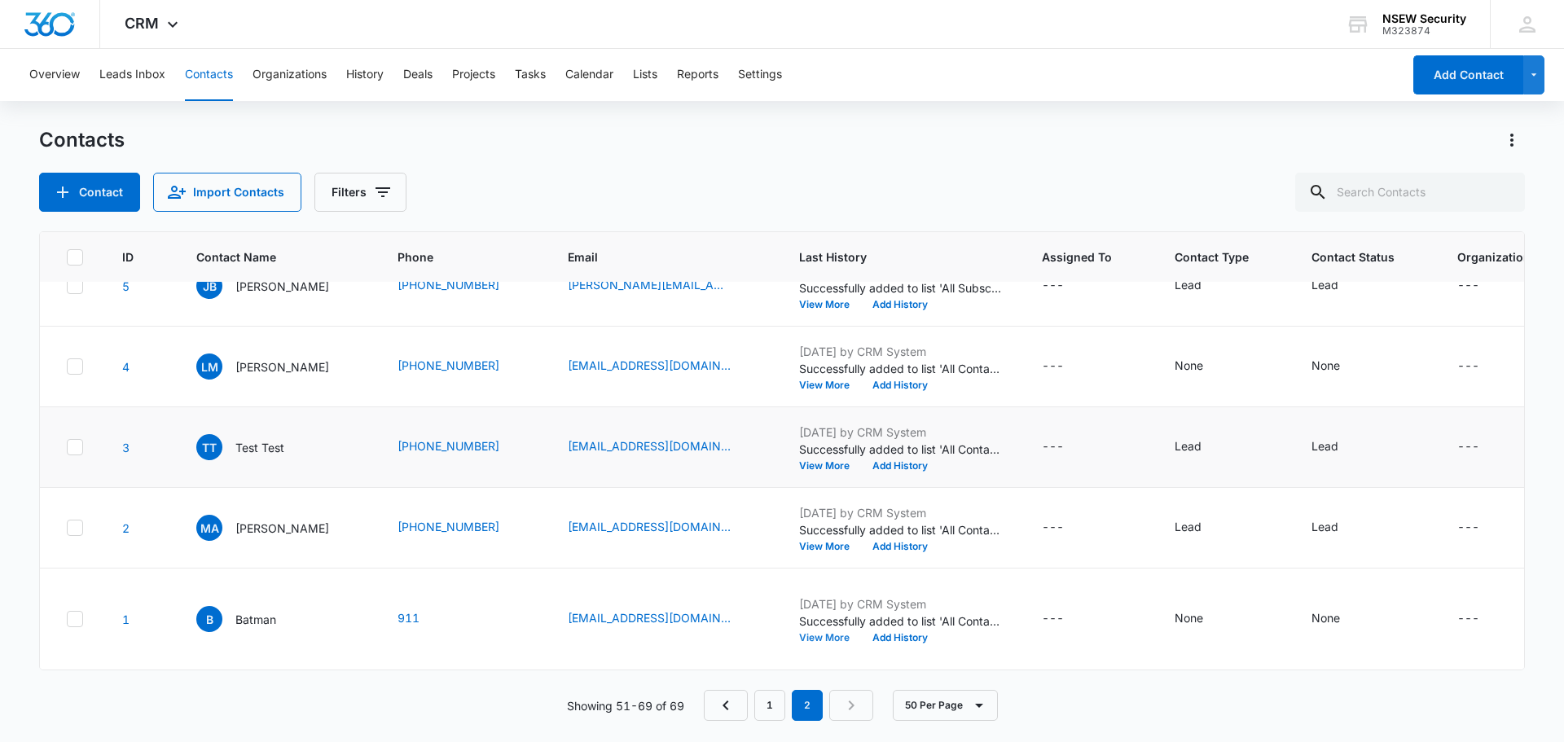
scroll to position [1232, 0]
click at [834, 390] on button "View More" at bounding box center [830, 385] width 62 height 10
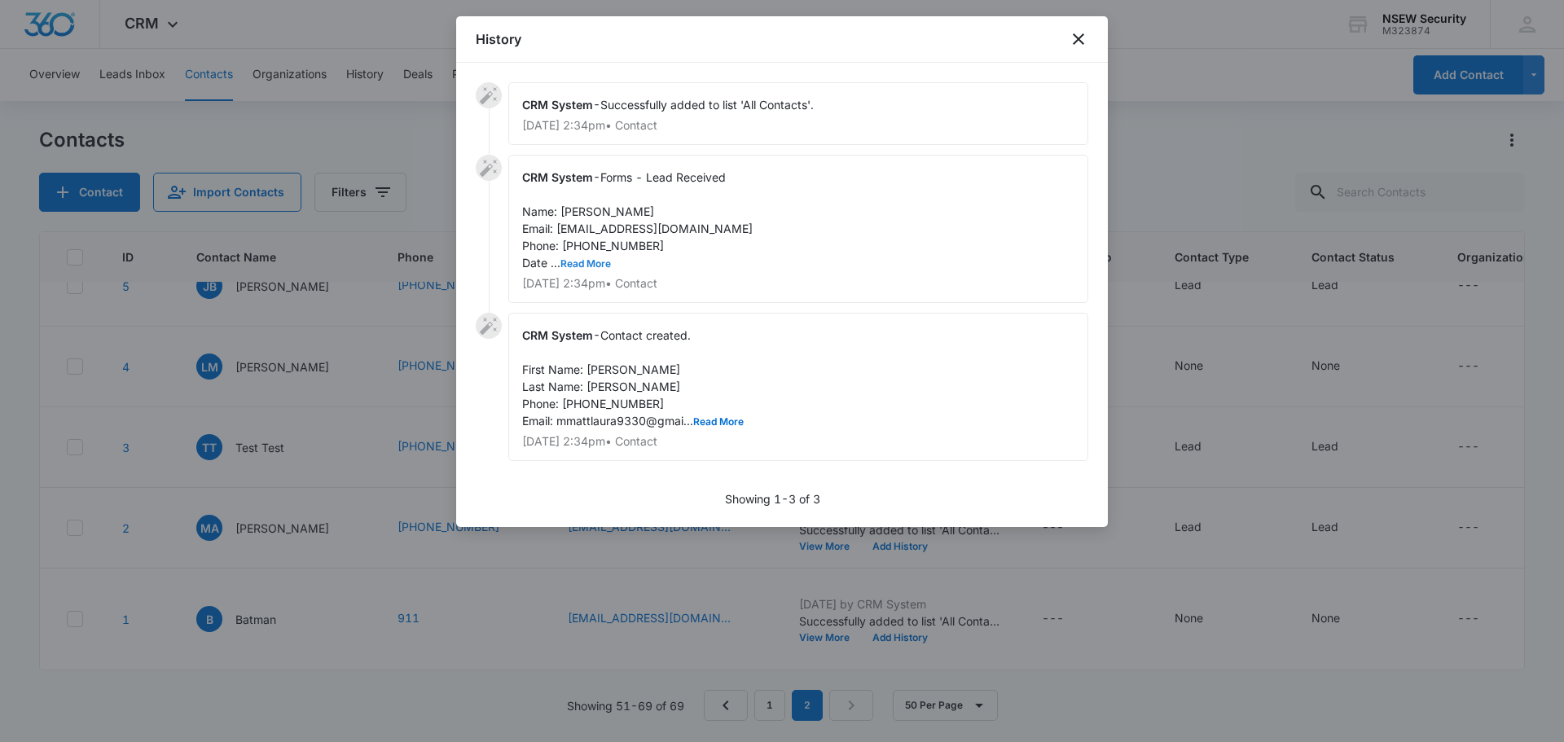
click at [589, 264] on button "Read More" at bounding box center [585, 264] width 51 height 10
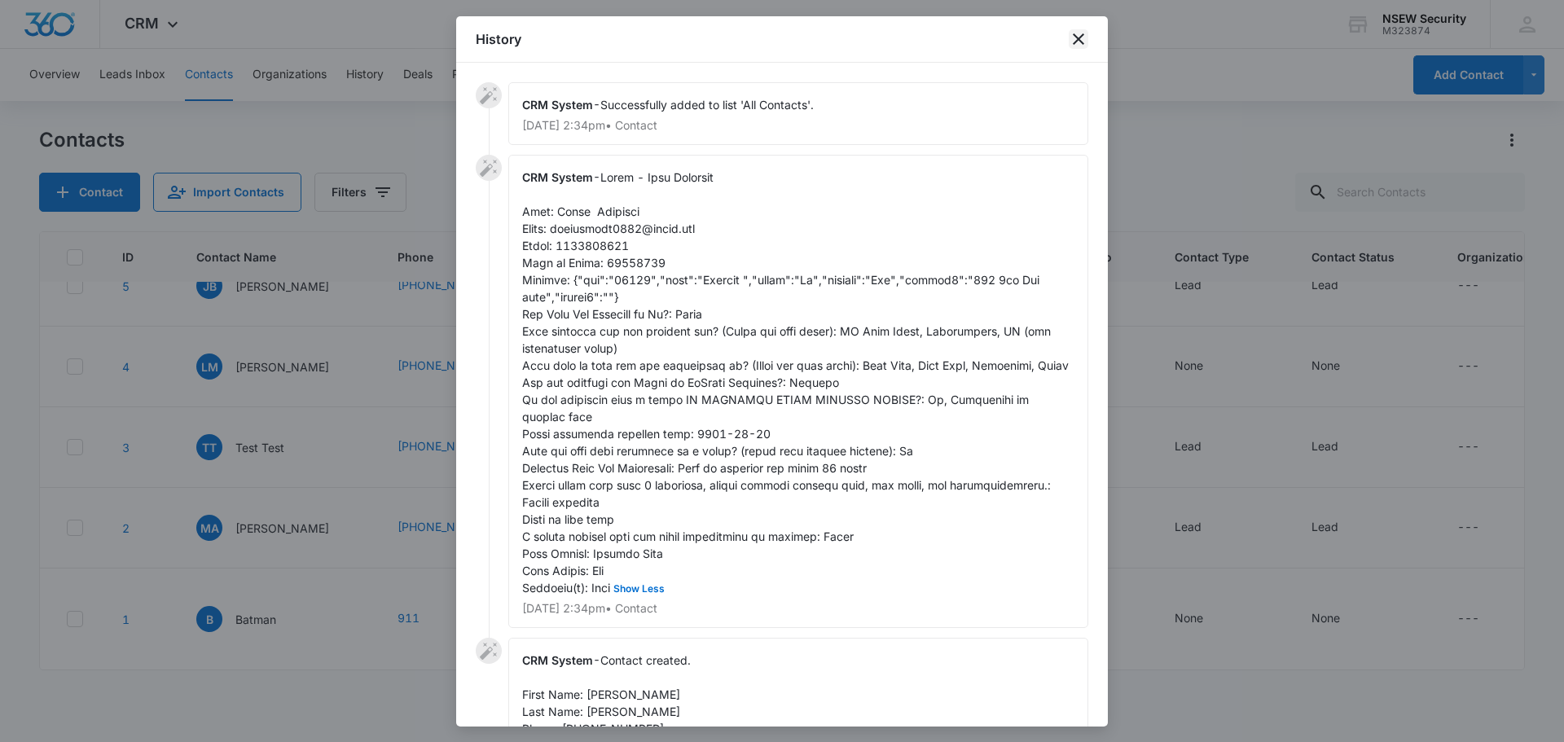
click at [1075, 37] on icon "close" at bounding box center [1079, 39] width 20 height 20
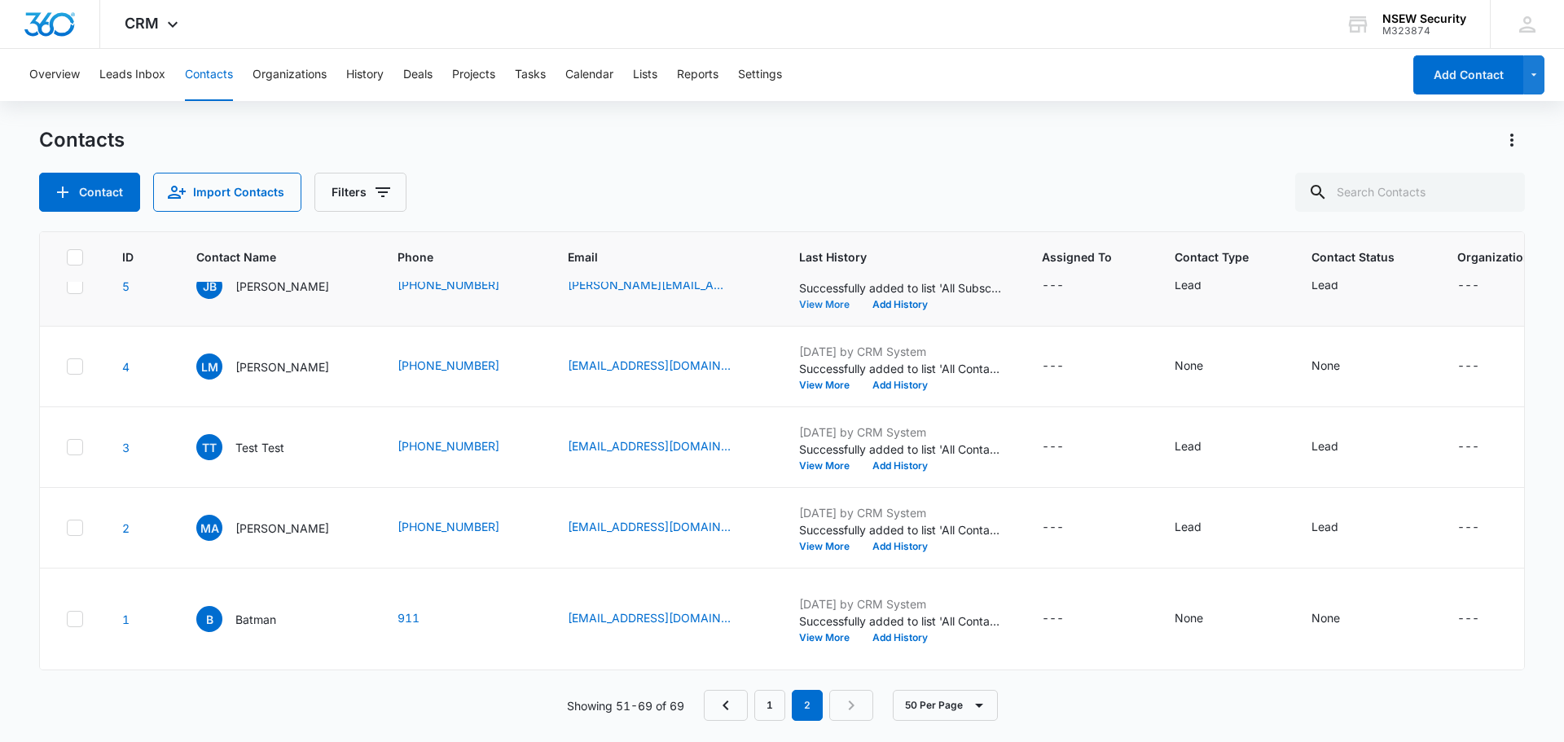
click at [821, 310] on button "View More" at bounding box center [830, 305] width 62 height 10
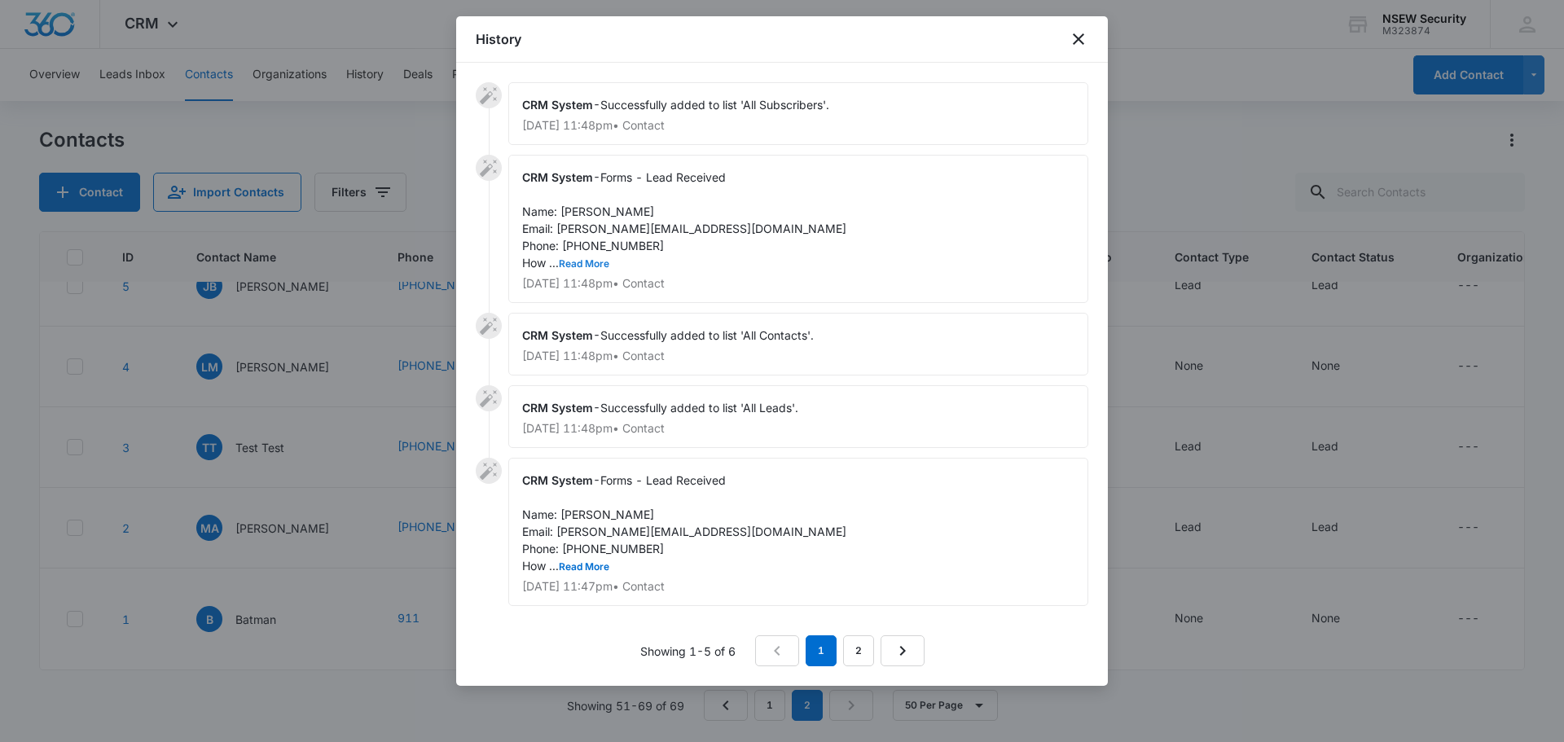
click at [582, 266] on button "Read More" at bounding box center [584, 264] width 51 height 10
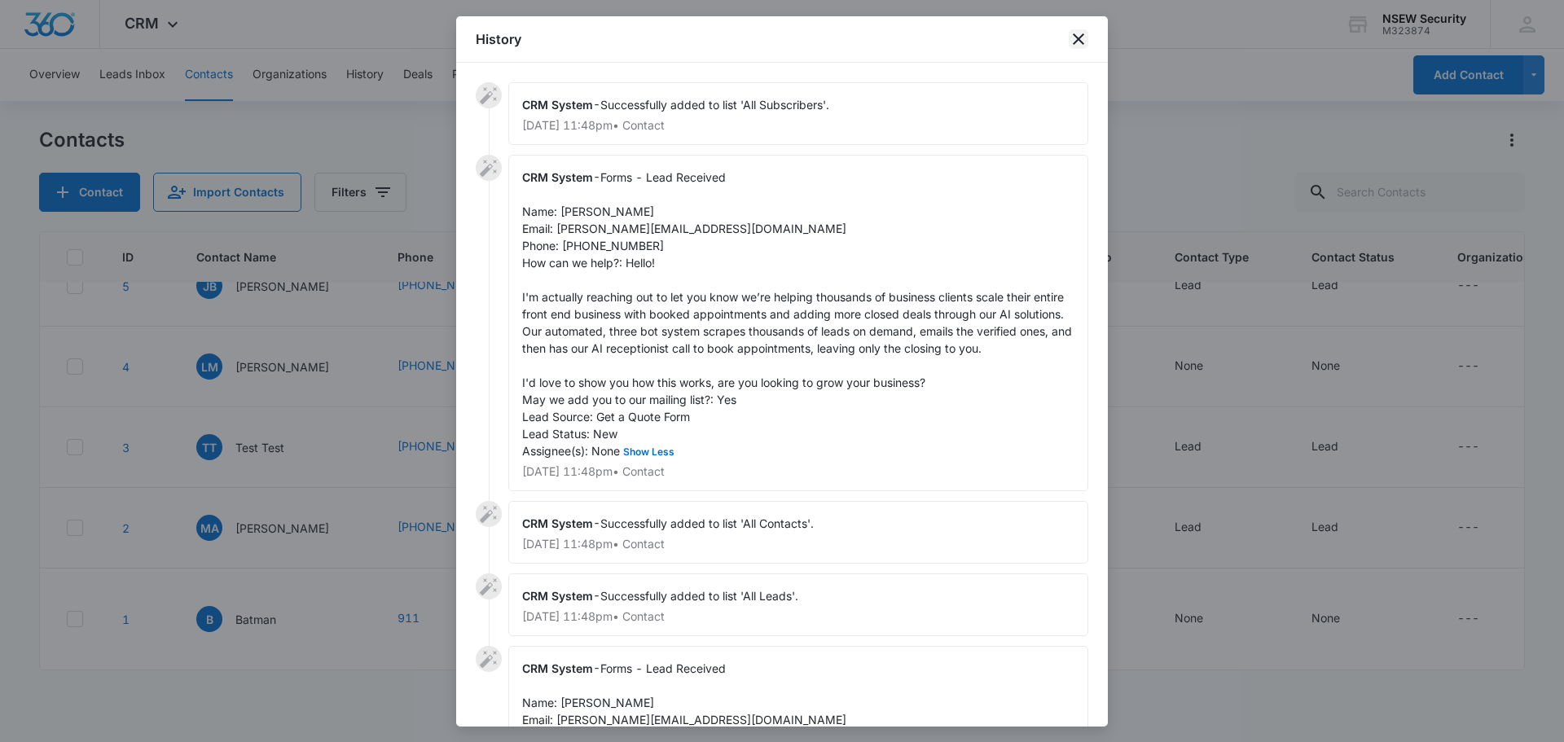
click at [1077, 46] on icon "close" at bounding box center [1079, 39] width 20 height 20
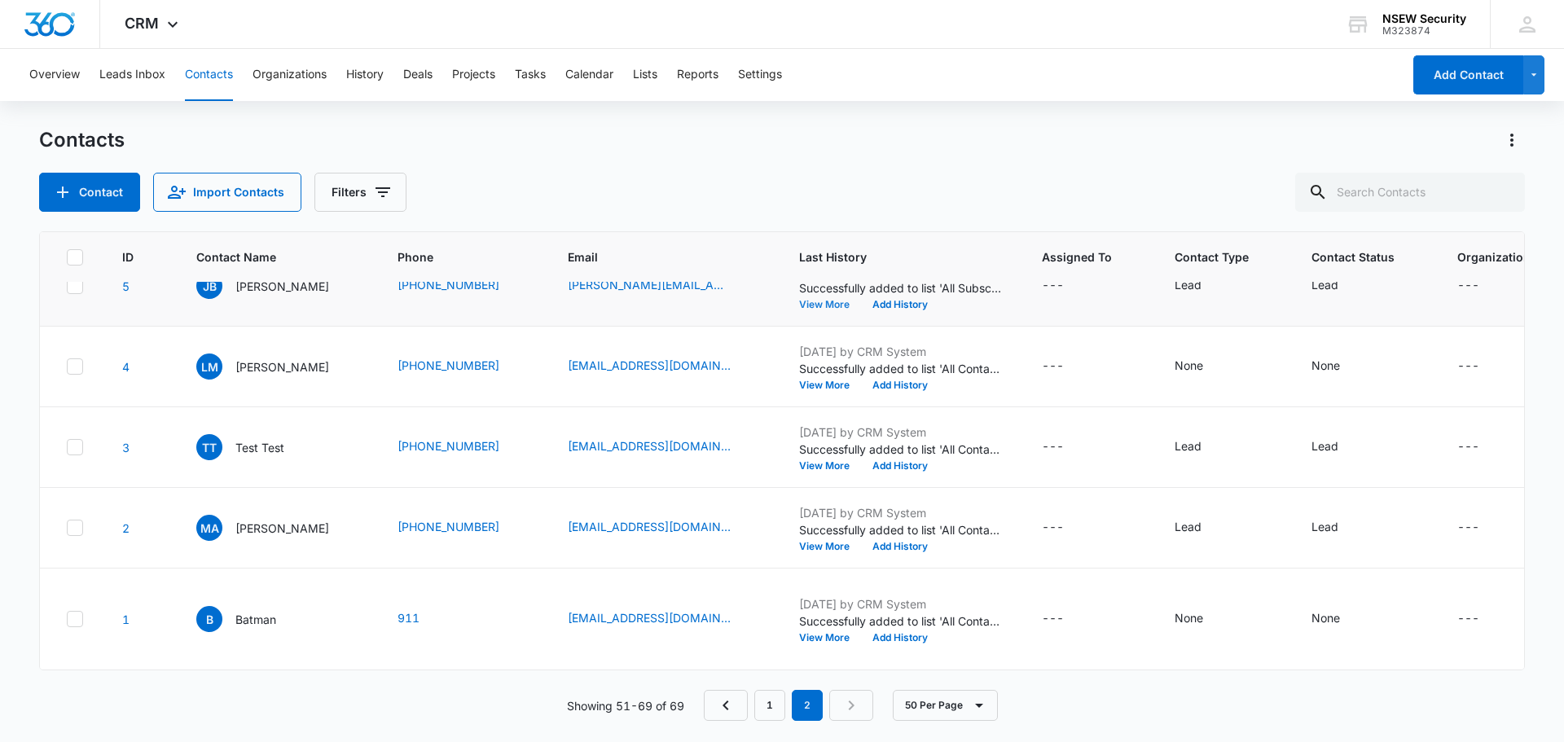
scroll to position [1150, 0]
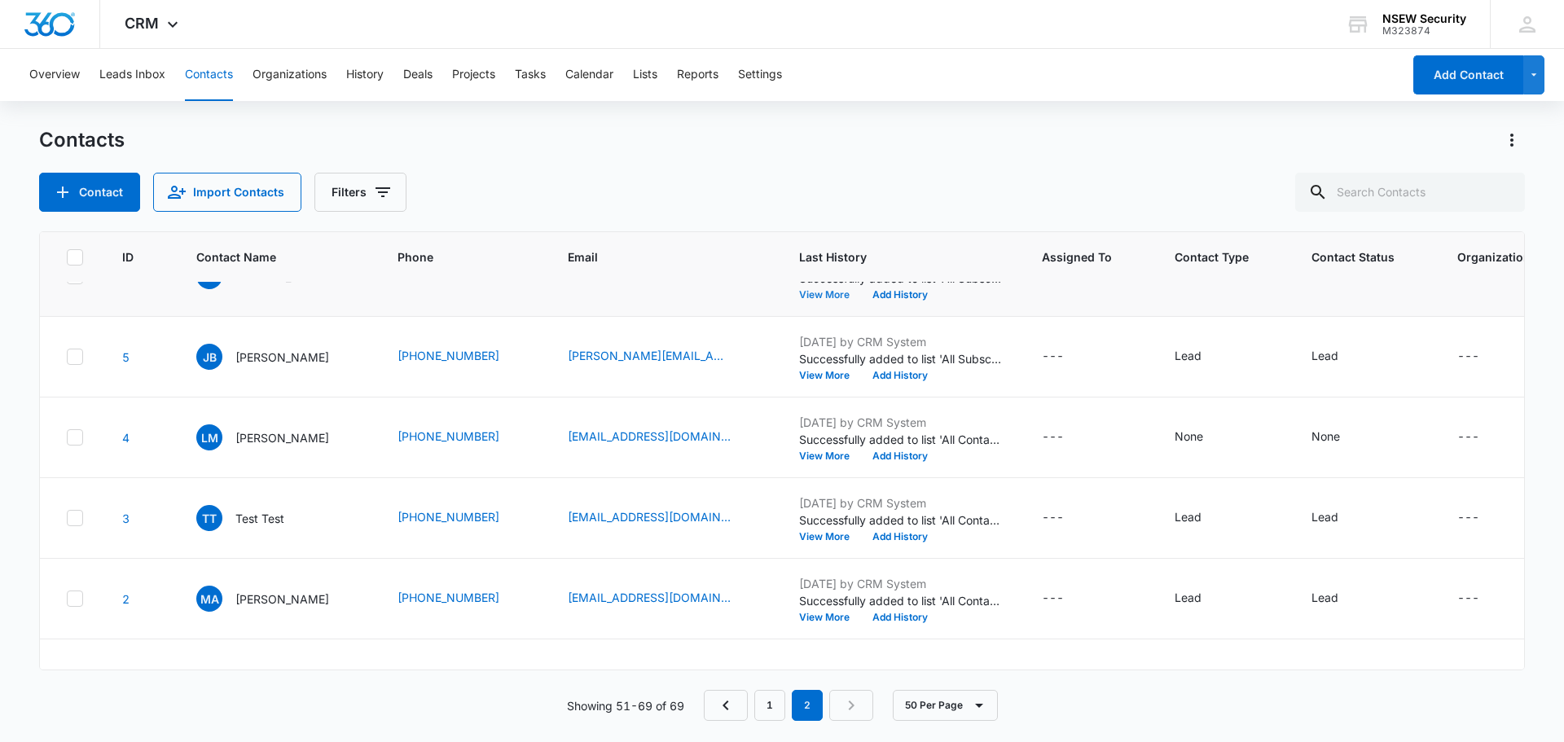
click at [822, 300] on button "View More" at bounding box center [830, 295] width 62 height 10
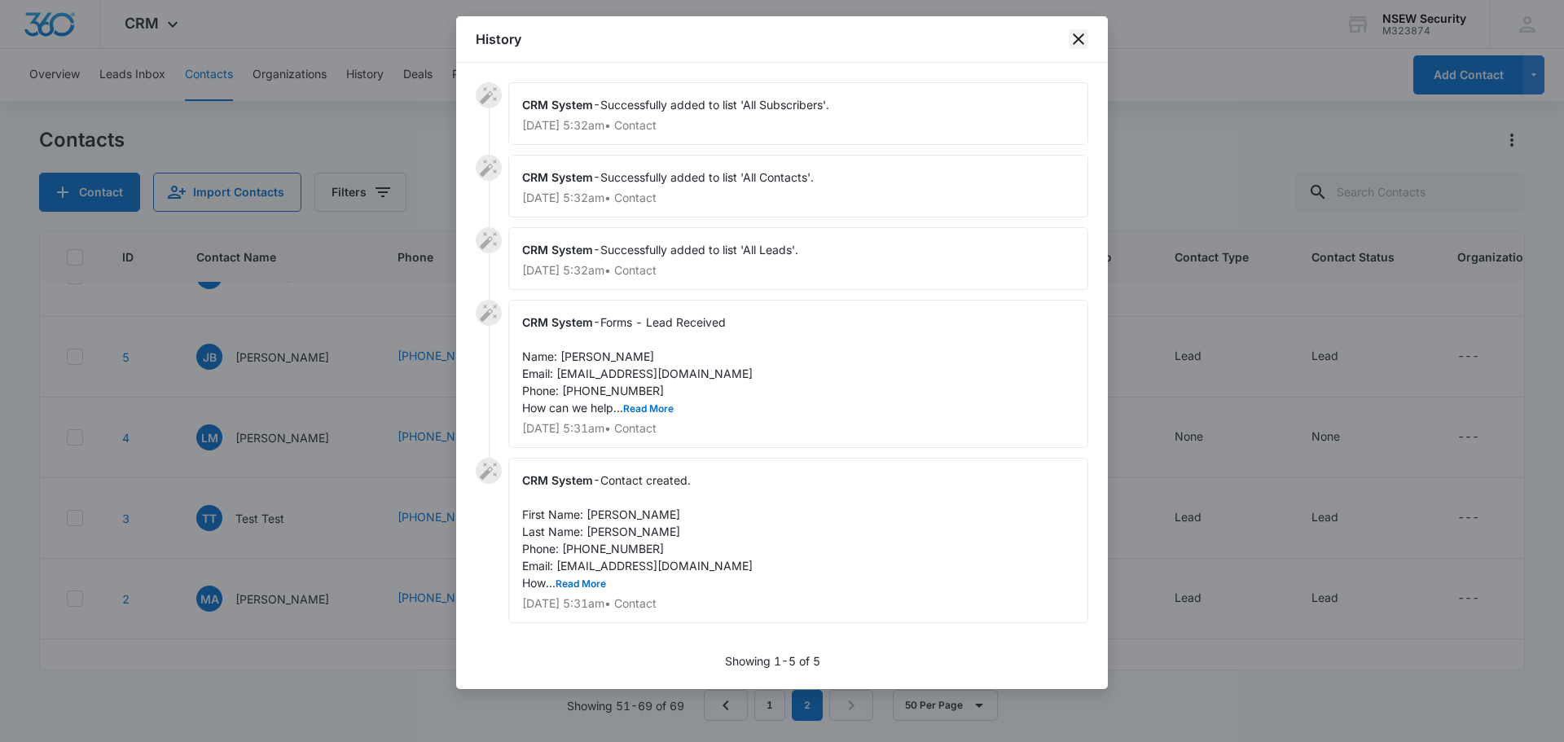
click at [1078, 38] on icon "close" at bounding box center [1078, 38] width 11 height 11
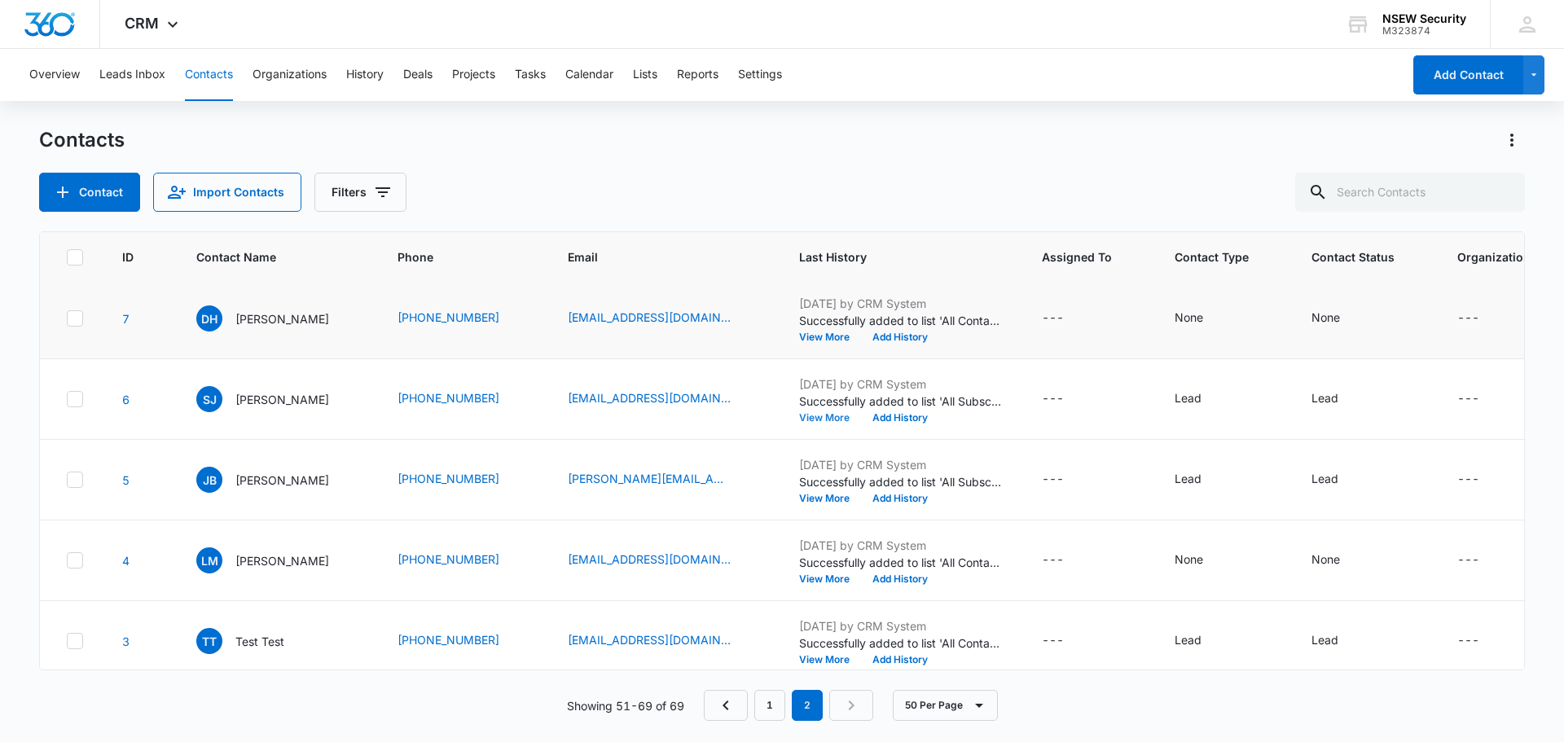
scroll to position [987, 0]
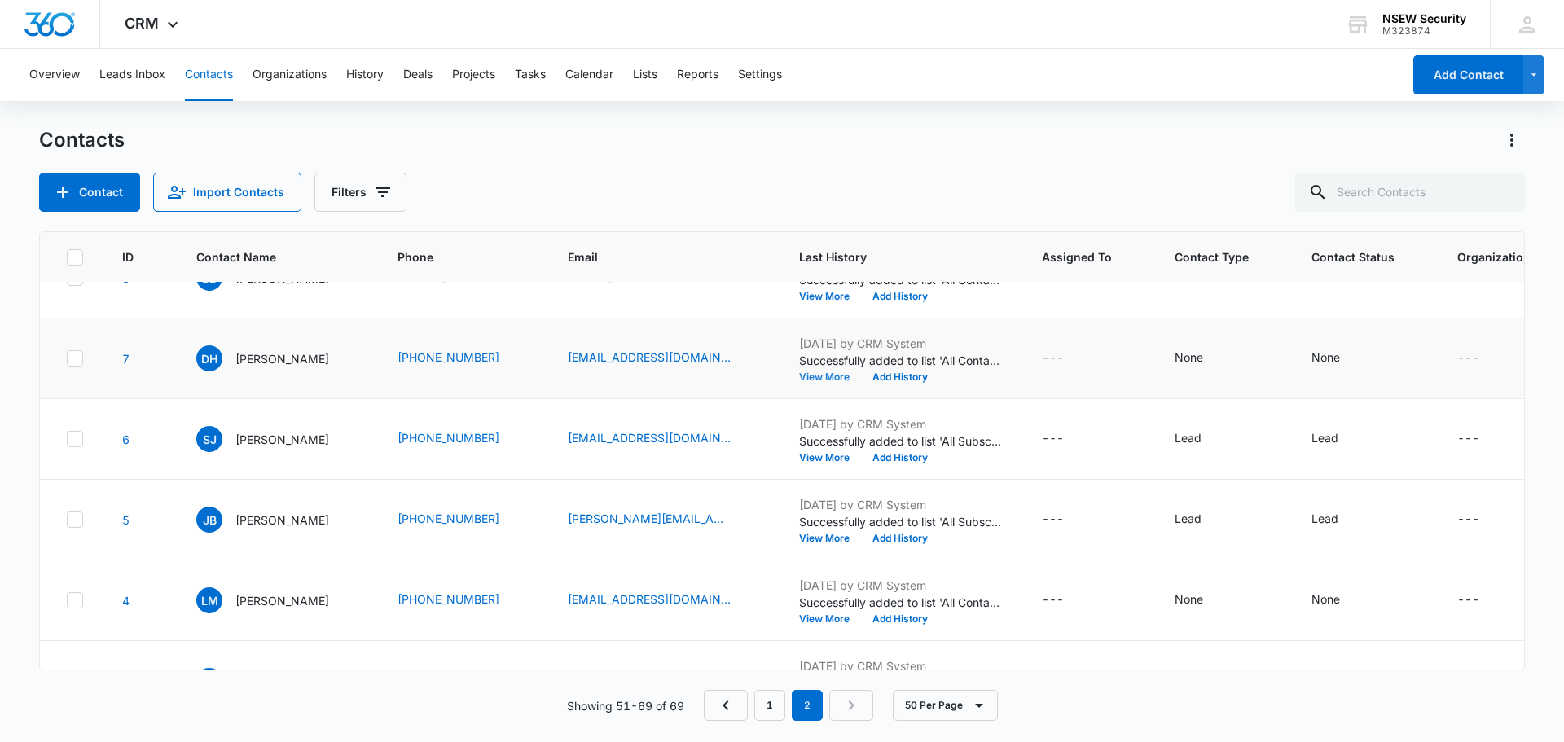
click at [835, 382] on button "View More" at bounding box center [830, 377] width 62 height 10
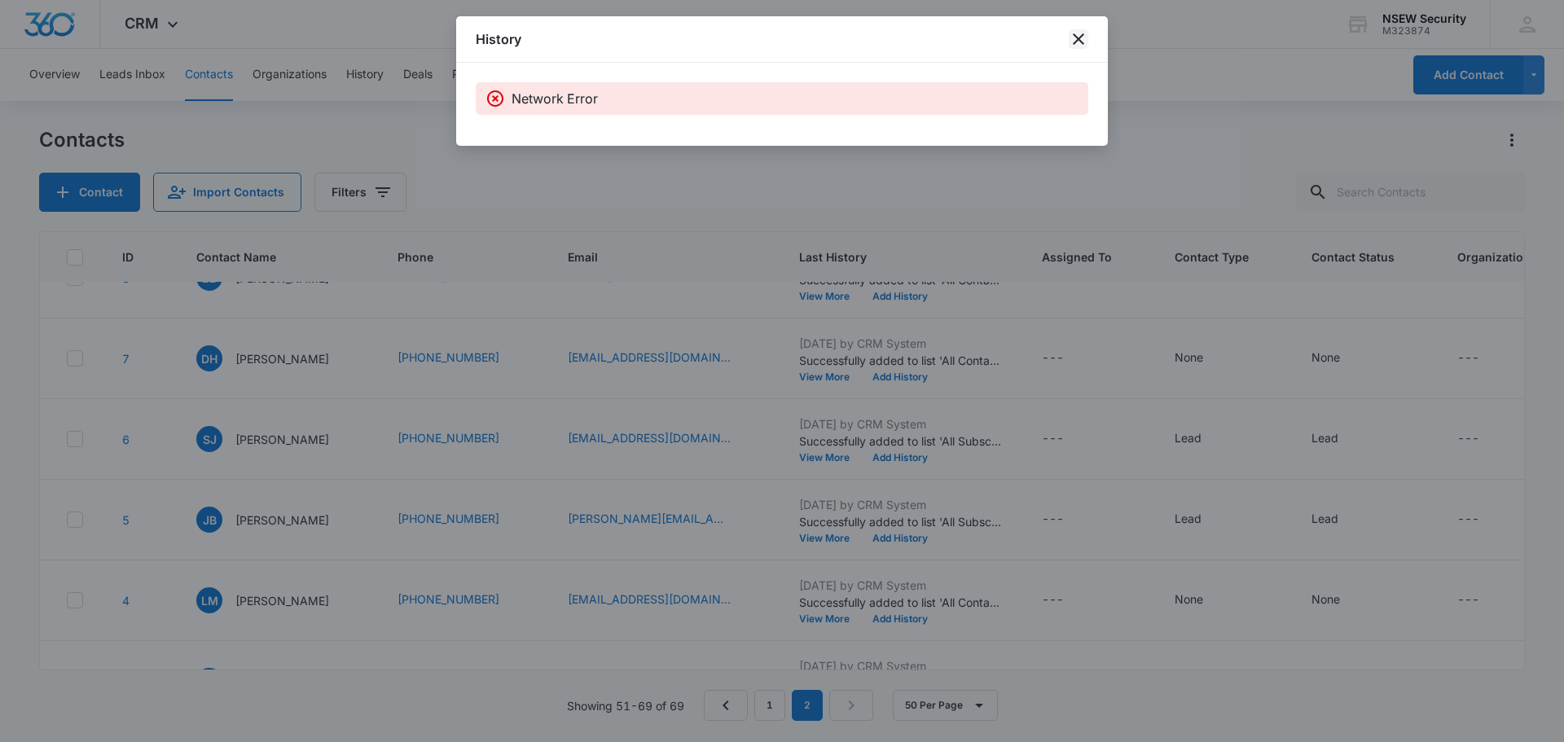
click at [1082, 37] on icon "close" at bounding box center [1078, 38] width 11 height 11
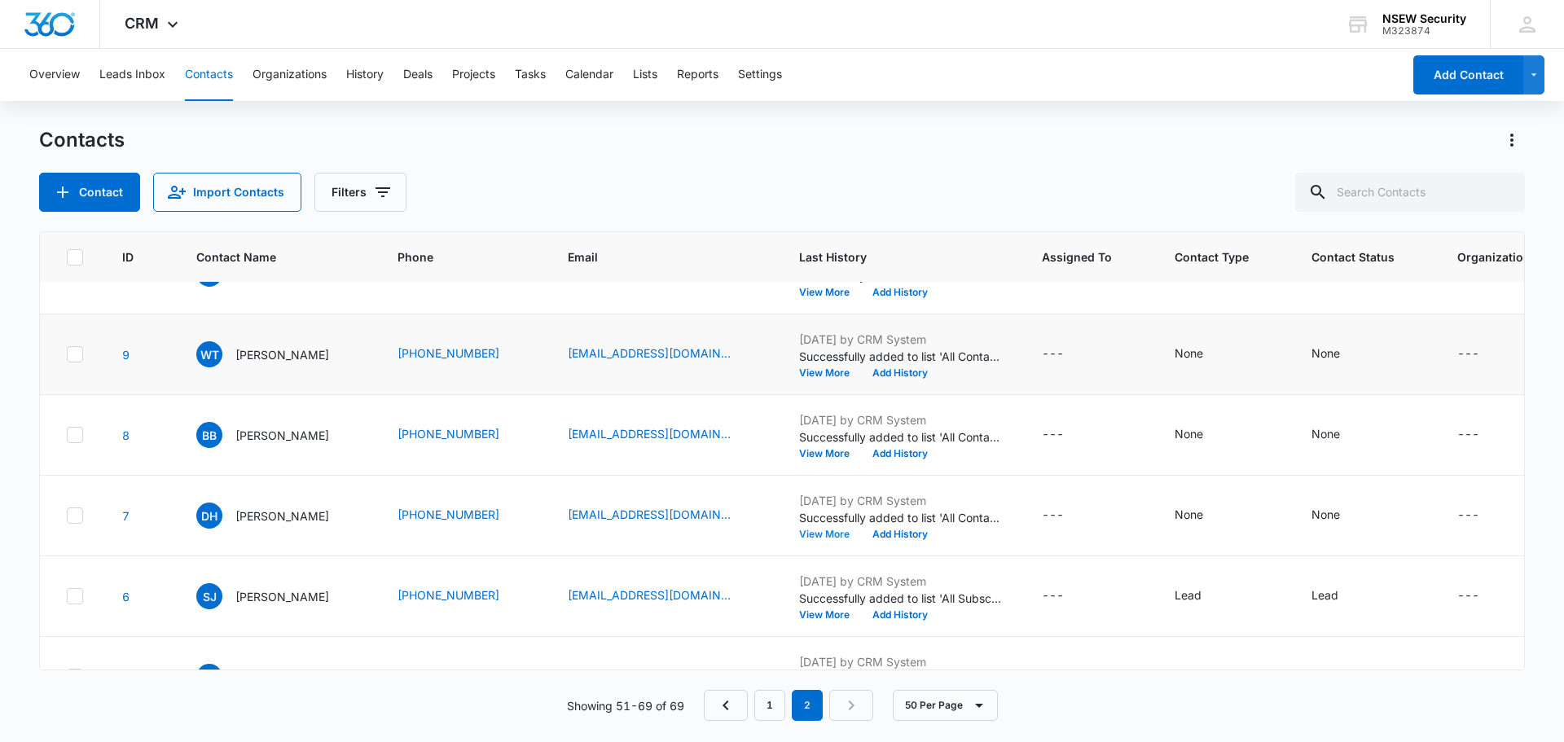
scroll to position [824, 0]
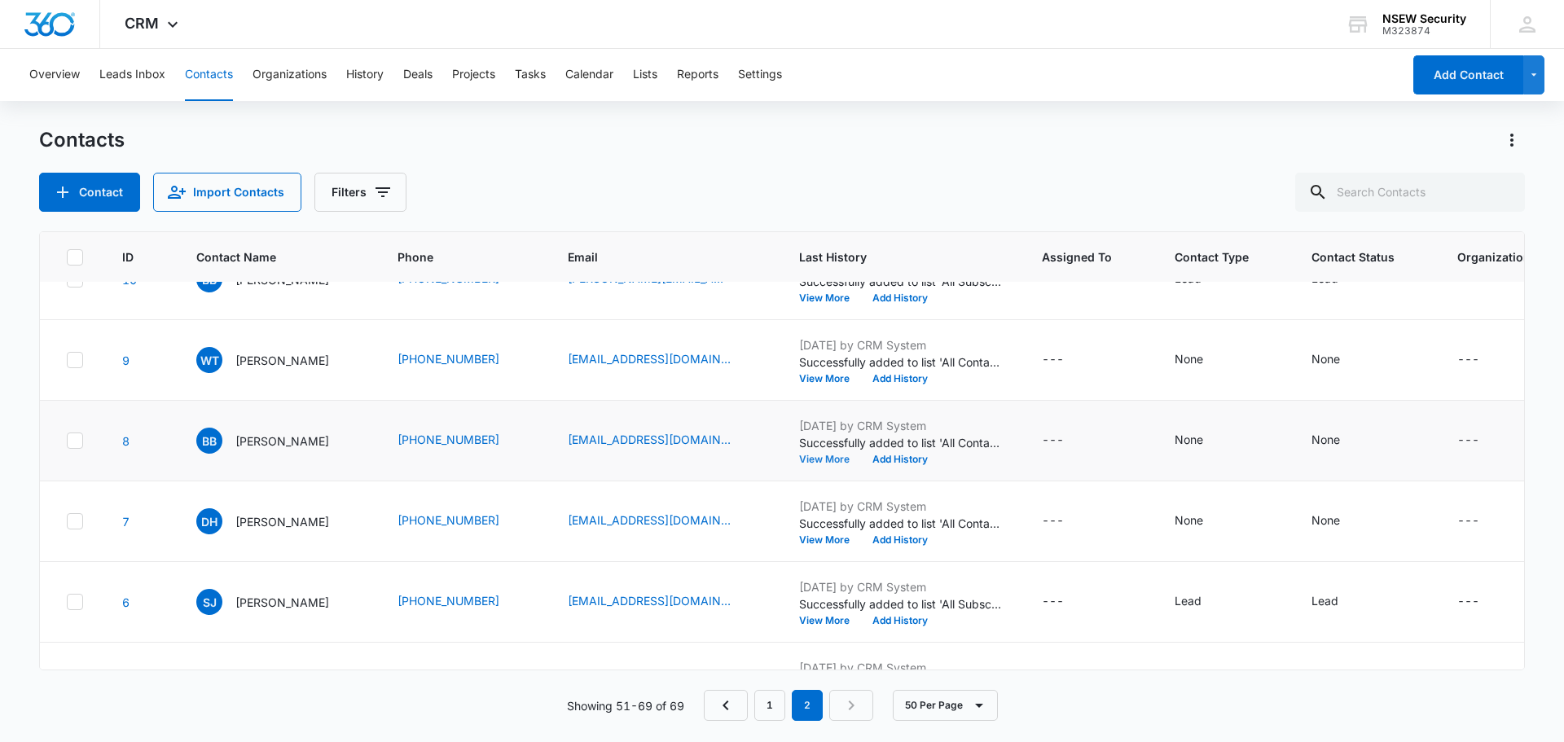
click at [820, 464] on button "View More" at bounding box center [830, 460] width 62 height 10
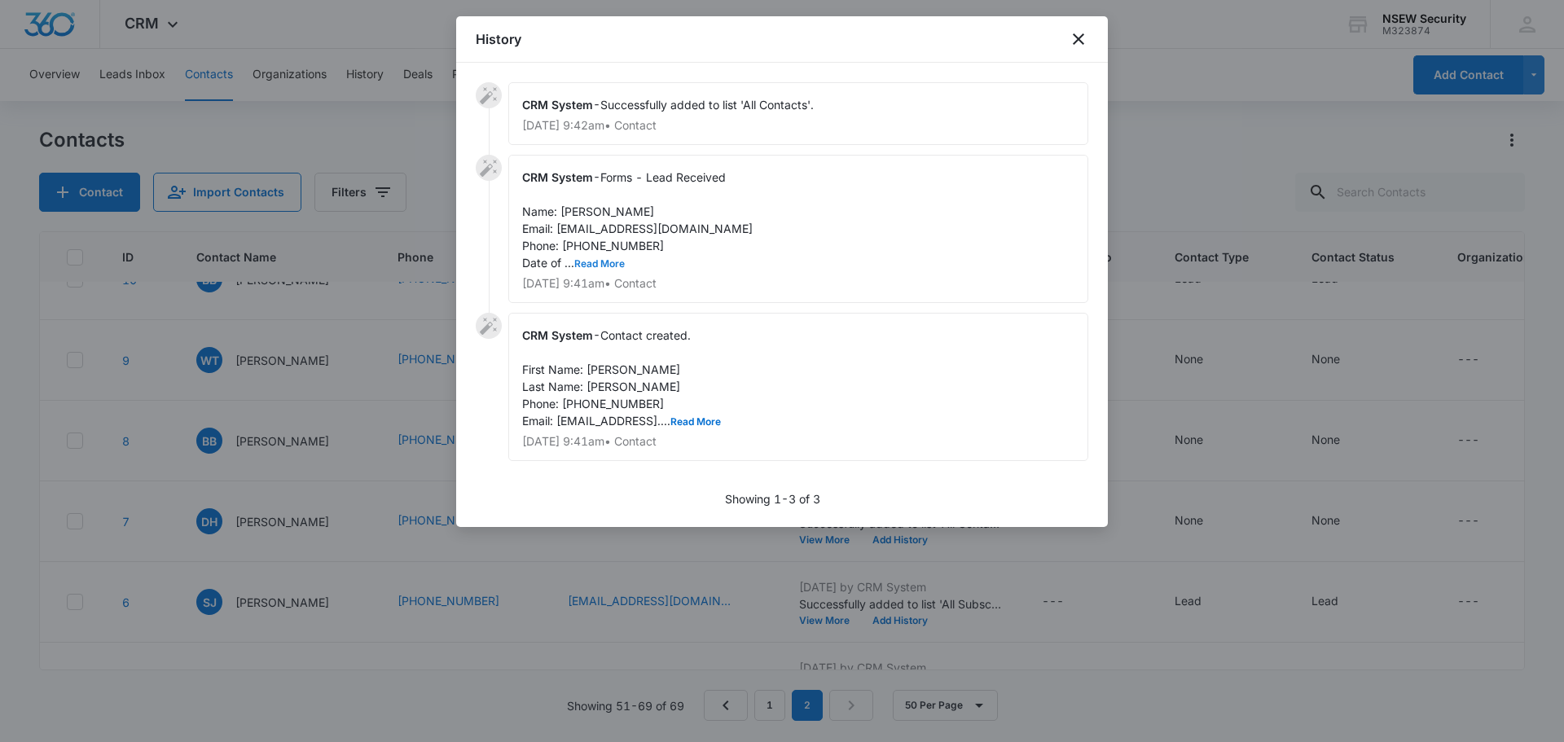
click at [600, 266] on button "Read More" at bounding box center [599, 264] width 51 height 10
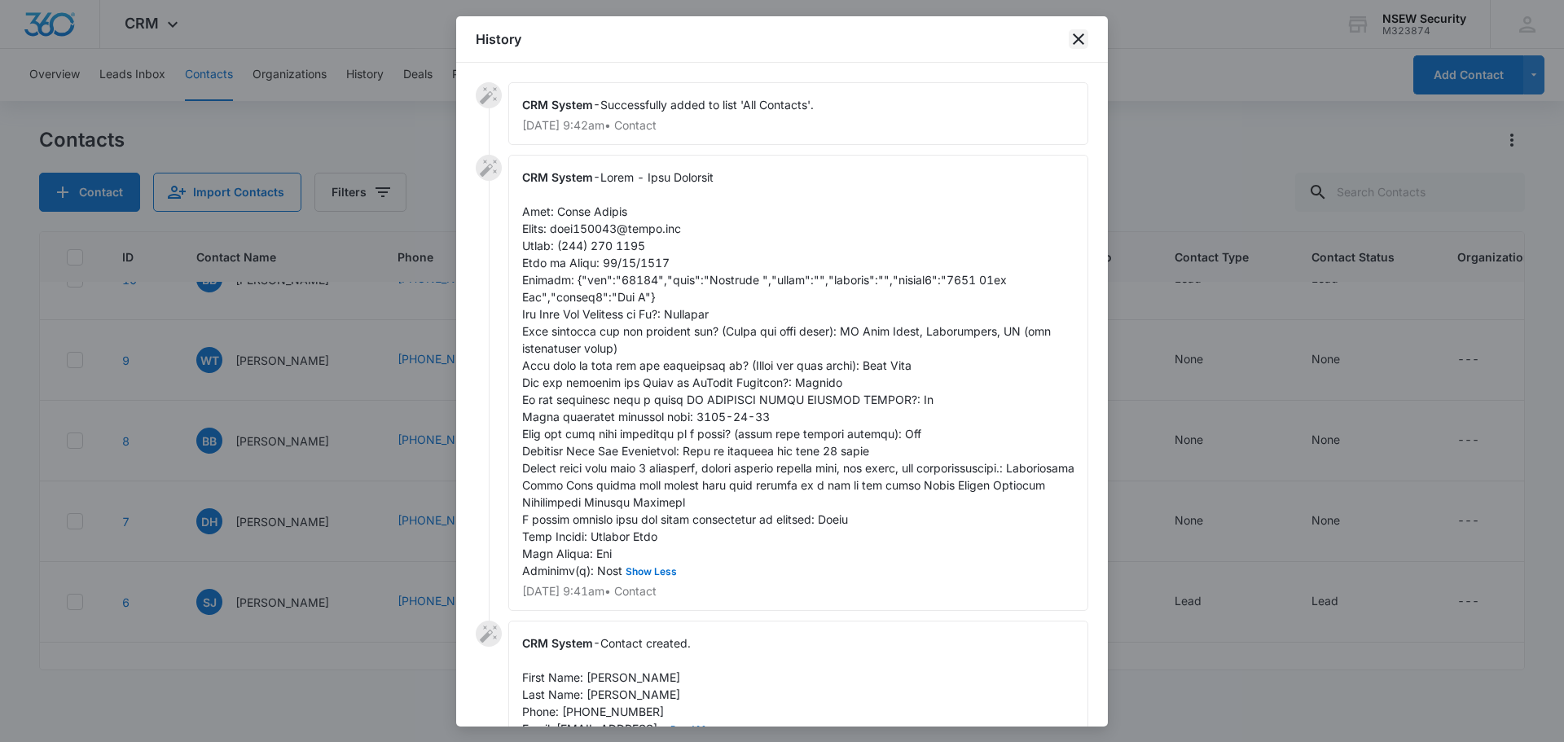
click at [1075, 45] on icon "close" at bounding box center [1079, 39] width 20 height 20
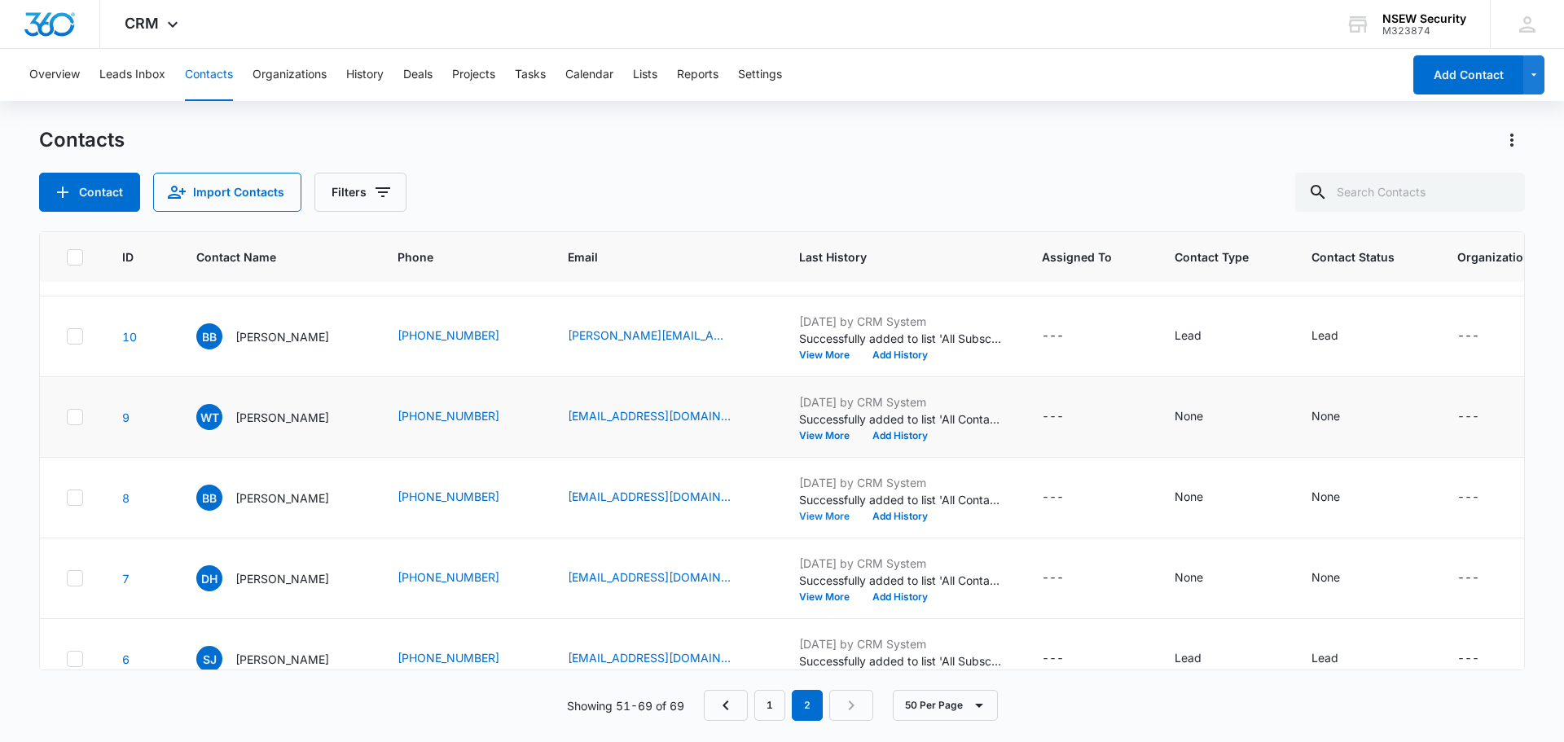
scroll to position [743, 0]
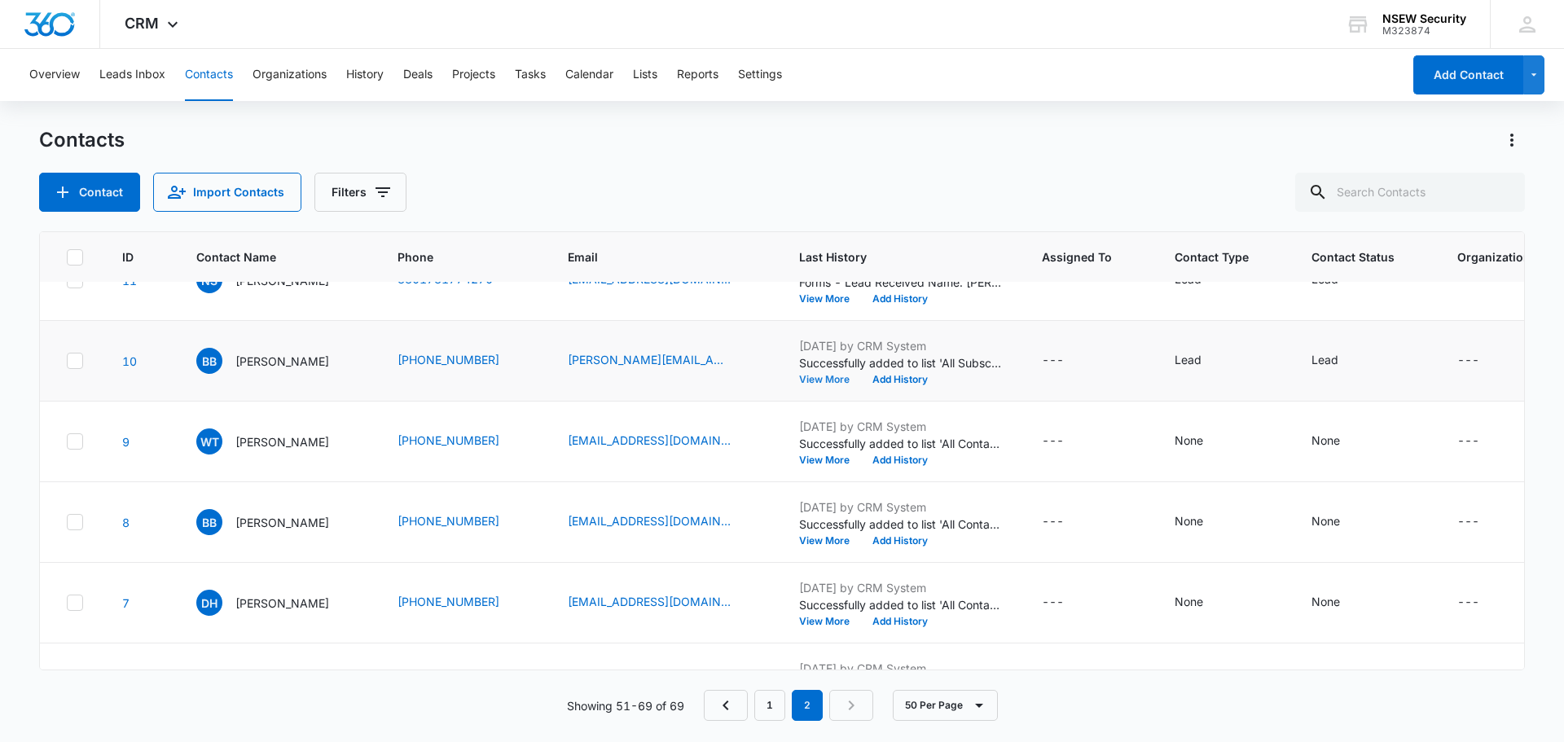
click at [818, 385] on button "View More" at bounding box center [830, 380] width 62 height 10
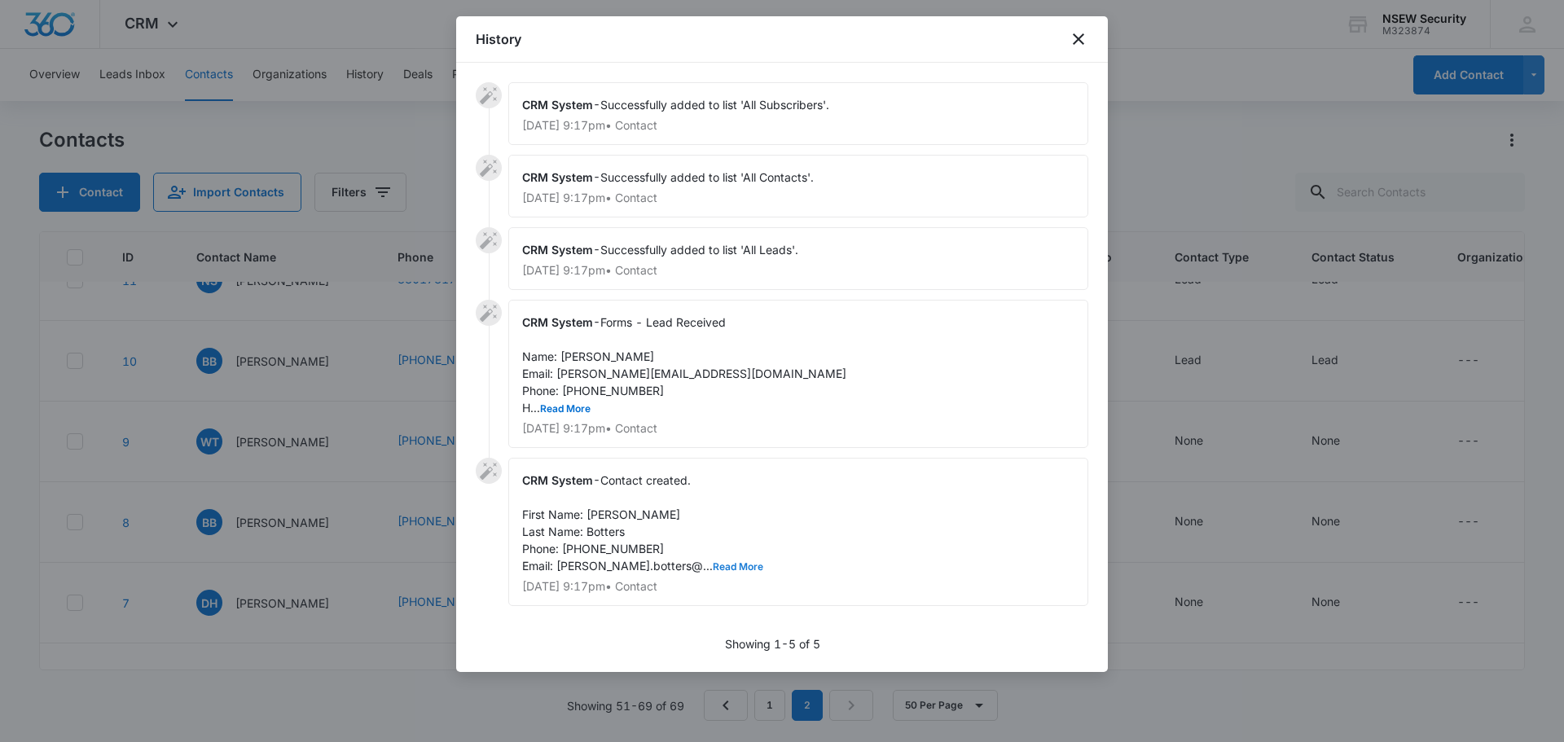
click at [713, 565] on button "Read More" at bounding box center [738, 567] width 51 height 10
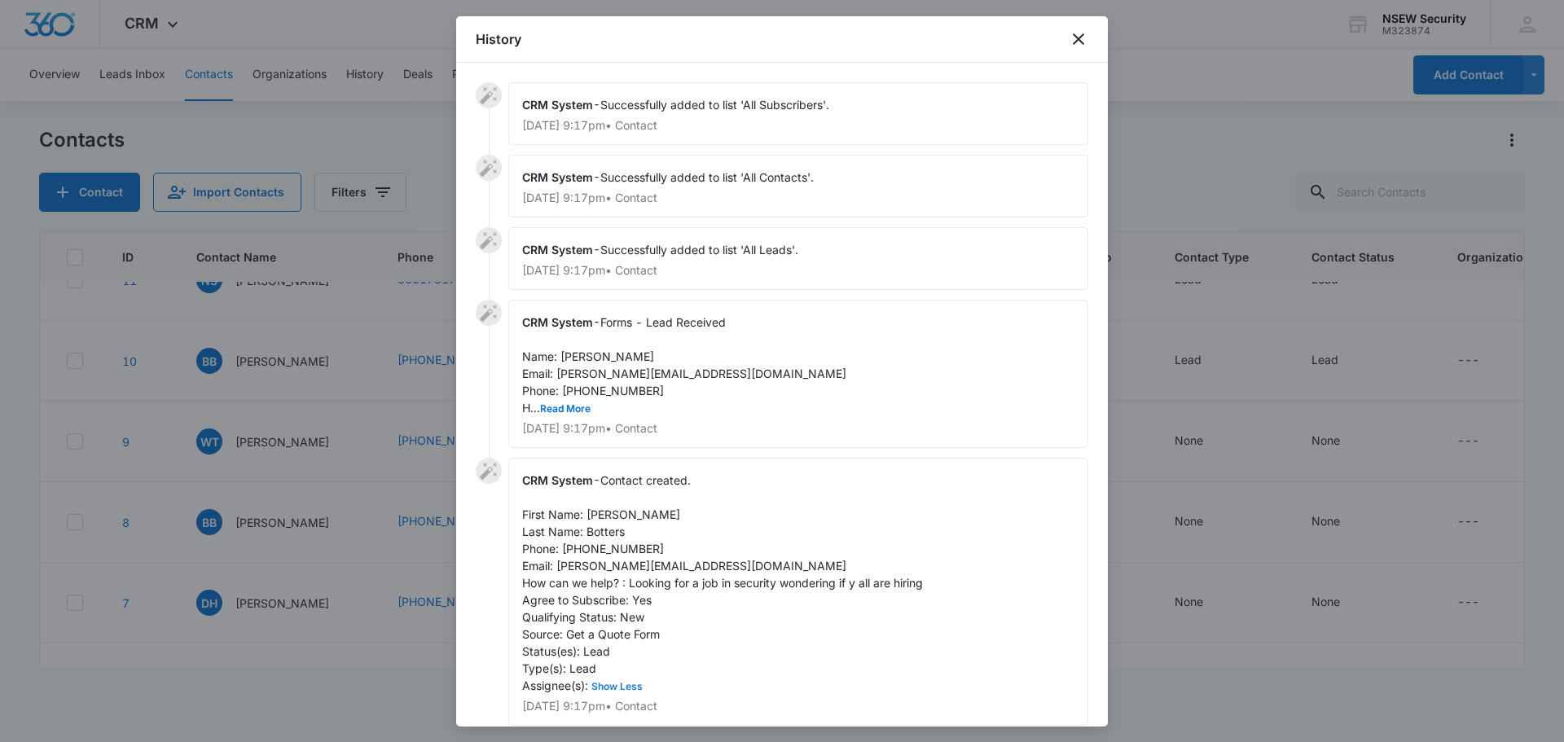
scroll to position [65, 0]
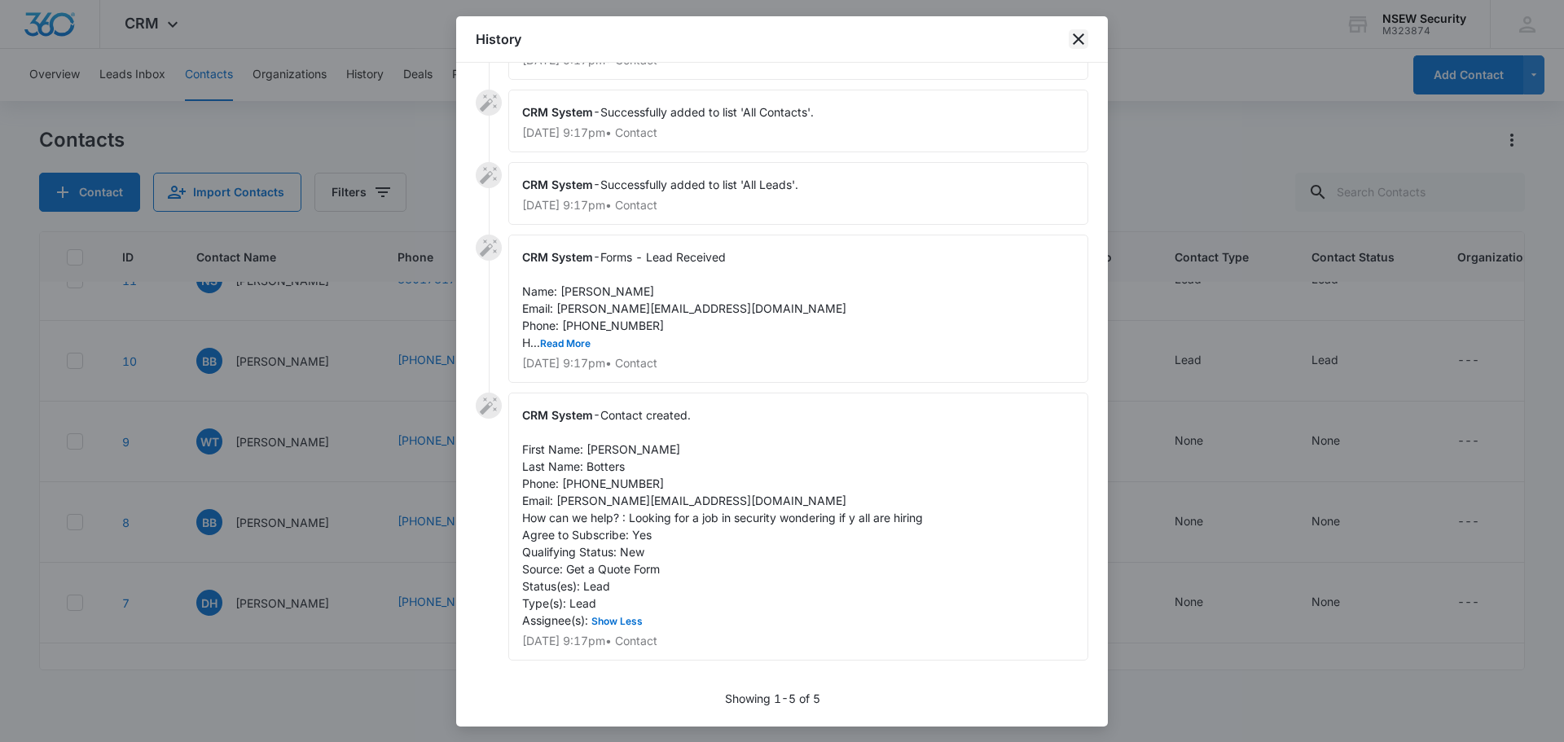
click at [1078, 37] on icon "close" at bounding box center [1078, 38] width 11 height 11
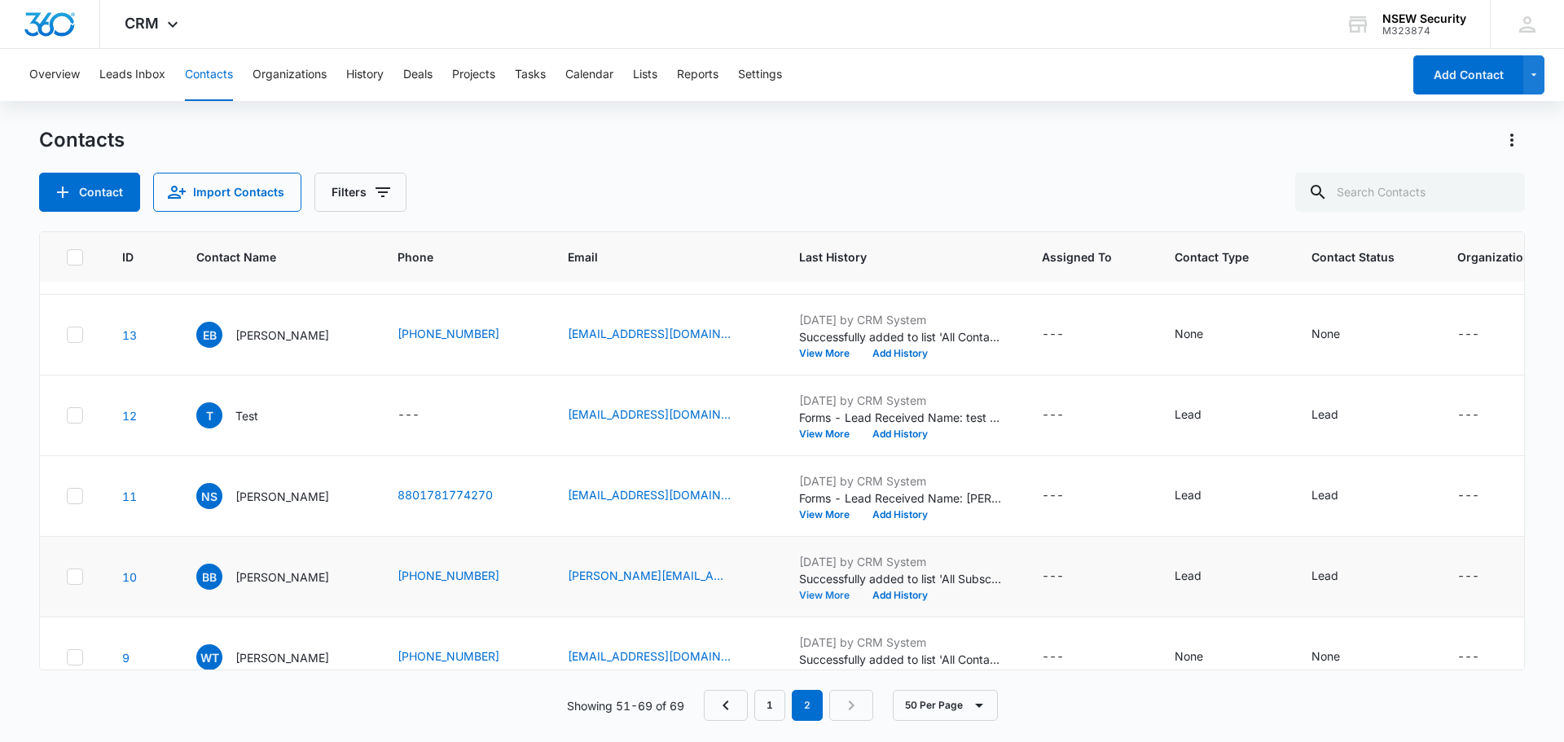
scroll to position [499, 0]
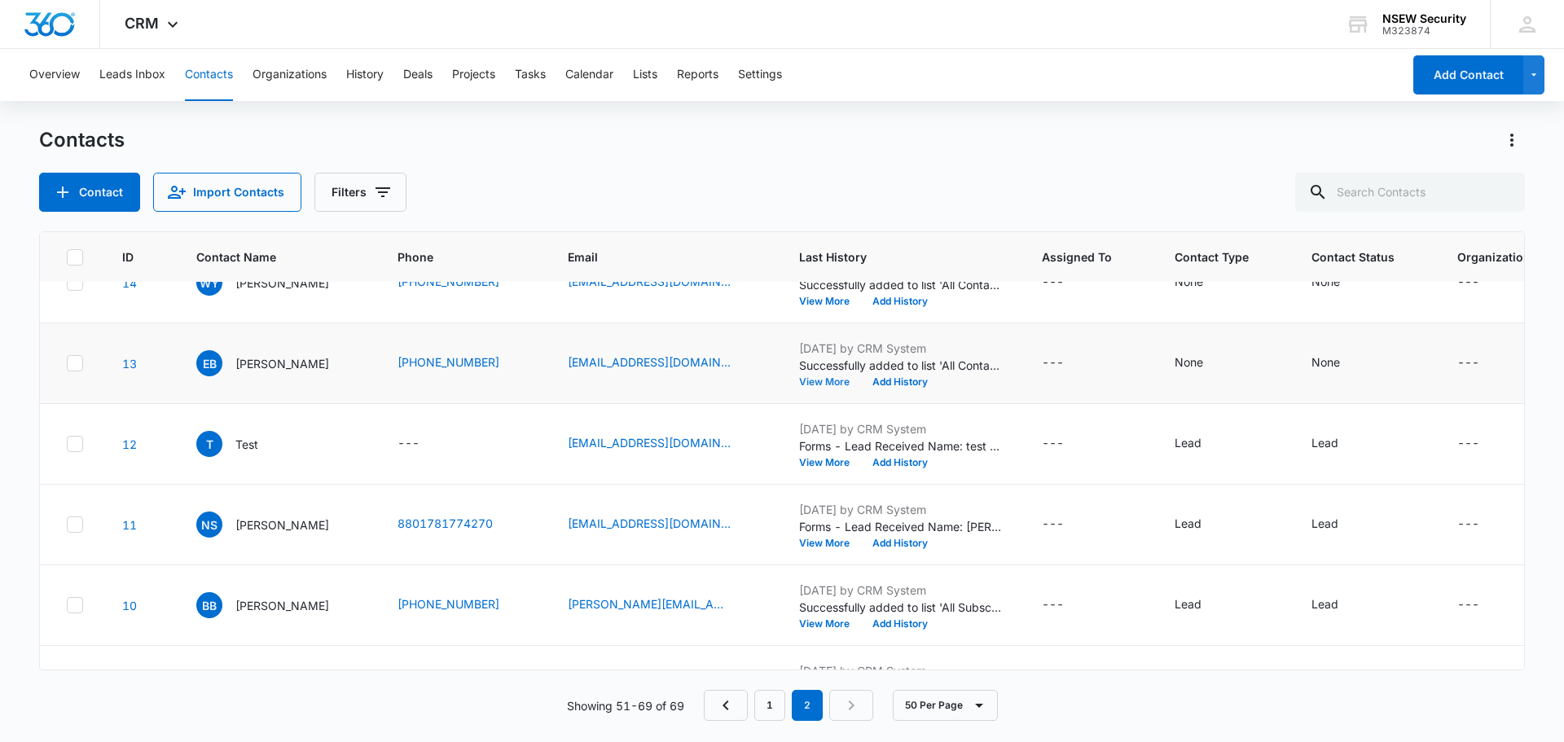
click at [829, 387] on button "View More" at bounding box center [830, 382] width 62 height 10
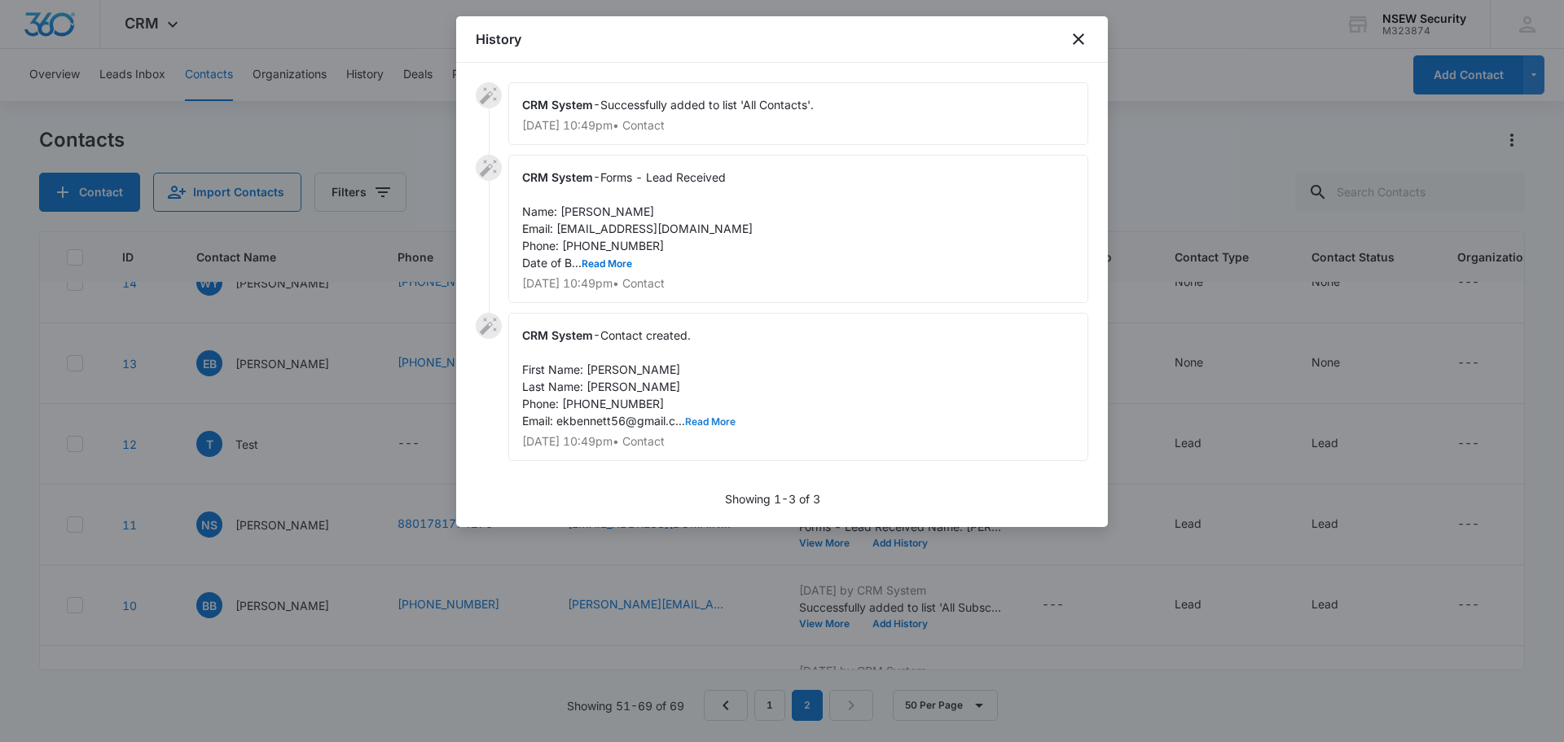
click at [697, 422] on button "Read More" at bounding box center [710, 422] width 51 height 10
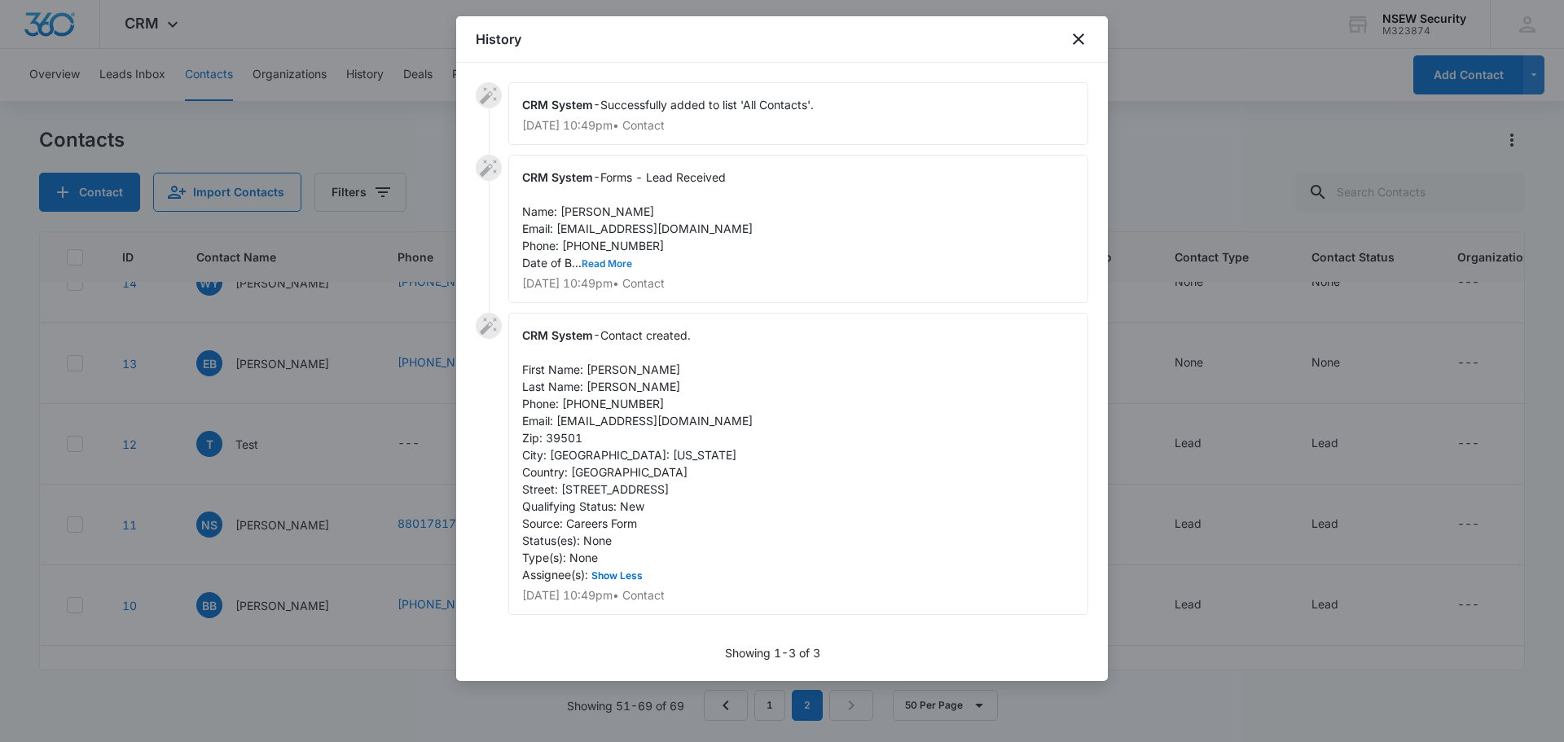
click at [610, 260] on button "Read More" at bounding box center [607, 264] width 51 height 10
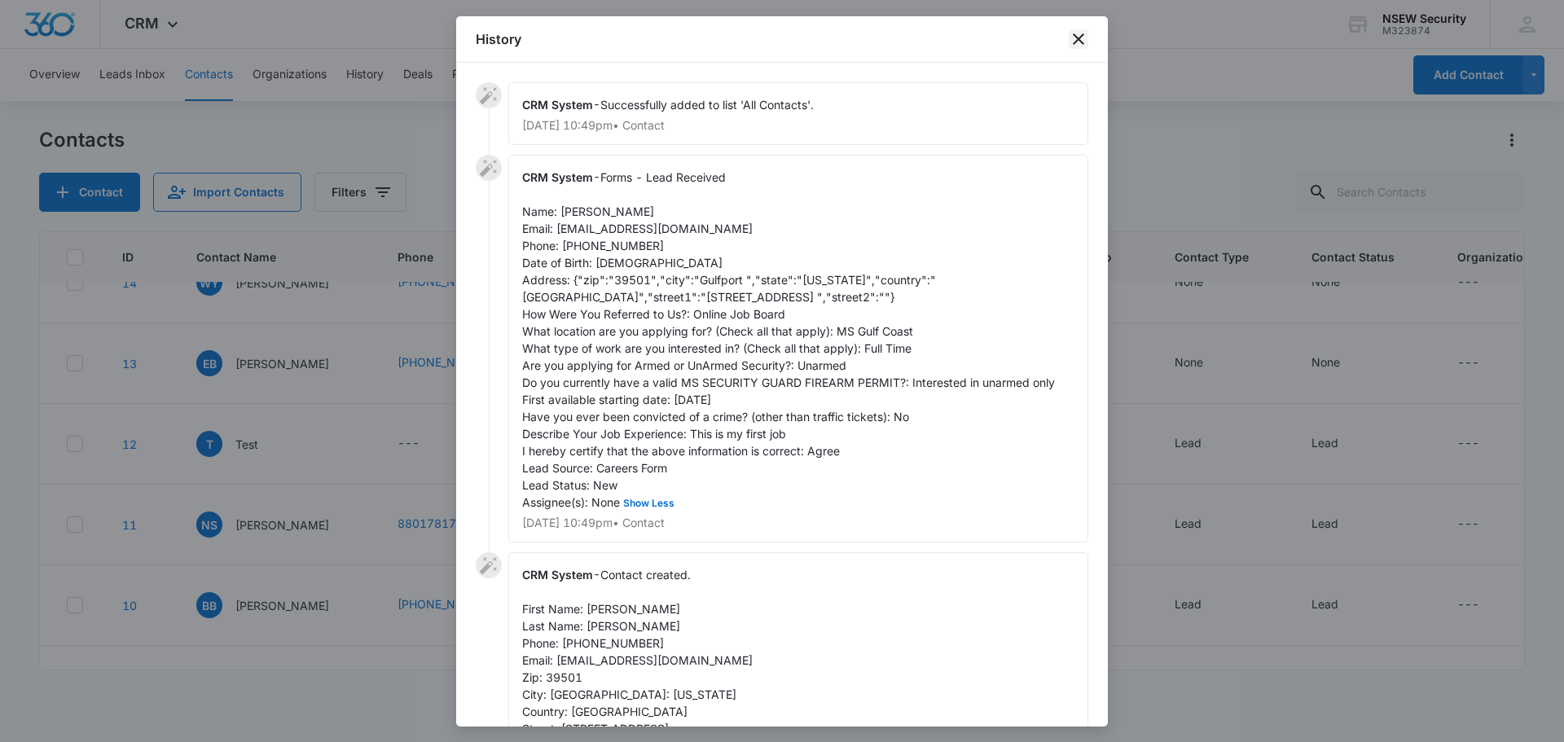
click at [1079, 38] on icon "close" at bounding box center [1078, 38] width 11 height 11
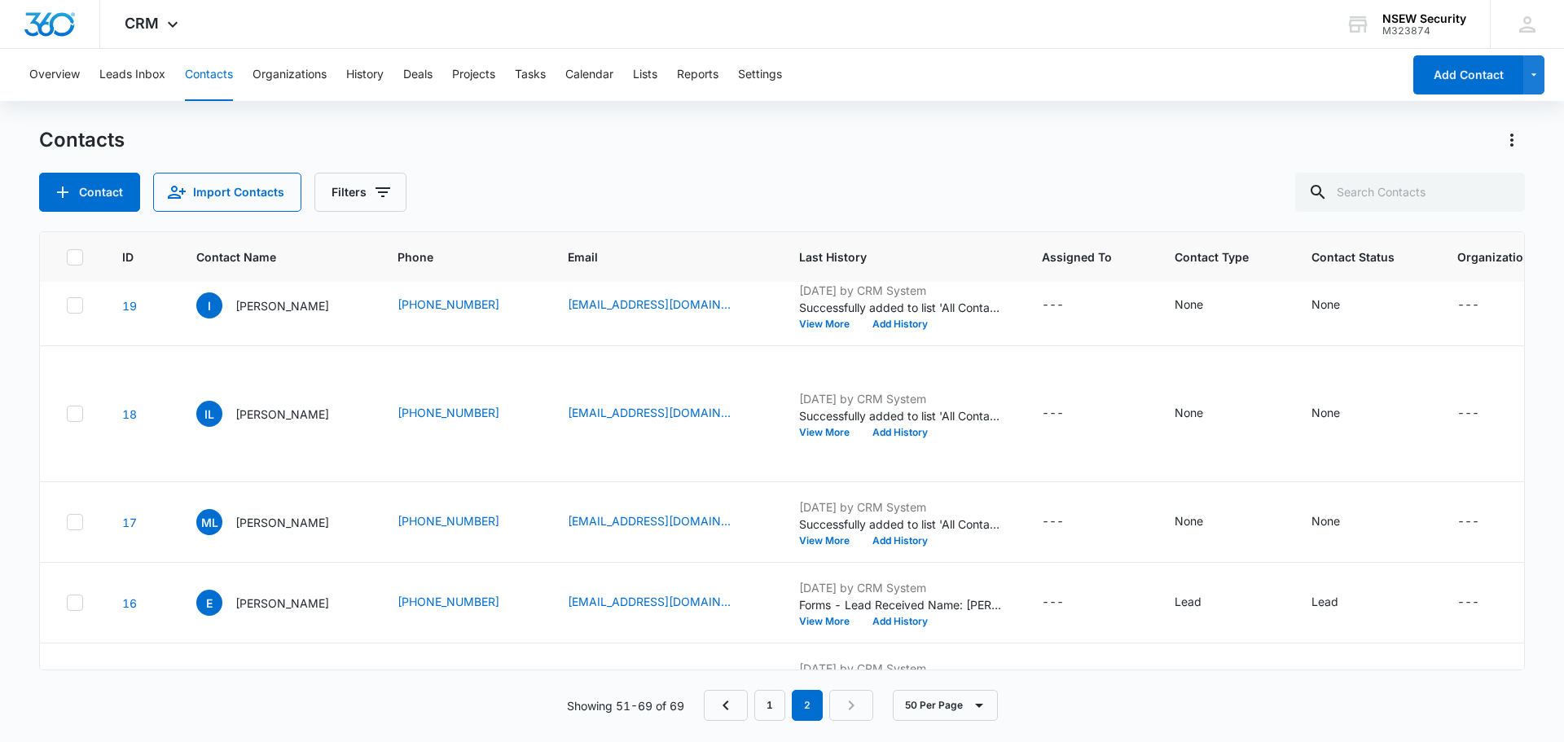
scroll to position [0, 0]
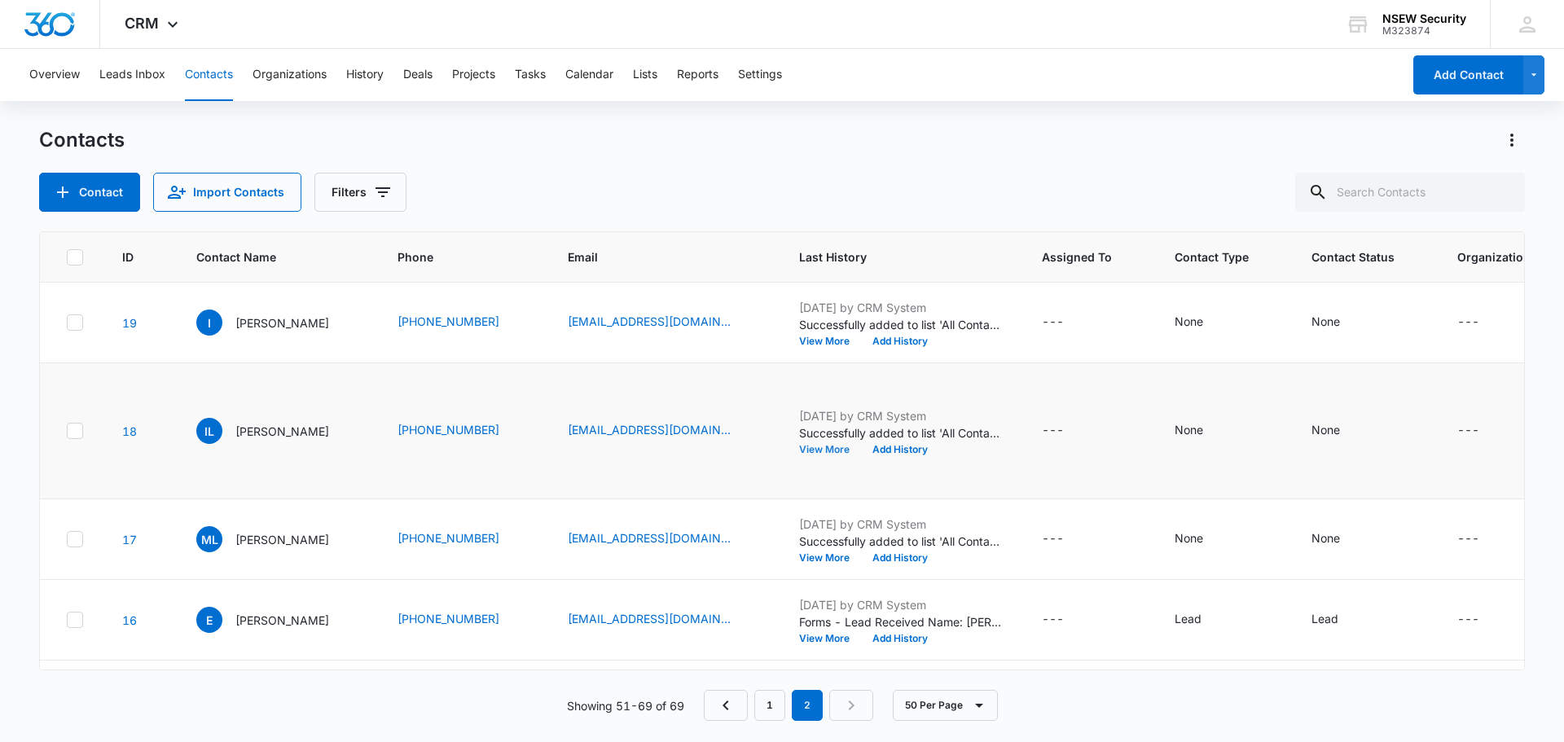
click at [820, 455] on button "View More" at bounding box center [830, 450] width 62 height 10
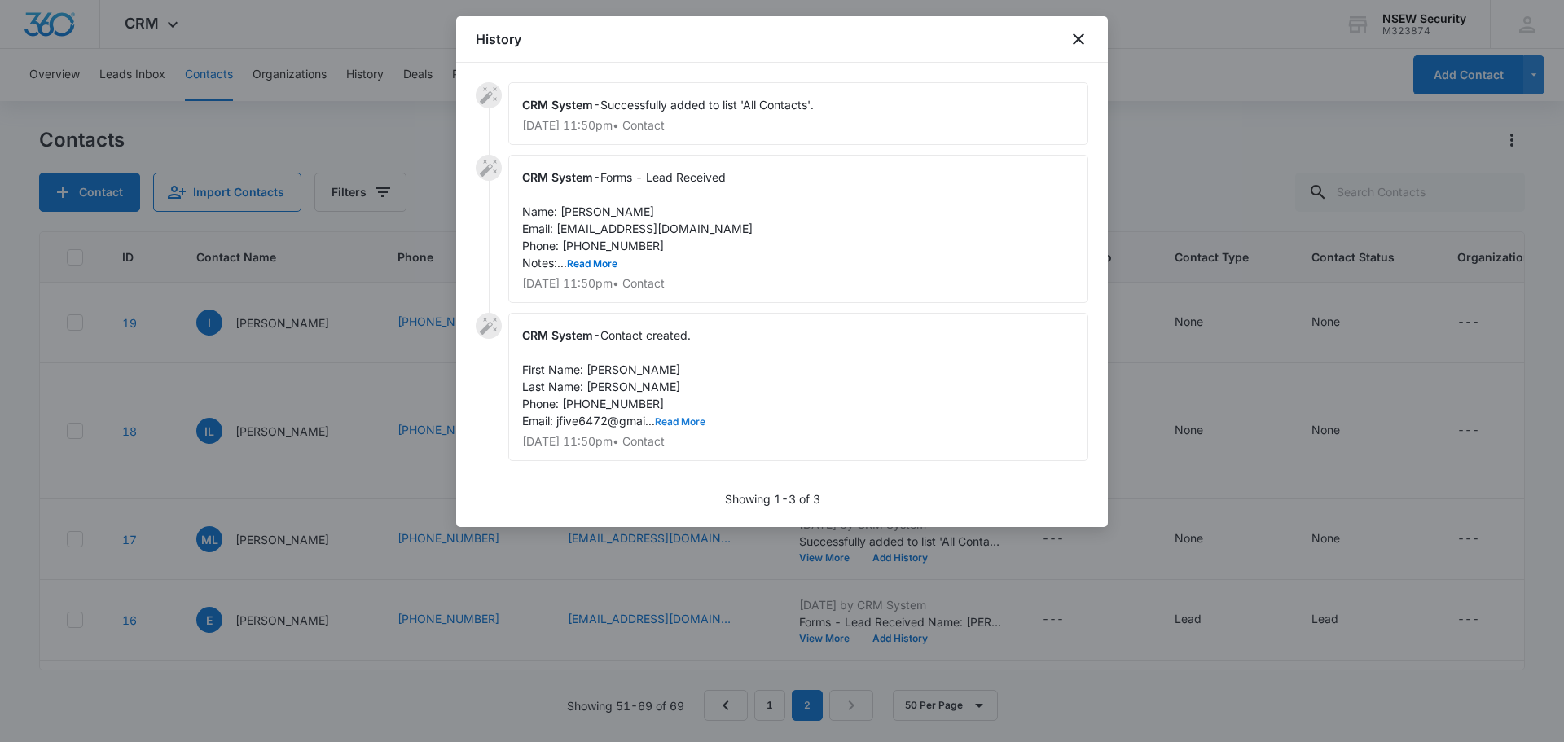
click at [676, 422] on button "Read More" at bounding box center [680, 422] width 51 height 10
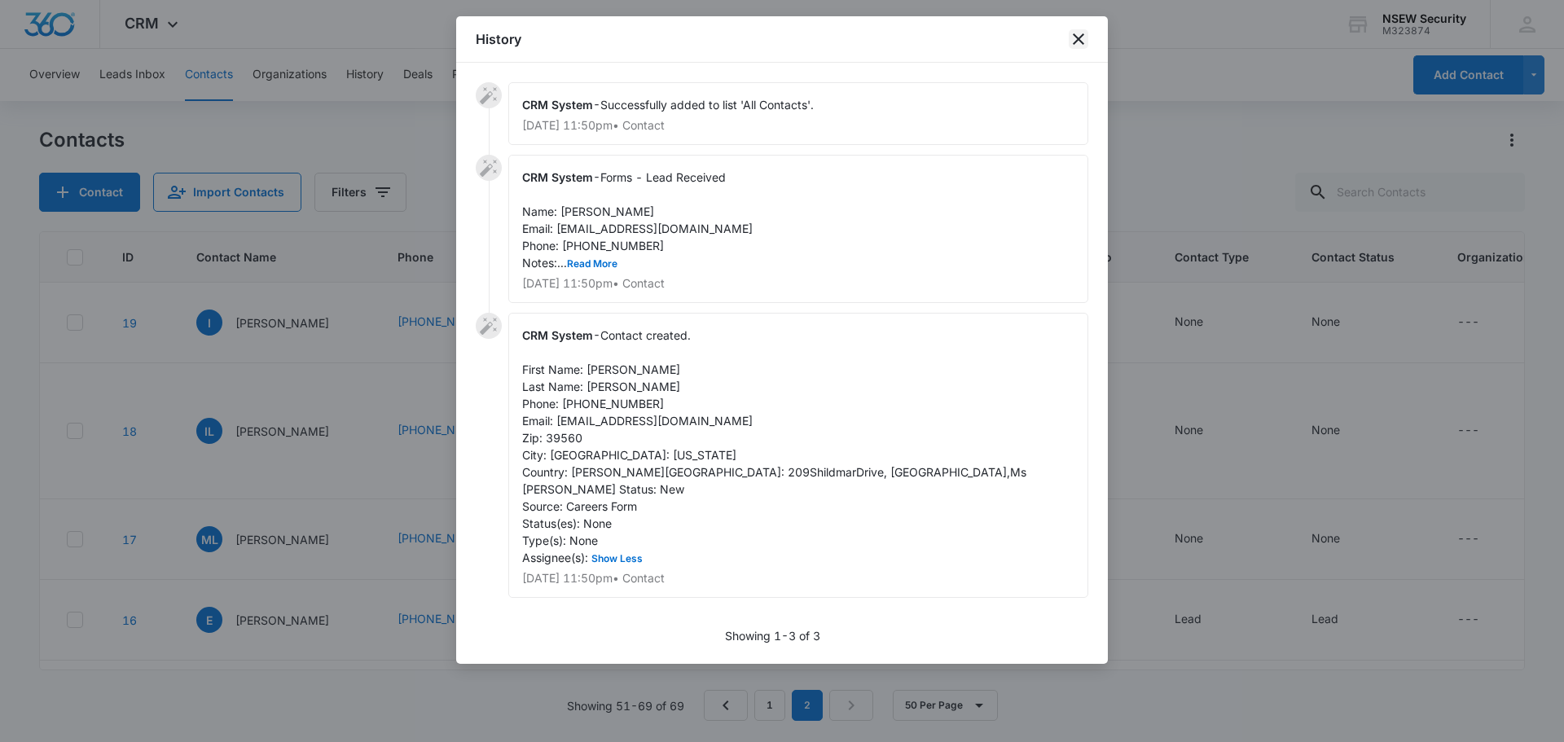
click at [1079, 36] on icon "close" at bounding box center [1079, 39] width 20 height 20
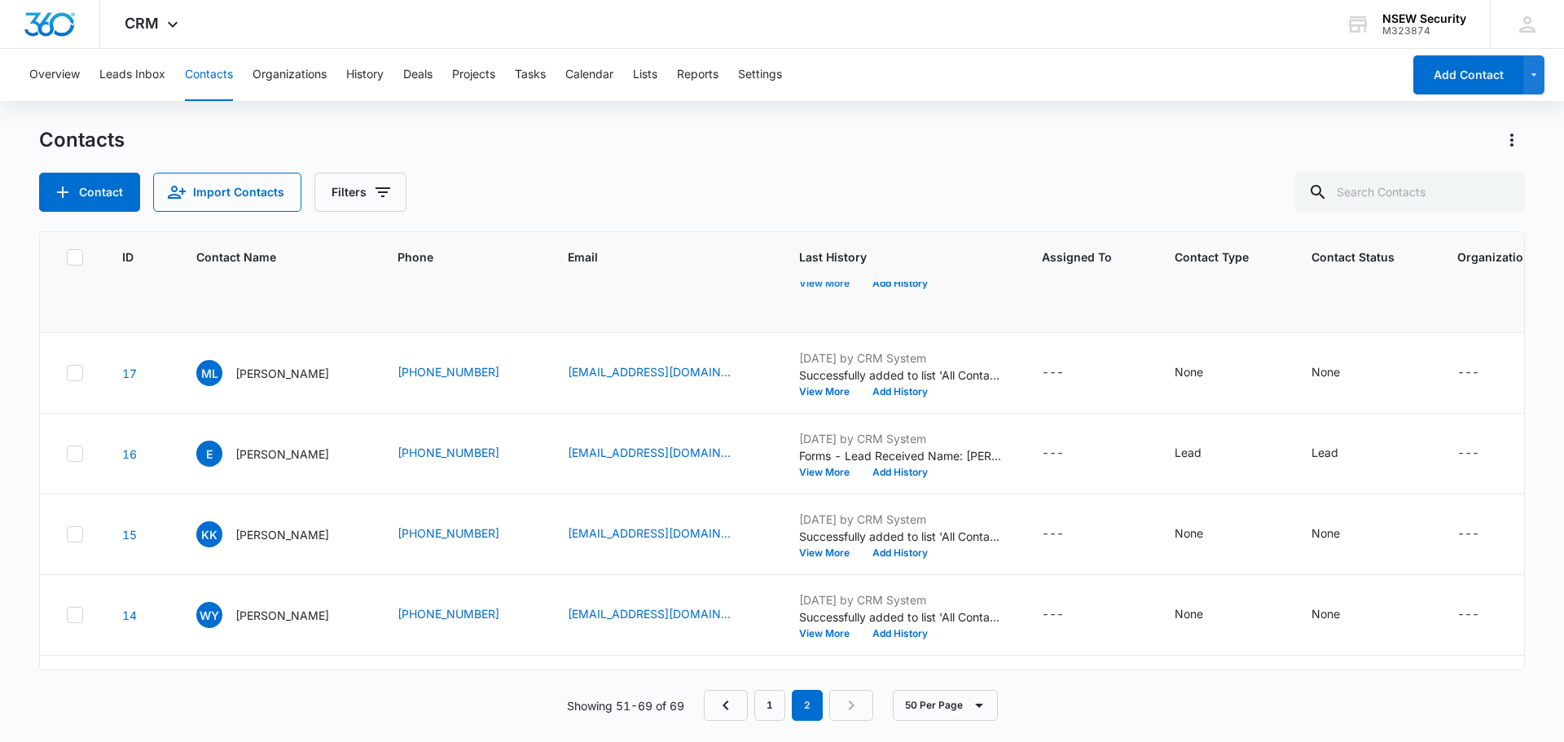
scroll to position [326, 0]
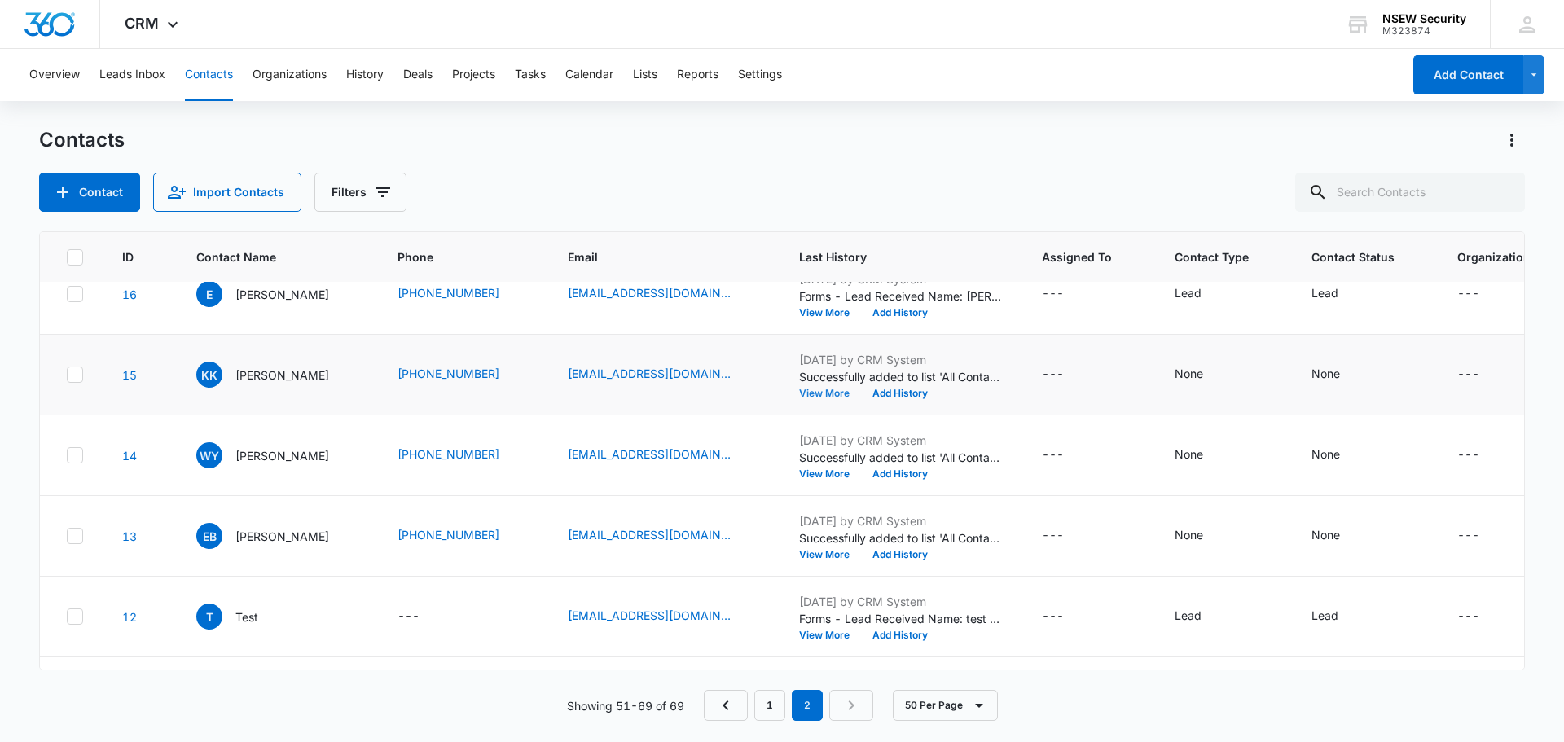
click at [835, 398] on button "View More" at bounding box center [830, 394] width 62 height 10
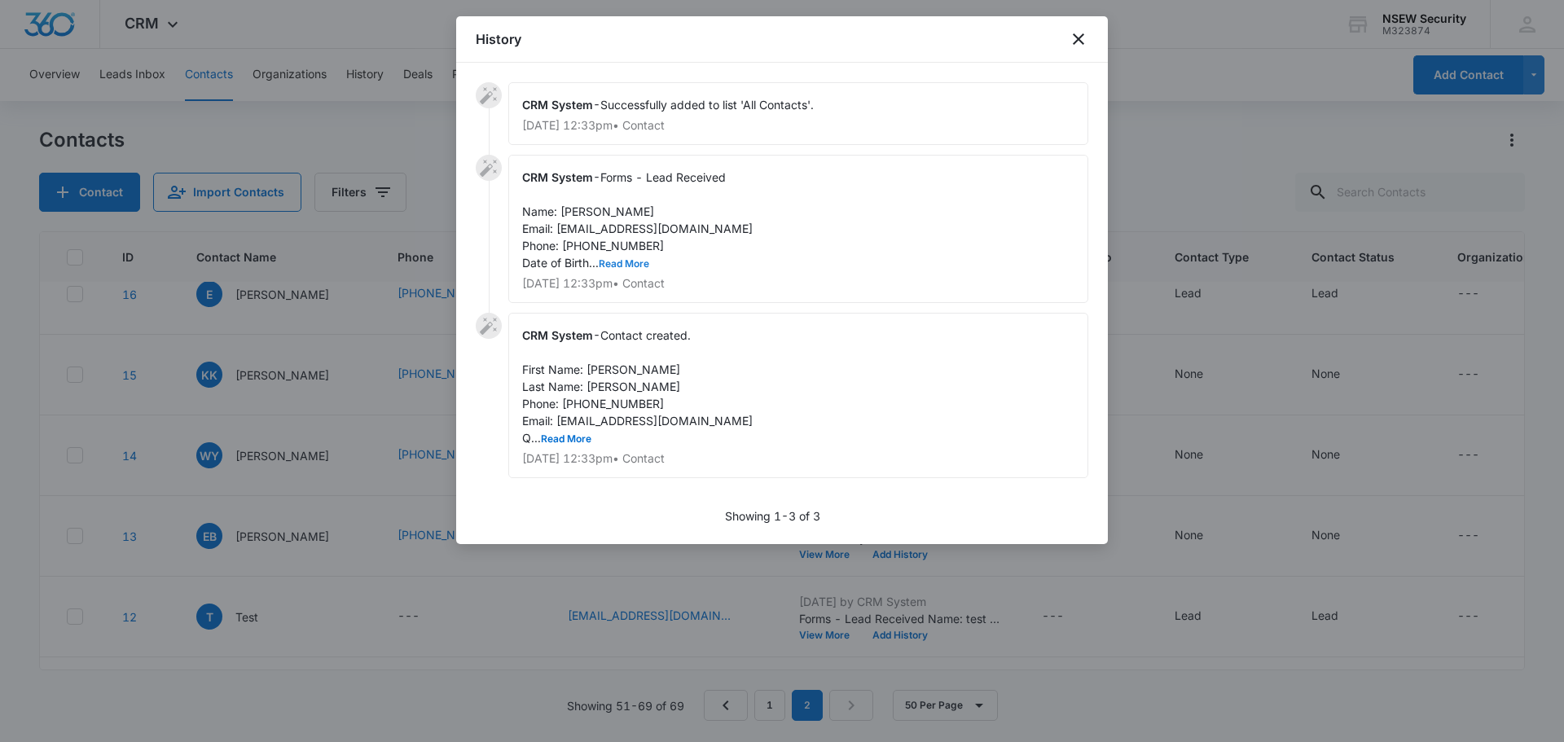
click at [626, 262] on button "Read More" at bounding box center [624, 264] width 51 height 10
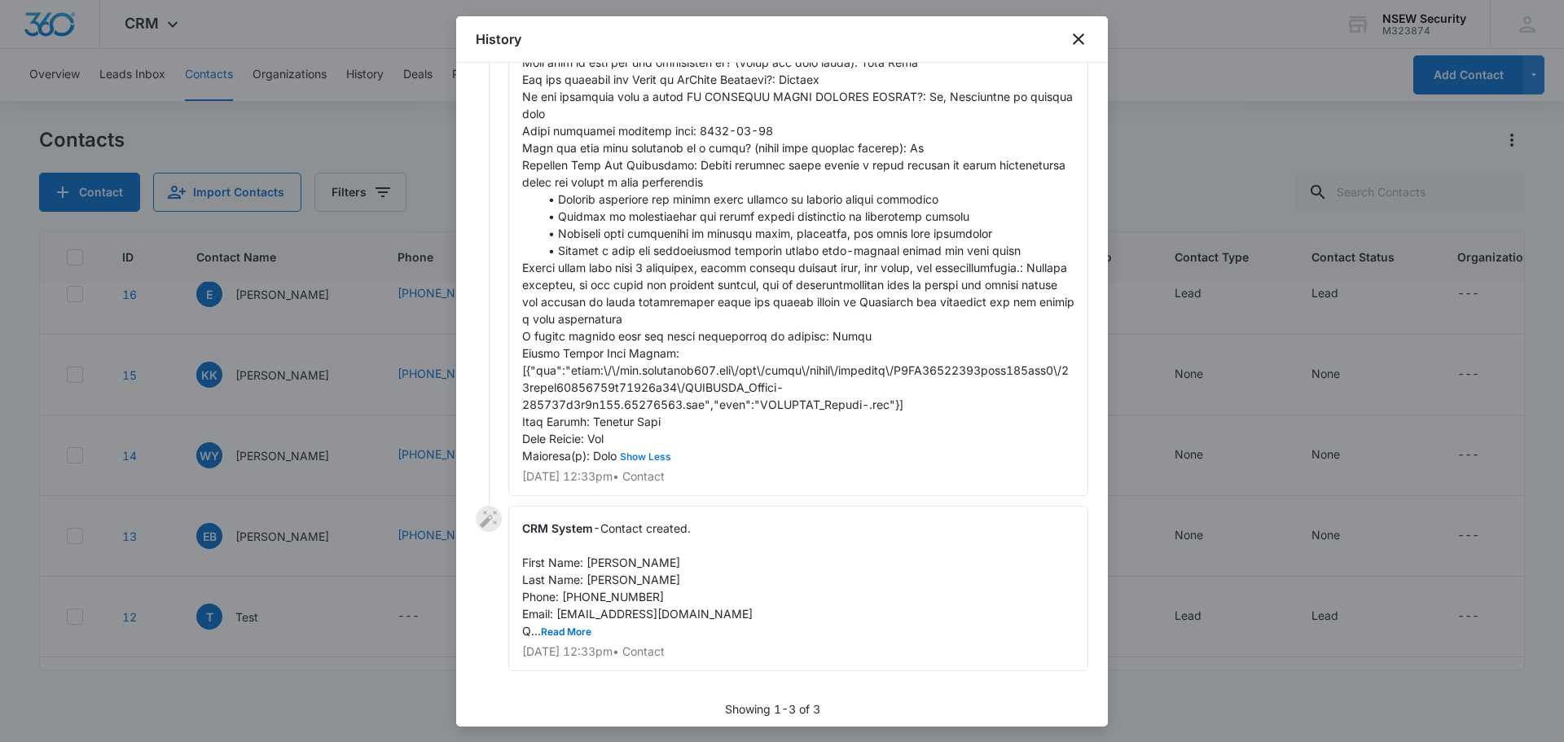
scroll to position [279, 0]
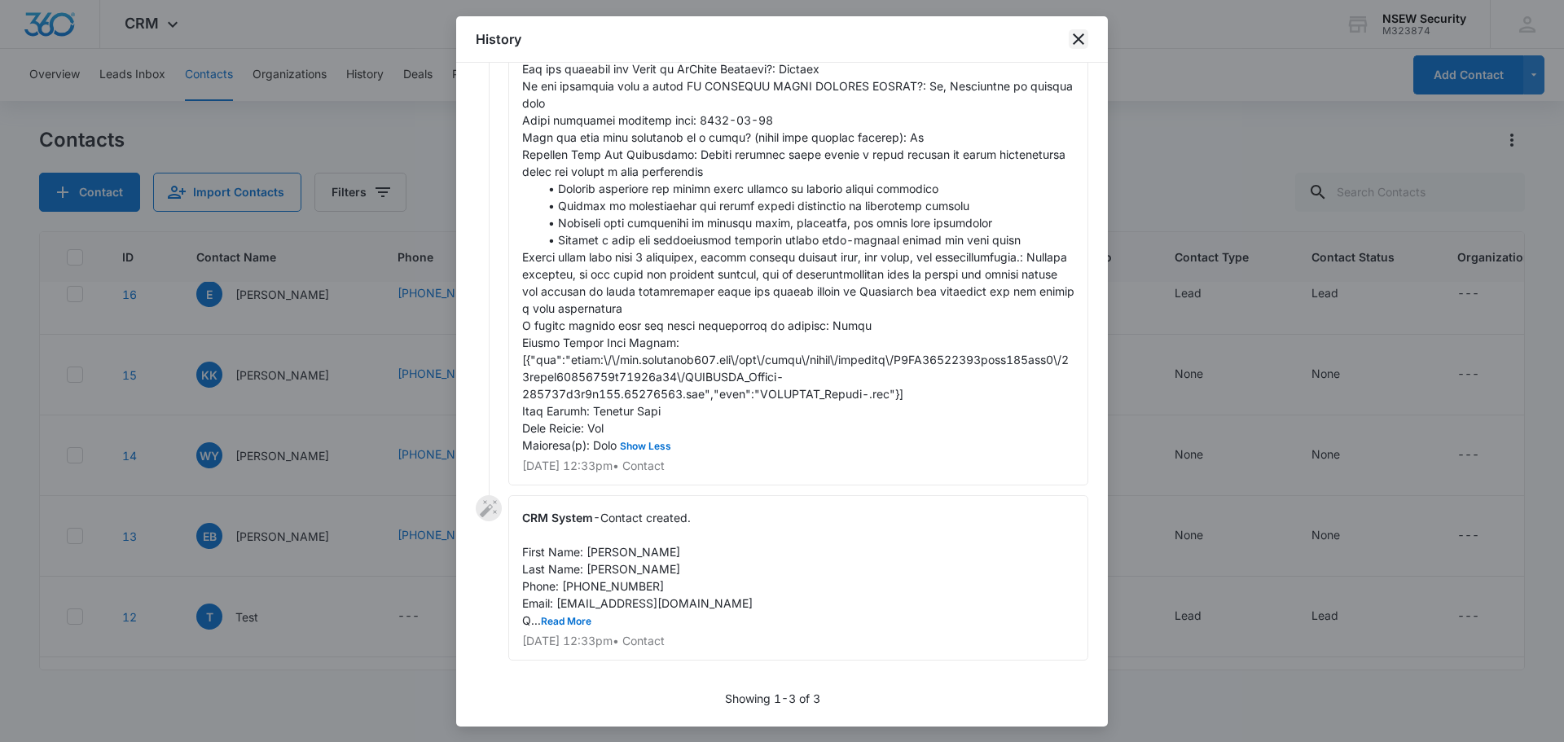
click at [1075, 37] on icon "close" at bounding box center [1078, 38] width 11 height 11
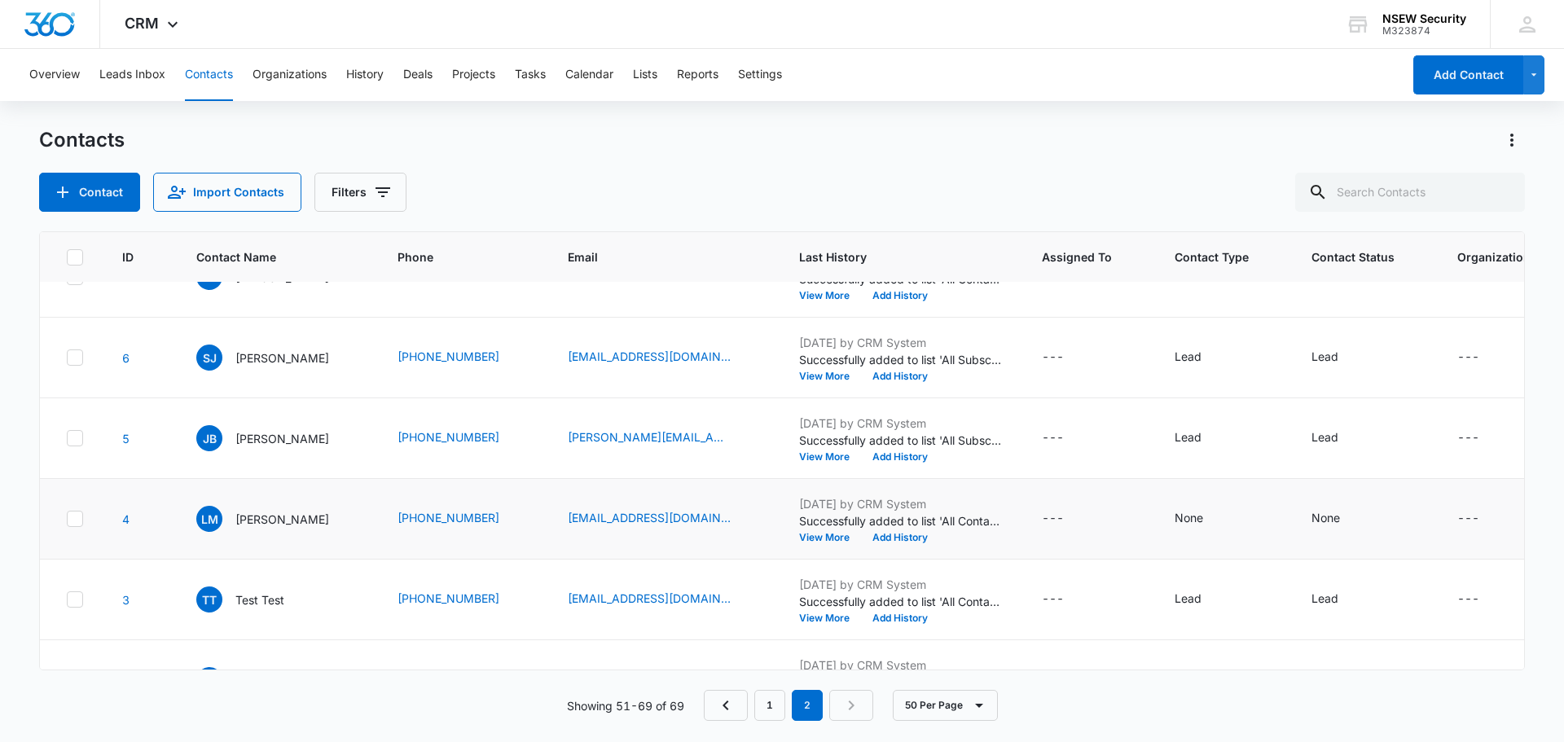
scroll to position [1150, 0]
click at [826, 461] on button "View More" at bounding box center [830, 456] width 62 height 10
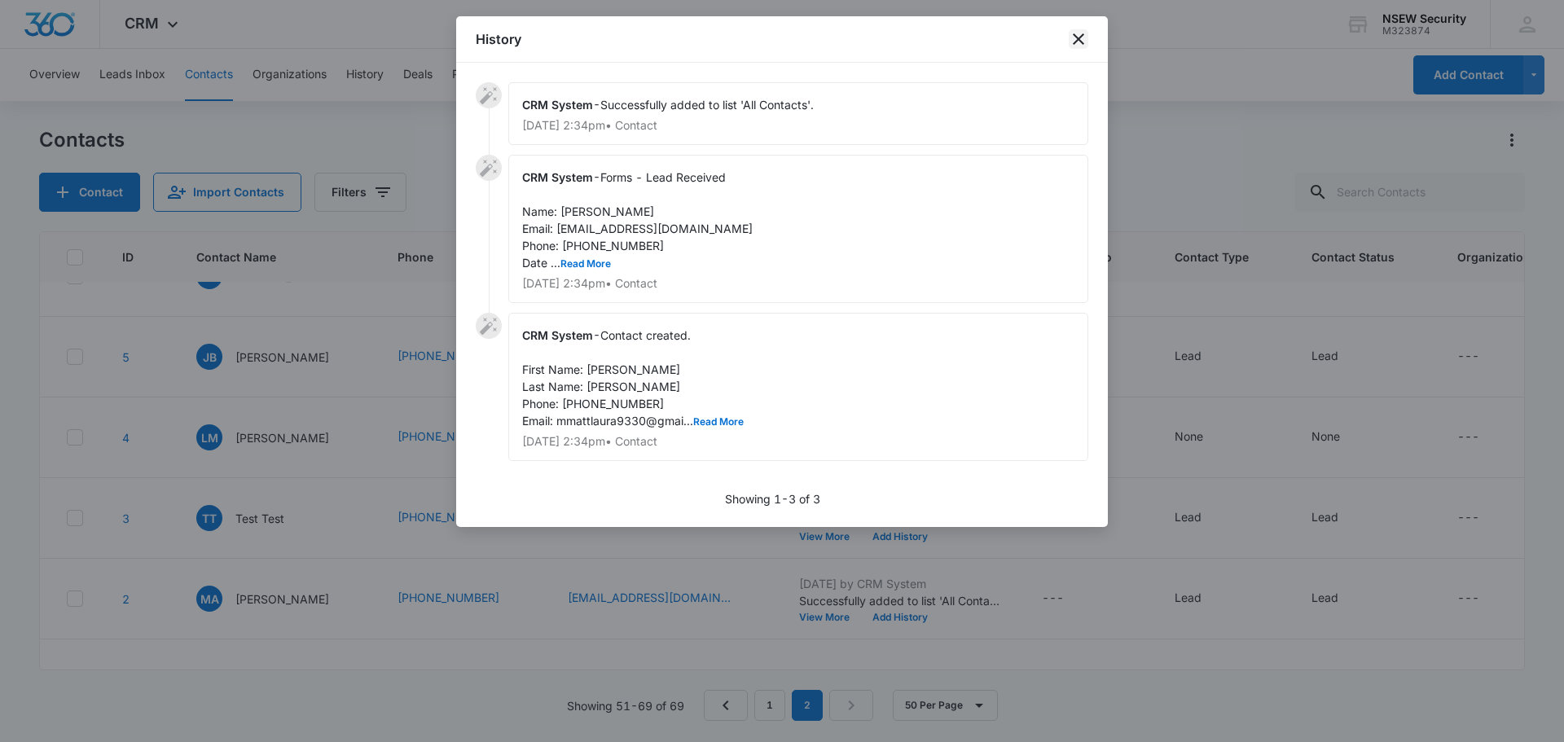
click at [1071, 42] on icon "close" at bounding box center [1079, 39] width 20 height 20
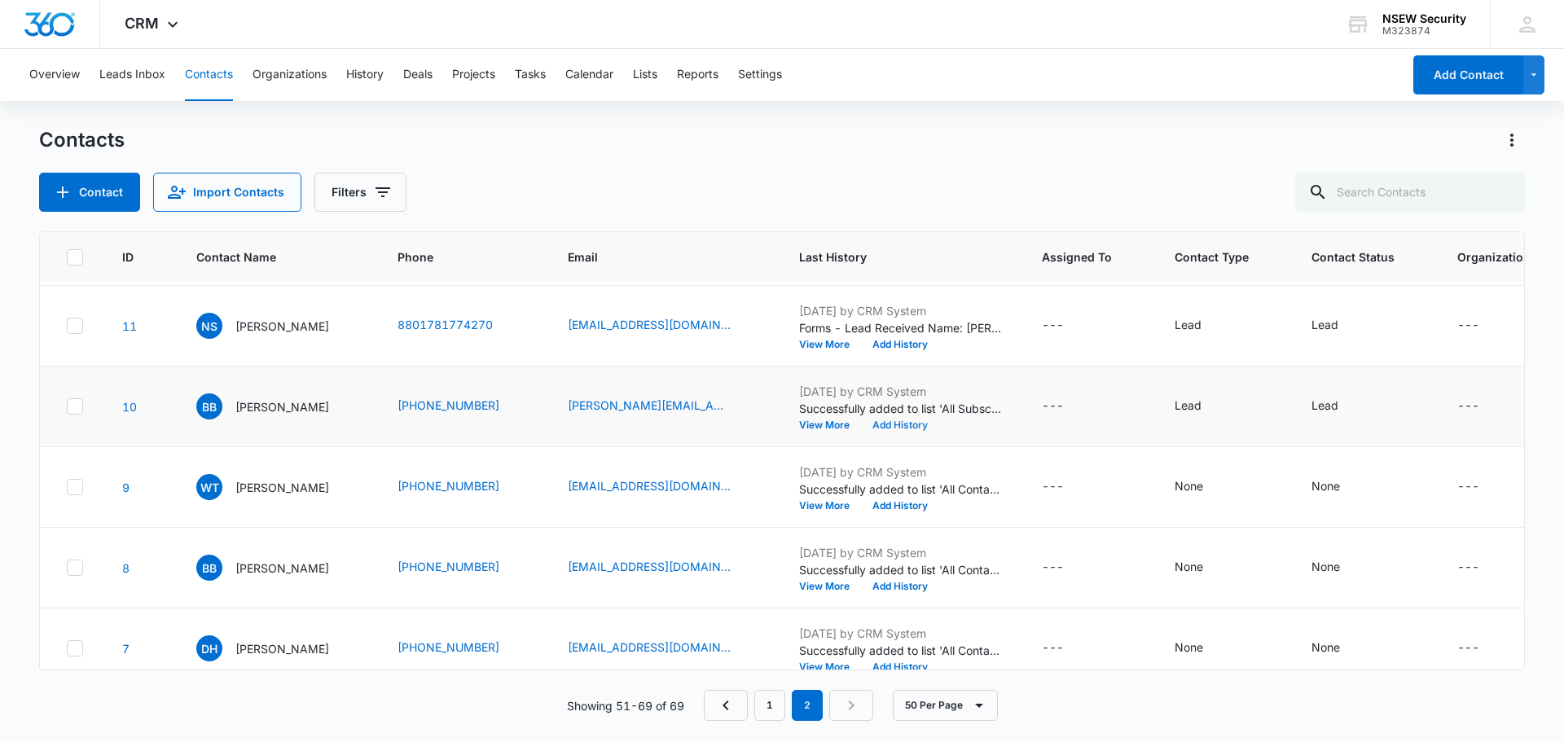
scroll to position [662, 0]
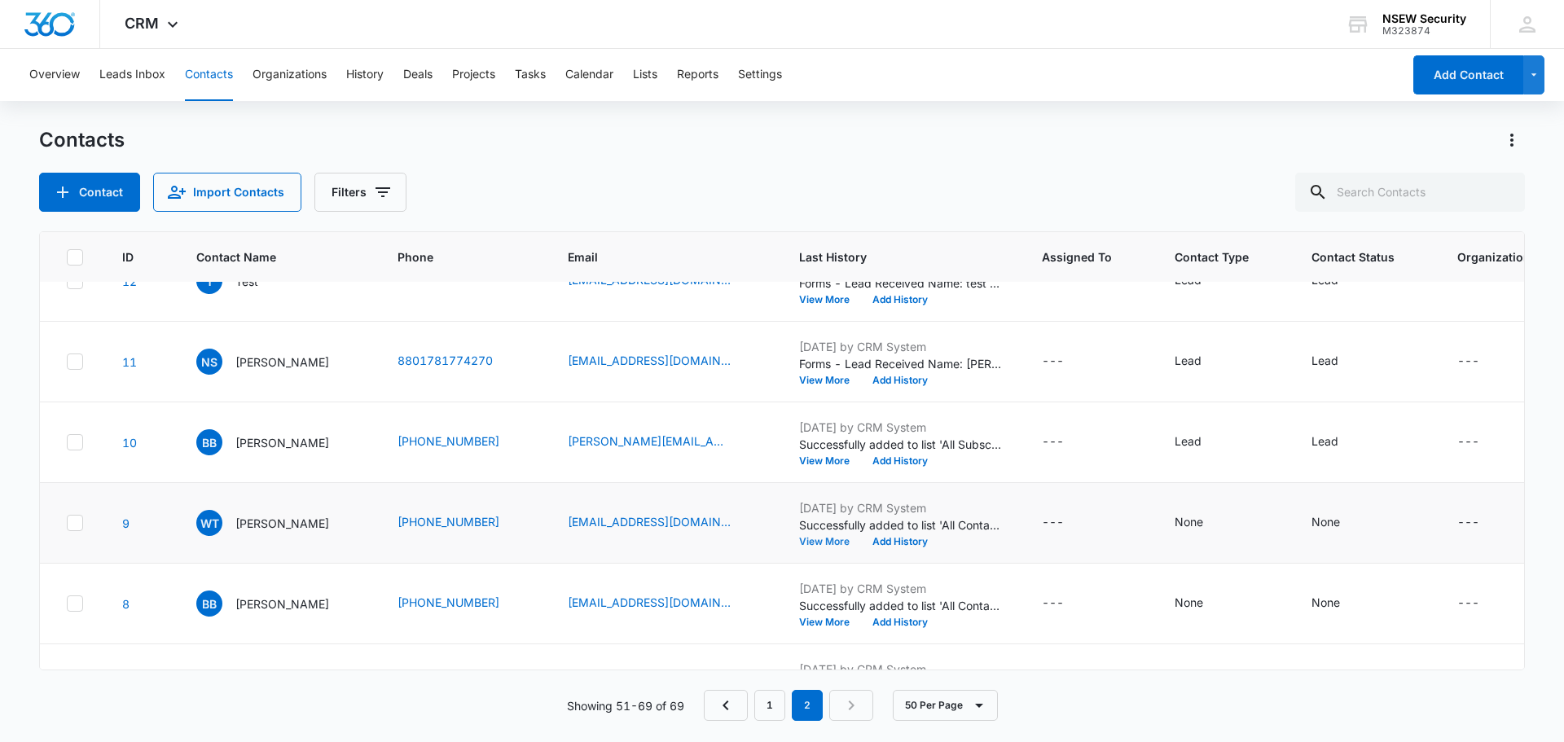
click at [830, 547] on button "View More" at bounding box center [830, 542] width 62 height 10
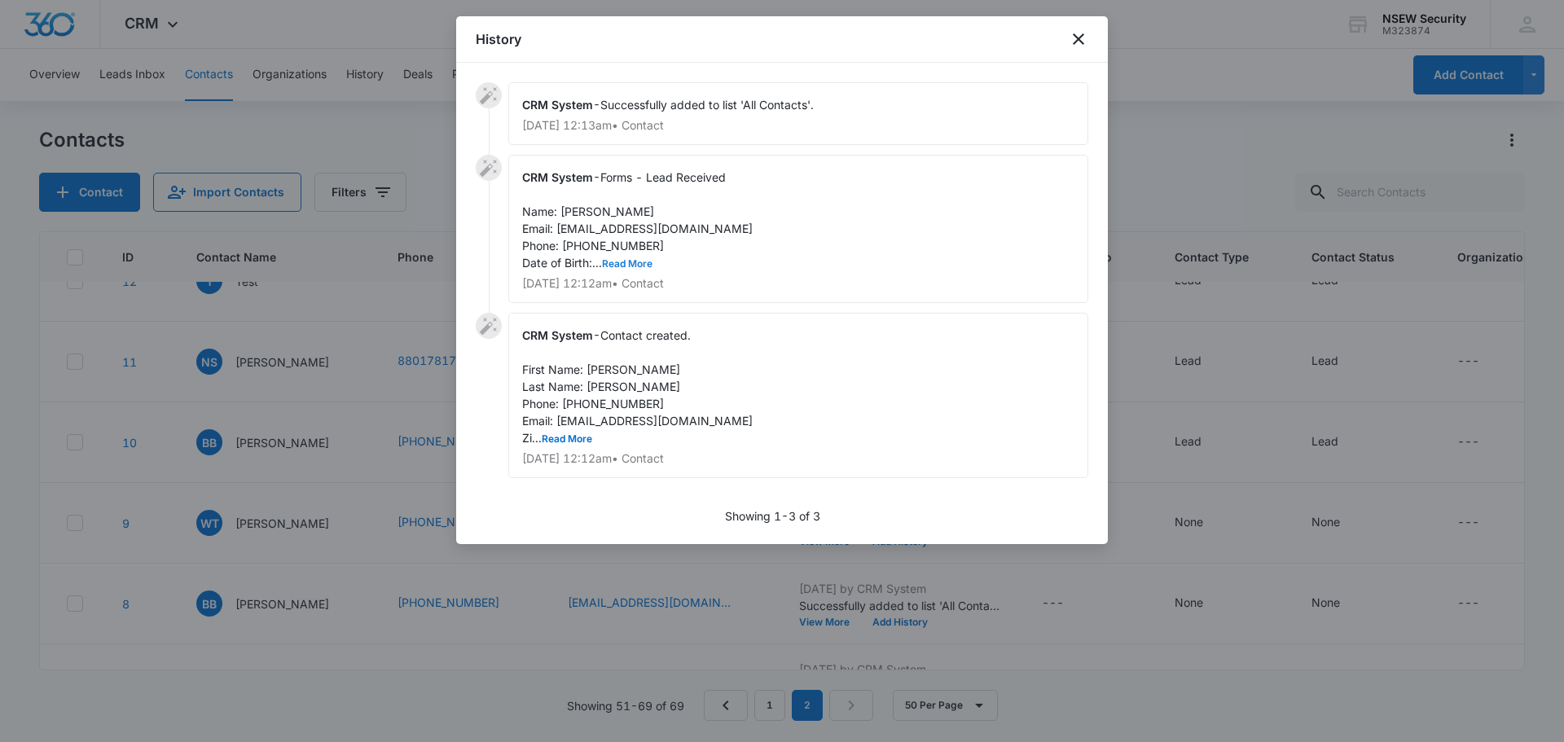
click at [631, 262] on button "Read More" at bounding box center [627, 264] width 51 height 10
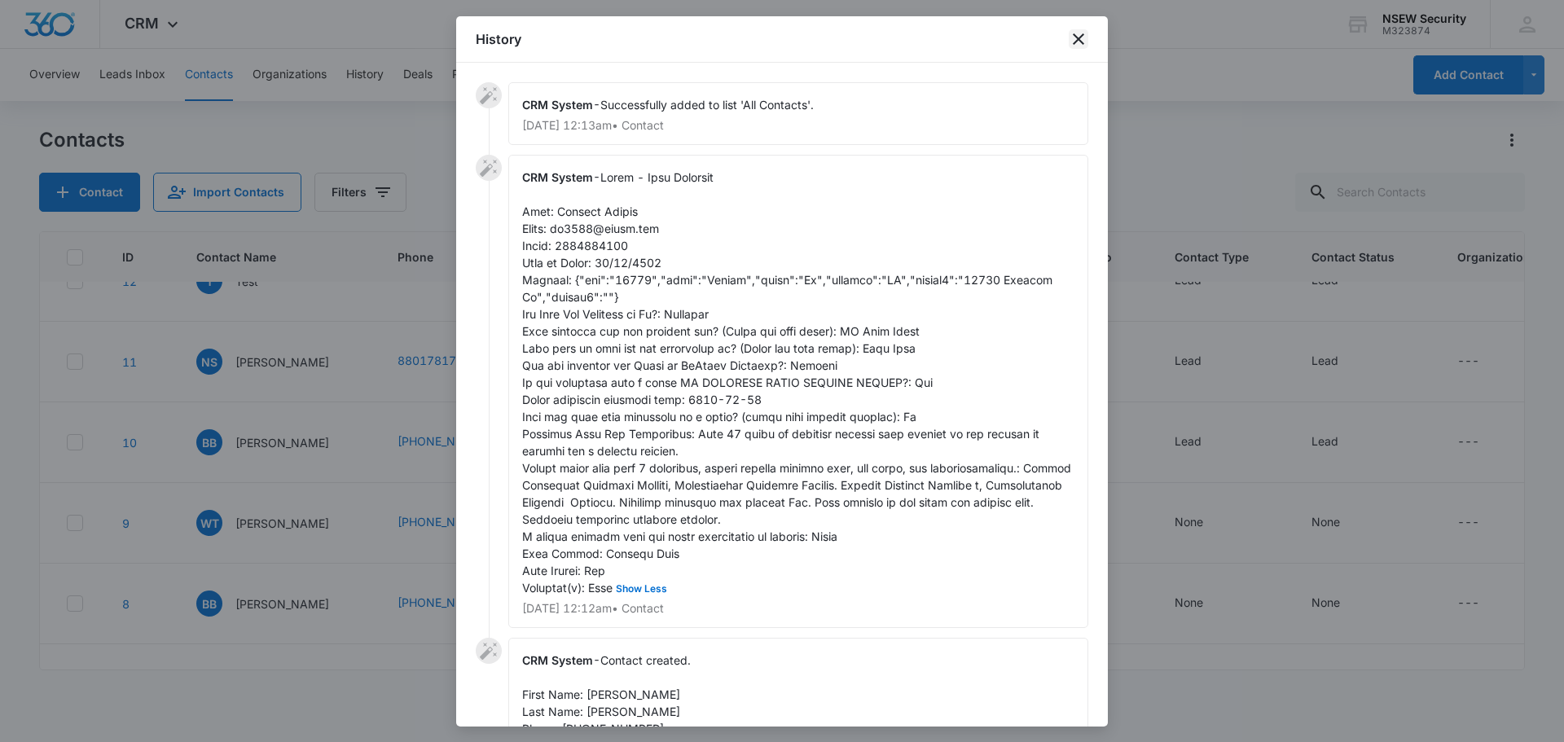
click at [1083, 37] on icon "close" at bounding box center [1079, 39] width 20 height 20
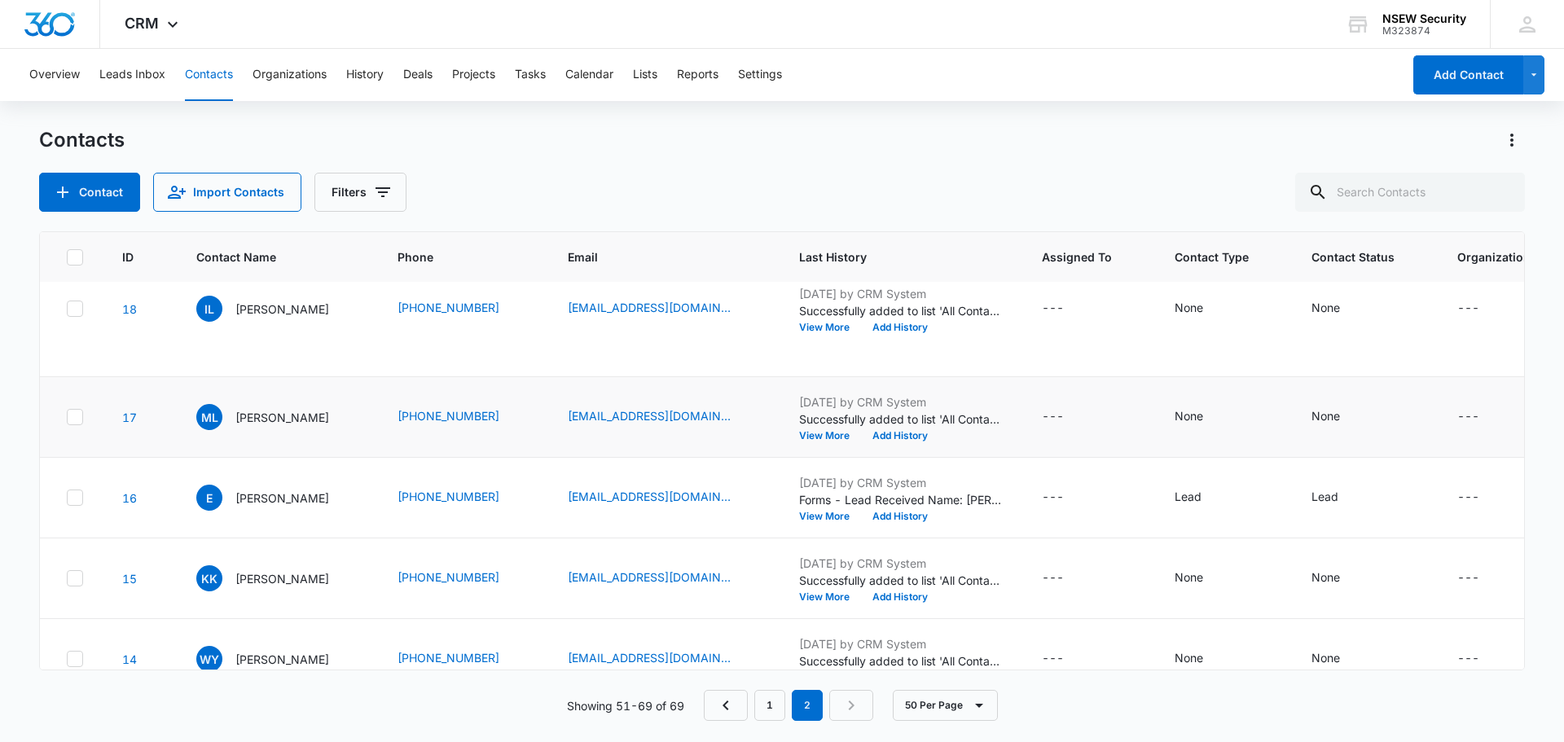
scroll to position [0, 0]
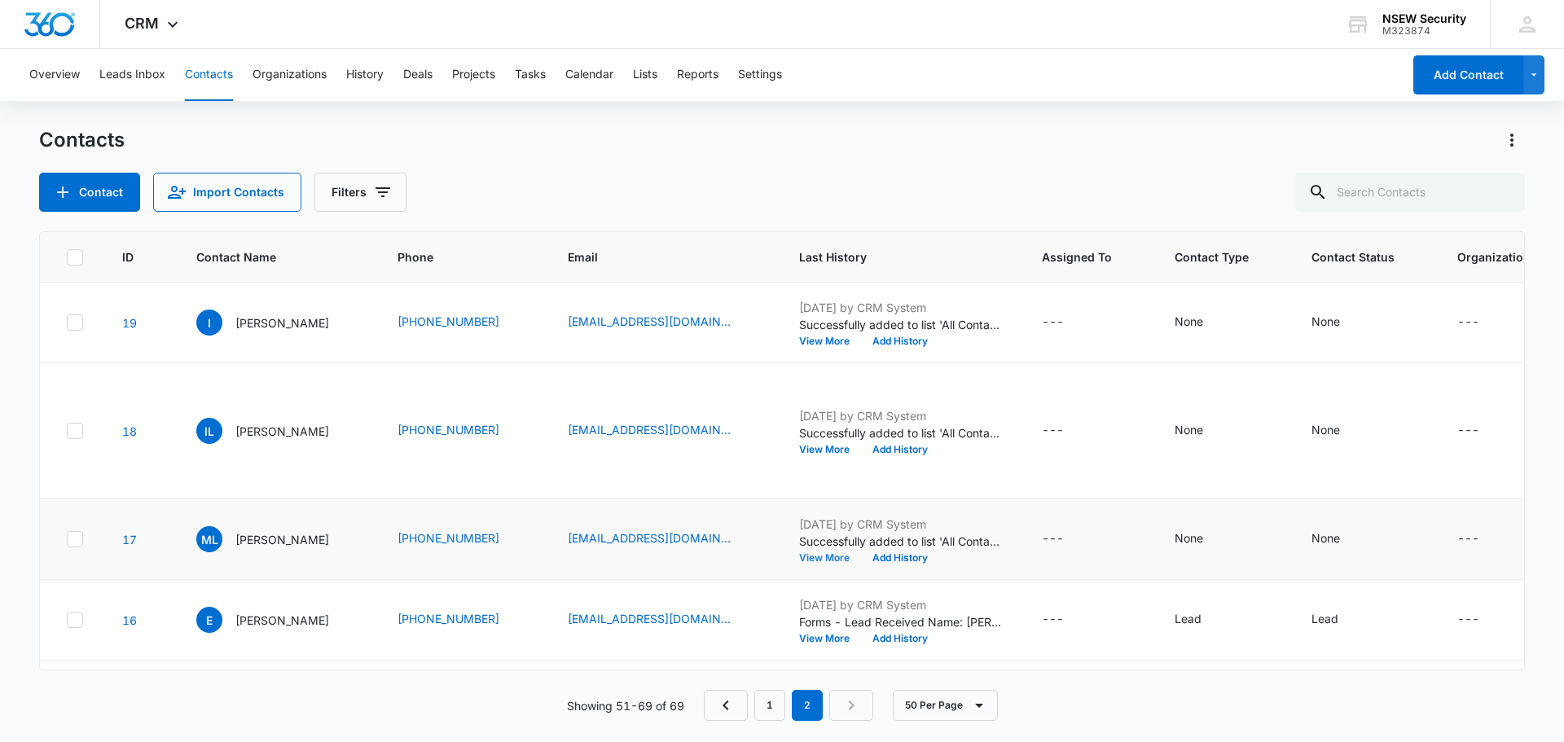
click at [833, 563] on button "View More" at bounding box center [830, 558] width 62 height 10
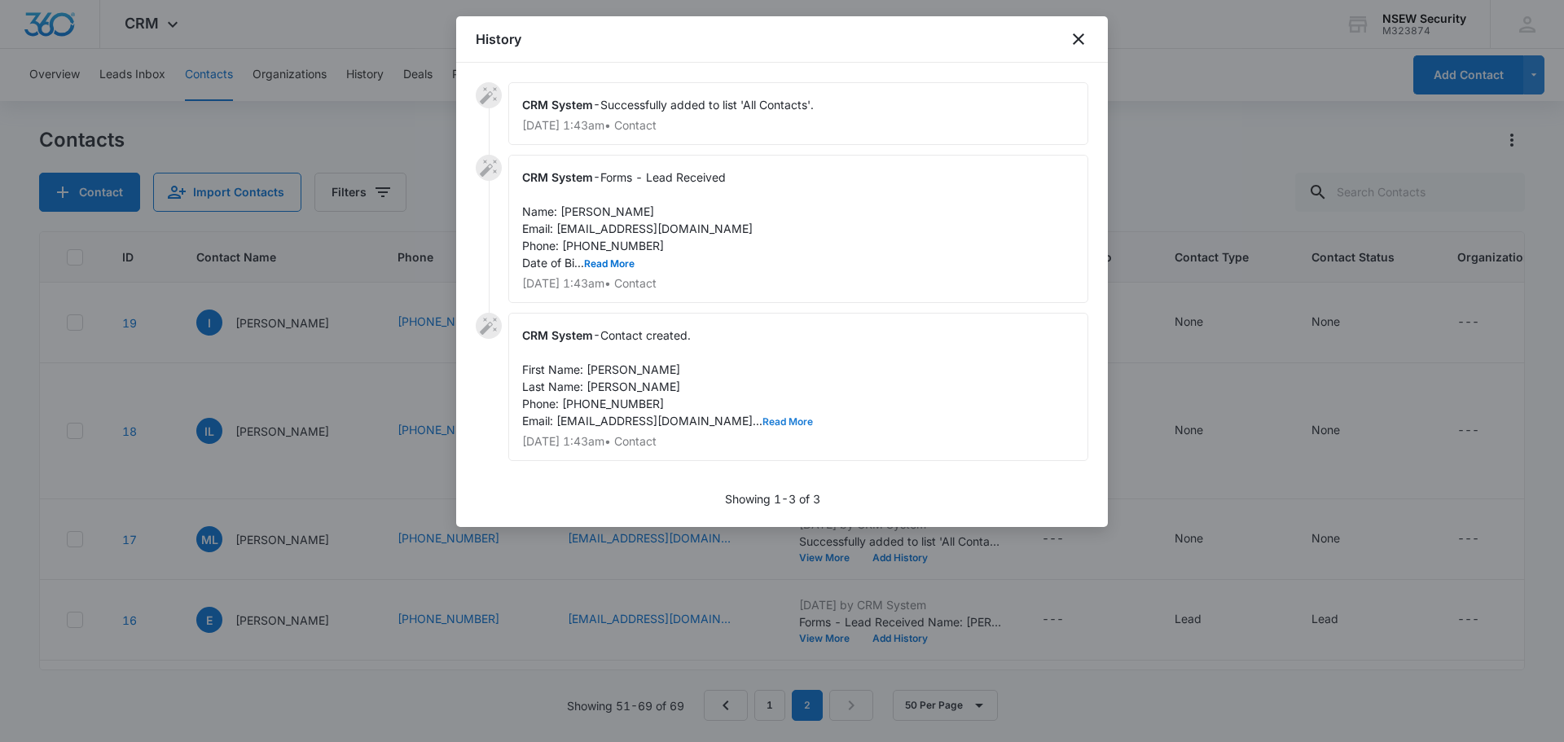
click at [763, 422] on button "Read More" at bounding box center [788, 422] width 51 height 10
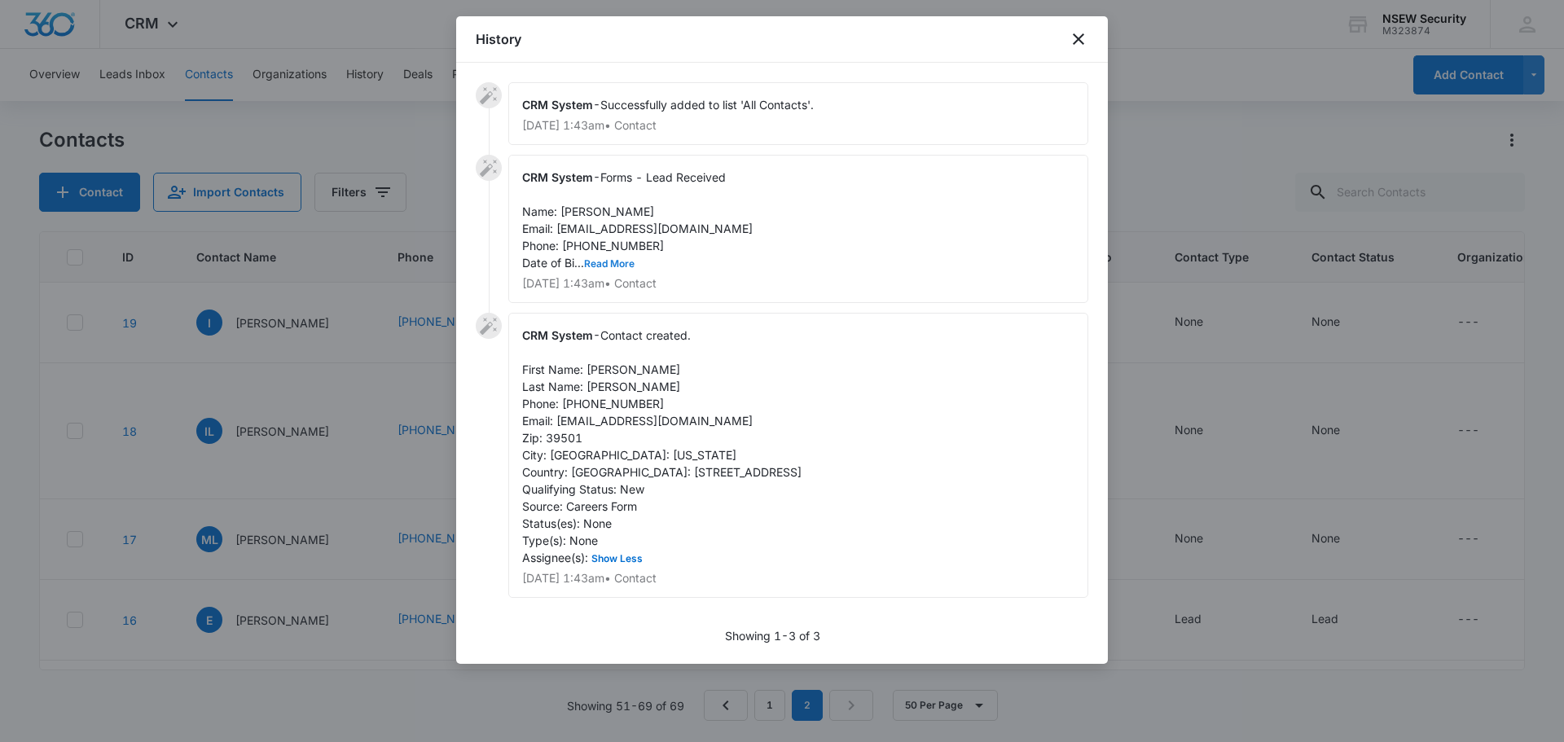
click at [616, 259] on button "Read More" at bounding box center [609, 264] width 51 height 10
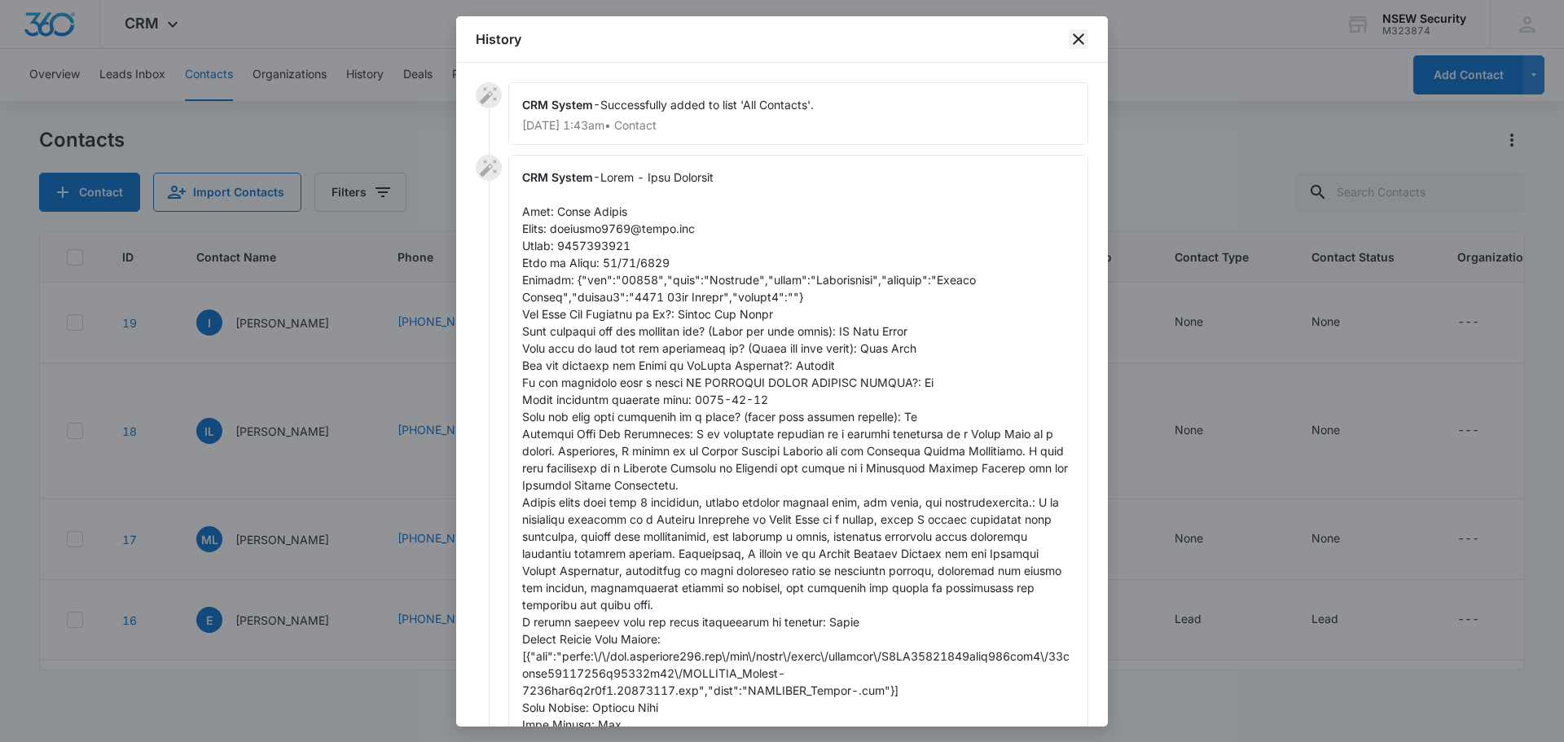
click at [1083, 43] on icon "close" at bounding box center [1078, 38] width 11 height 11
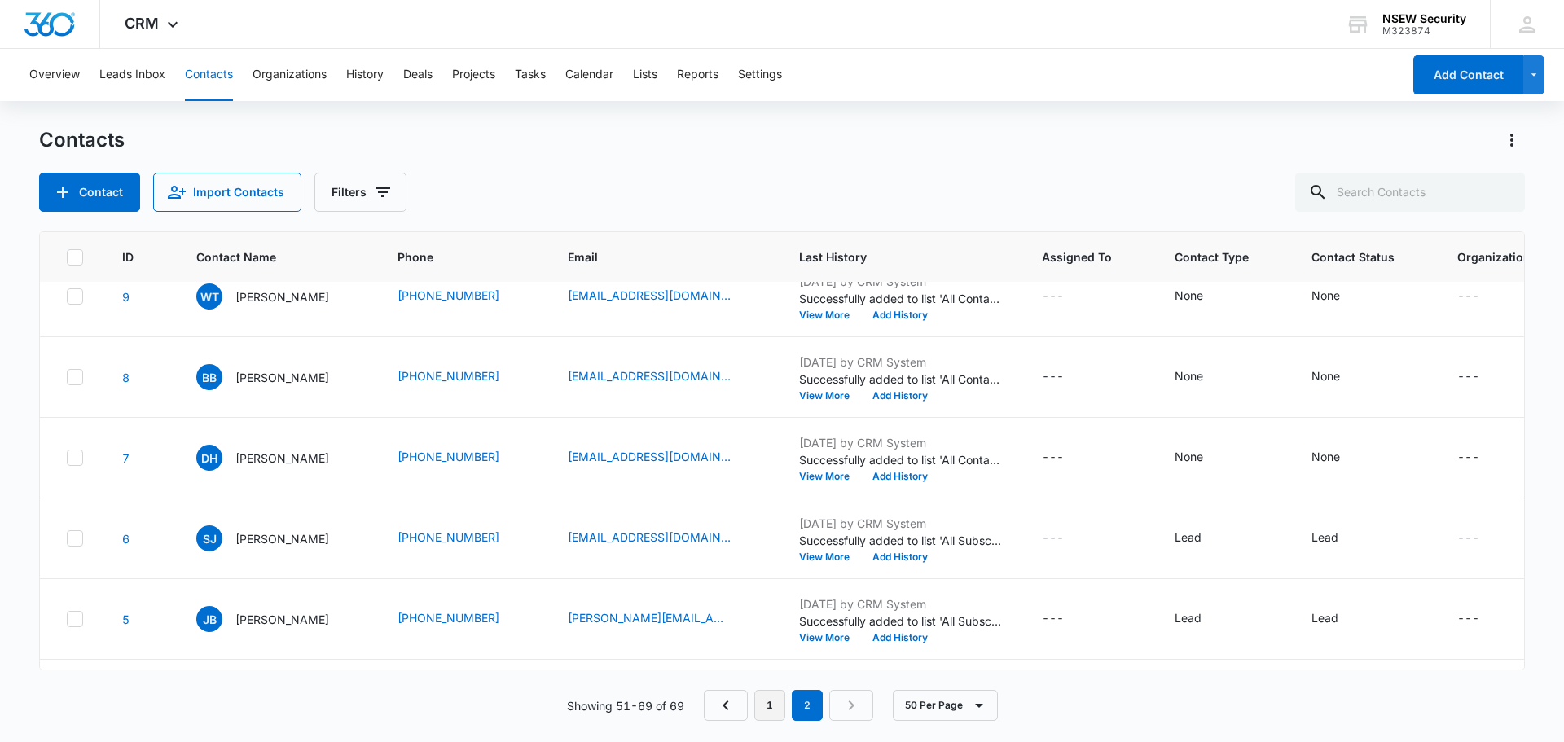
scroll to position [1141, 0]
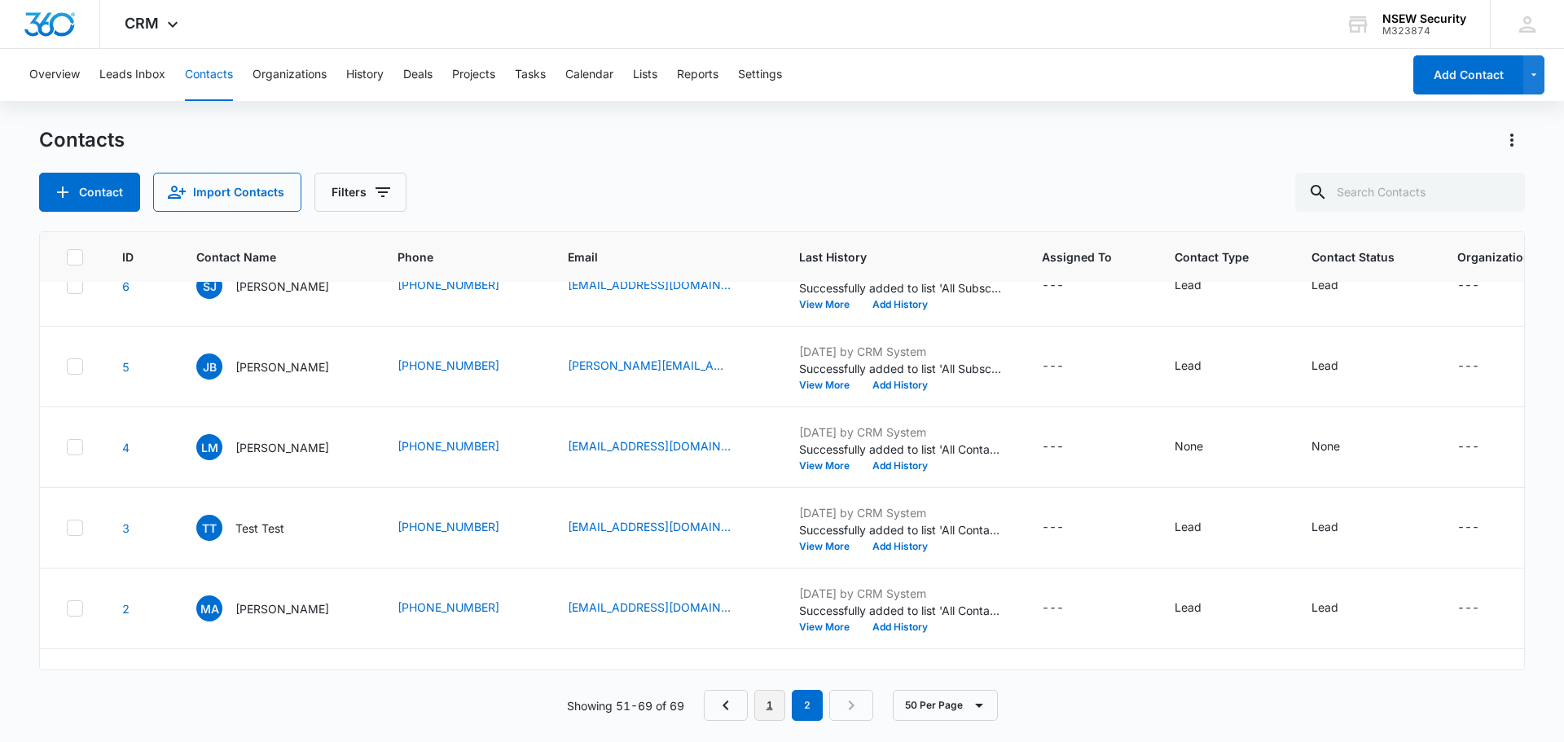
click at [764, 707] on link "1" at bounding box center [769, 705] width 31 height 31
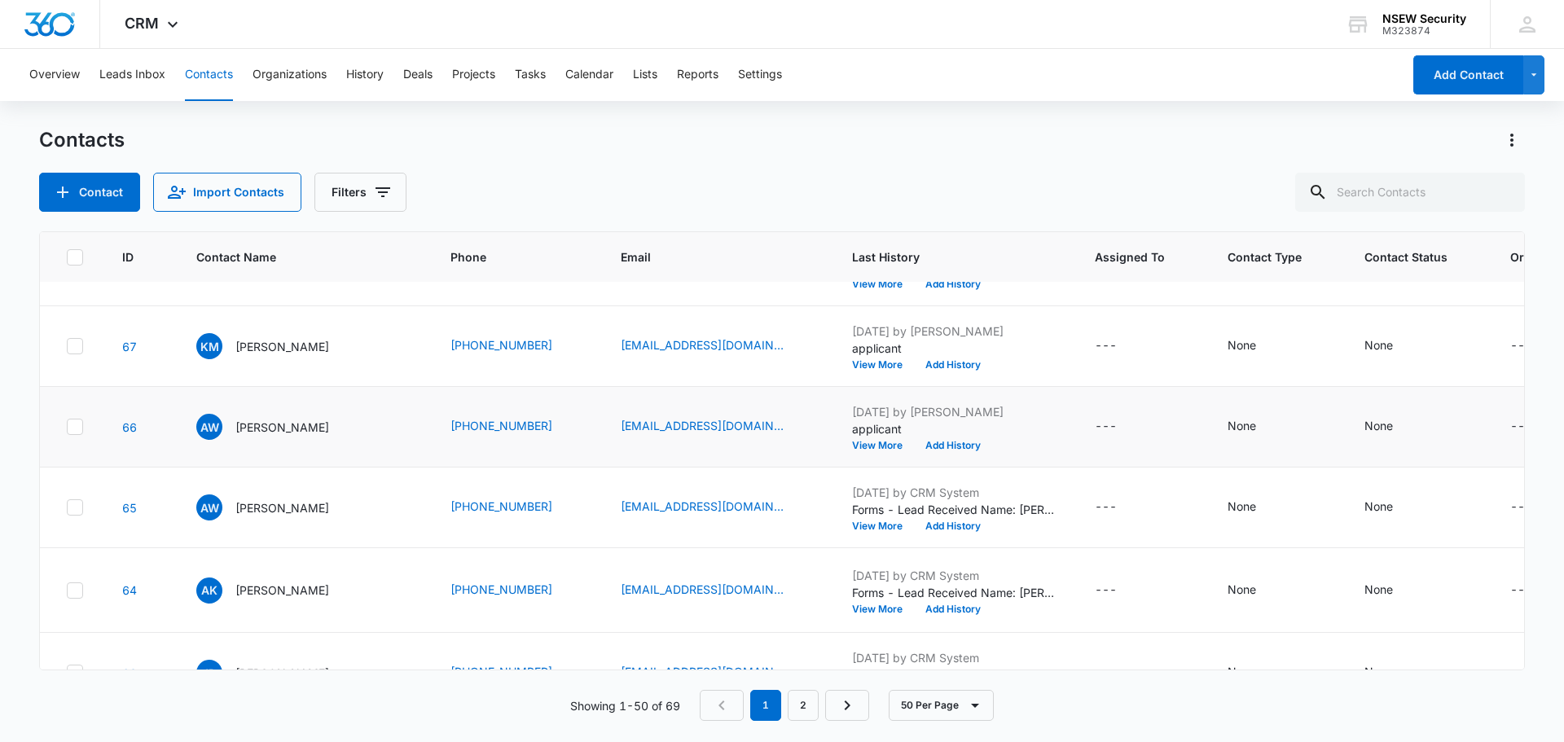
scroll to position [244, 0]
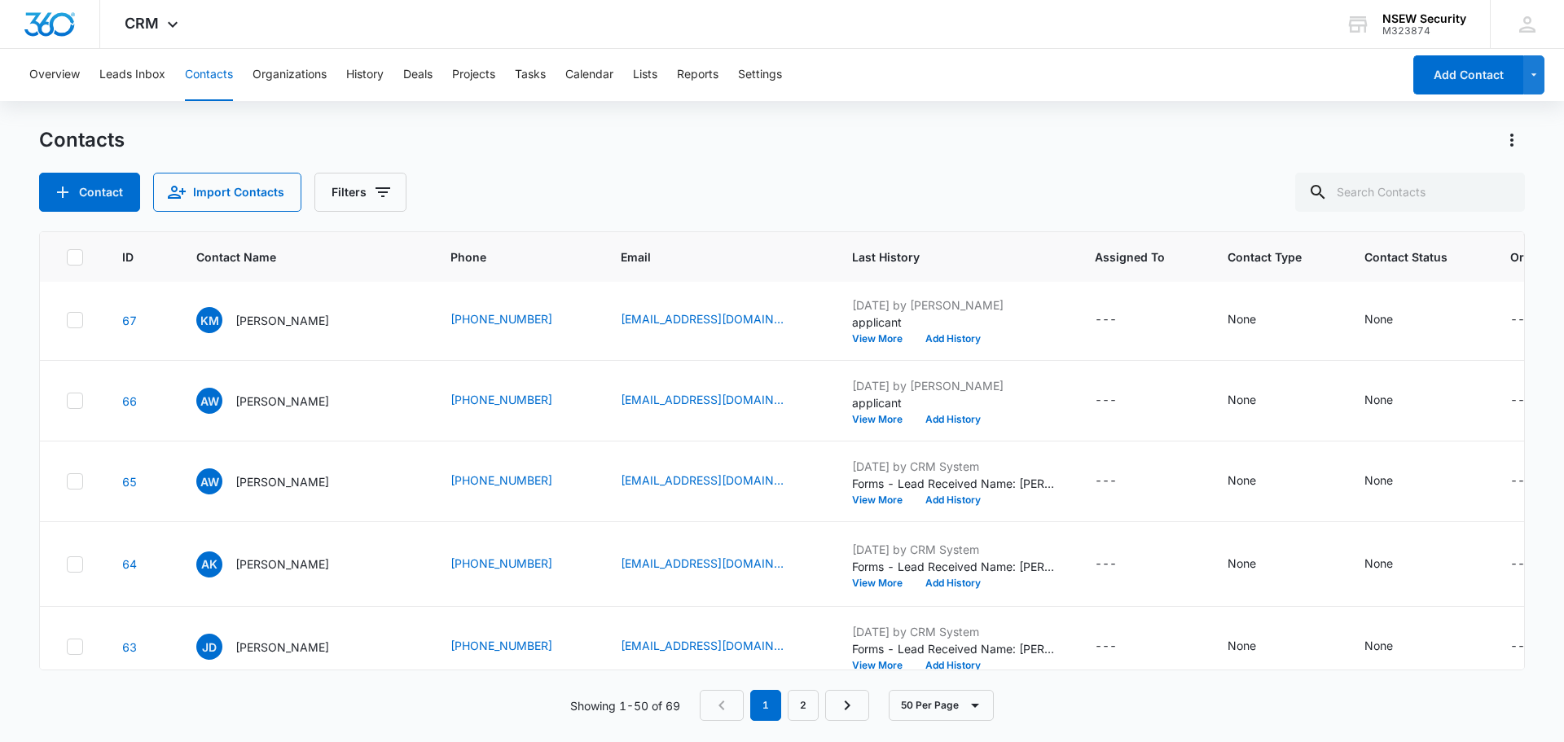
click at [230, 275] on th "Contact Name" at bounding box center [304, 257] width 254 height 51
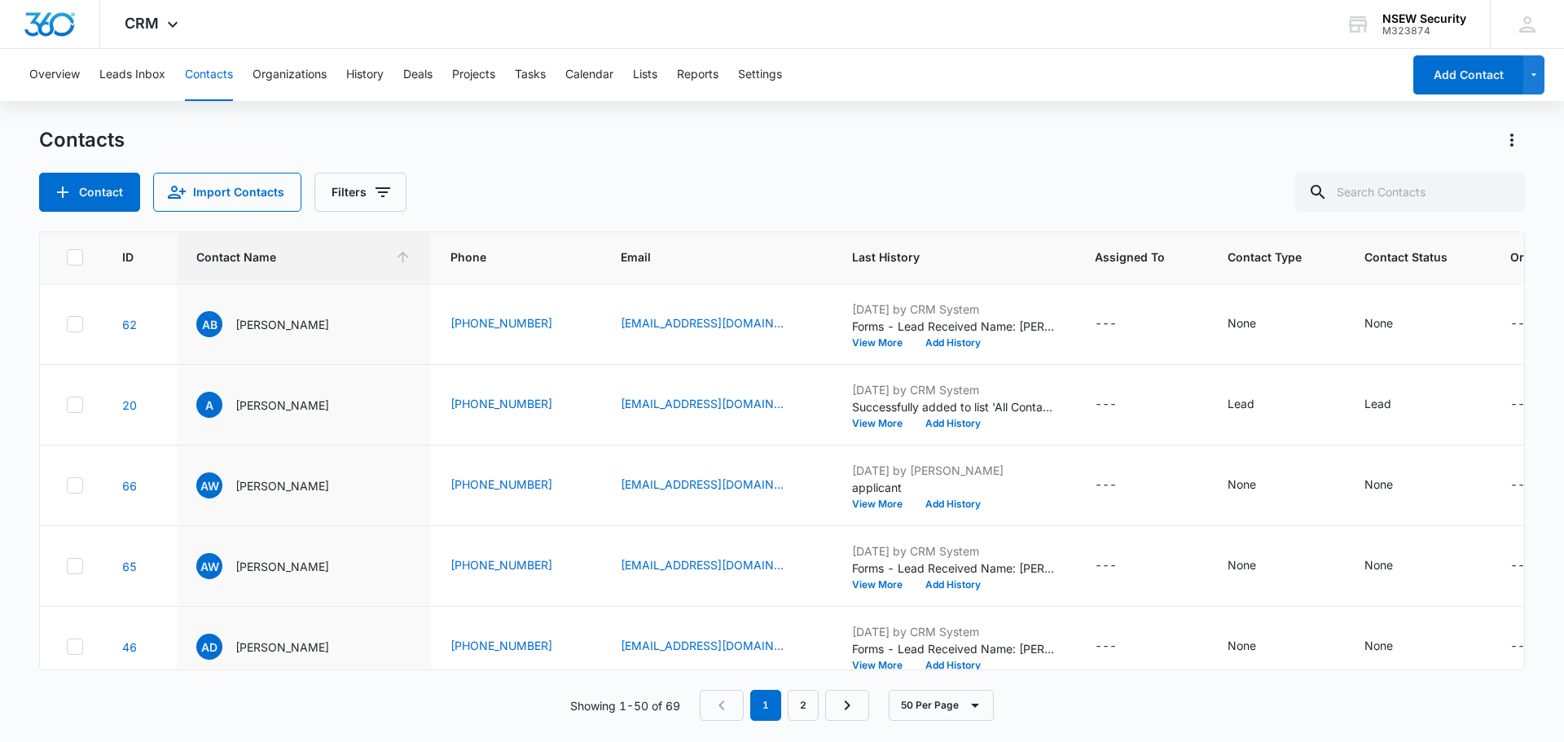
scroll to position [0, 0]
